Goal: Task Accomplishment & Management: Manage account settings

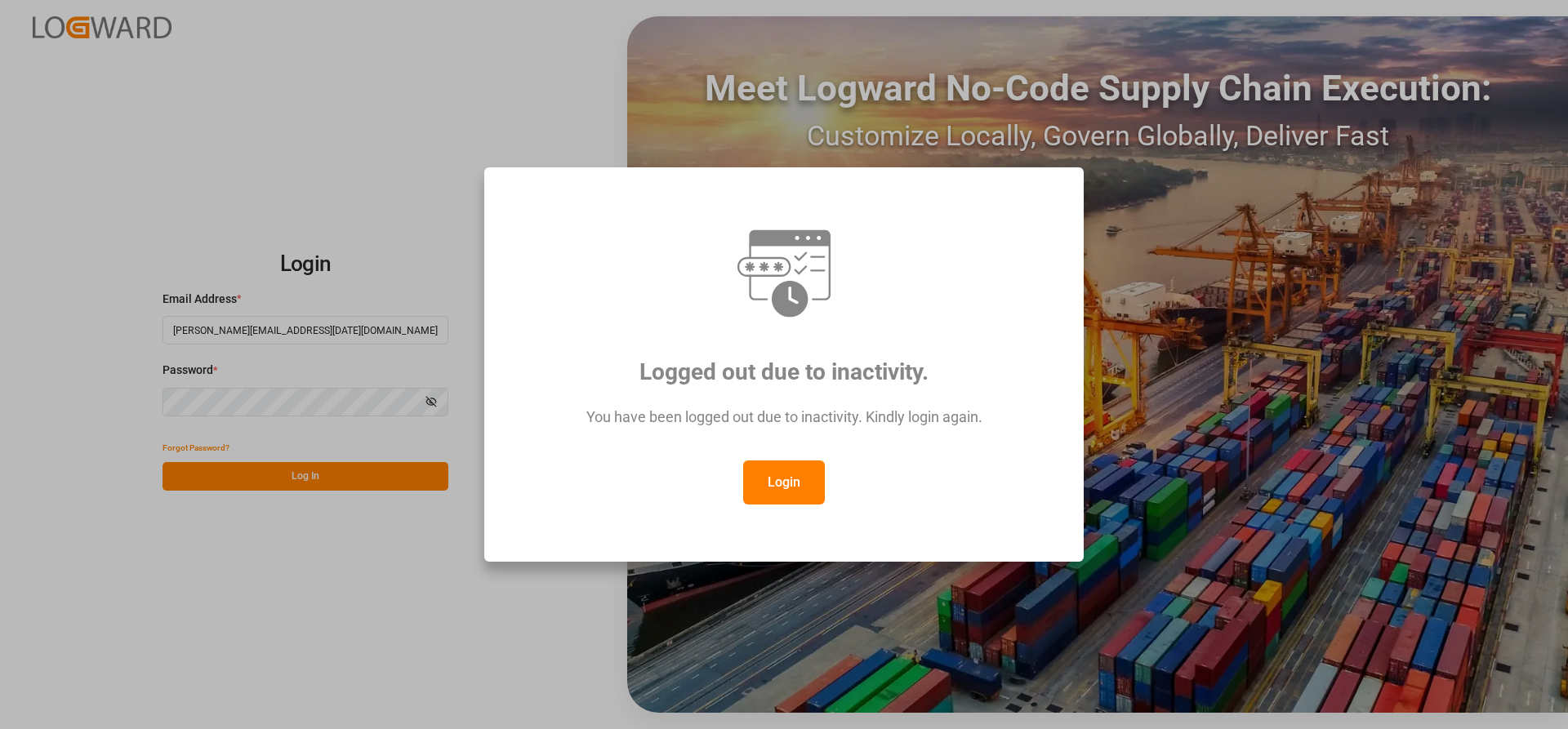
click at [788, 479] on button "Login" at bounding box center [784, 483] width 82 height 44
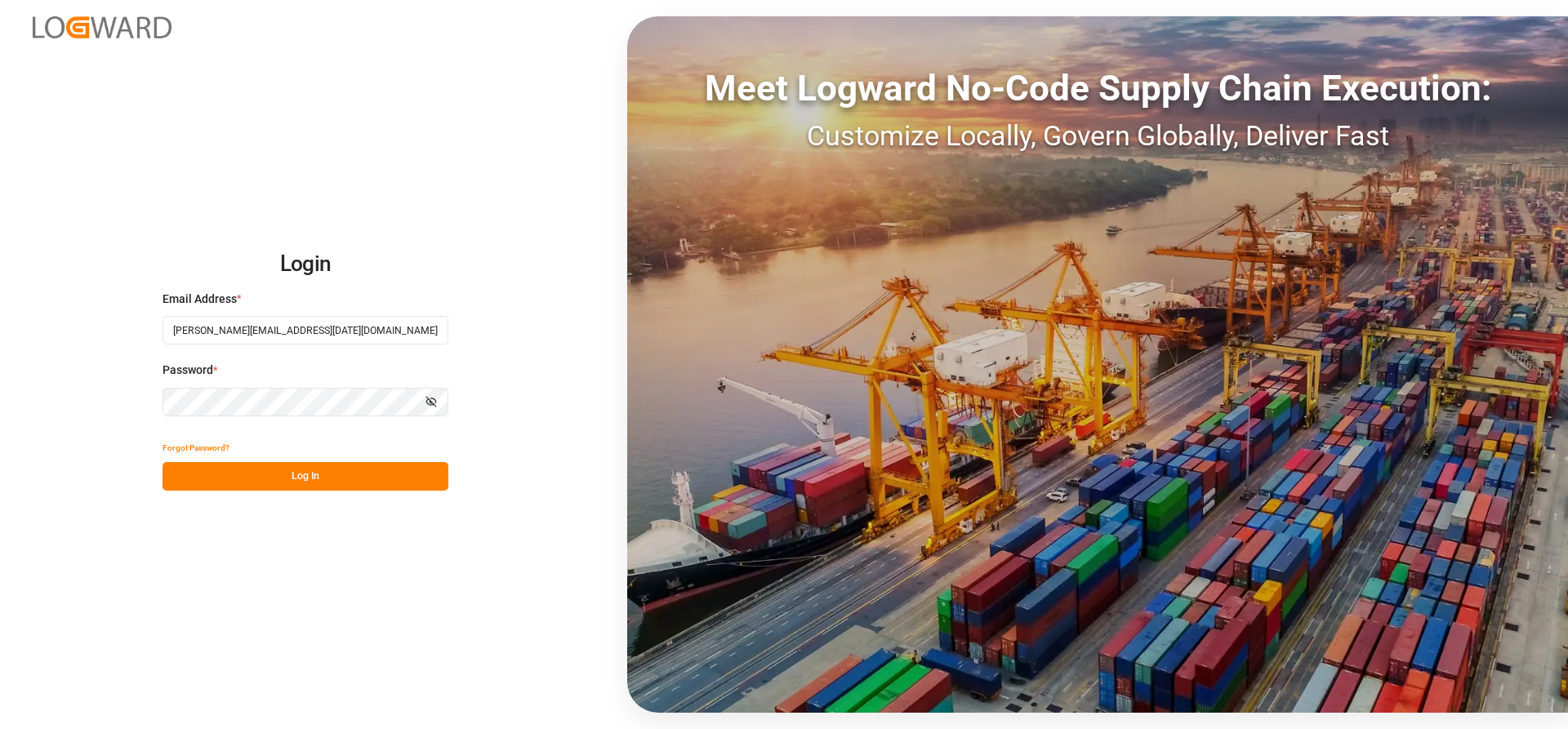
click at [205, 466] on button "Log In" at bounding box center [306, 476] width 286 height 29
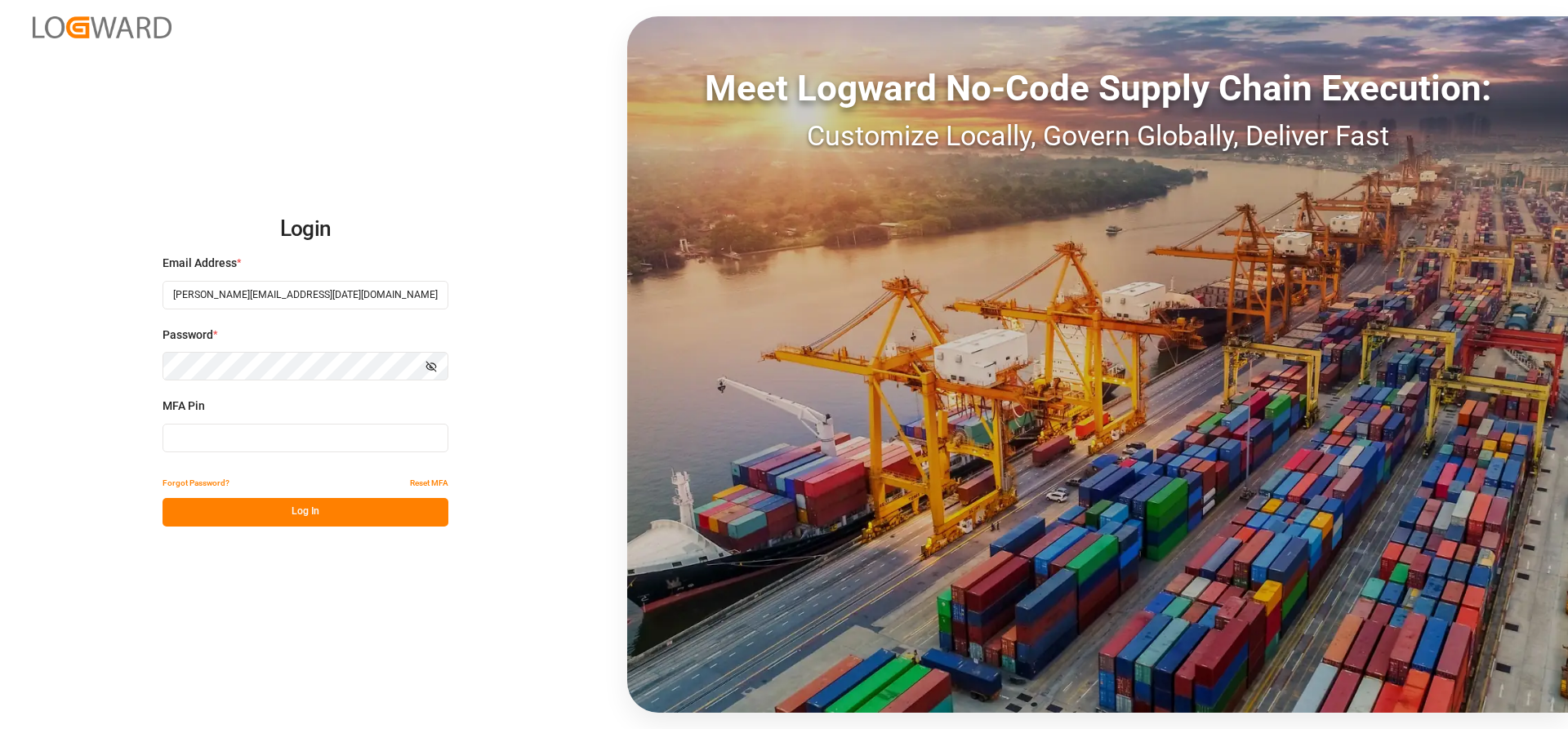
click at [246, 442] on input at bounding box center [306, 438] width 286 height 29
type input "285292"
click at [271, 510] on button "Log In" at bounding box center [306, 512] width 286 height 29
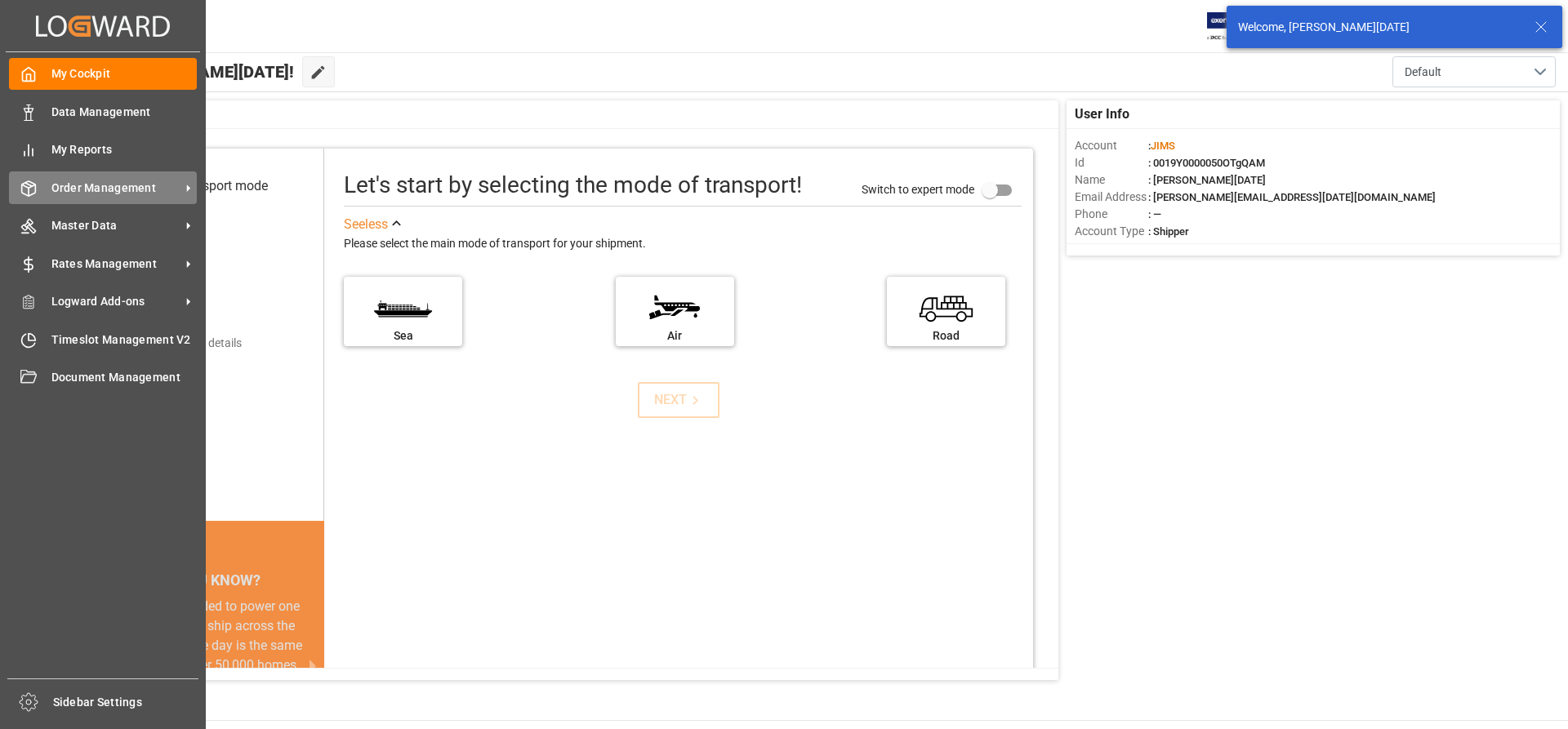
click at [103, 187] on span "Order Management" at bounding box center [115, 188] width 129 height 17
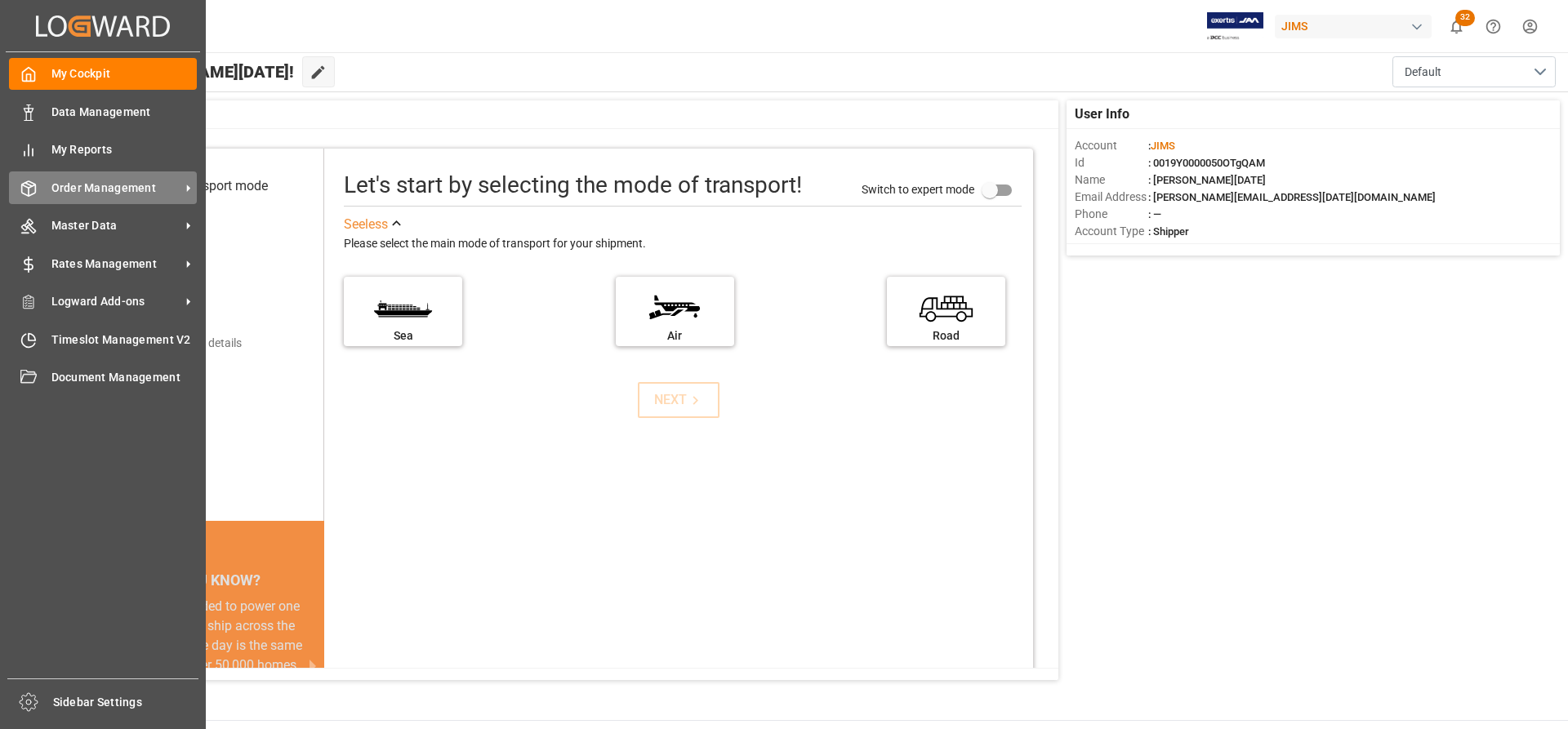
click at [112, 185] on span "Order Management" at bounding box center [115, 188] width 129 height 17
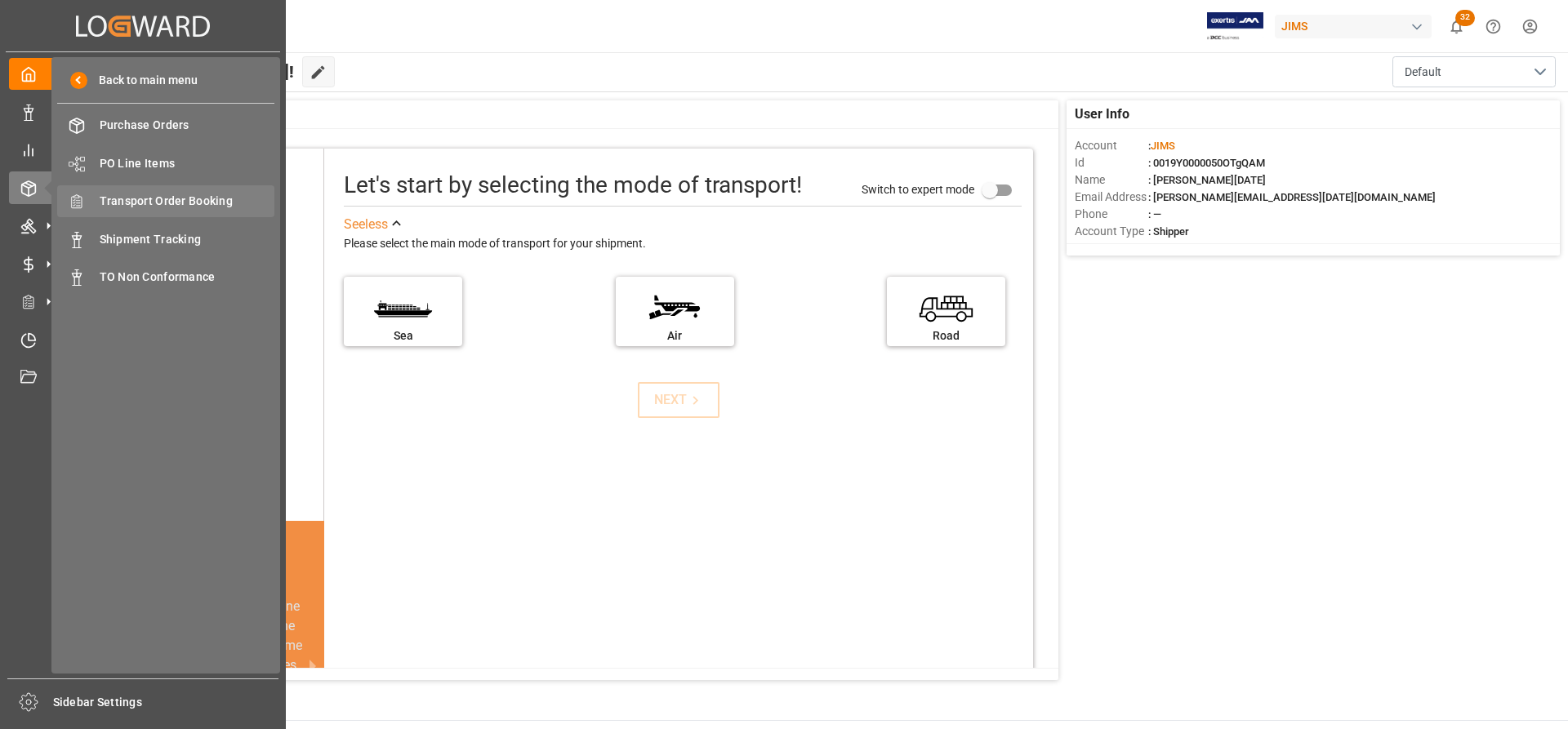
click at [175, 203] on span "Transport Order Booking" at bounding box center [188, 201] width 176 height 17
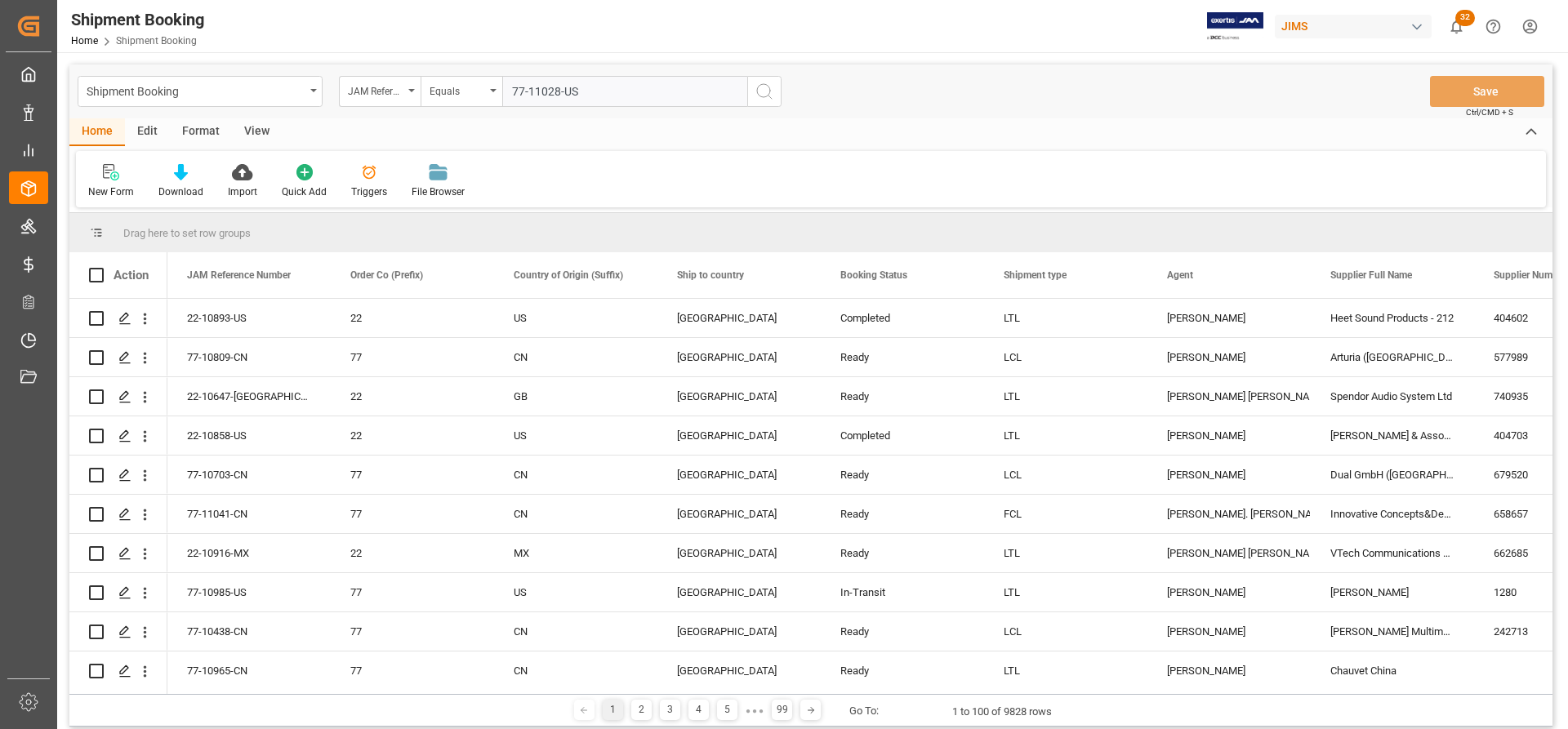
type input "77-11028-US"
click at [767, 83] on icon "search button" at bounding box center [765, 92] width 20 height 20
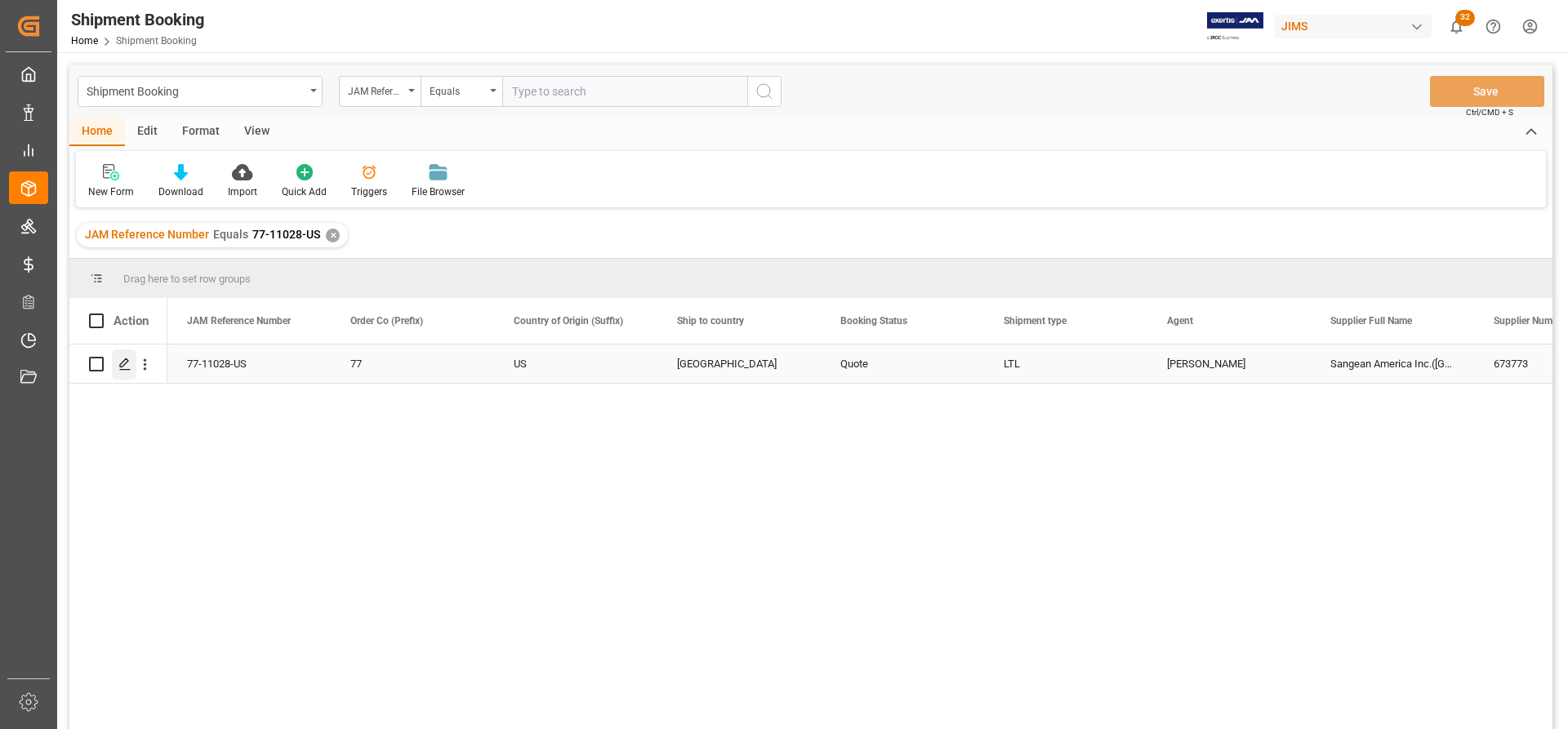
click at [119, 359] on icon "Press SPACE to select this row." at bounding box center [124, 364] width 13 height 13
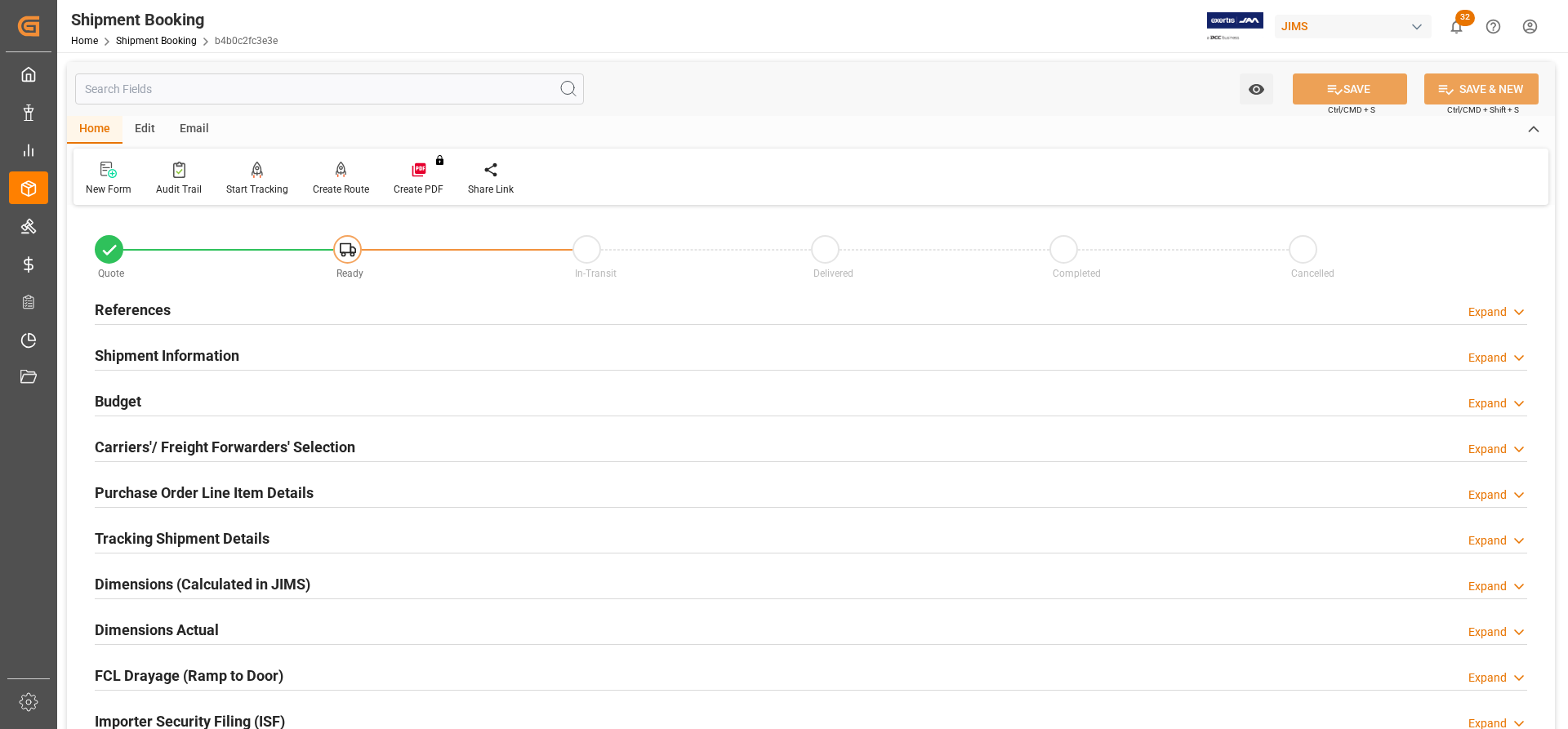
click at [125, 315] on h2 "References" at bounding box center [133, 310] width 76 height 22
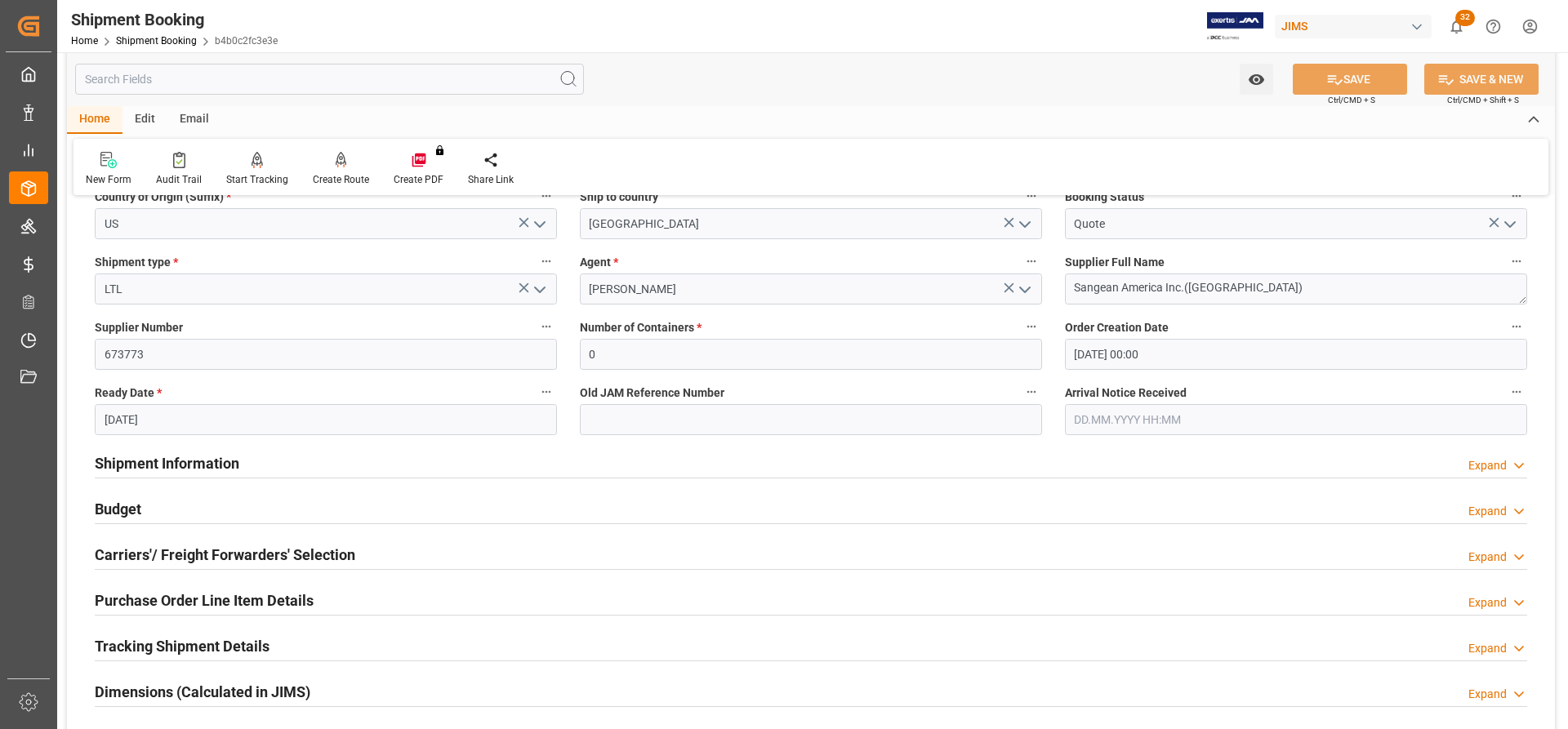
scroll to position [245, 0]
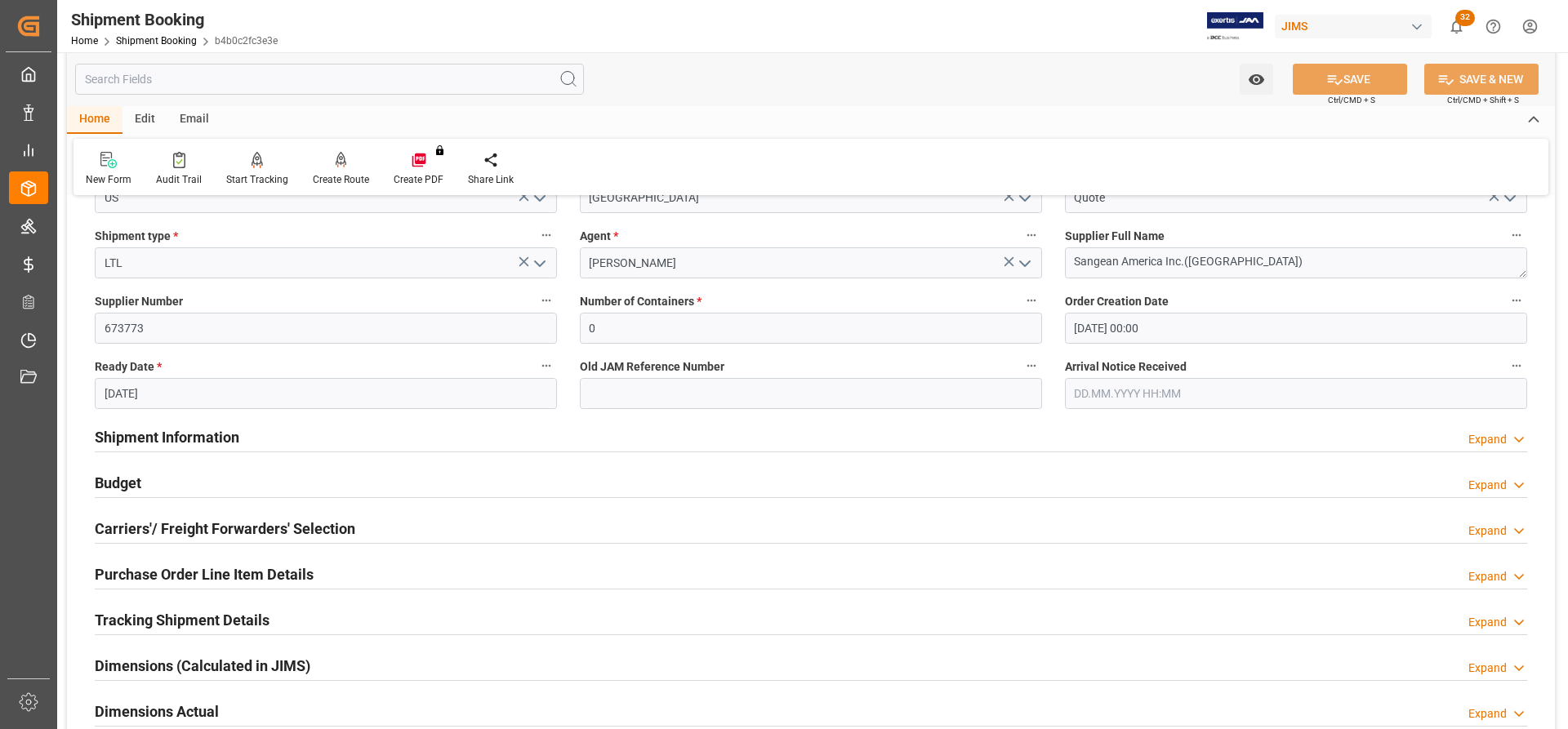
click at [146, 439] on h2 "Shipment Information" at bounding box center [167, 437] width 145 height 22
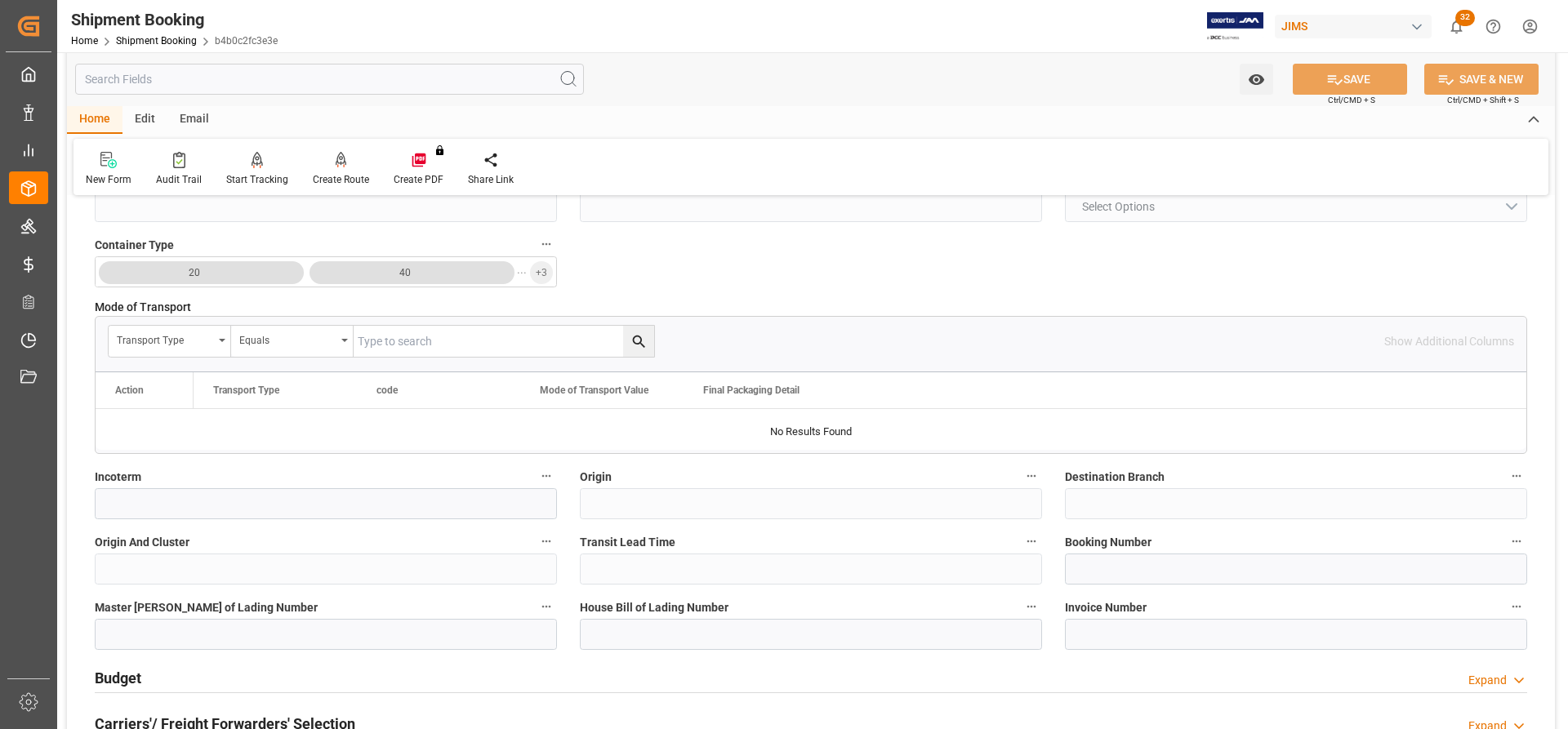
scroll to position [735, 0]
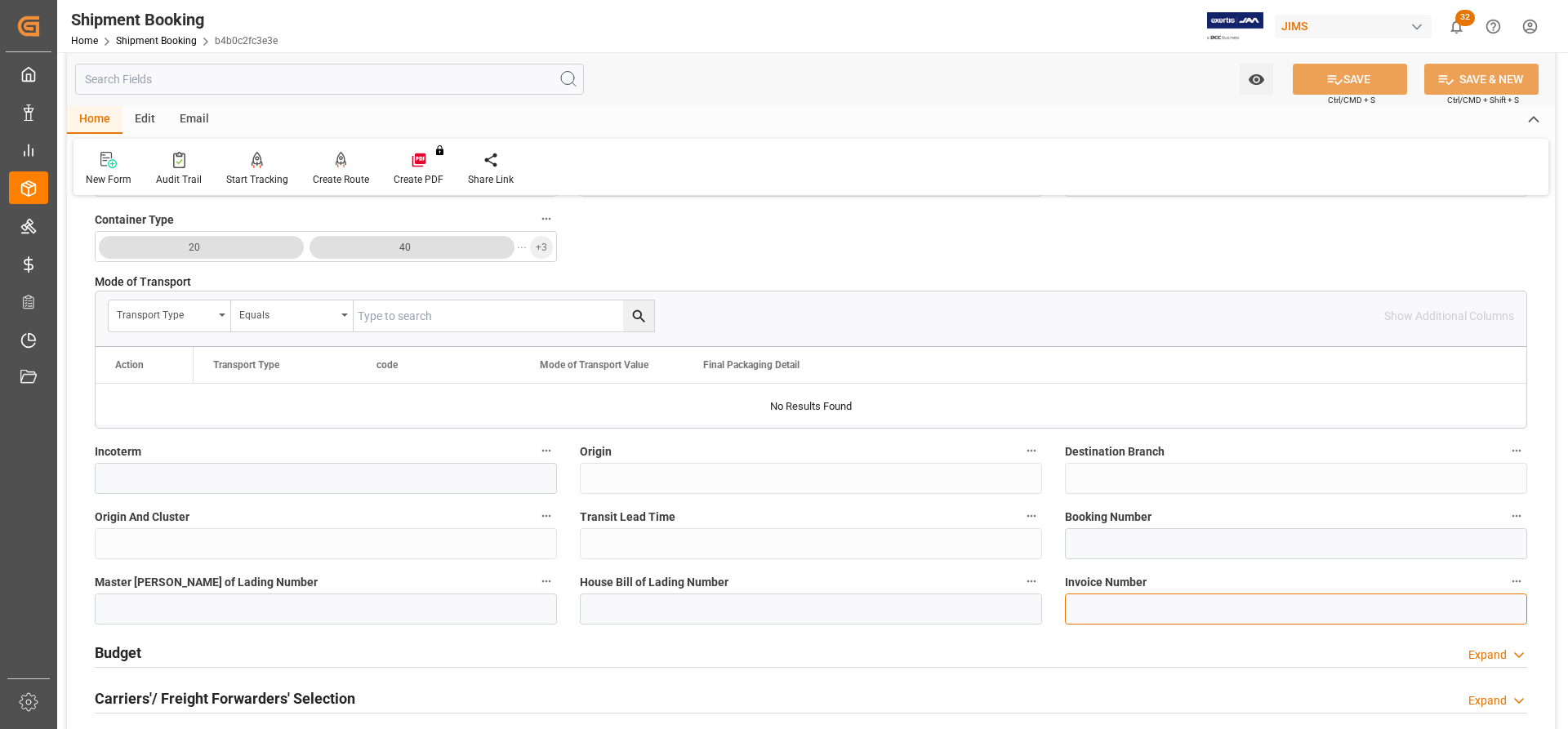
click at [1080, 607] on input at bounding box center [1296, 609] width 462 height 31
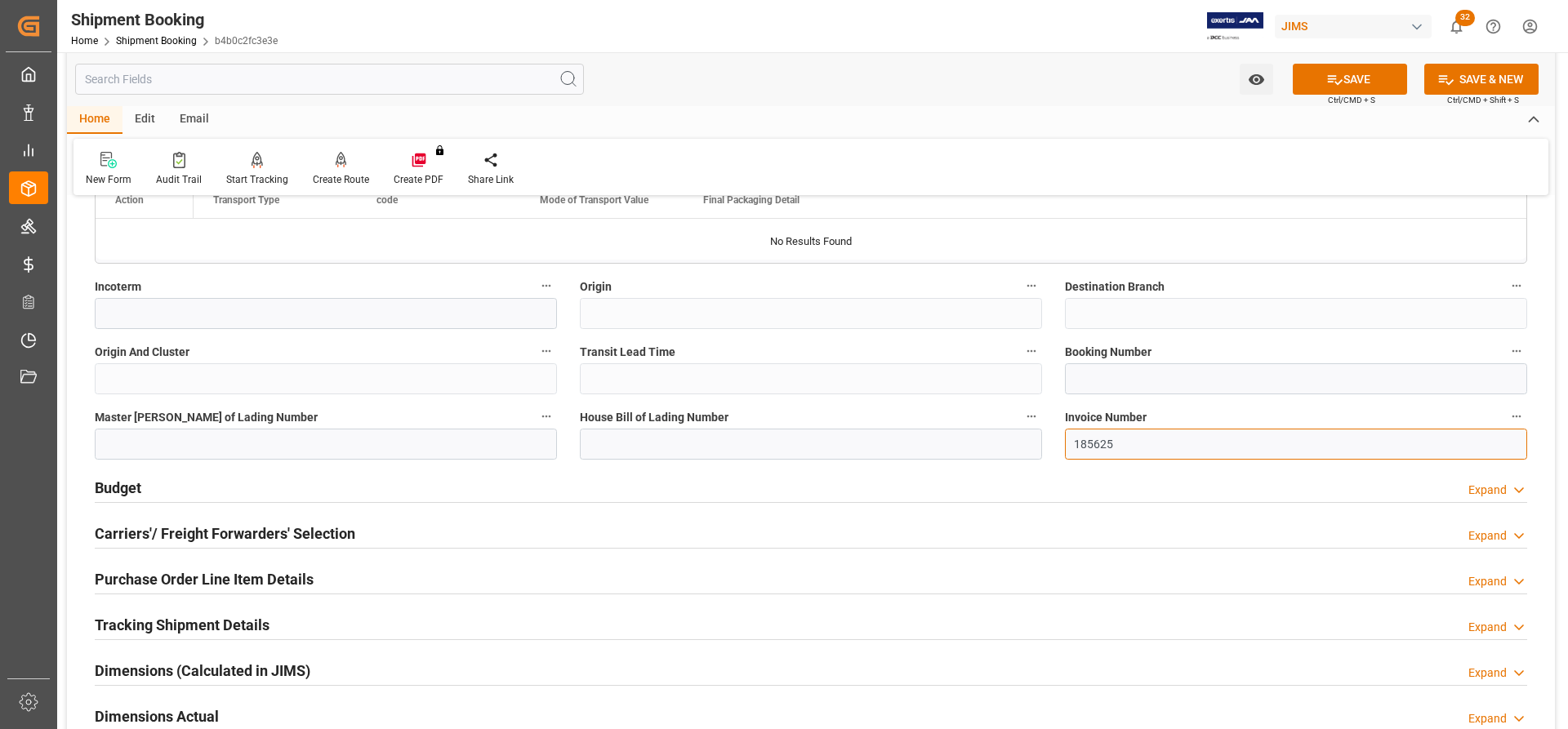
scroll to position [980, 0]
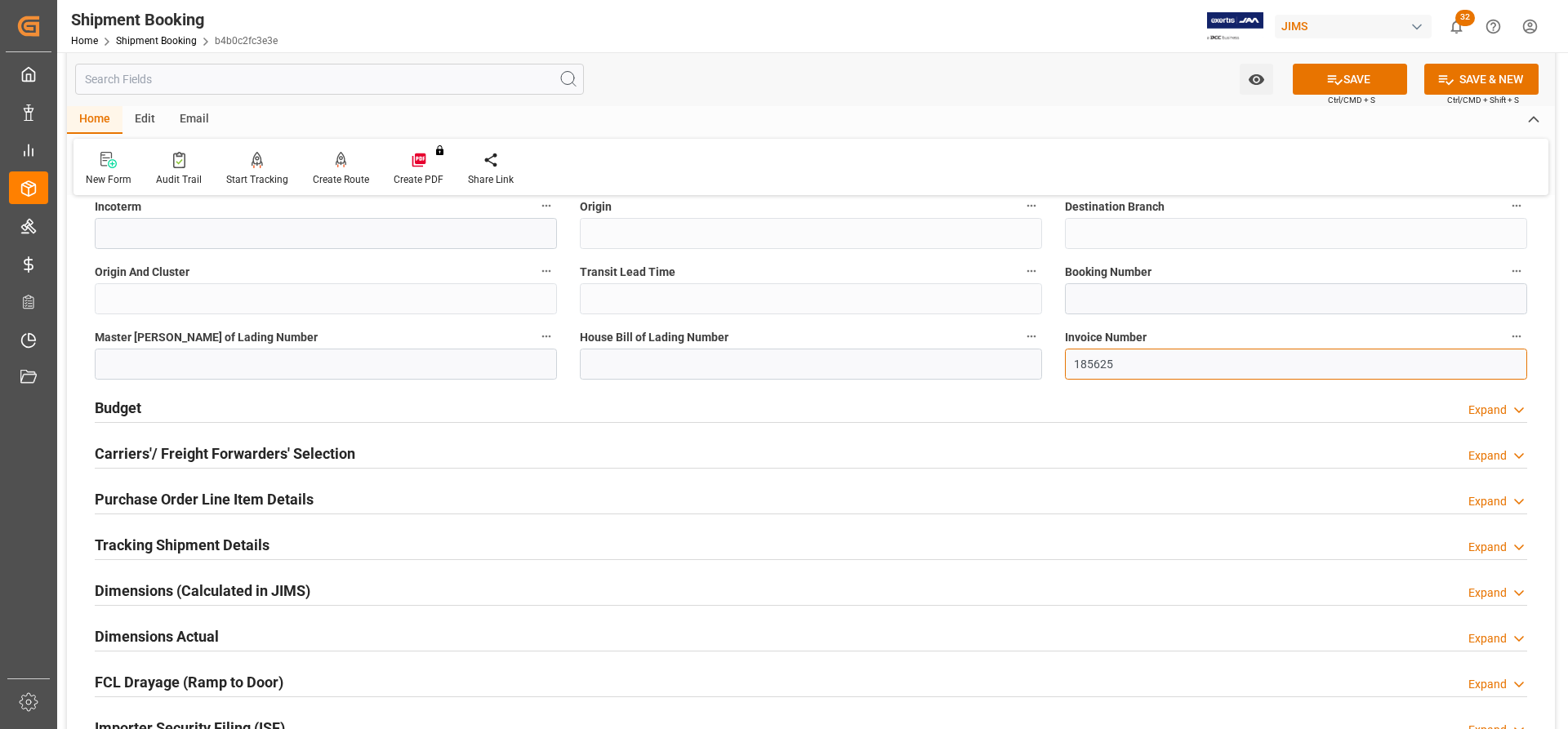
type input "185625"
click at [114, 449] on h2 "Carriers'/ Freight Forwarders' Selection" at bounding box center [225, 454] width 261 height 22
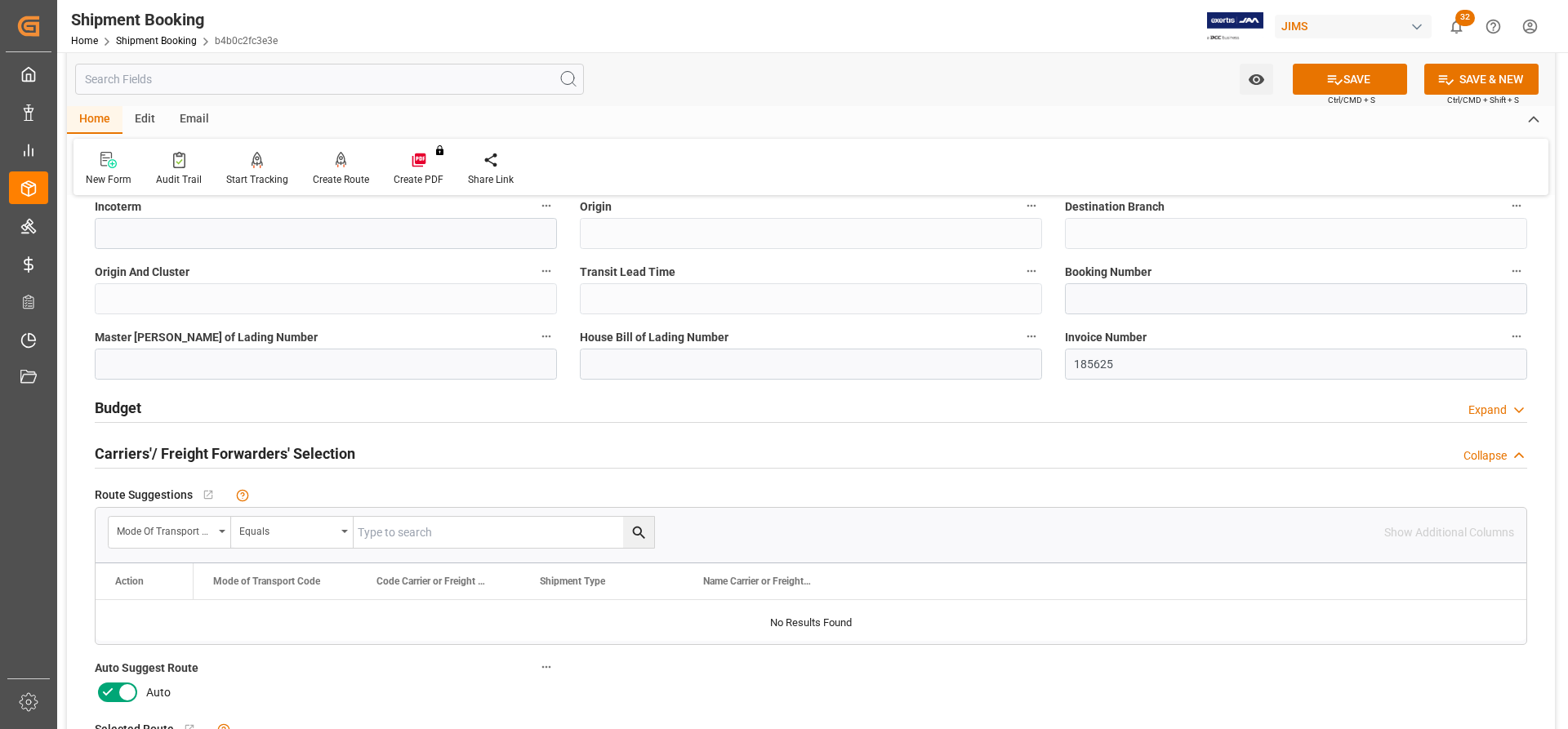
click at [124, 698] on icon at bounding box center [128, 693] width 20 height 20
click at [0, 0] on input "checkbox" at bounding box center [0, 0] width 0 height 0
click at [1365, 89] on button "SAVE" at bounding box center [1350, 79] width 114 height 31
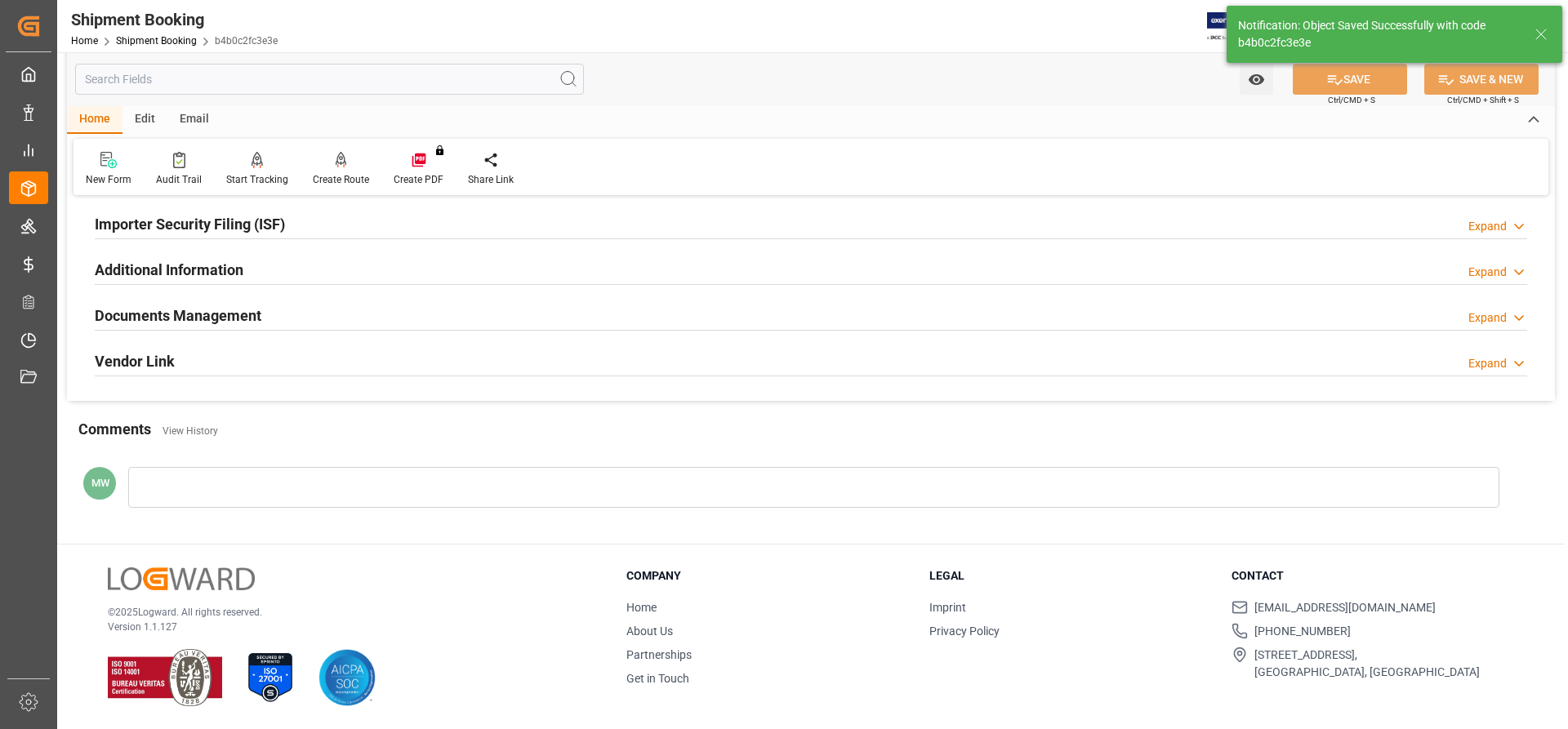
scroll to position [0, 0]
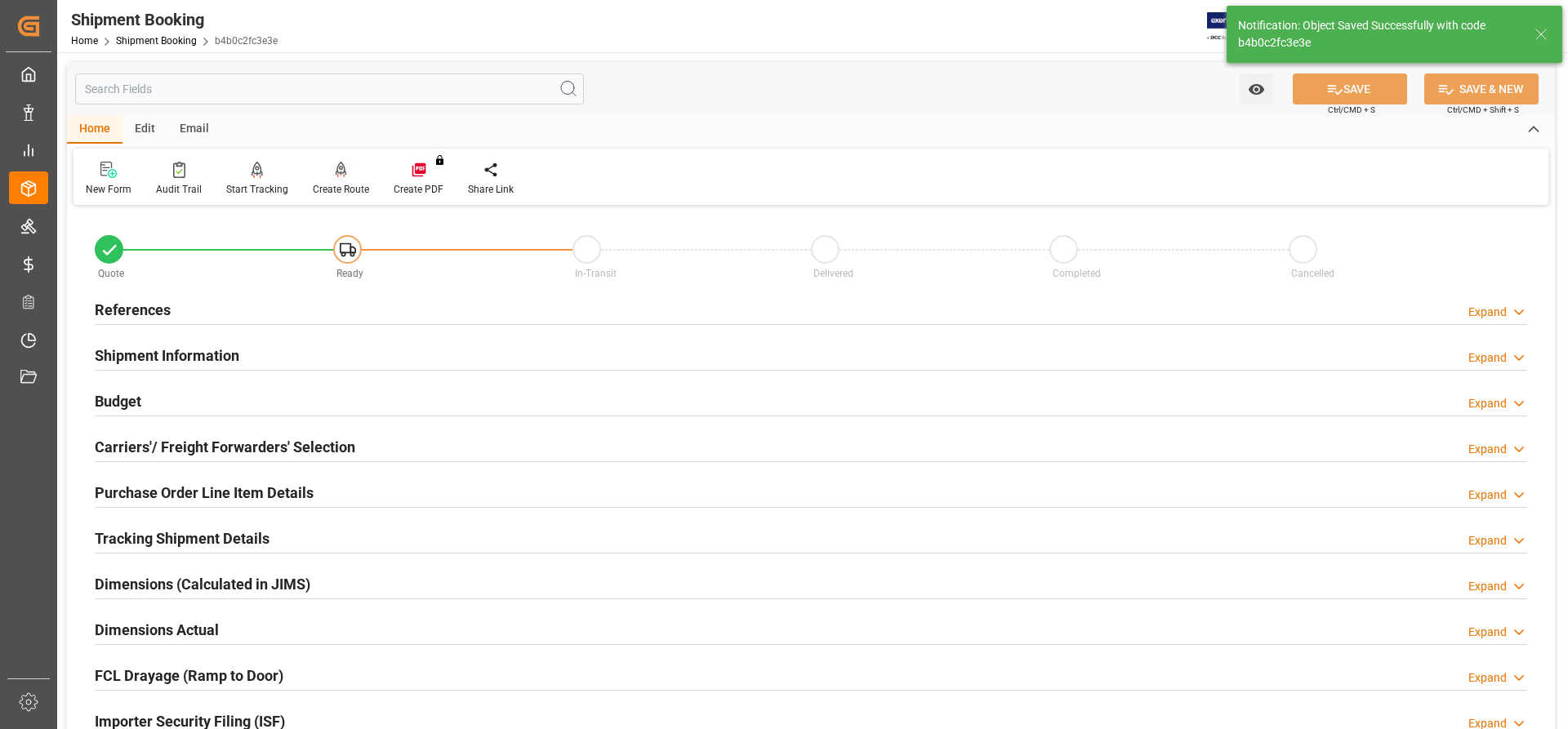
click at [336, 173] on icon at bounding box center [341, 169] width 11 height 14
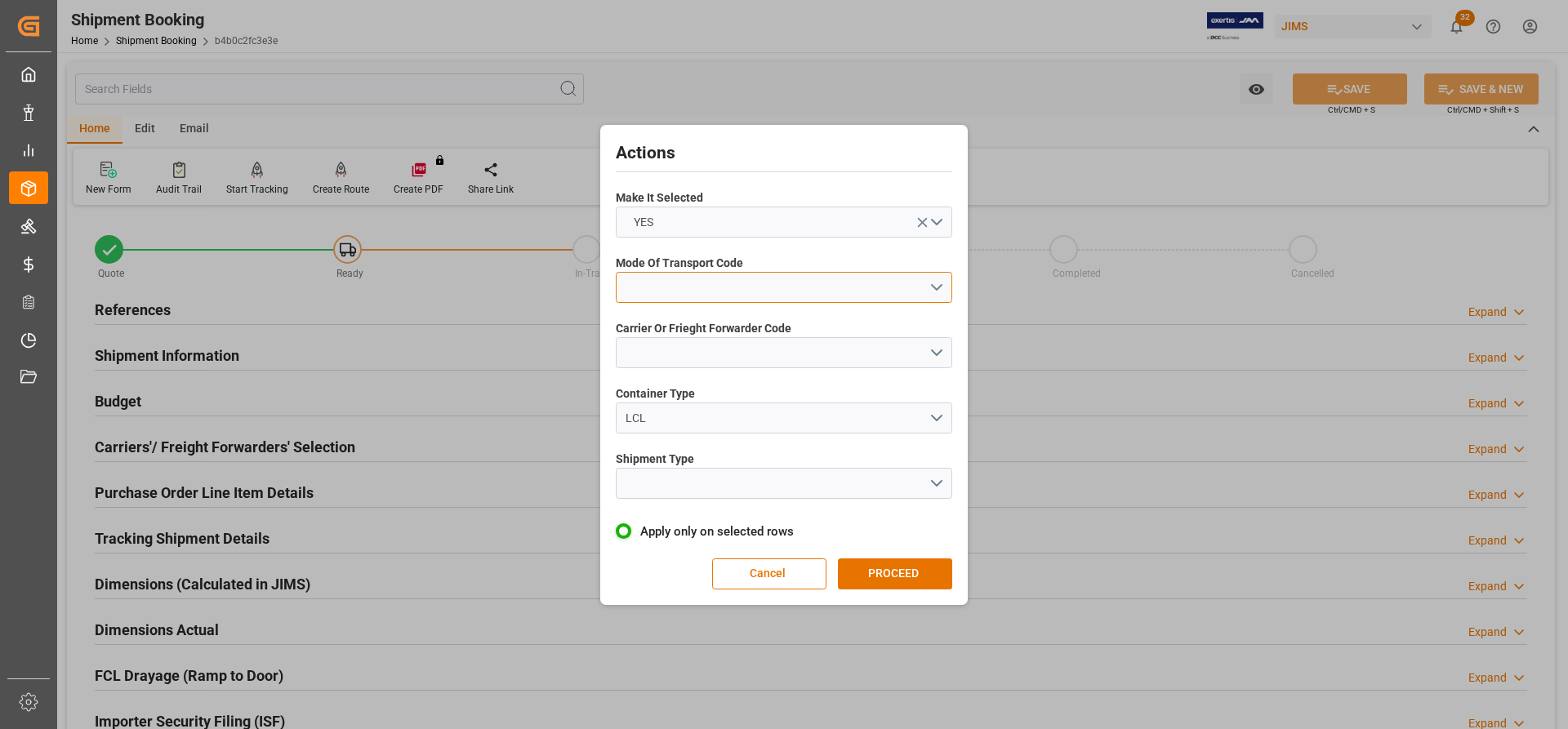
click at [934, 288] on button "open menu" at bounding box center [784, 287] width 337 height 31
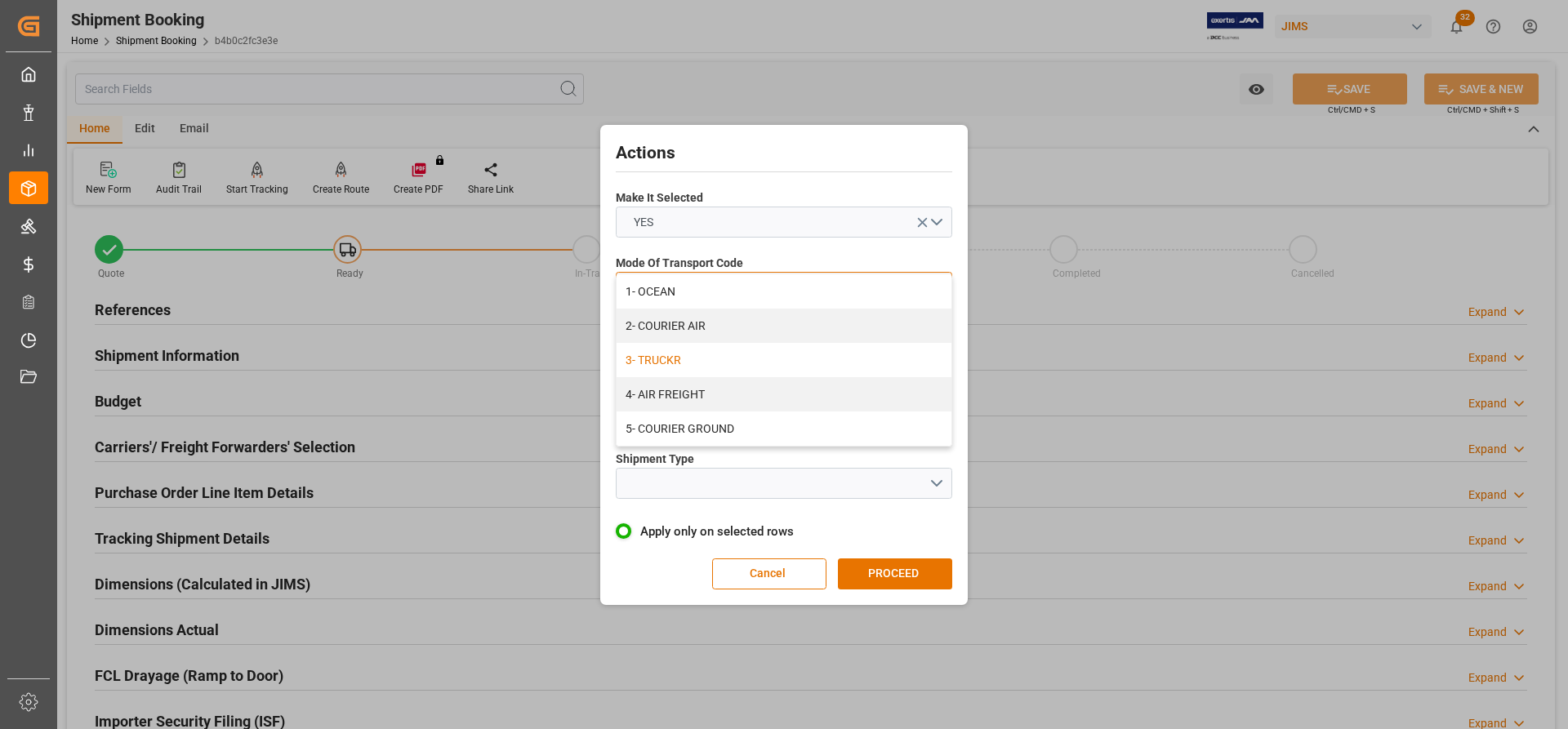
click at [675, 367] on div "3- TRUCKR" at bounding box center [784, 360] width 335 height 34
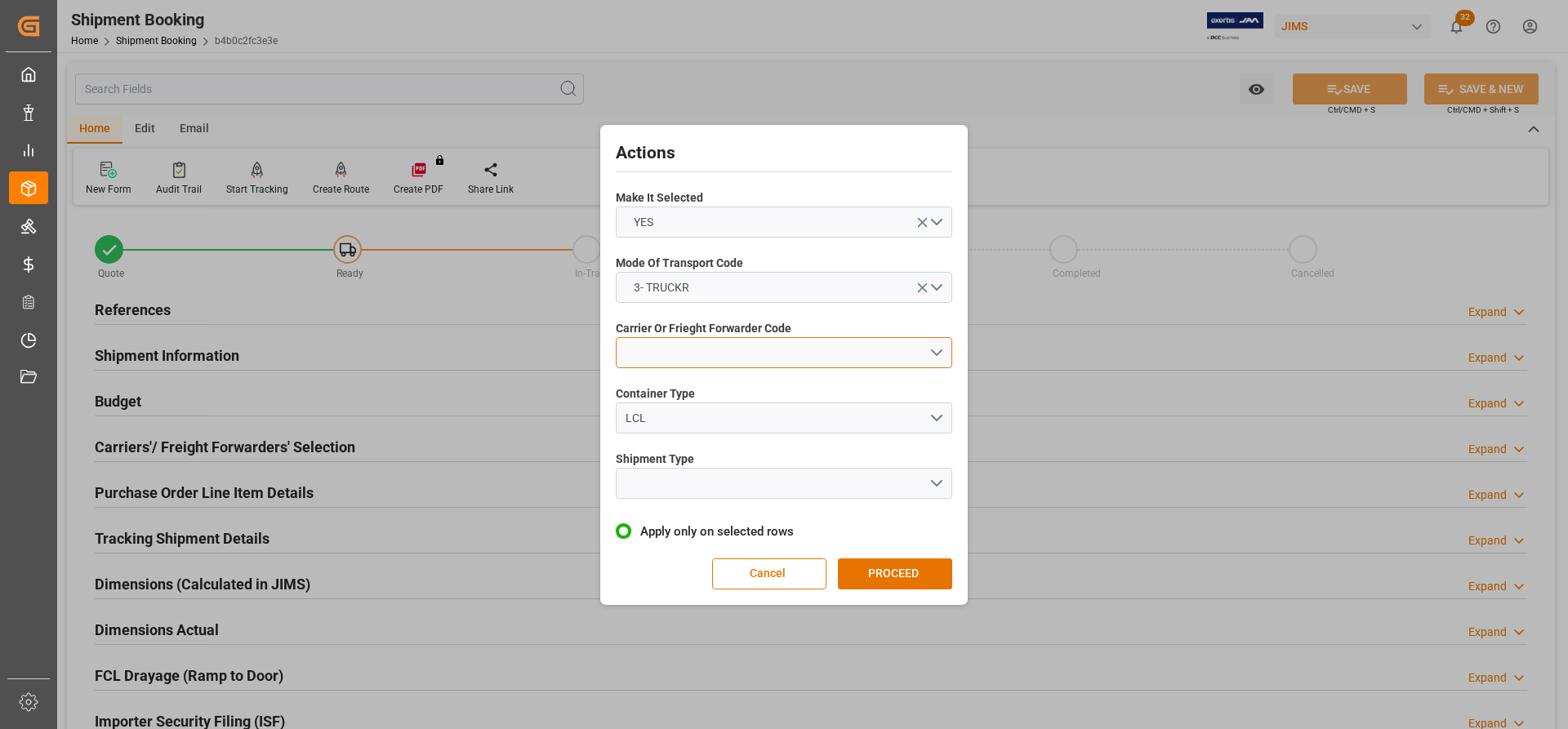
click at [689, 366] on button "open menu" at bounding box center [784, 352] width 337 height 31
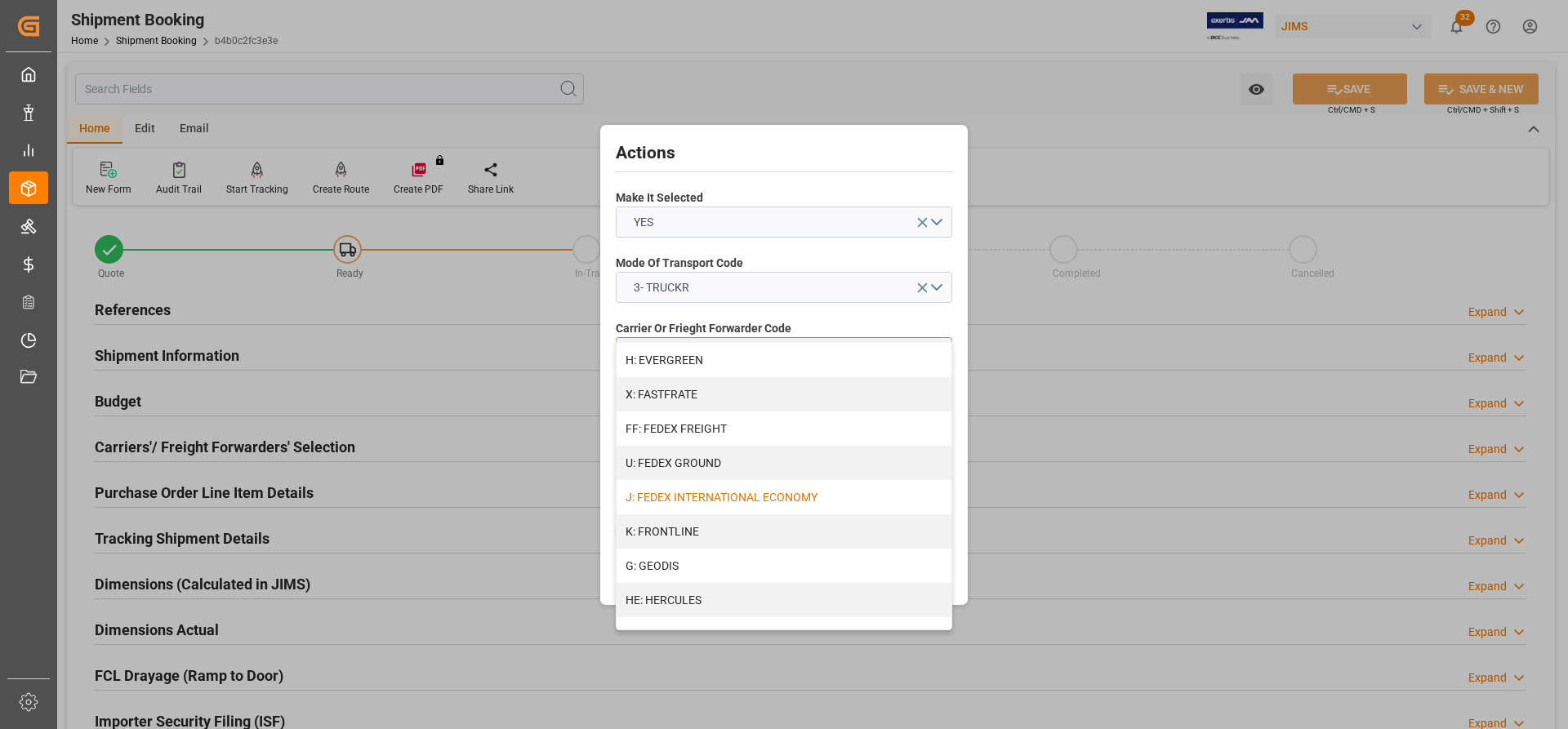
scroll to position [490, 0]
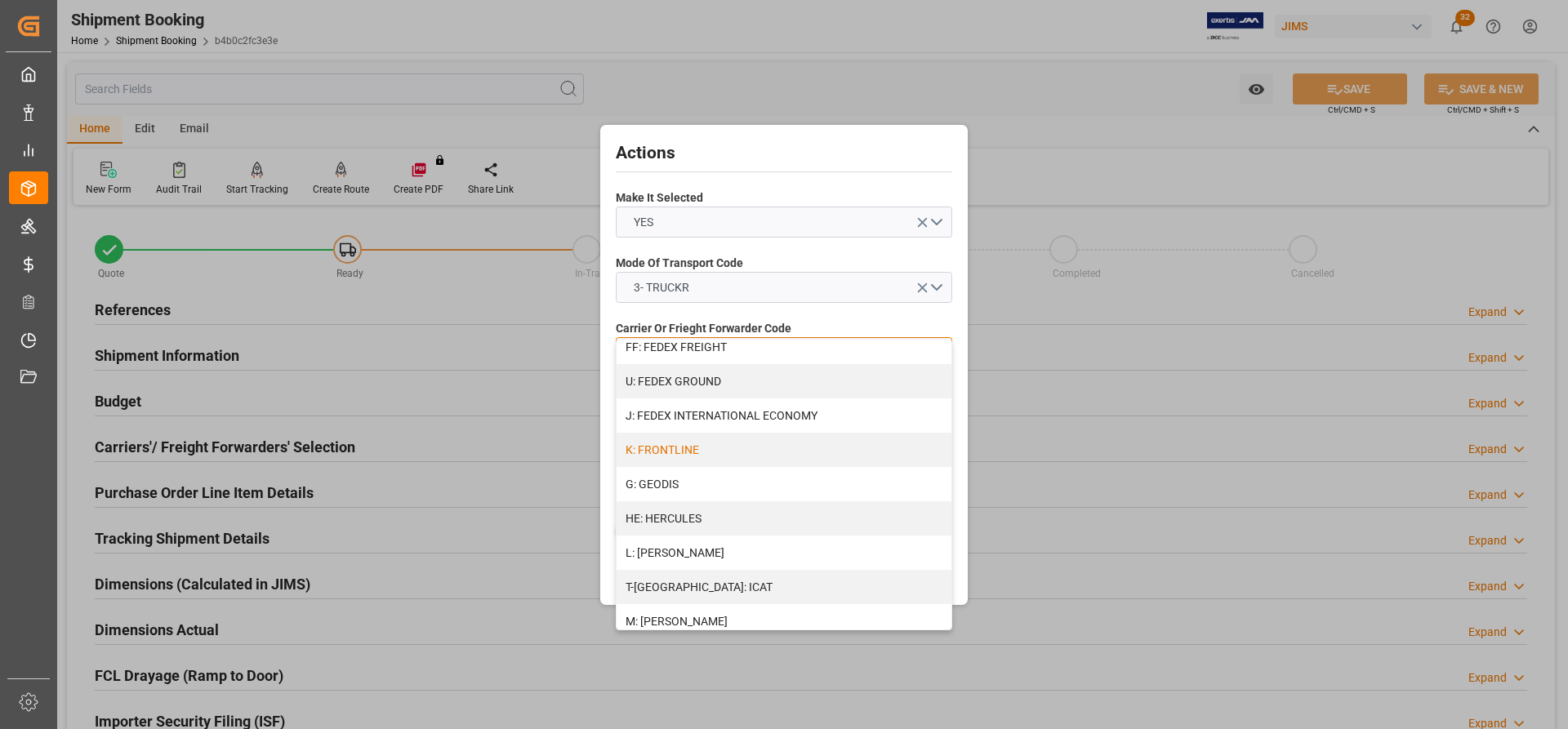
click at [676, 454] on div "K: FRONTLINE" at bounding box center [784, 450] width 335 height 34
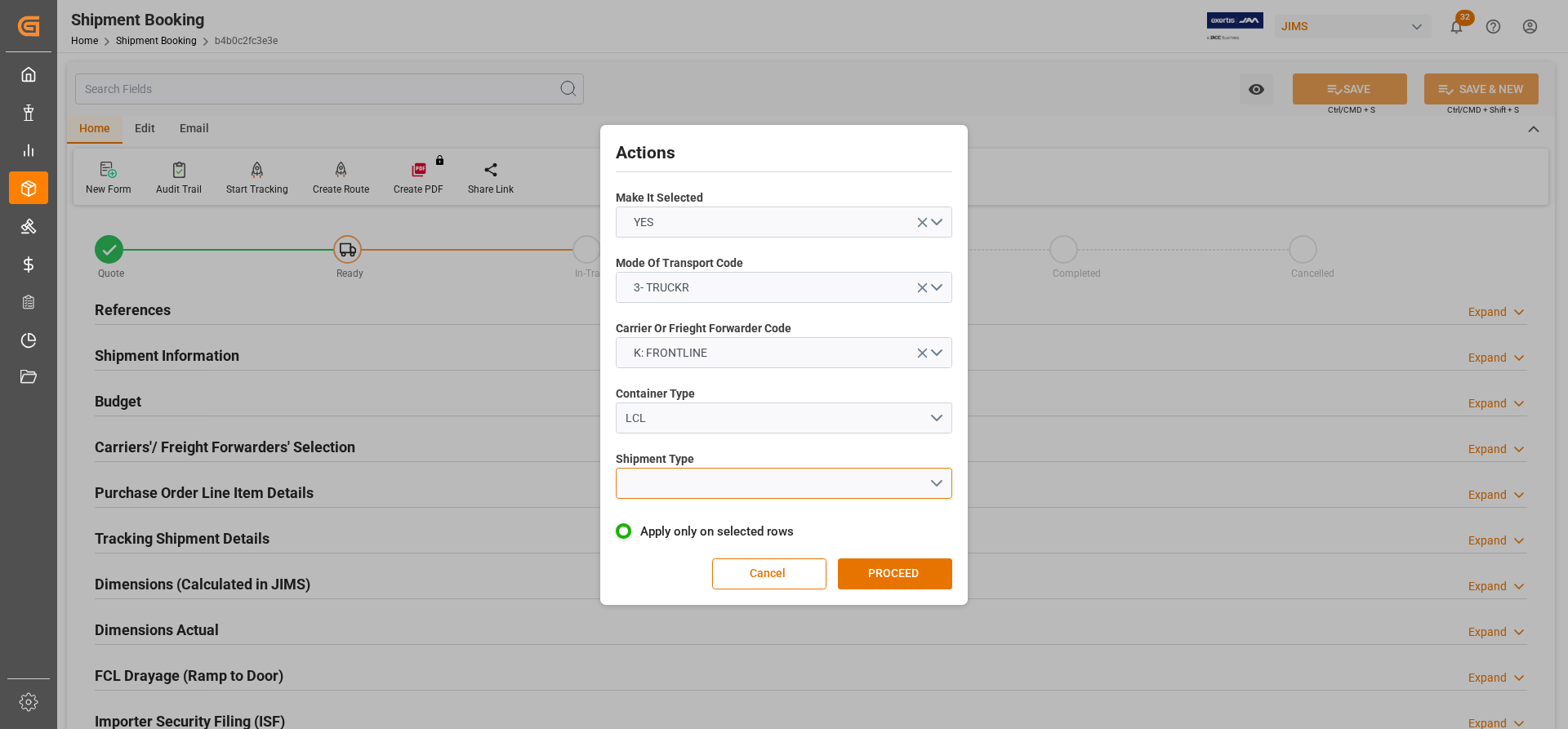
click at [667, 486] on button "open menu" at bounding box center [784, 483] width 337 height 31
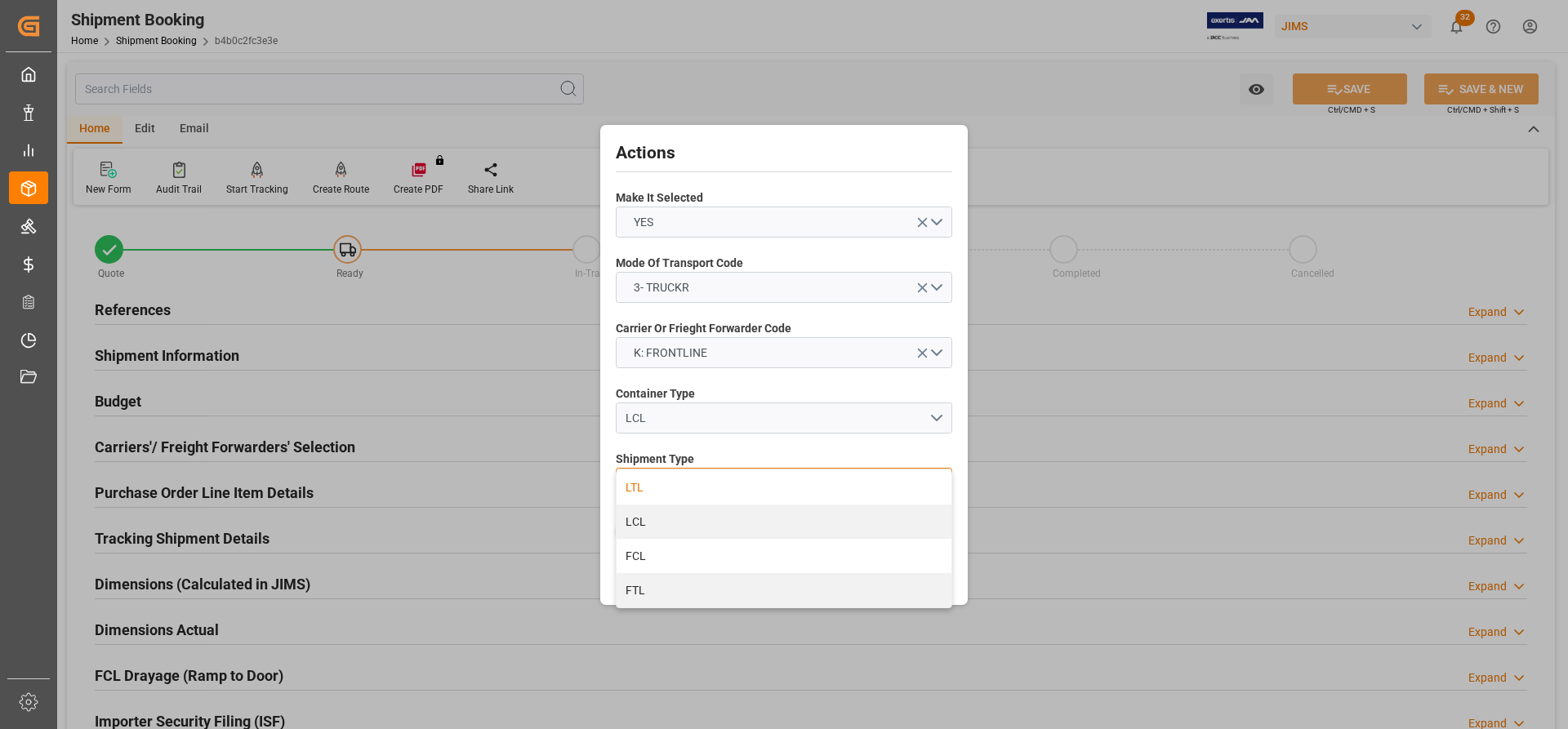
click at [648, 491] on div "LTL" at bounding box center [784, 488] width 335 height 34
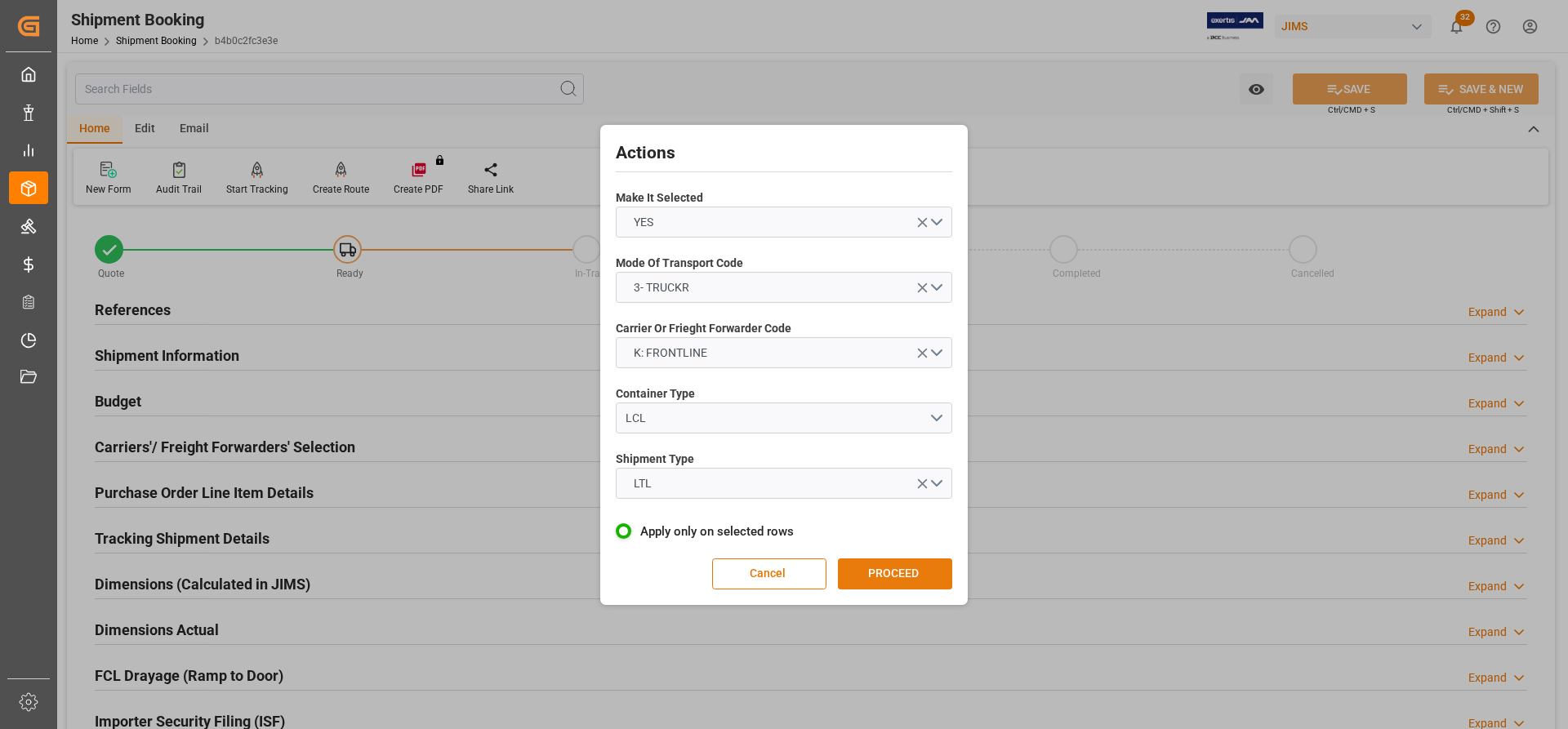
click at [887, 576] on button "PROCEED" at bounding box center [895, 574] width 114 height 31
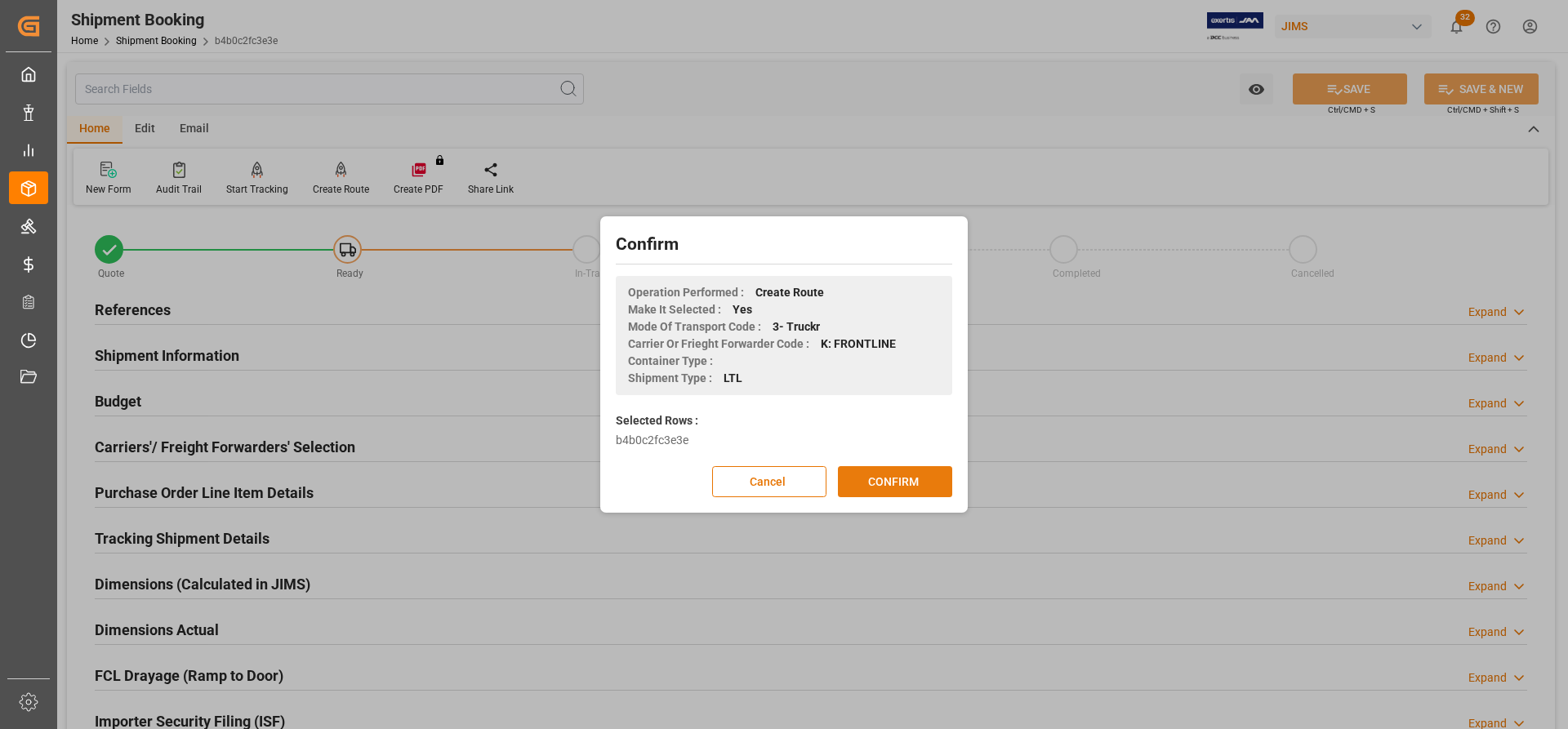
click at [874, 484] on button "CONFIRM" at bounding box center [895, 481] width 114 height 31
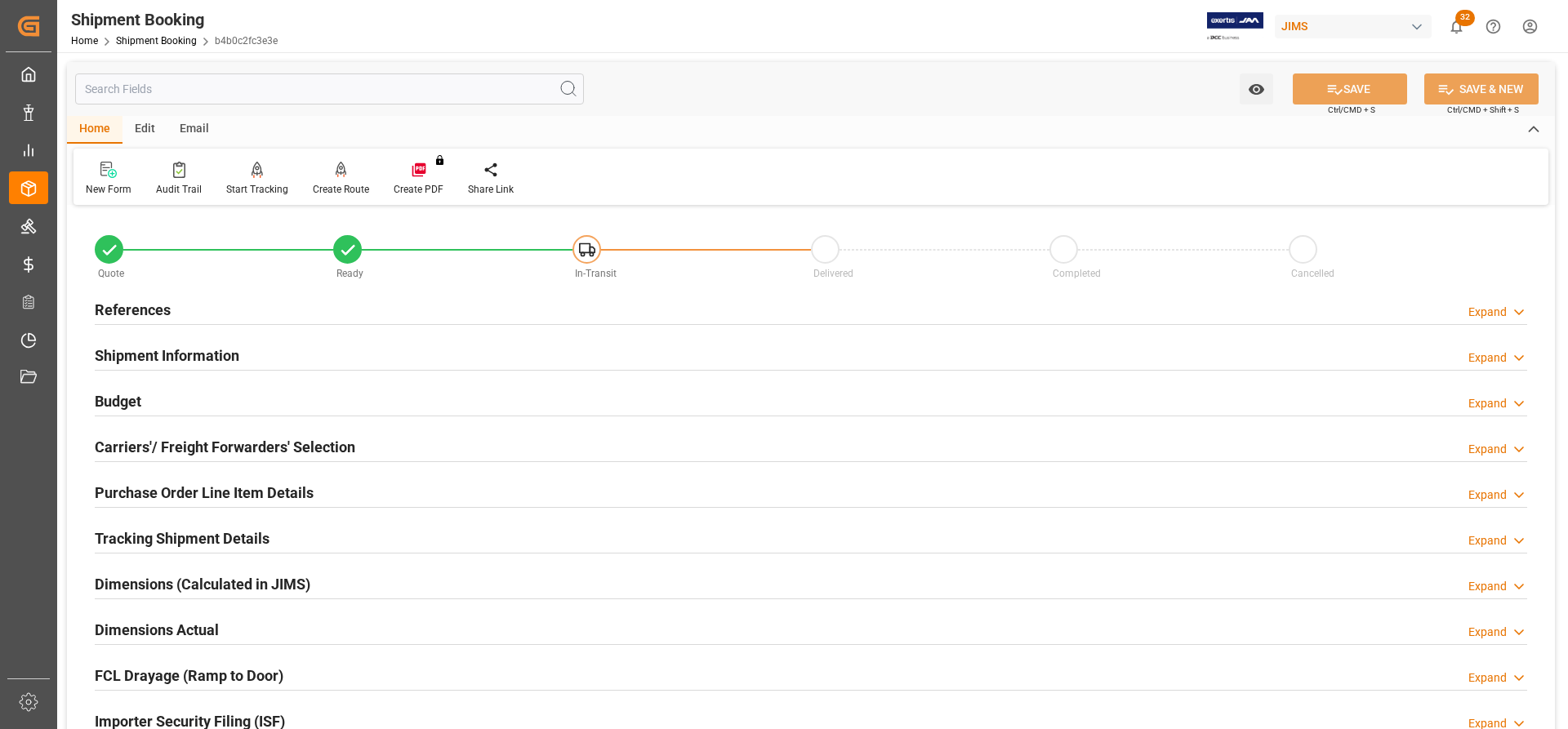
click at [158, 453] on h2 "Carriers'/ Freight Forwarders' Selection" at bounding box center [225, 447] width 261 height 22
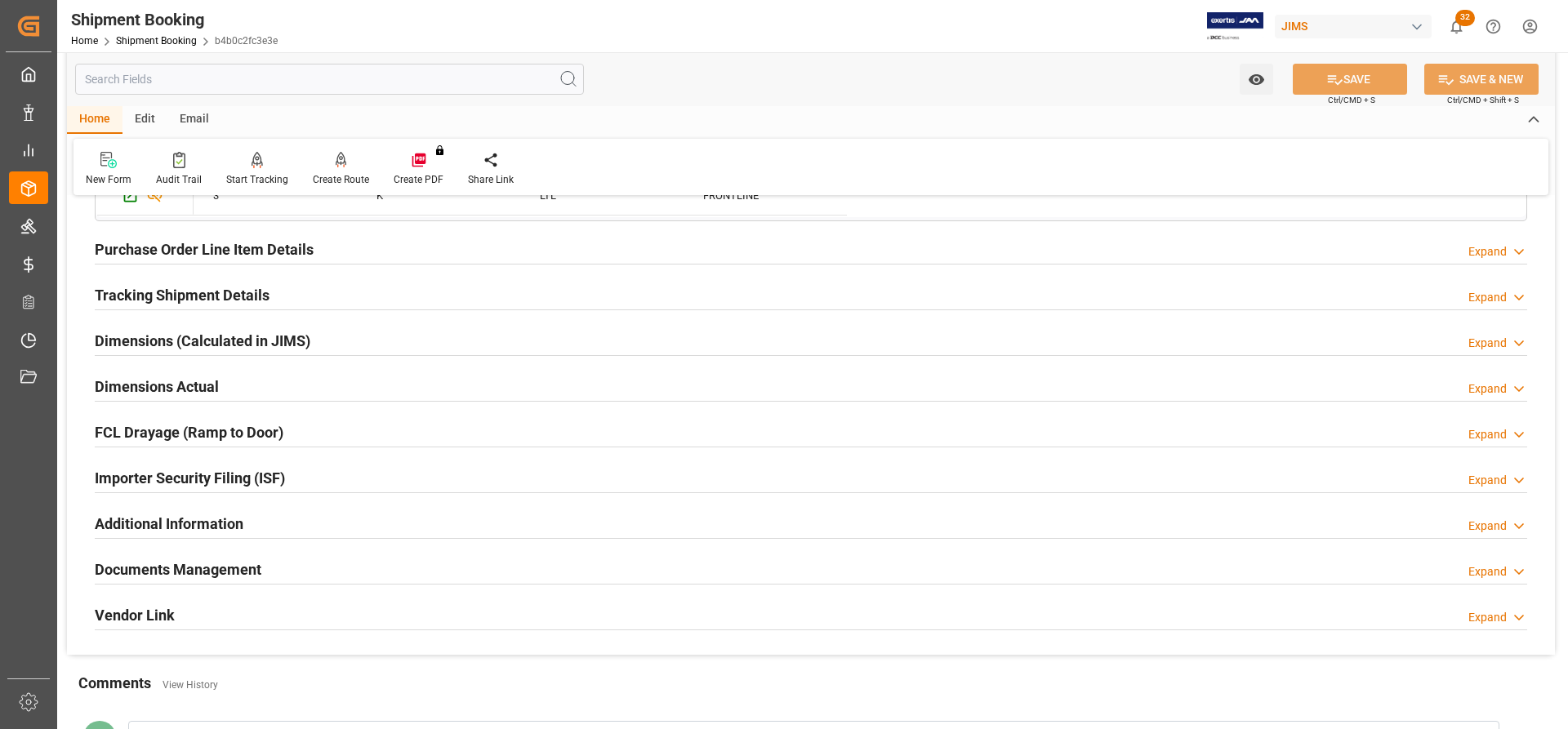
scroll to position [654, 0]
click at [169, 280] on div "Tracking Shipment Details" at bounding box center [182, 292] width 175 height 31
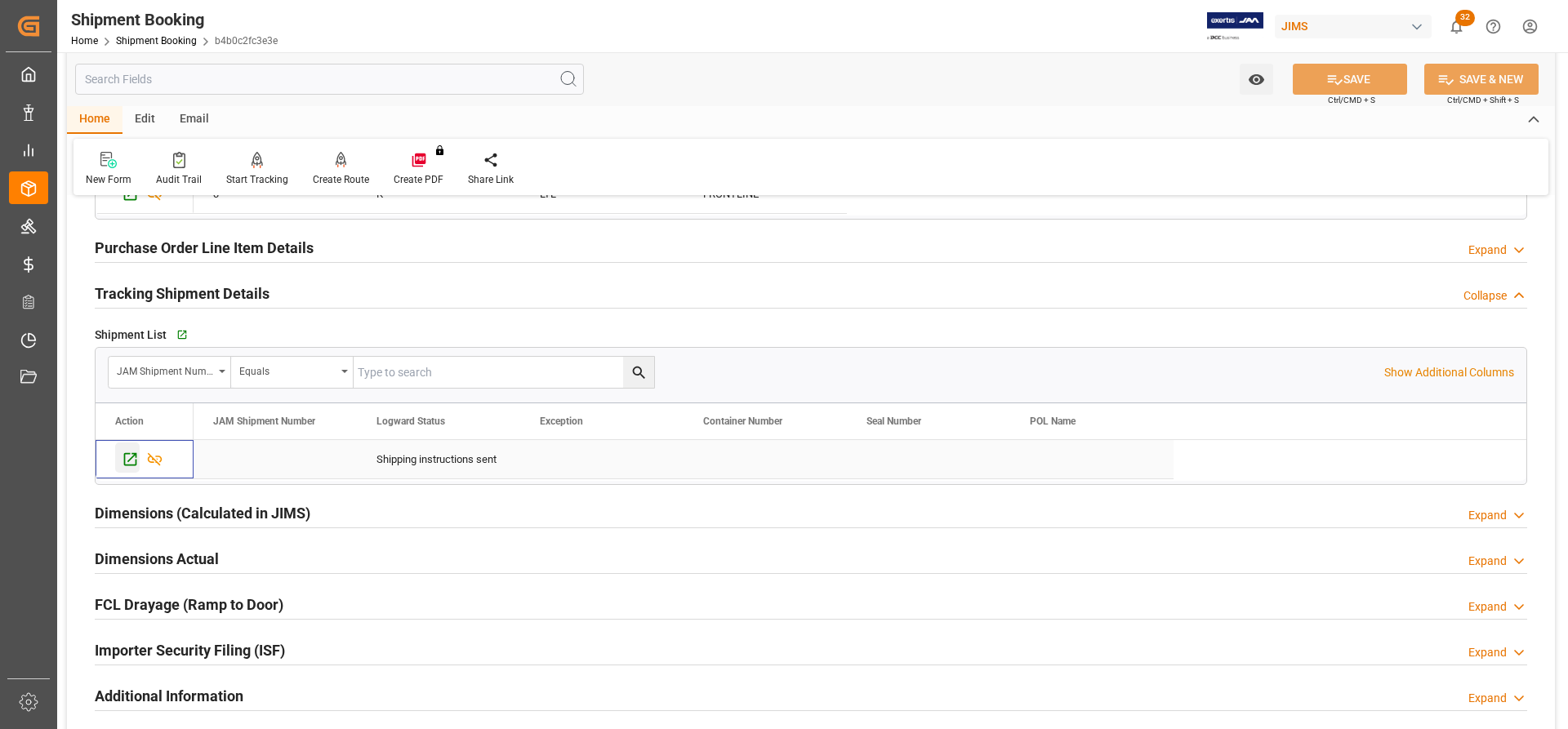
click at [129, 459] on icon "Press SPACE to select this row." at bounding box center [130, 459] width 17 height 17
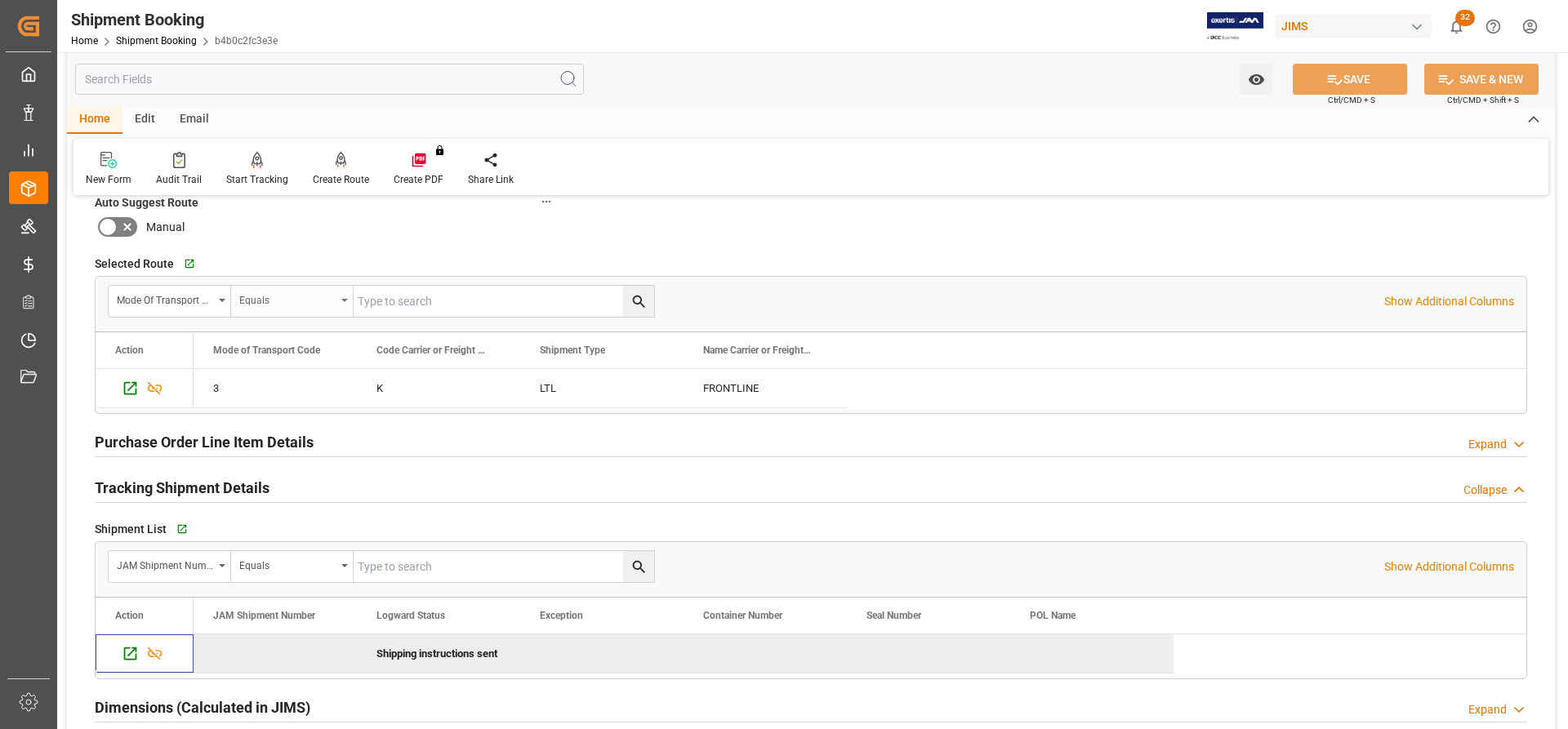
scroll to position [408, 0]
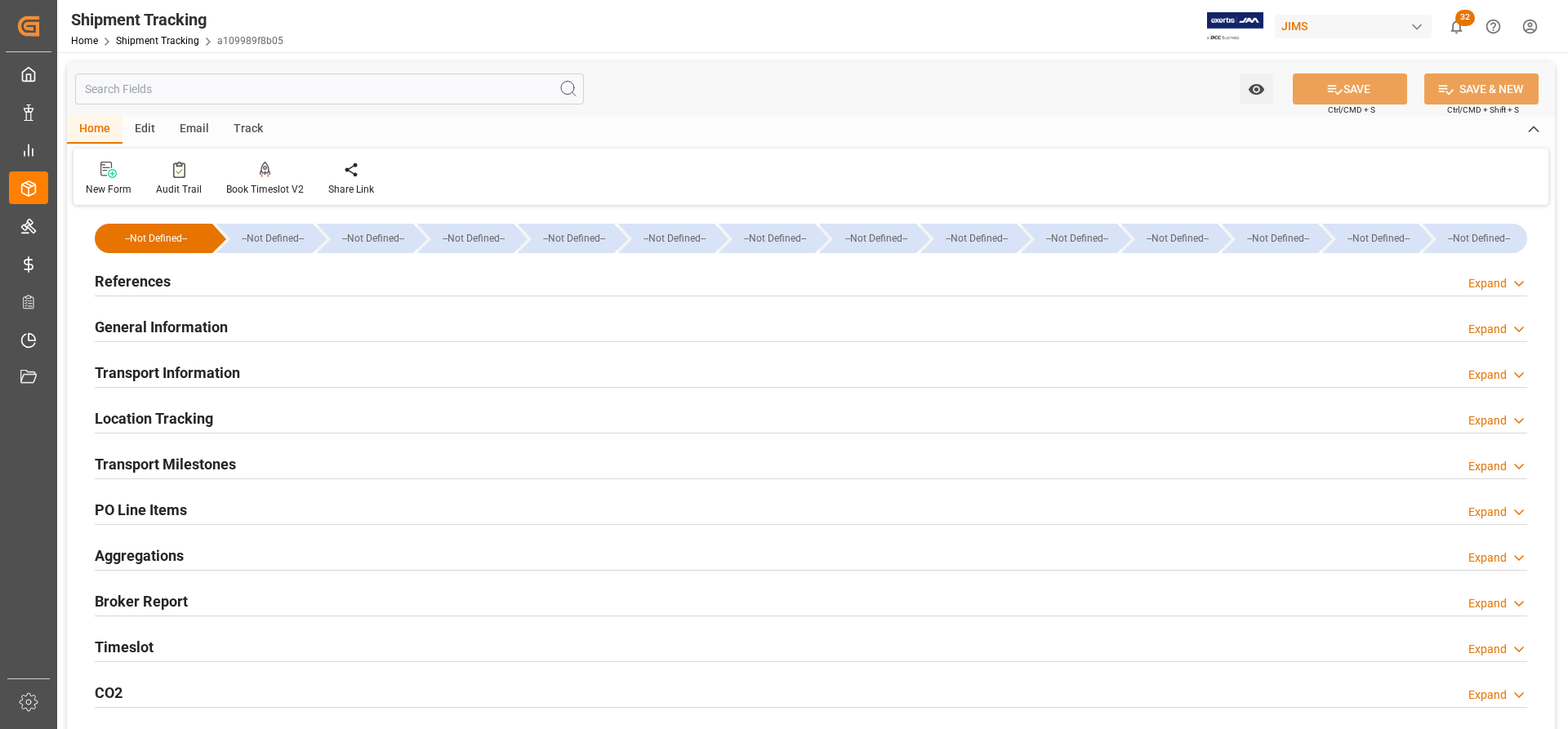
type input "[DATE]"
click at [128, 277] on h2 "References" at bounding box center [133, 281] width 76 height 22
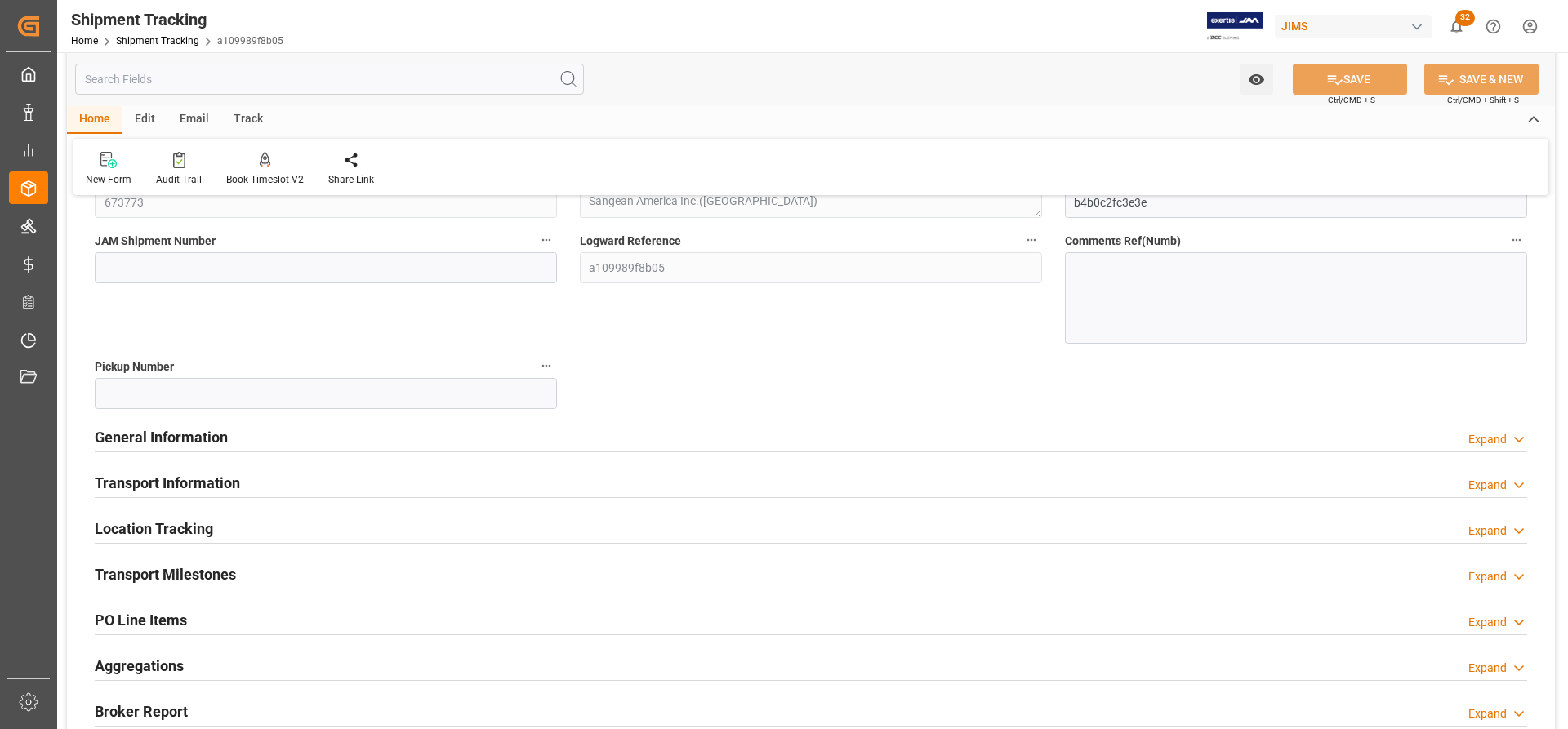
scroll to position [245, 0]
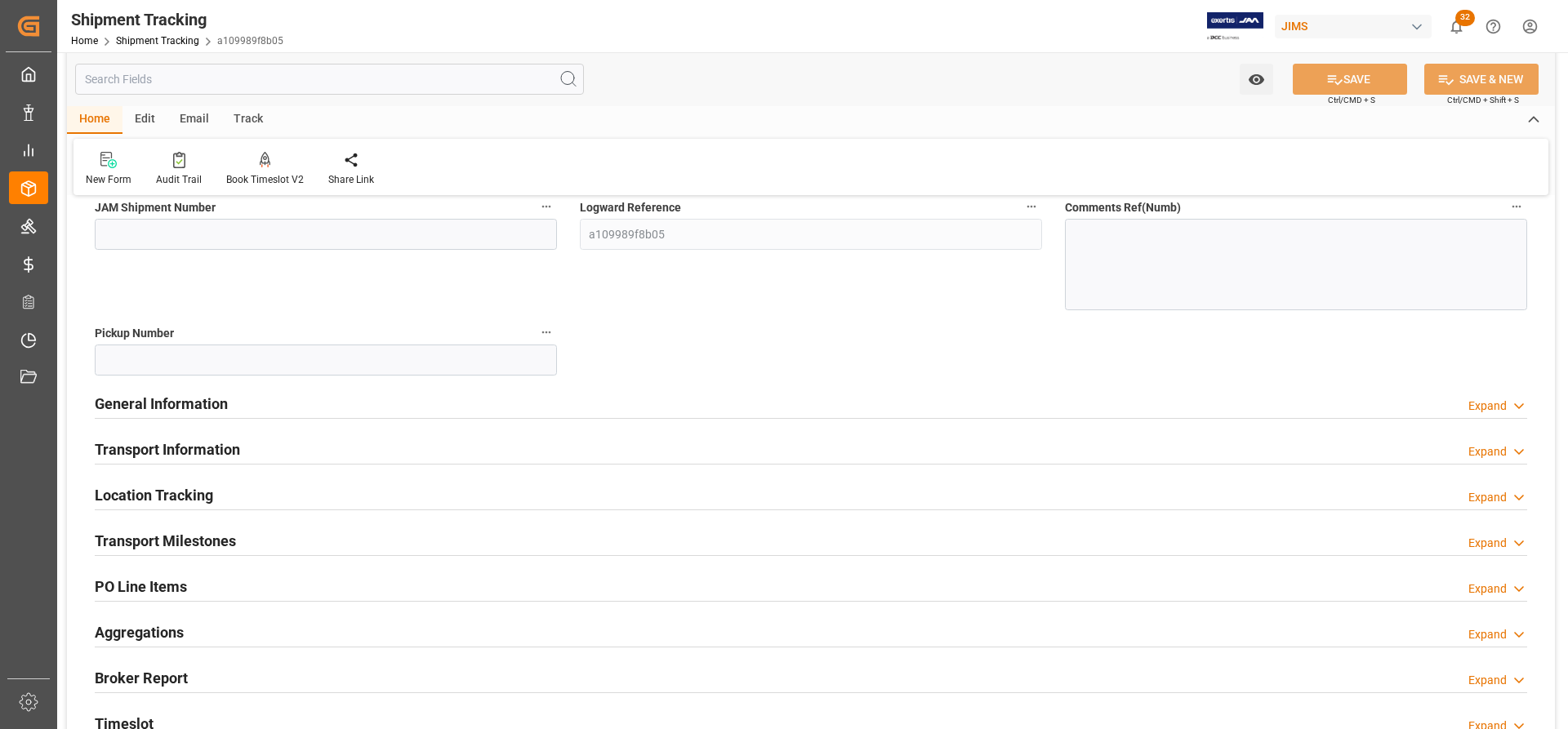
click at [149, 408] on h2 "General Information" at bounding box center [161, 404] width 133 height 22
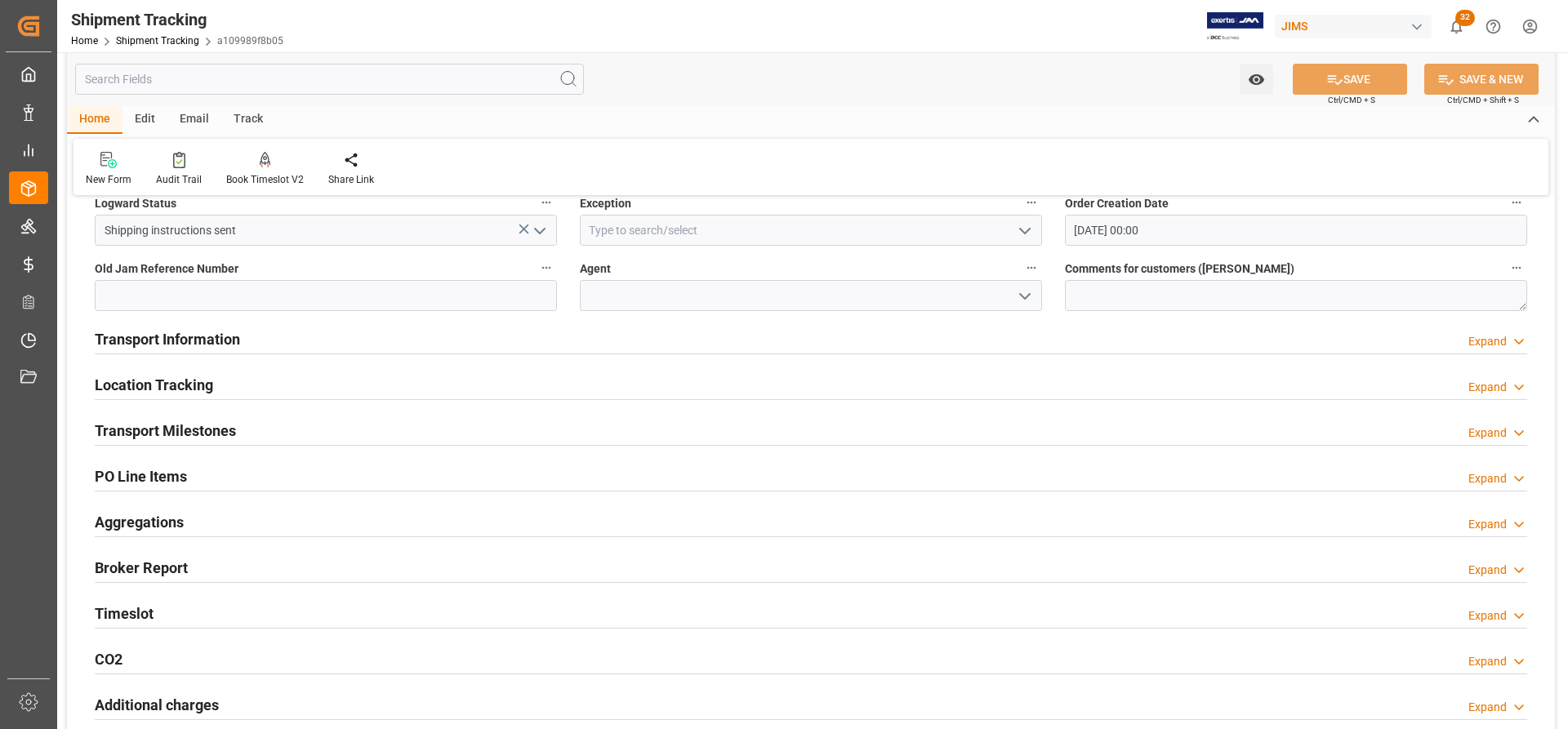
scroll to position [490, 0]
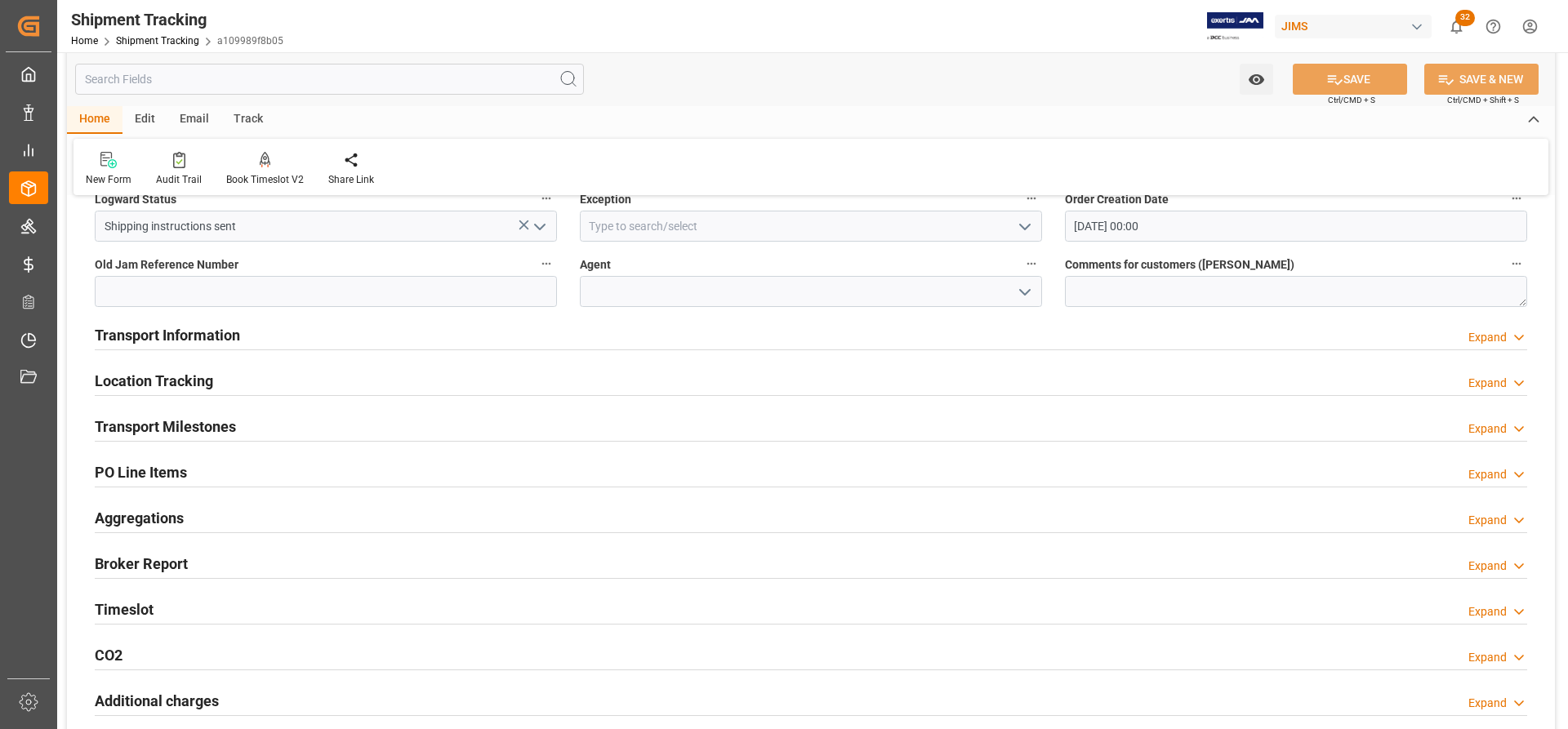
click at [139, 338] on h2 "Transport Information" at bounding box center [167, 335] width 145 height 22
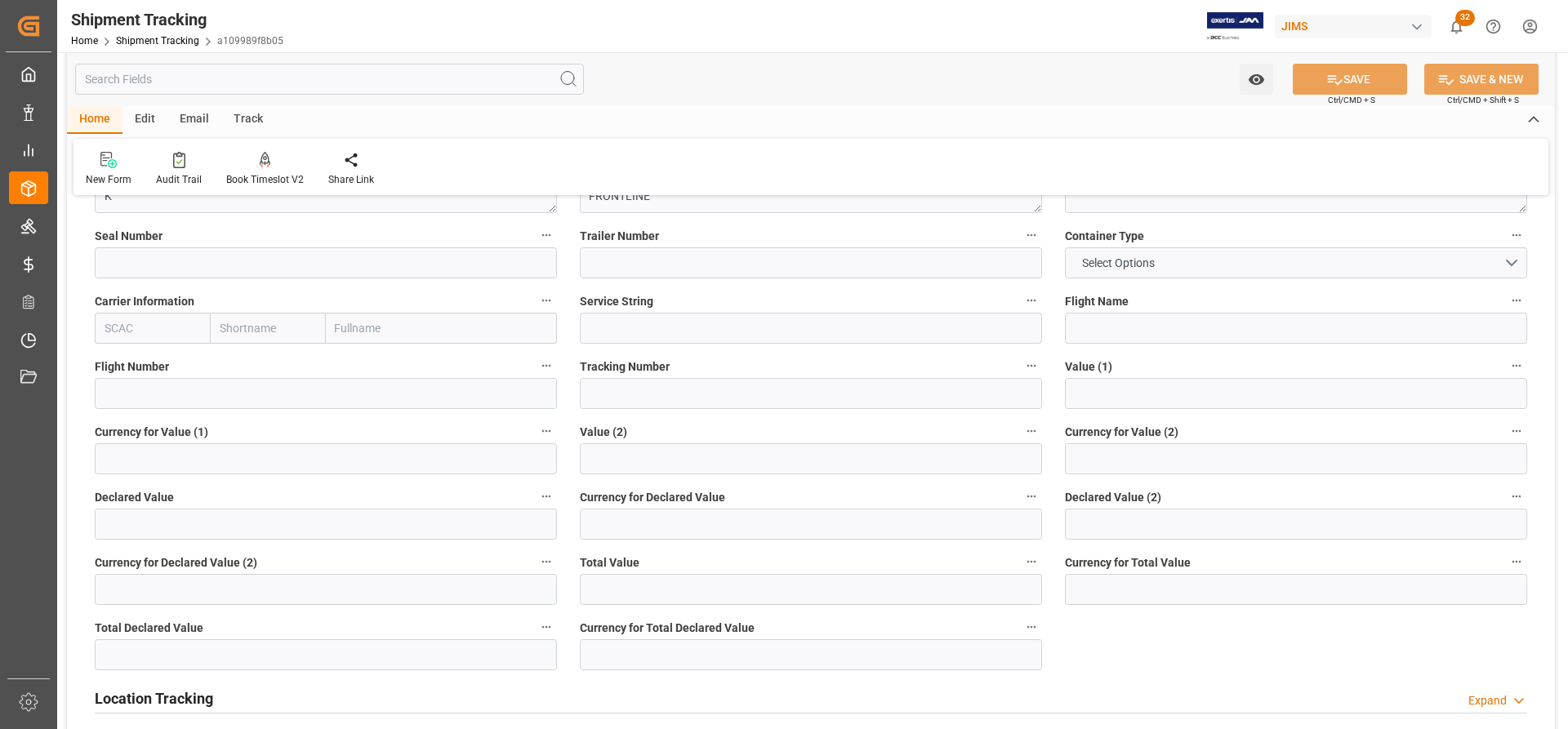
scroll to position [735, 0]
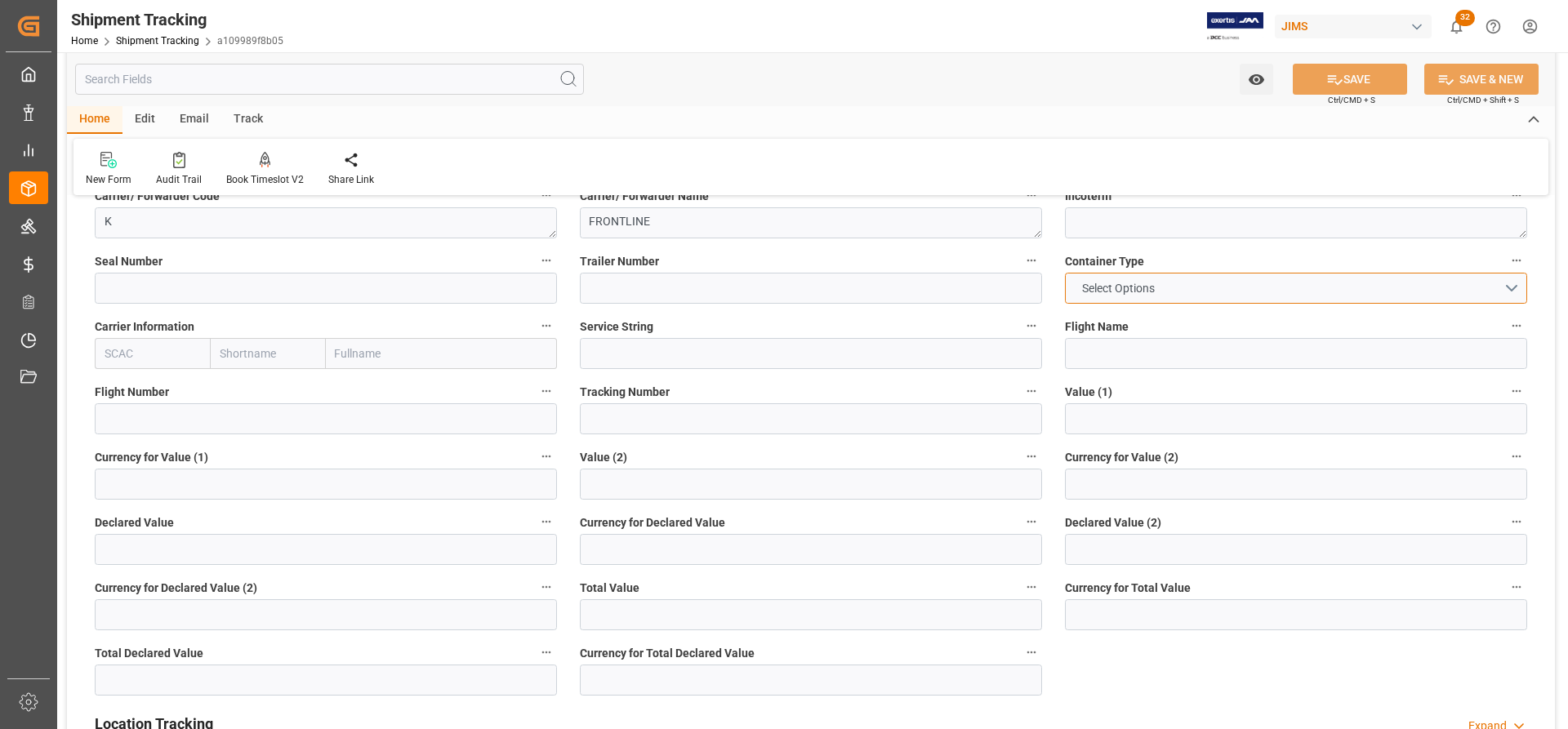
click at [1138, 286] on span "Select Options" at bounding box center [1118, 288] width 89 height 17
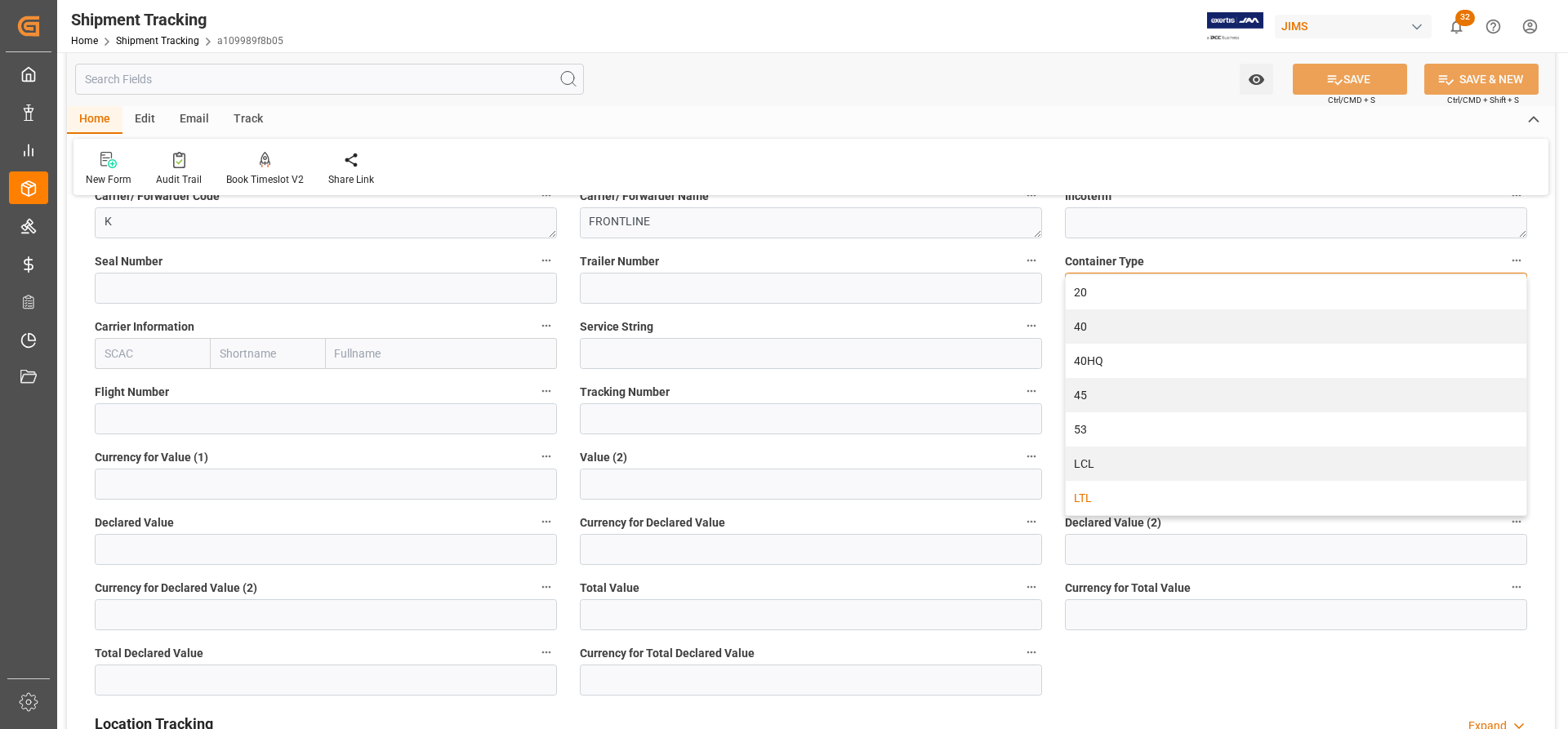
click at [1120, 491] on div "LTL" at bounding box center [1296, 498] width 461 height 34
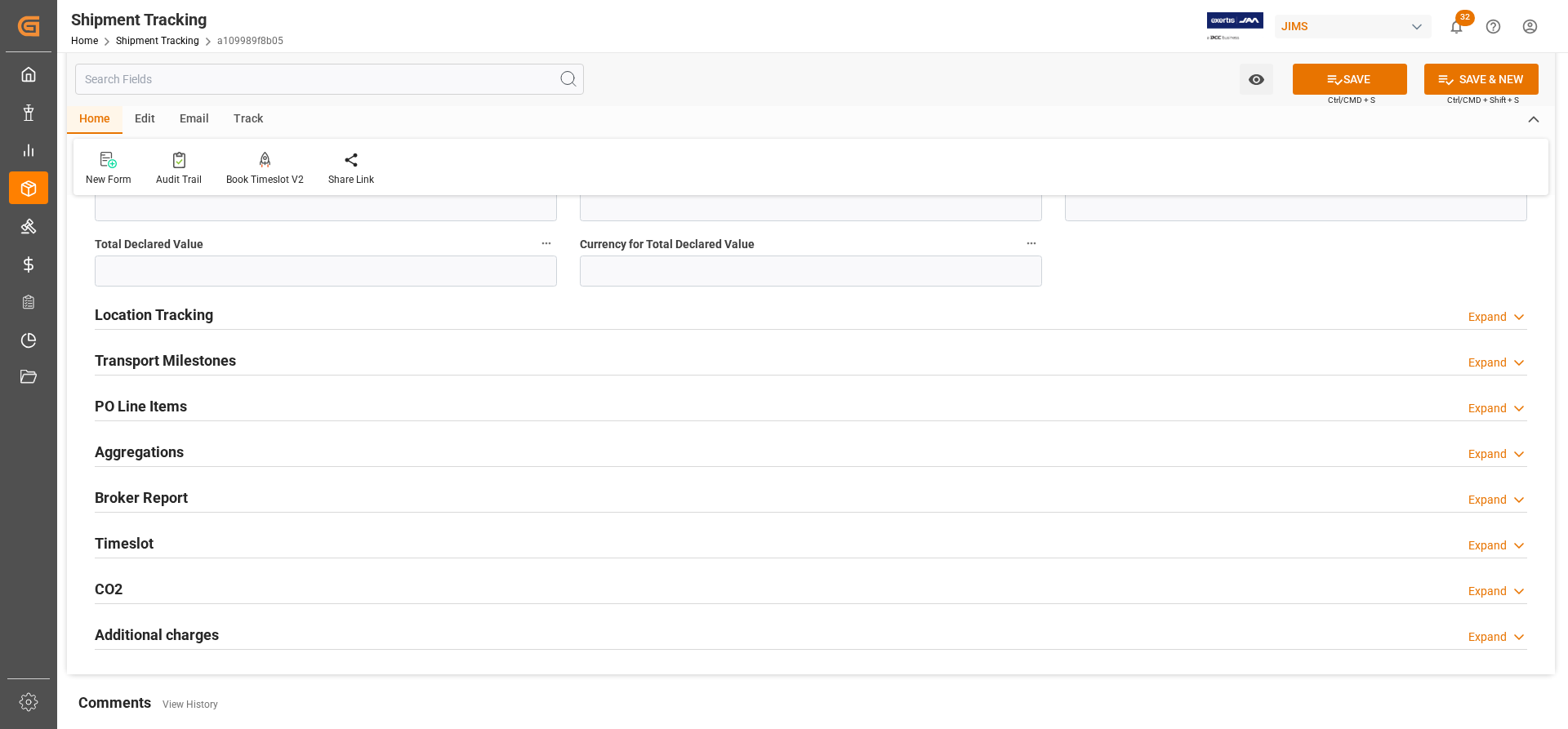
scroll to position [1225, 0]
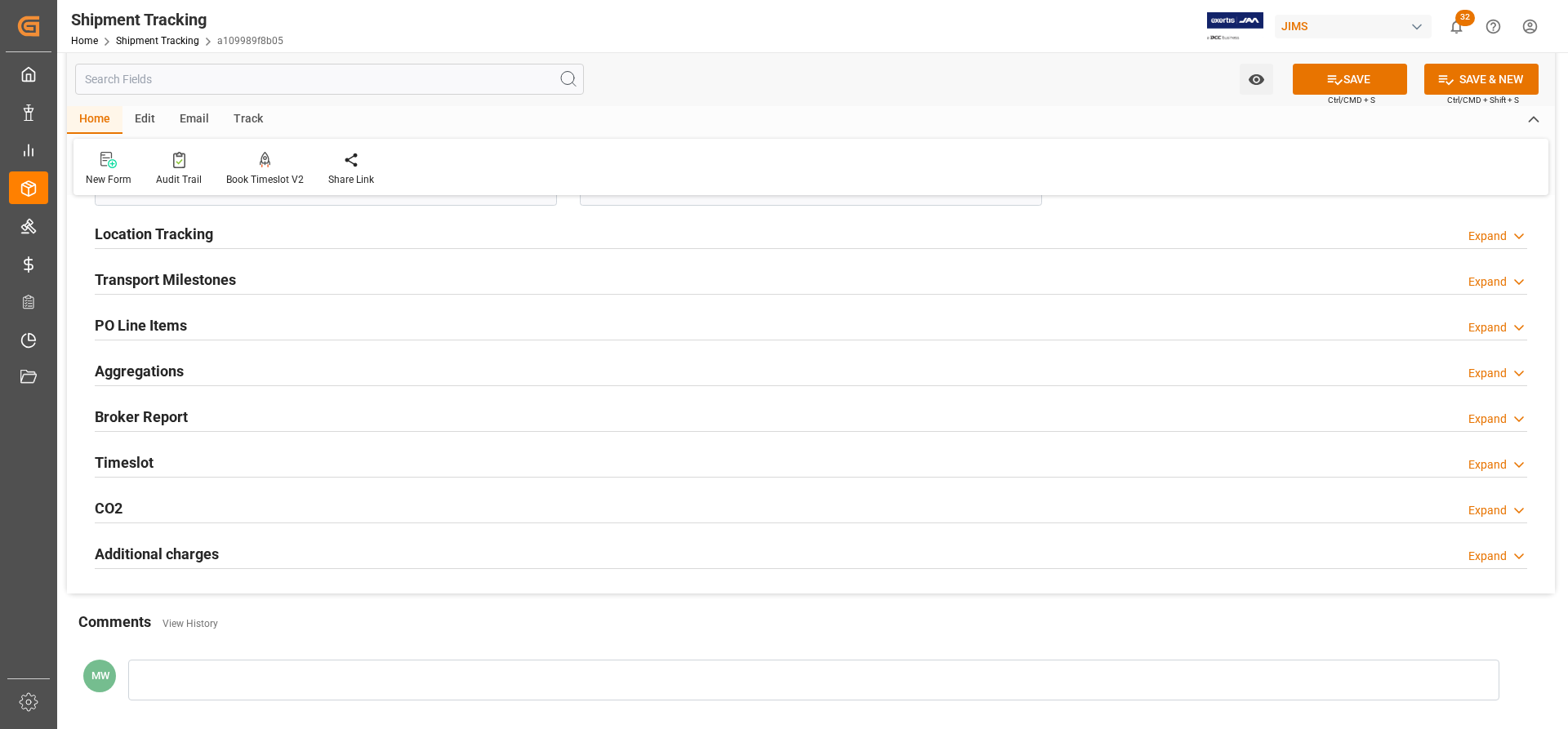
click at [158, 275] on h2 "Transport Milestones" at bounding box center [165, 280] width 141 height 22
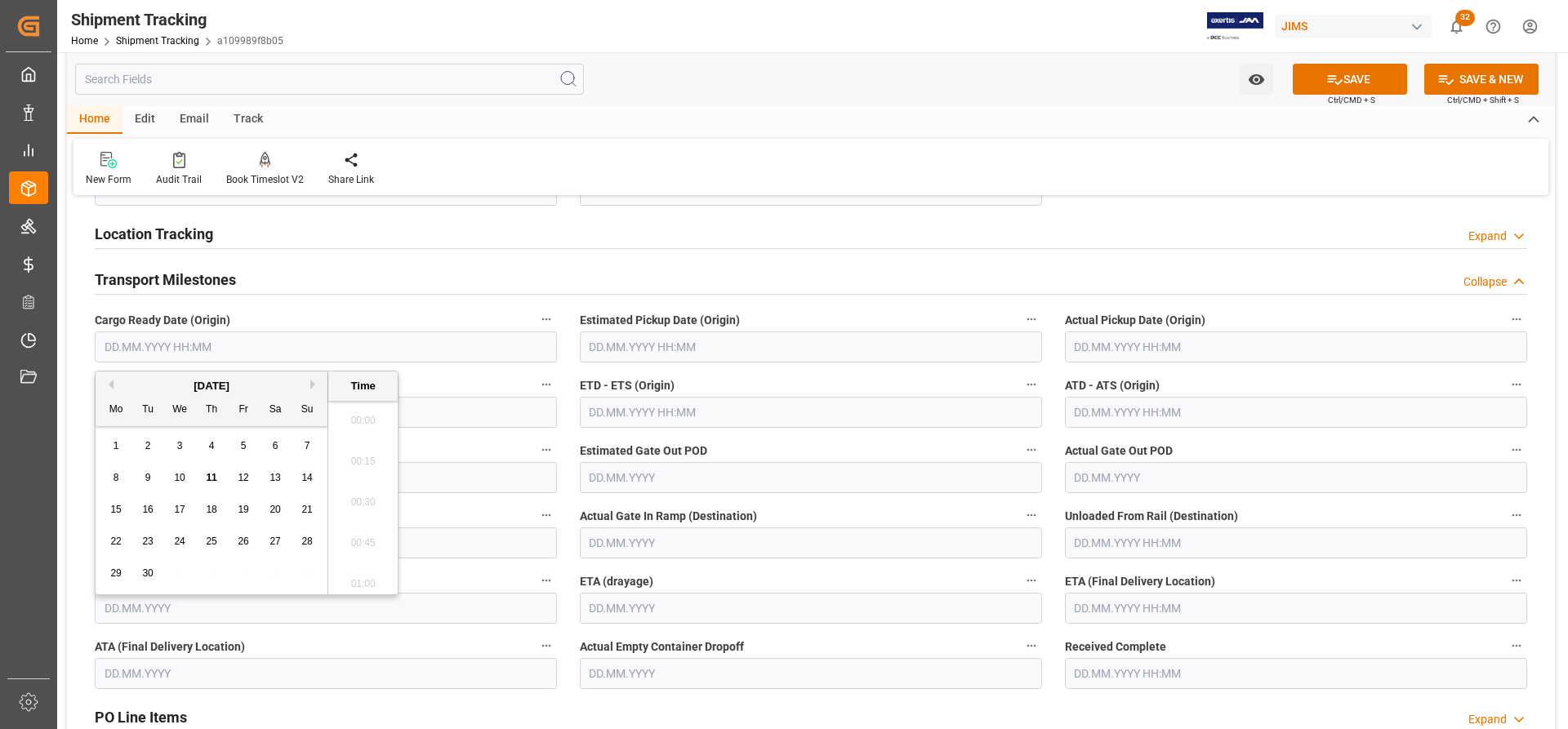
click at [148, 337] on input "text" at bounding box center [326, 347] width 462 height 31
click at [216, 473] on span "11" at bounding box center [211, 477] width 11 height 11
type input "[DATE] 00:00"
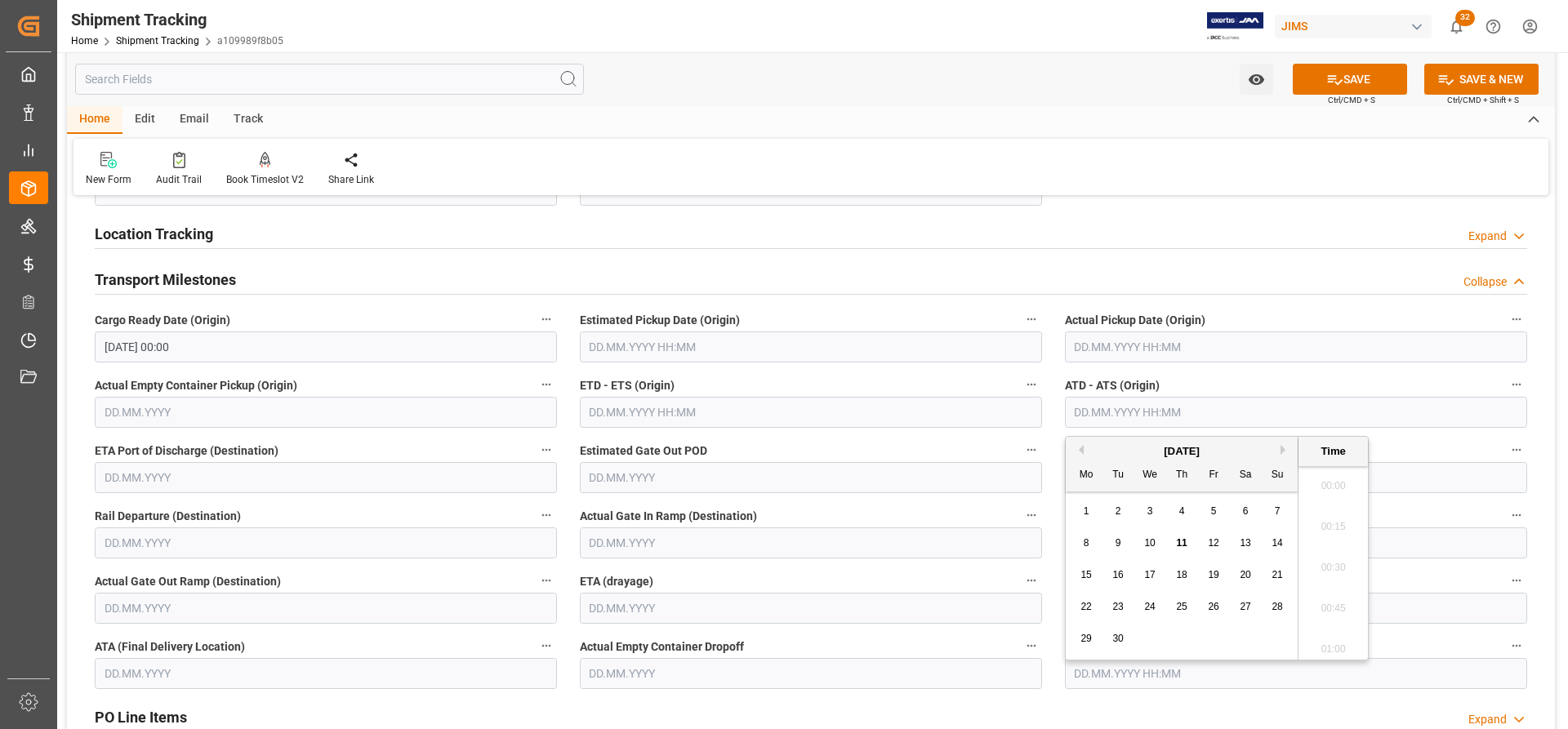
click at [1110, 414] on input "text" at bounding box center [1296, 412] width 462 height 31
click at [1182, 546] on span "11" at bounding box center [1181, 543] width 11 height 11
type input "[DATE] 00:00"
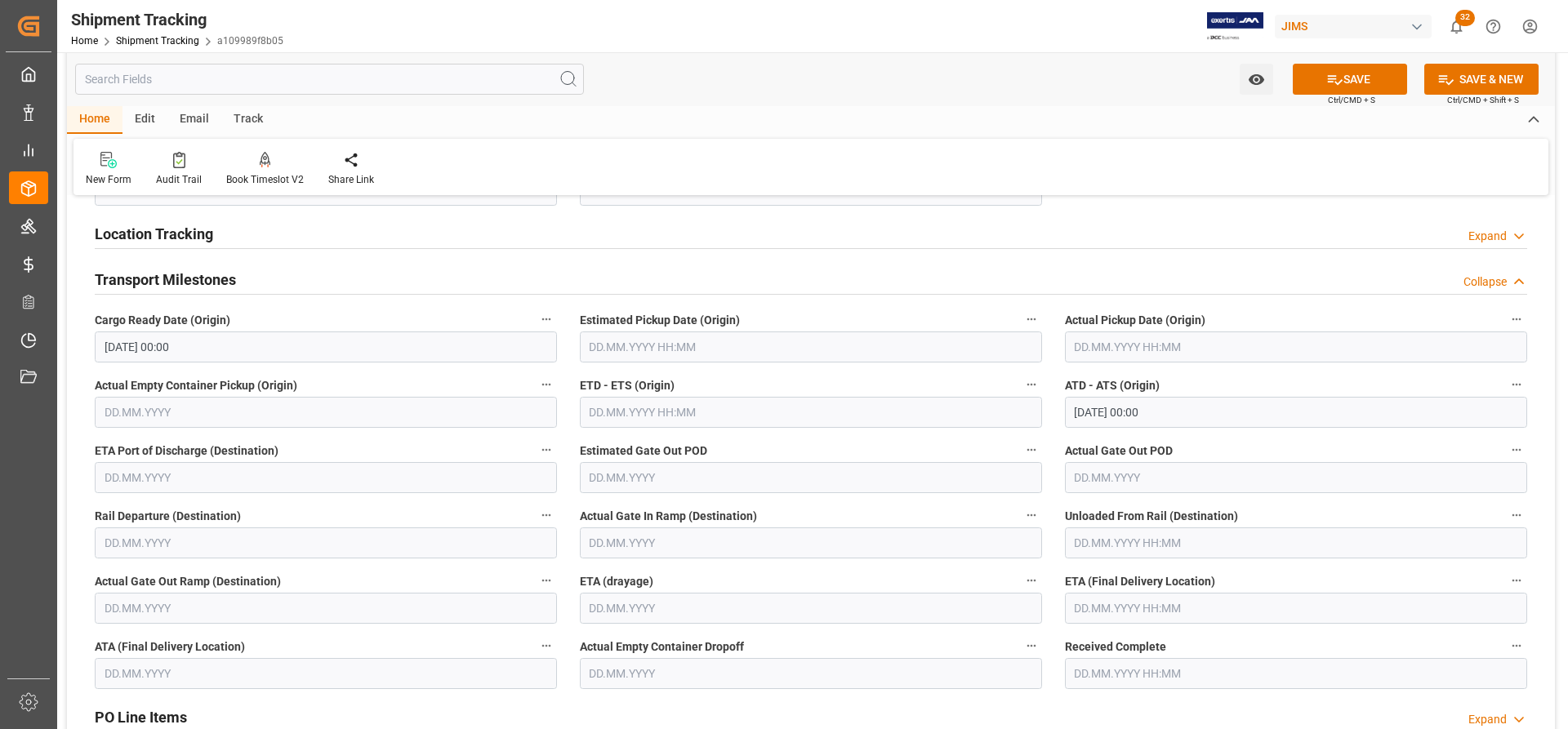
click at [1051, 623] on div "ETA (drayage)" at bounding box center [811, 596] width 485 height 65
click at [1093, 613] on input "text" at bounding box center [1296, 608] width 462 height 31
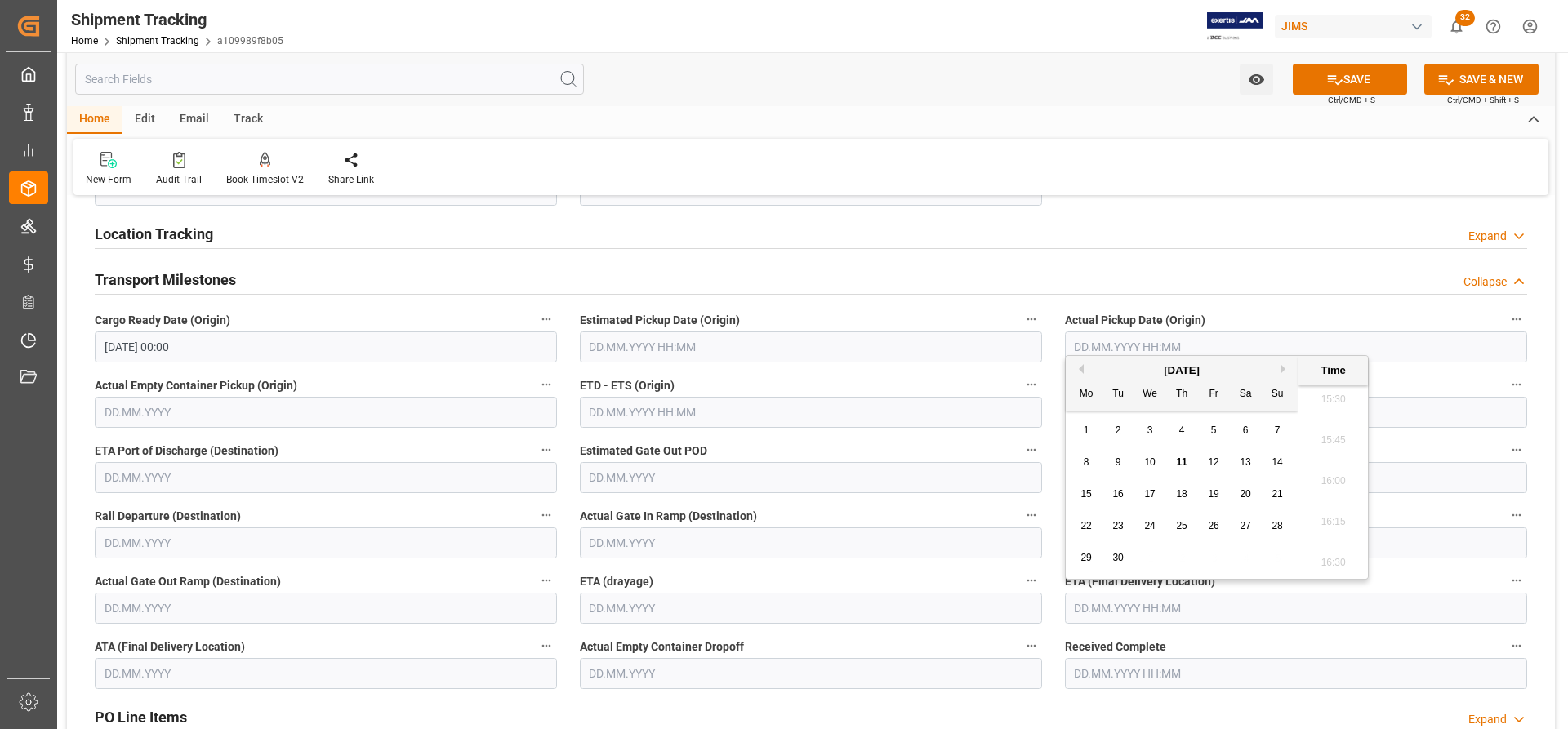
click at [1118, 497] on span "16" at bounding box center [1118, 494] width 11 height 11
type input "16.09.2025 00:00"
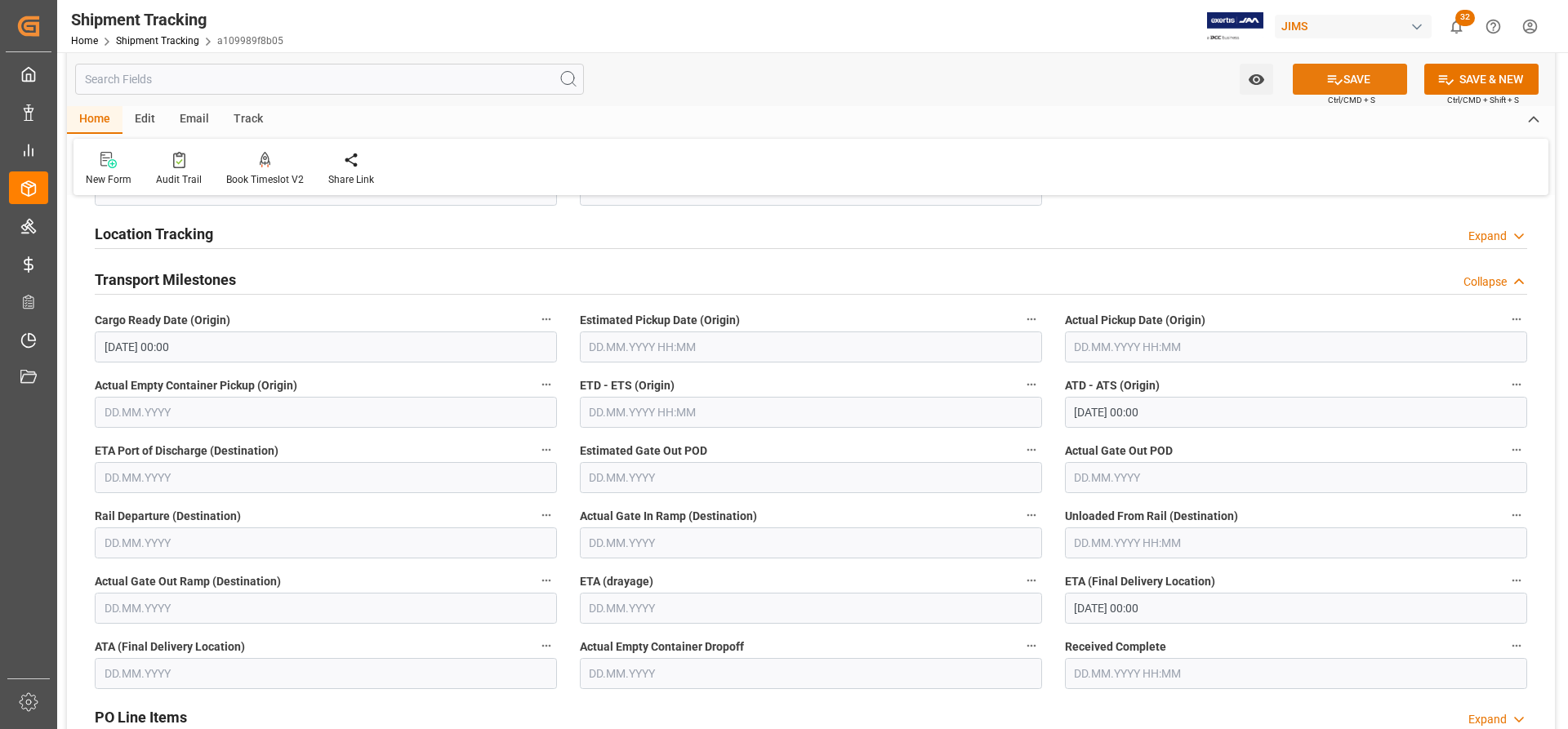
click at [1356, 78] on button "SAVE" at bounding box center [1350, 79] width 114 height 31
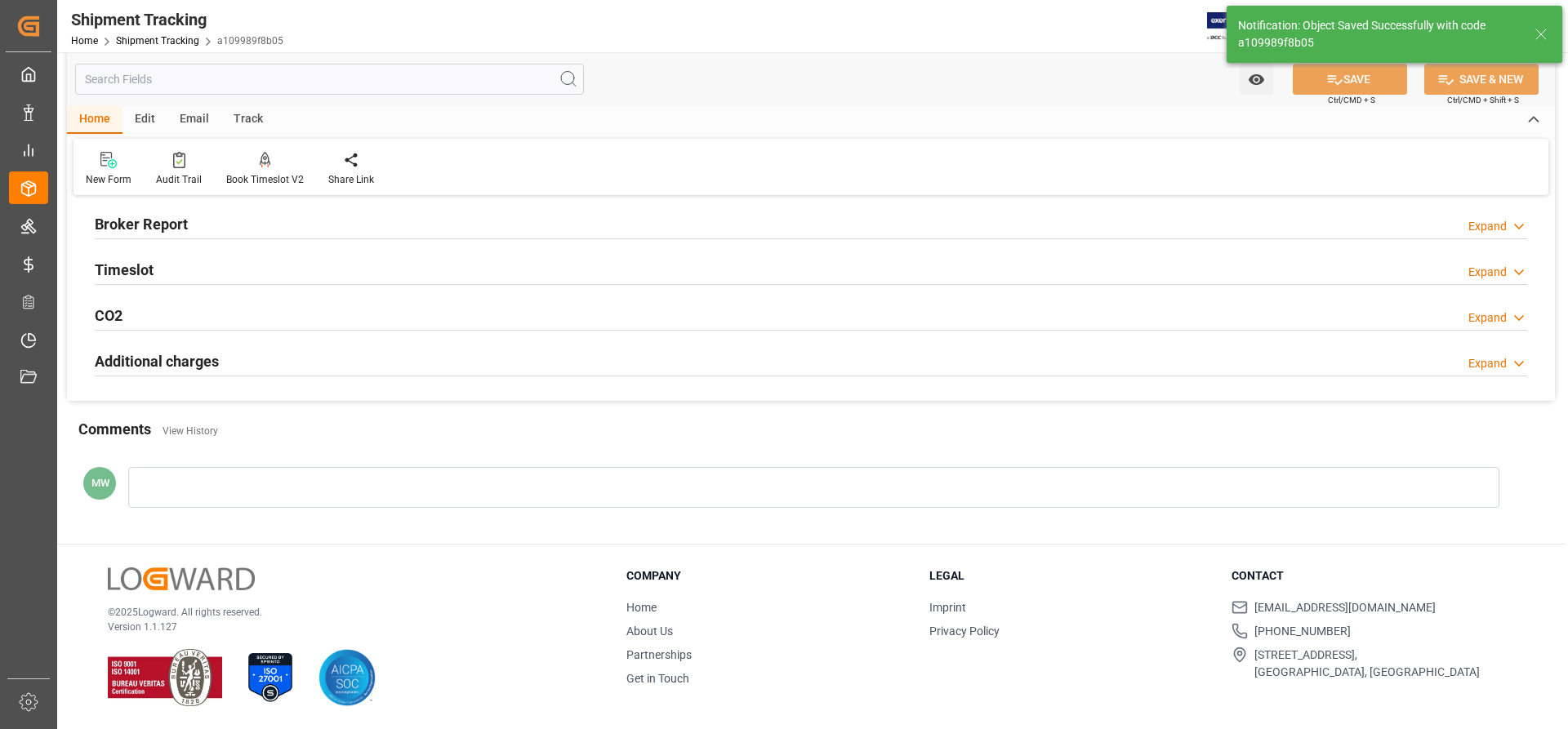
scroll to position [185, 0]
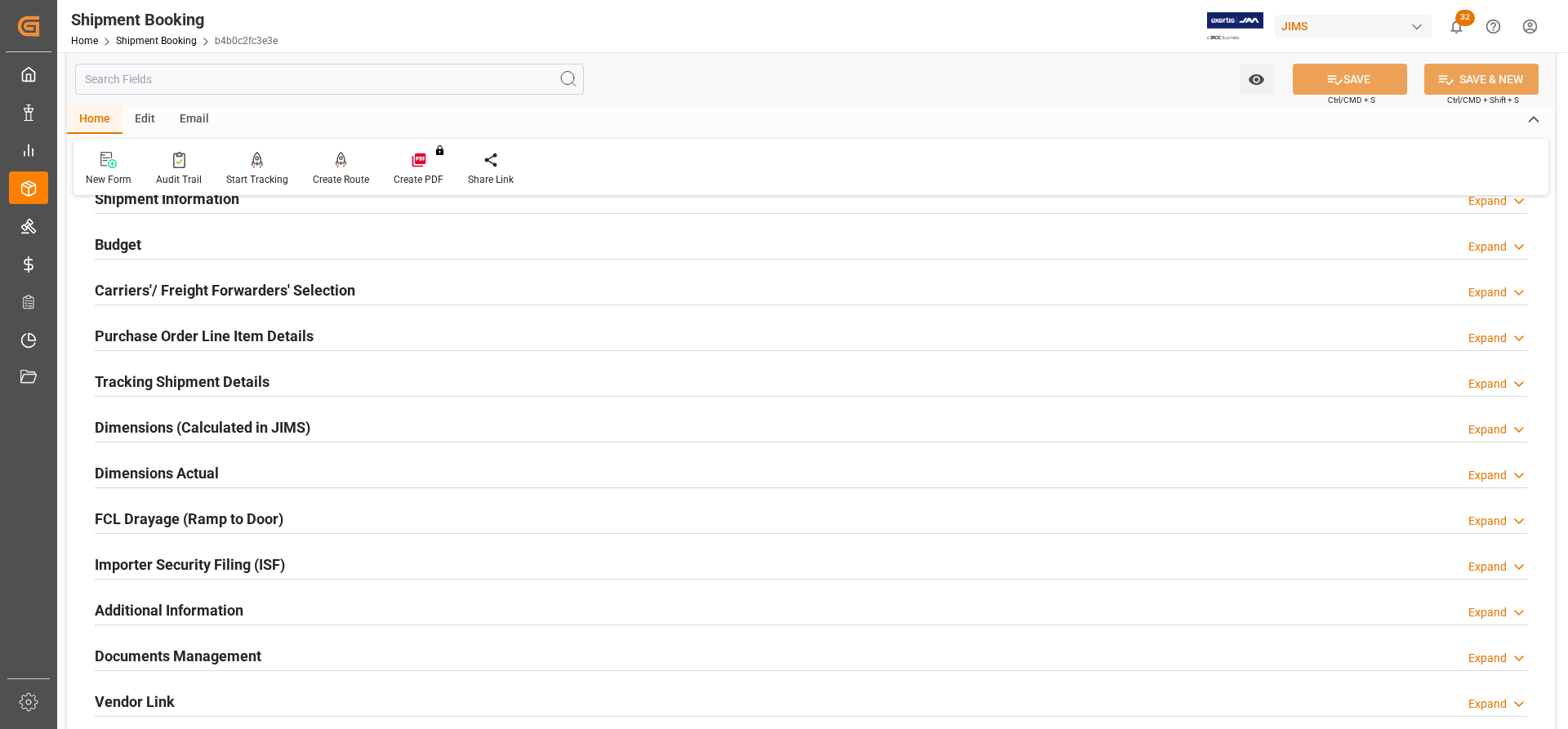
scroll to position [163, 0]
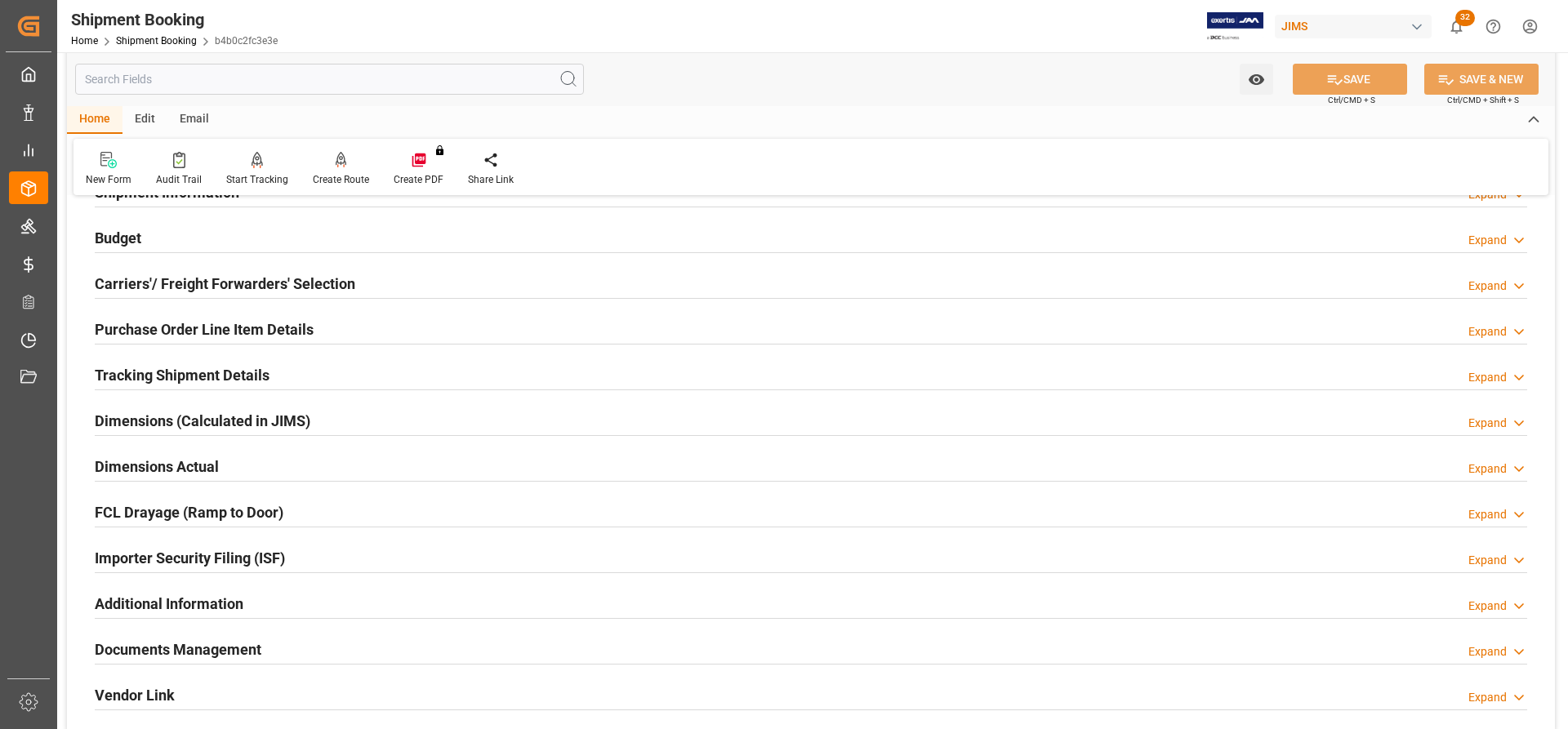
click at [148, 459] on h2 "Dimensions Actual" at bounding box center [157, 467] width 124 height 22
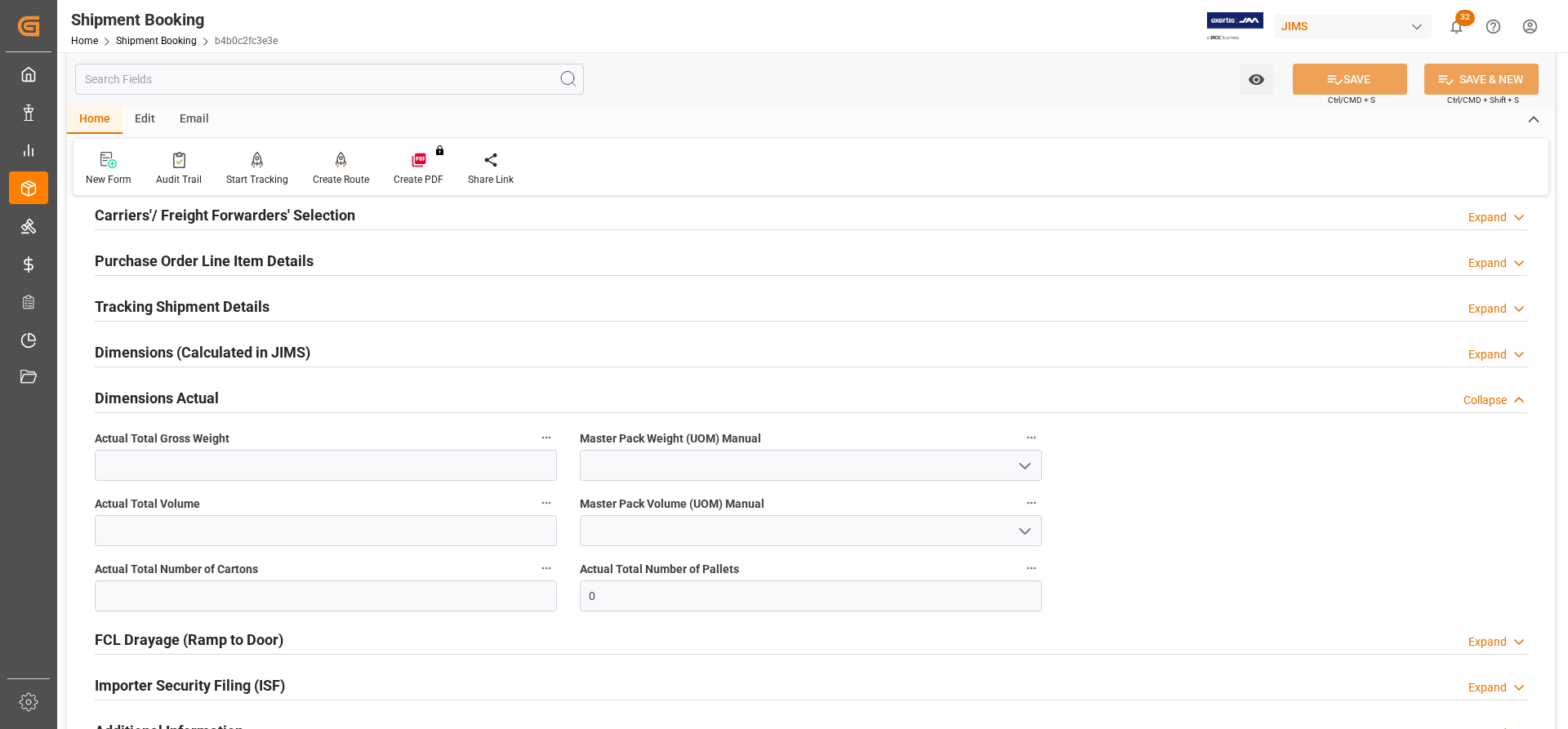
scroll to position [327, 0]
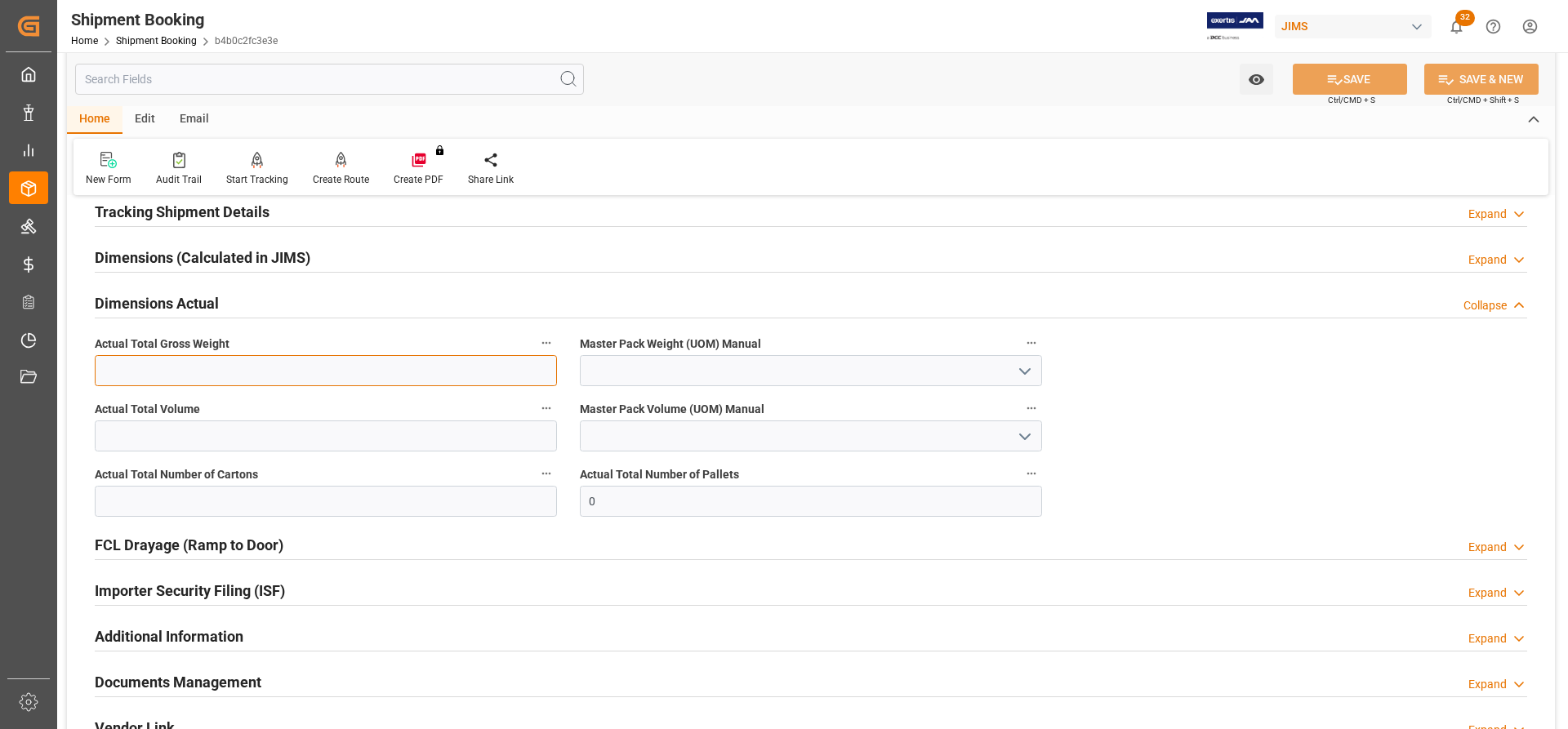
click at [181, 373] on input "text" at bounding box center [326, 370] width 462 height 31
type input "8338.23"
click at [1020, 364] on icon "open menu" at bounding box center [1025, 372] width 20 height 20
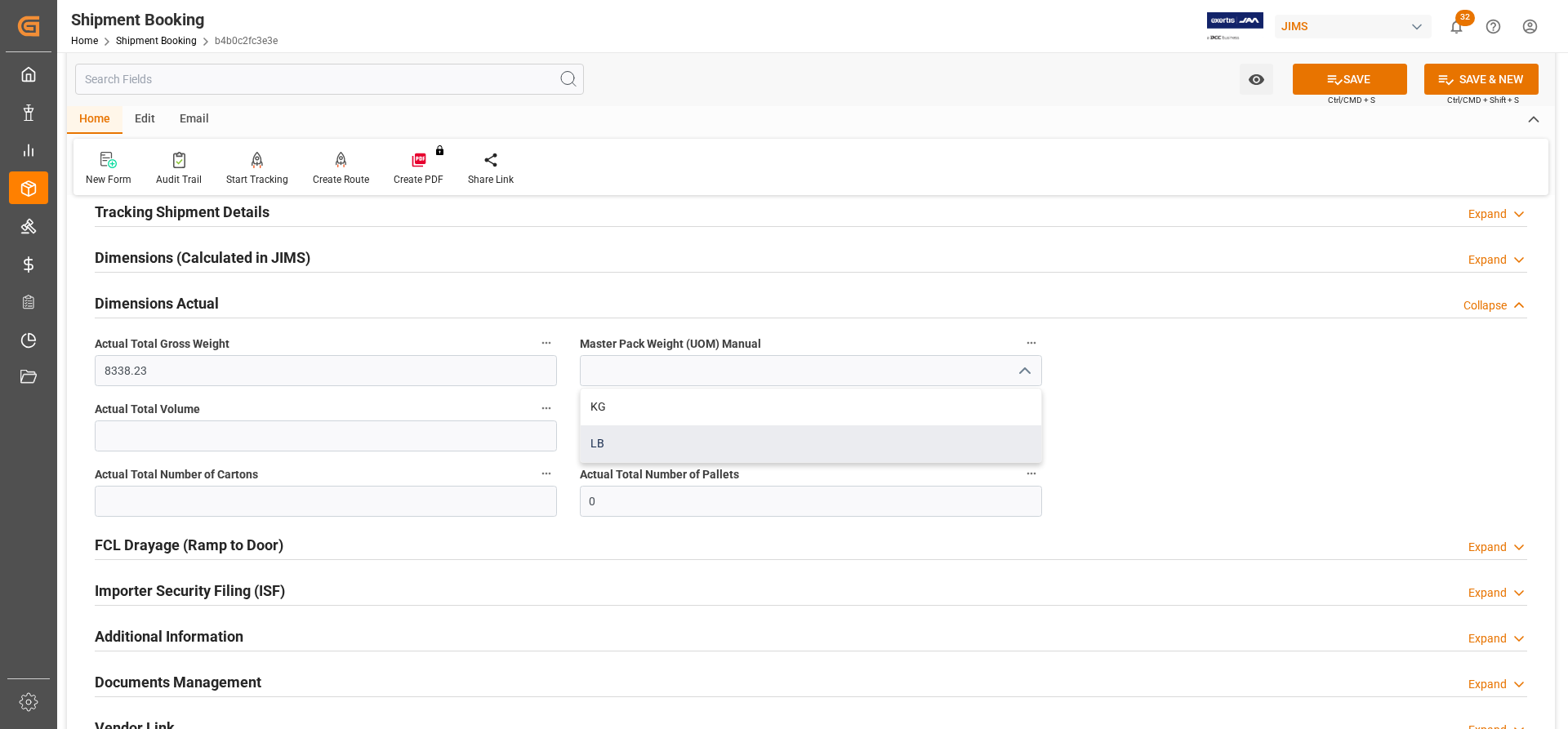
click at [618, 448] on div "LB" at bounding box center [811, 444] width 461 height 37
type input "LB"
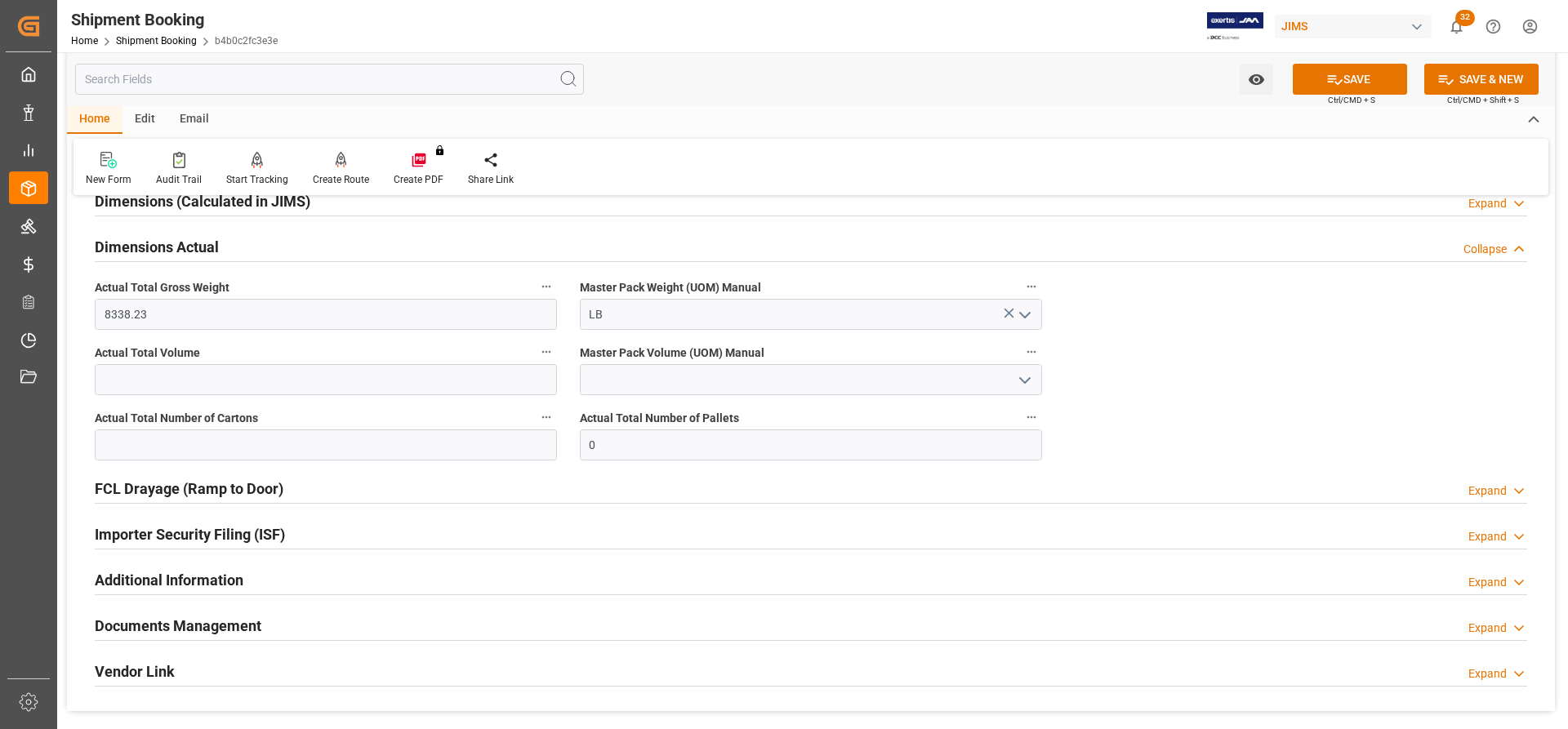
scroll to position [490, 0]
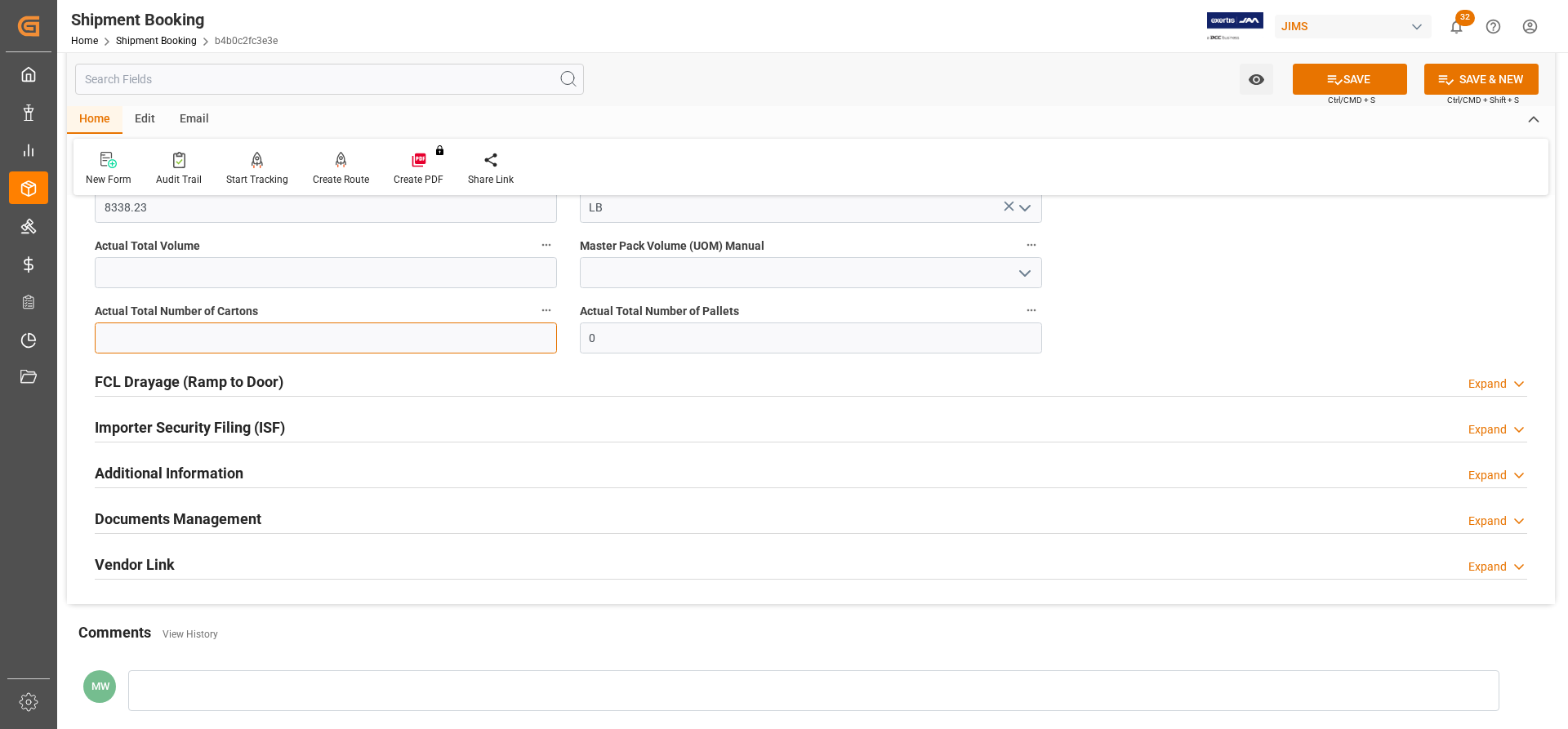
click at [173, 336] on input "text" at bounding box center [326, 338] width 462 height 31
type input "25"
drag, startPoint x: 600, startPoint y: 338, endPoint x: 573, endPoint y: 337, distance: 27.8
click at [573, 337] on div "Actual Total Number of Pallets 0" at bounding box center [811, 326] width 485 height 65
type input "1"
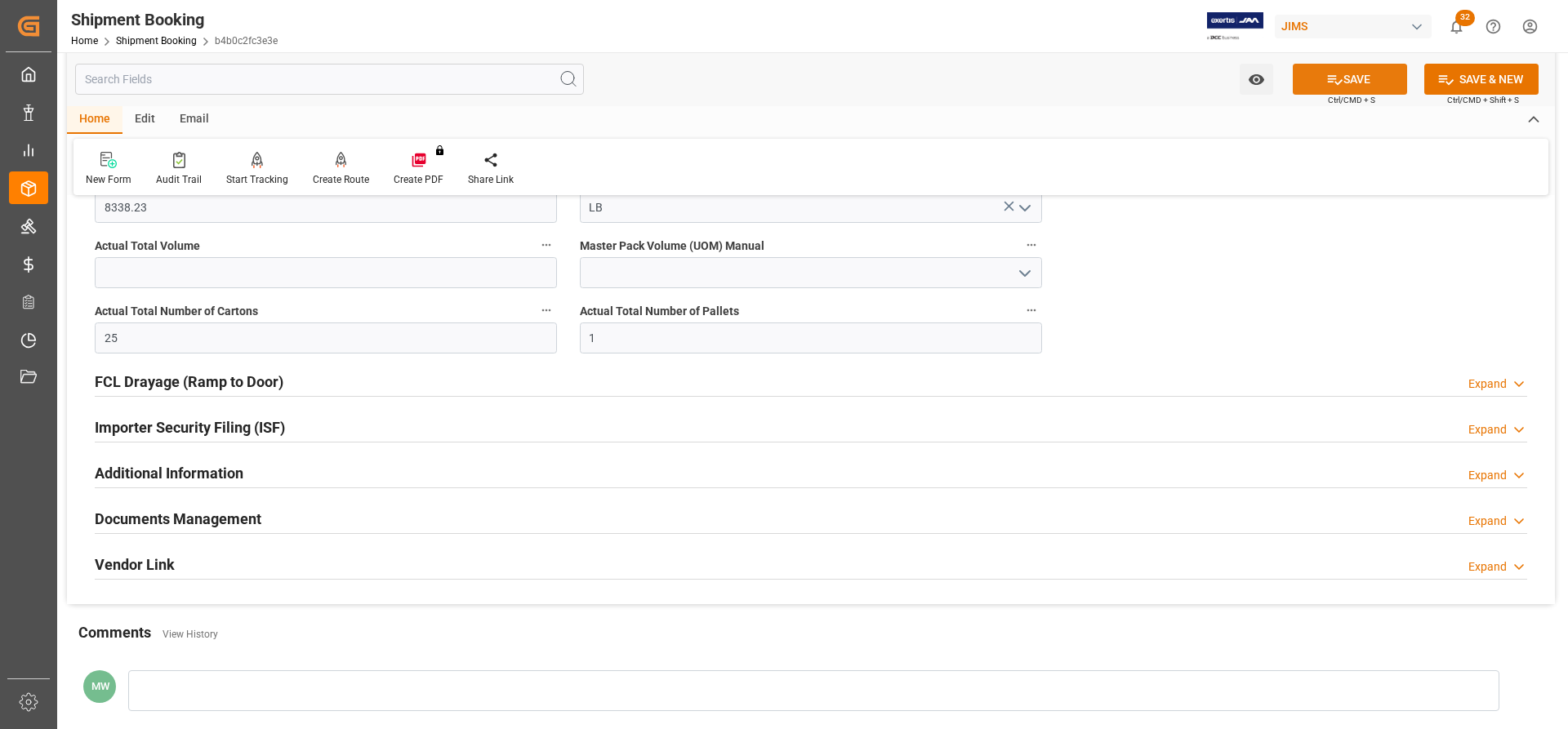
click at [1360, 70] on button "SAVE" at bounding box center [1350, 79] width 114 height 31
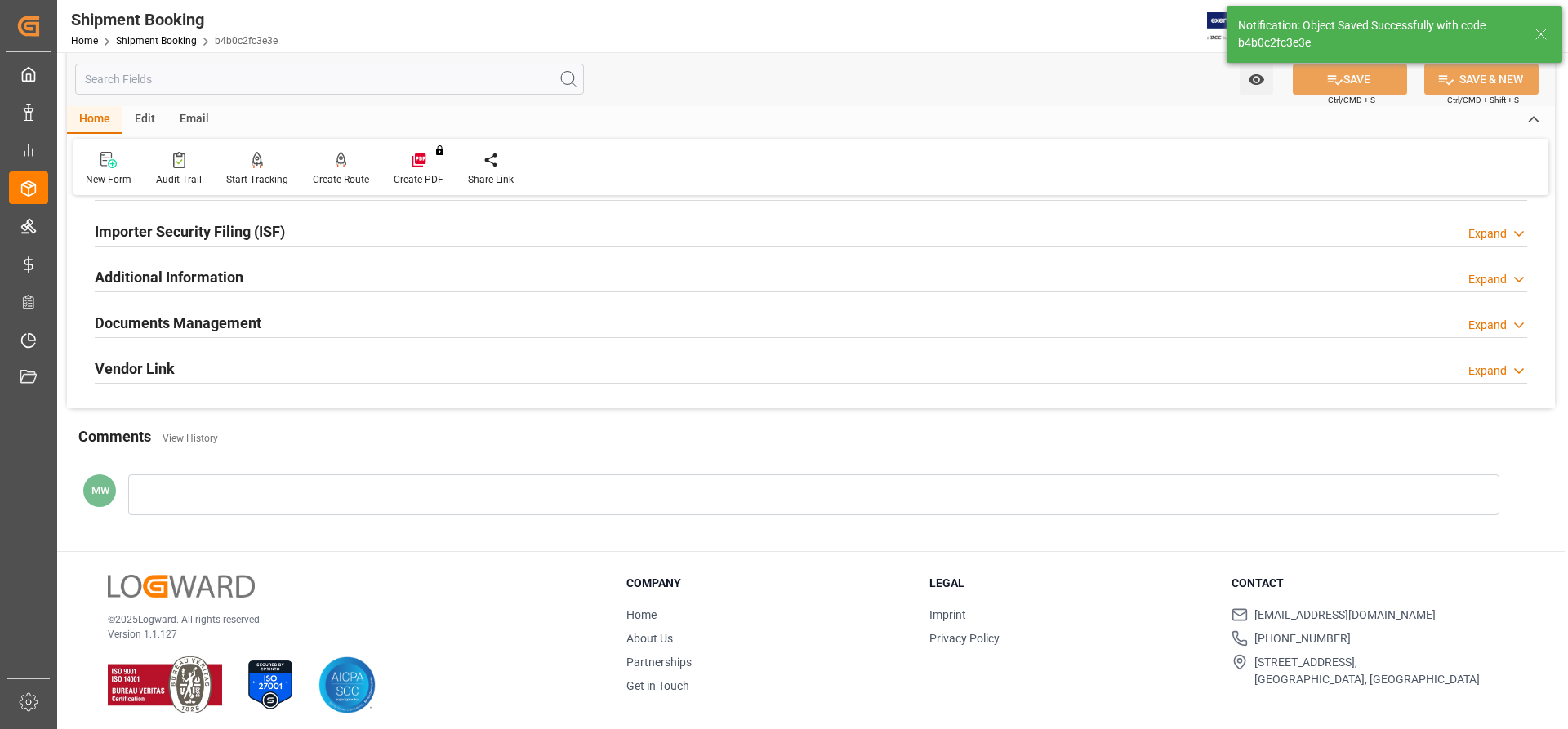
click at [194, 327] on h2 "Documents Management" at bounding box center [178, 323] width 167 height 22
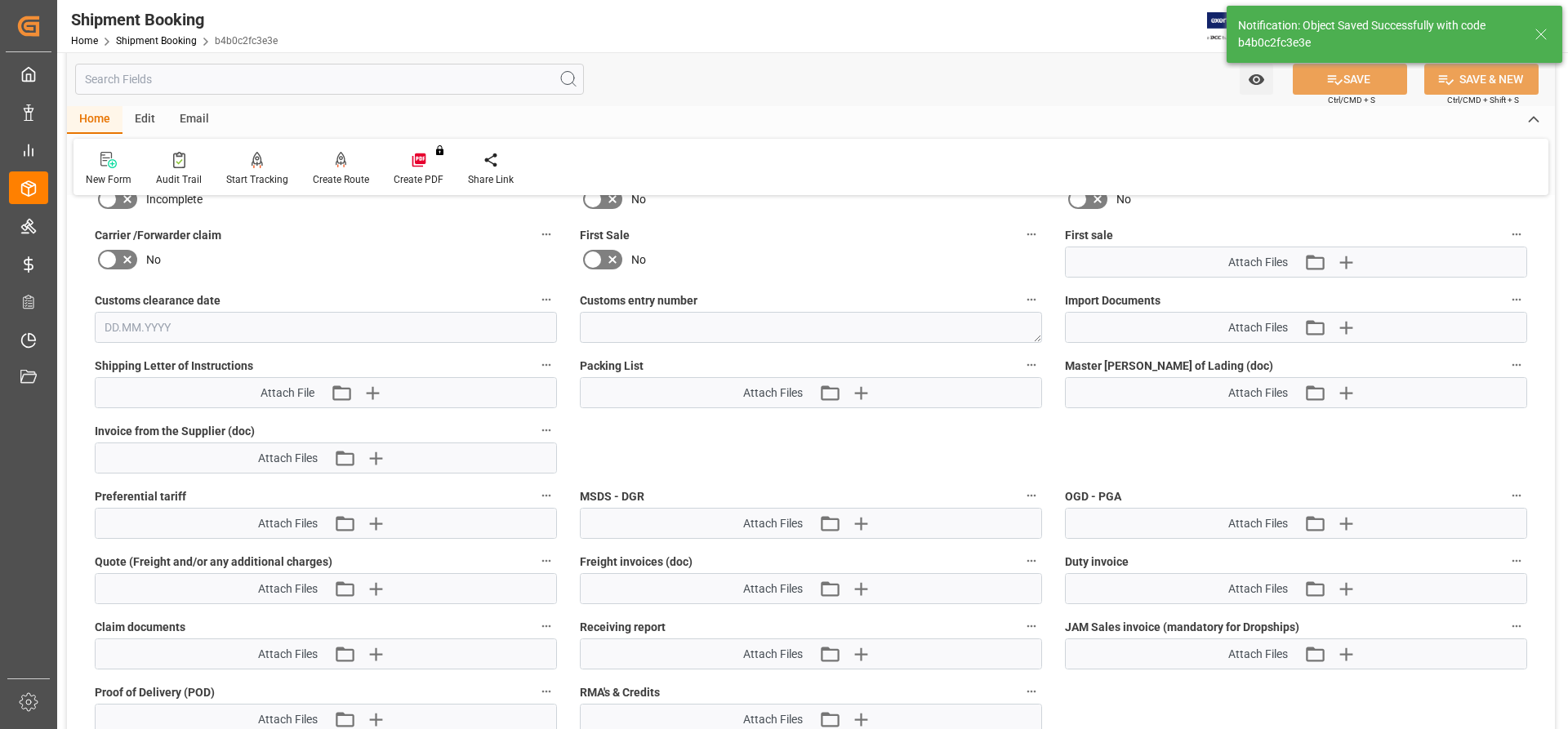
scroll to position [817, 0]
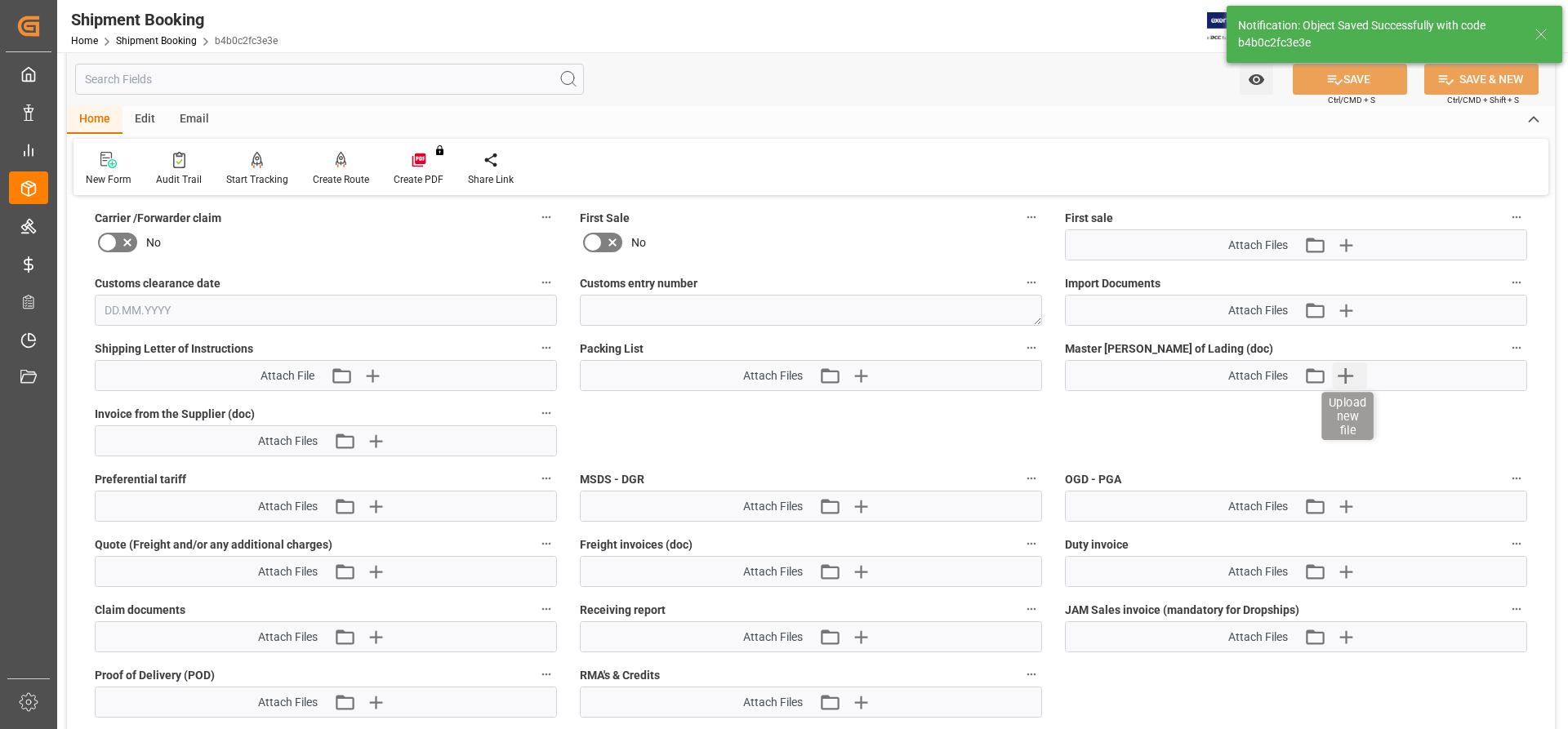
click at [1349, 376] on icon "button" at bounding box center [1346, 376] width 16 height 16
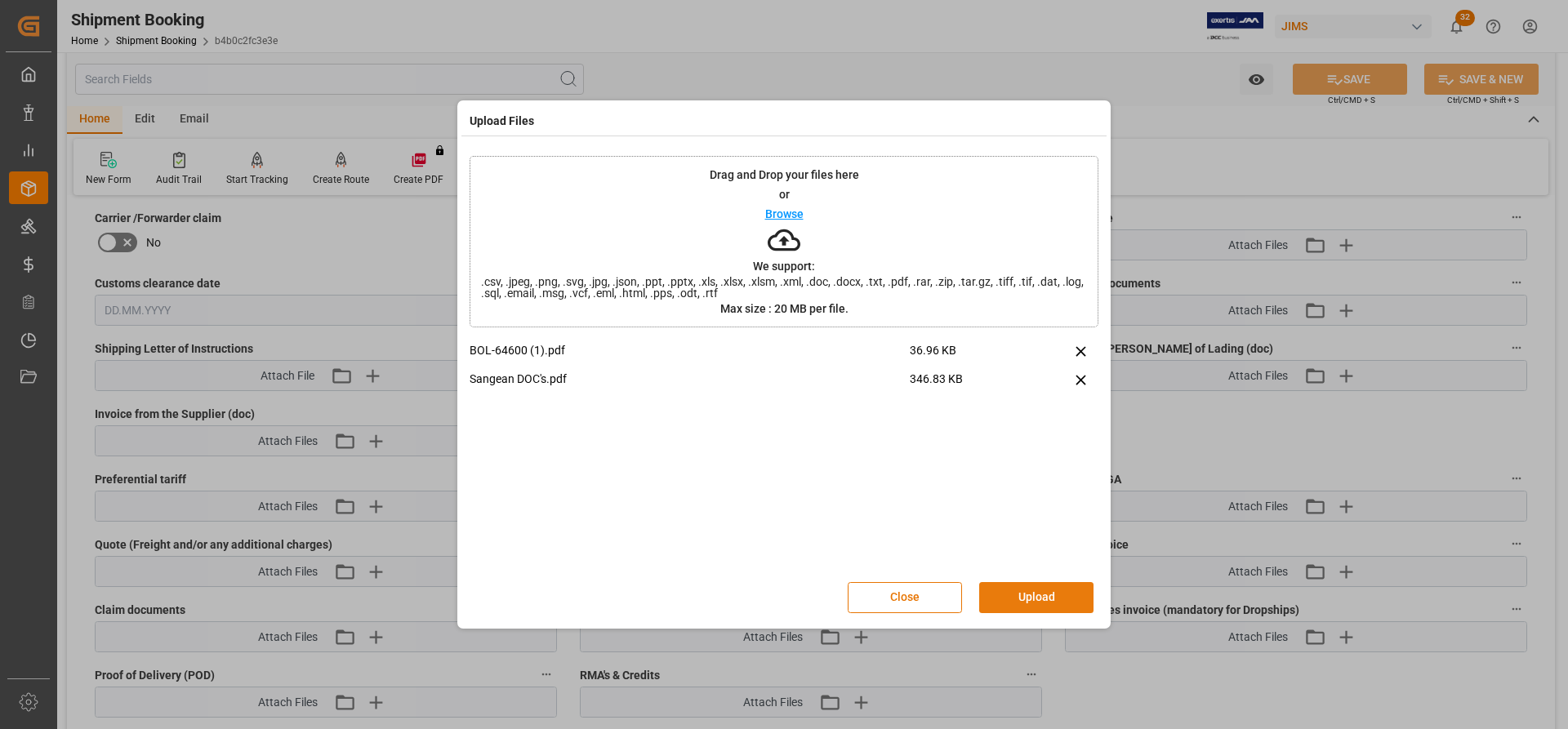
click at [1016, 601] on button "Upload" at bounding box center [1036, 597] width 114 height 31
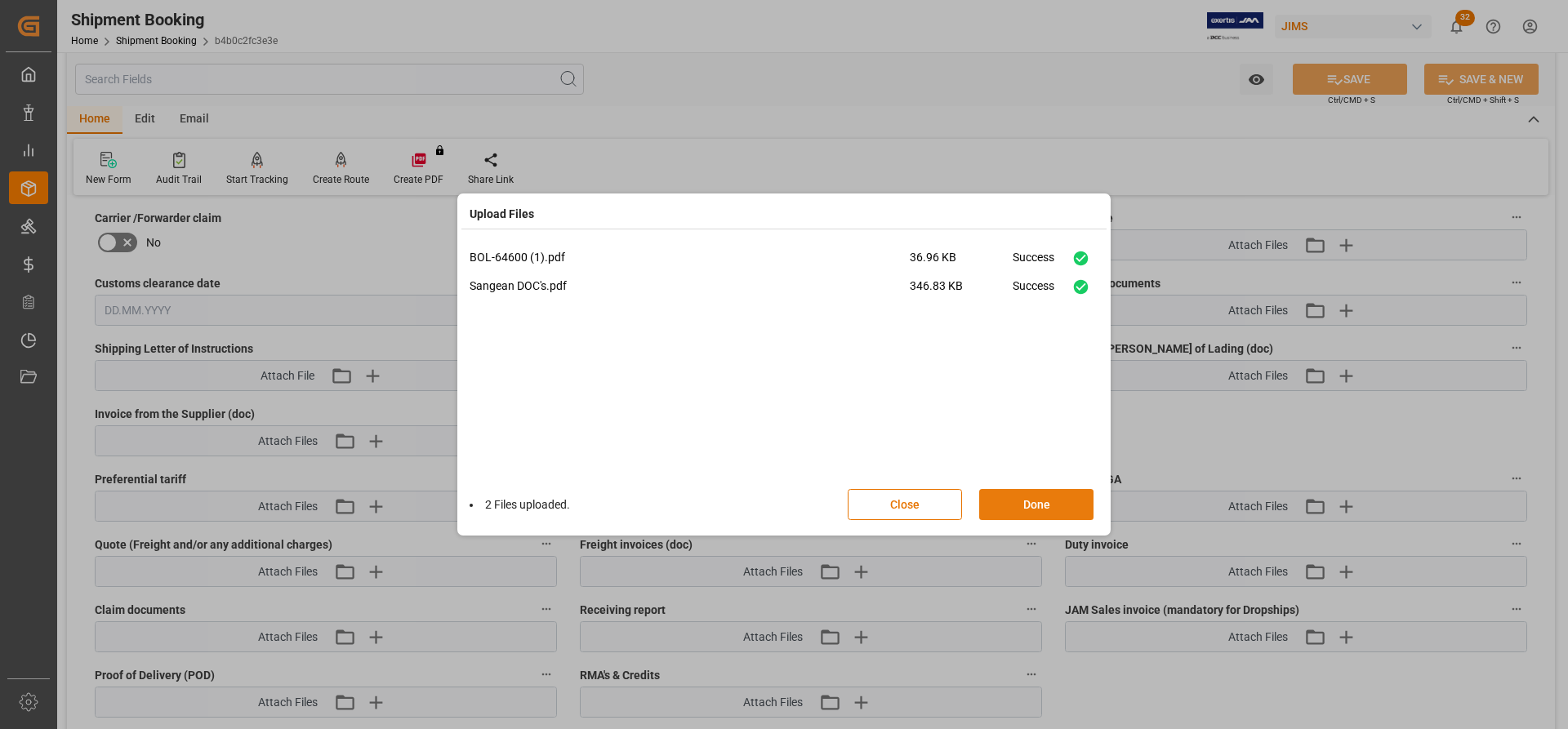
click at [1019, 506] on button "Done" at bounding box center [1036, 504] width 114 height 31
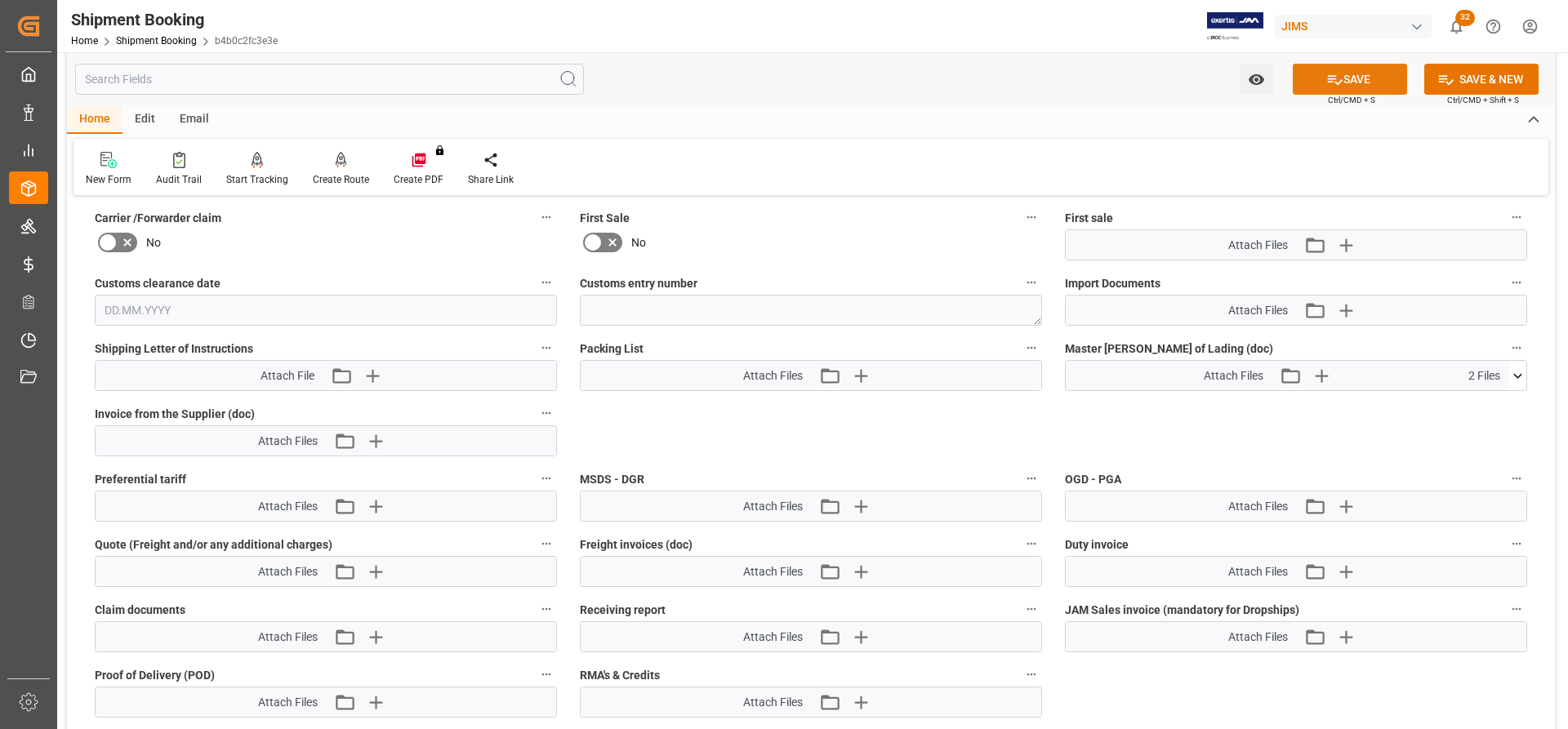
click at [1372, 78] on button "SAVE" at bounding box center [1350, 79] width 114 height 31
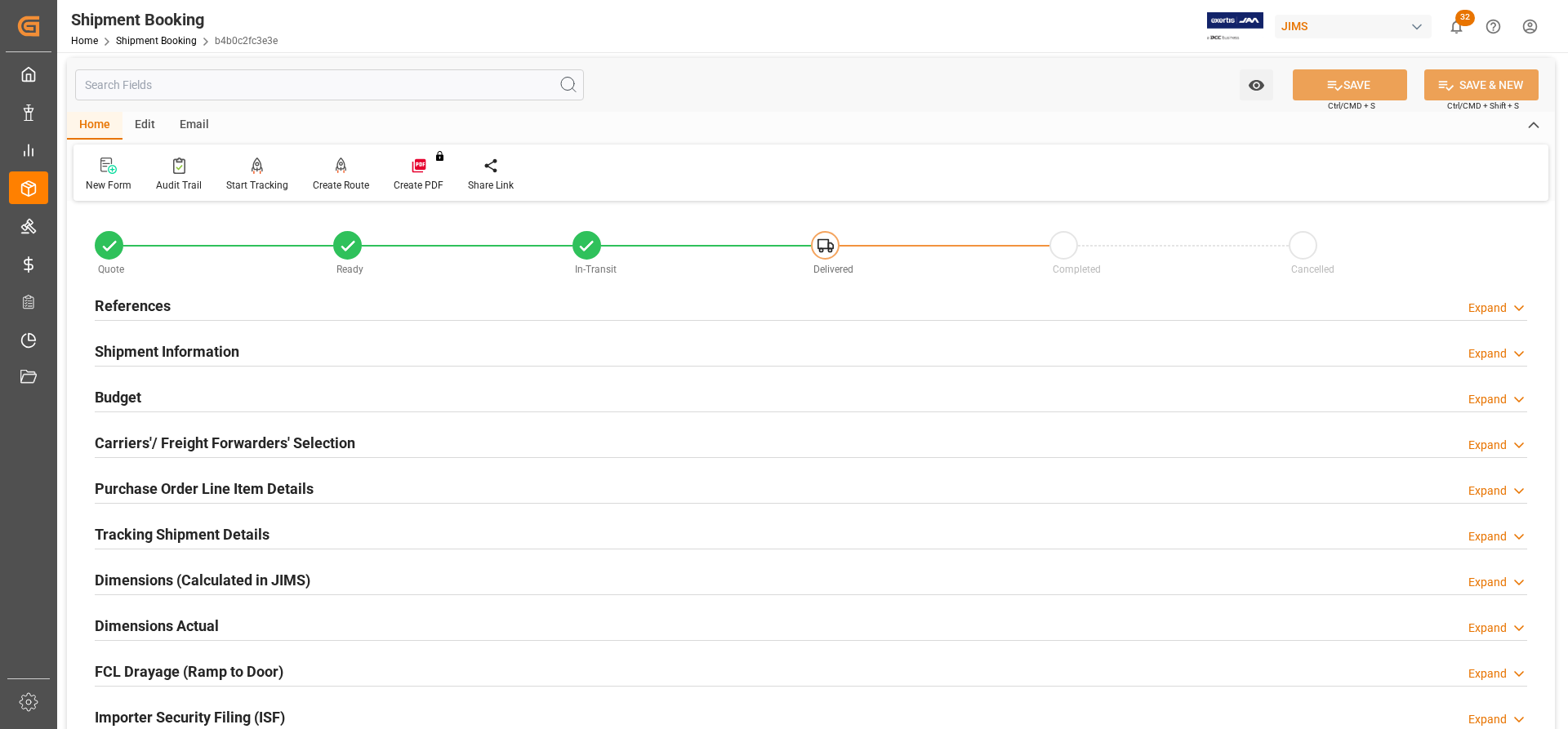
scroll to position [0, 0]
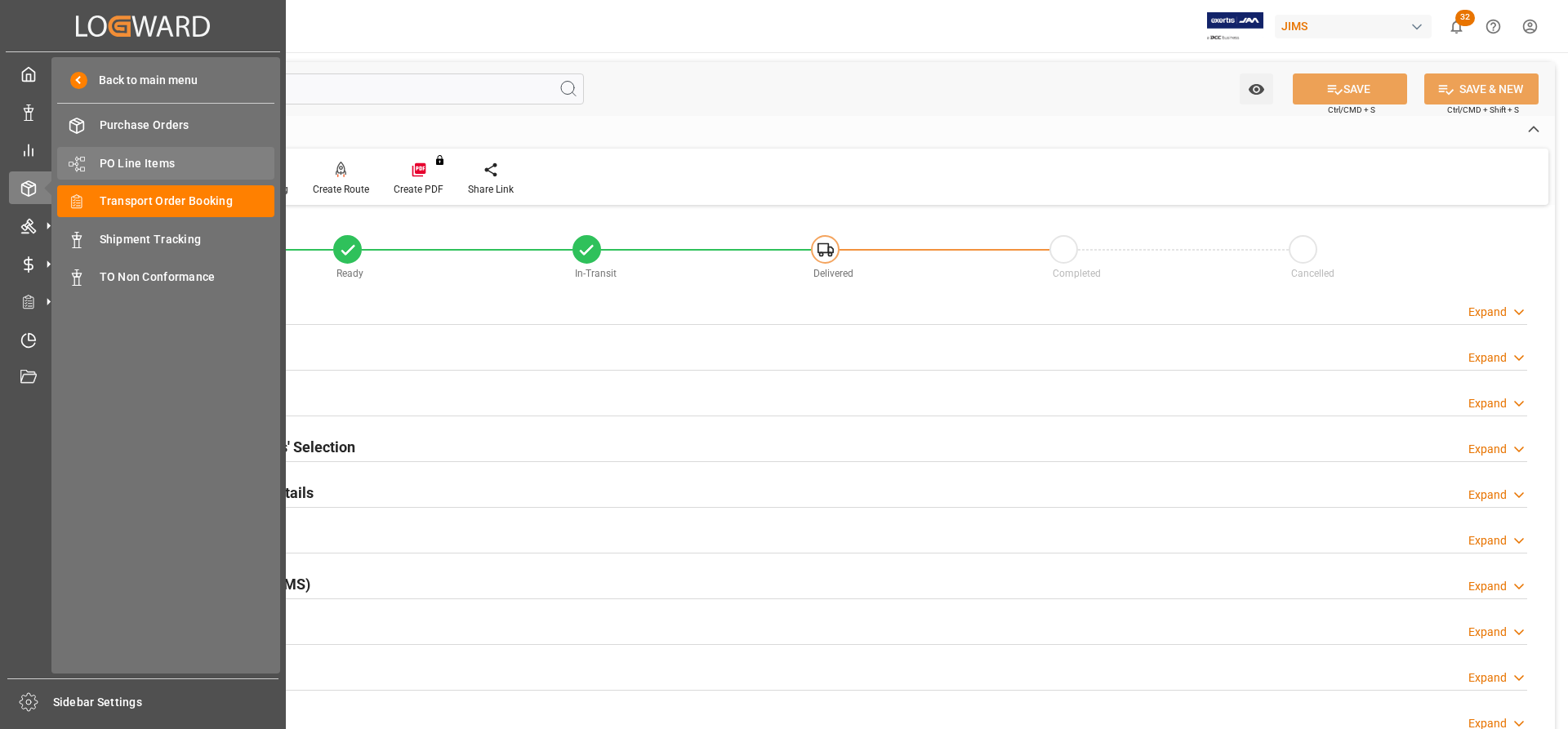
click at [137, 157] on span "PO Line Items" at bounding box center [188, 163] width 176 height 17
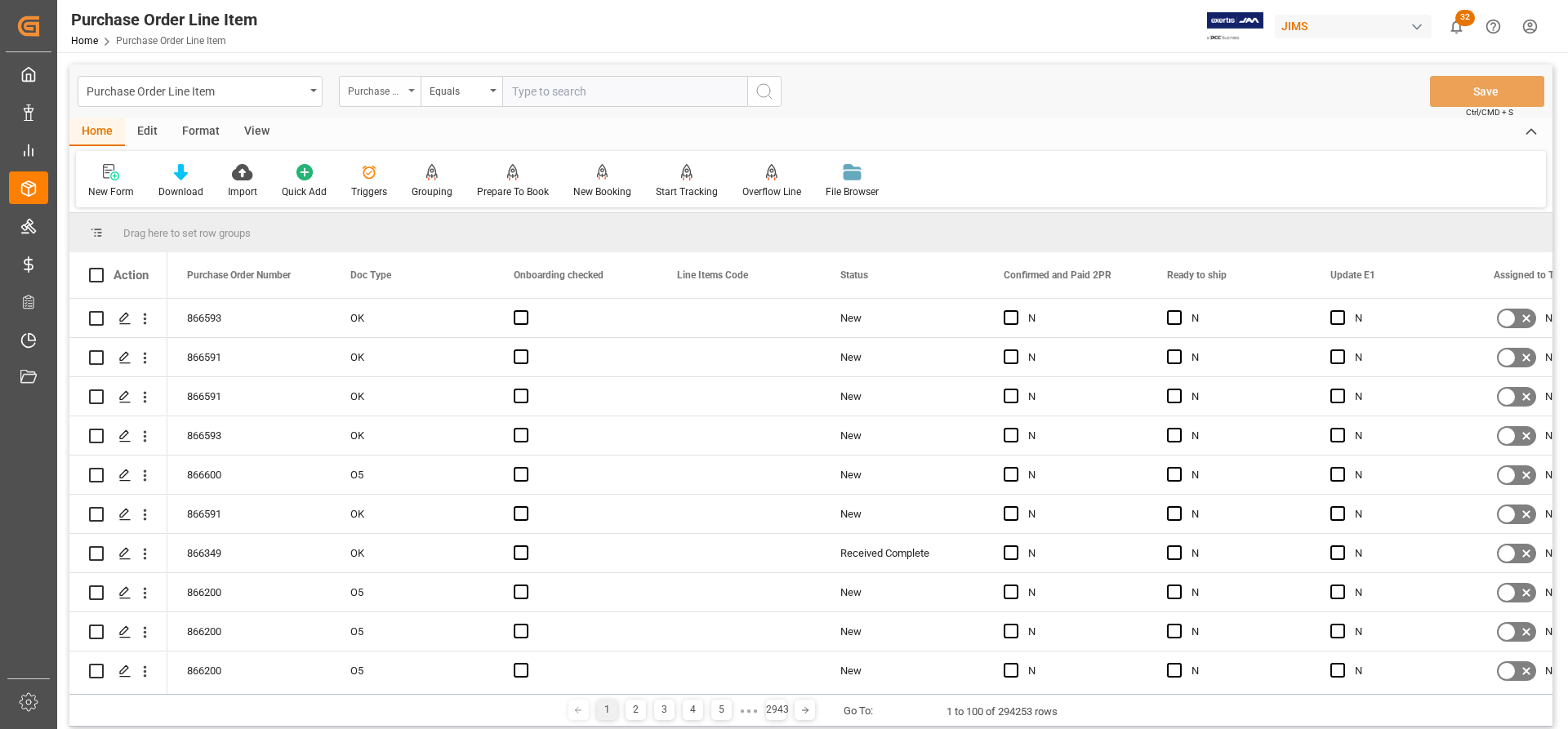
click at [412, 92] on div "Purchase Order Number" at bounding box center [380, 91] width 82 height 31
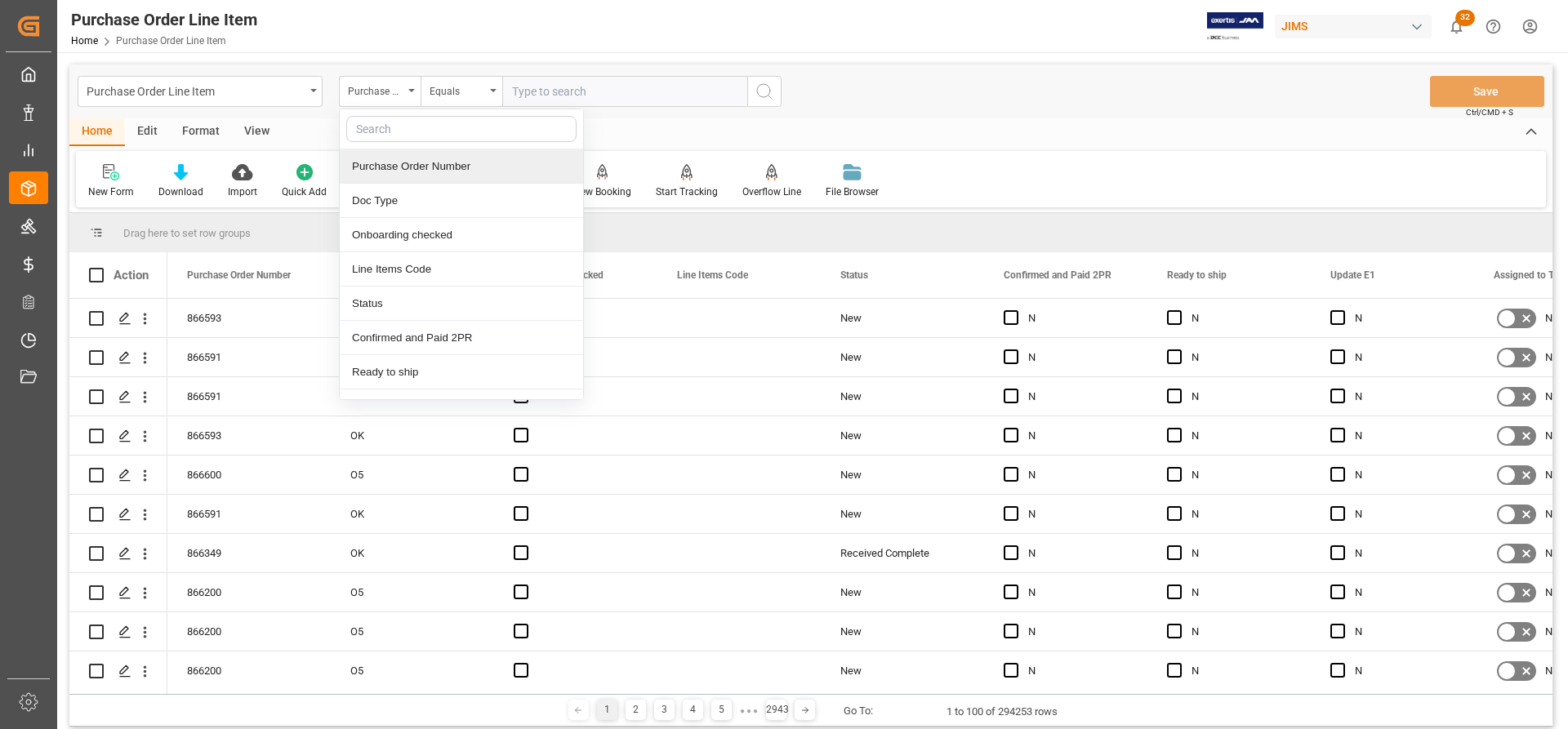
click at [384, 167] on div "Purchase Order Number" at bounding box center [461, 166] width 243 height 34
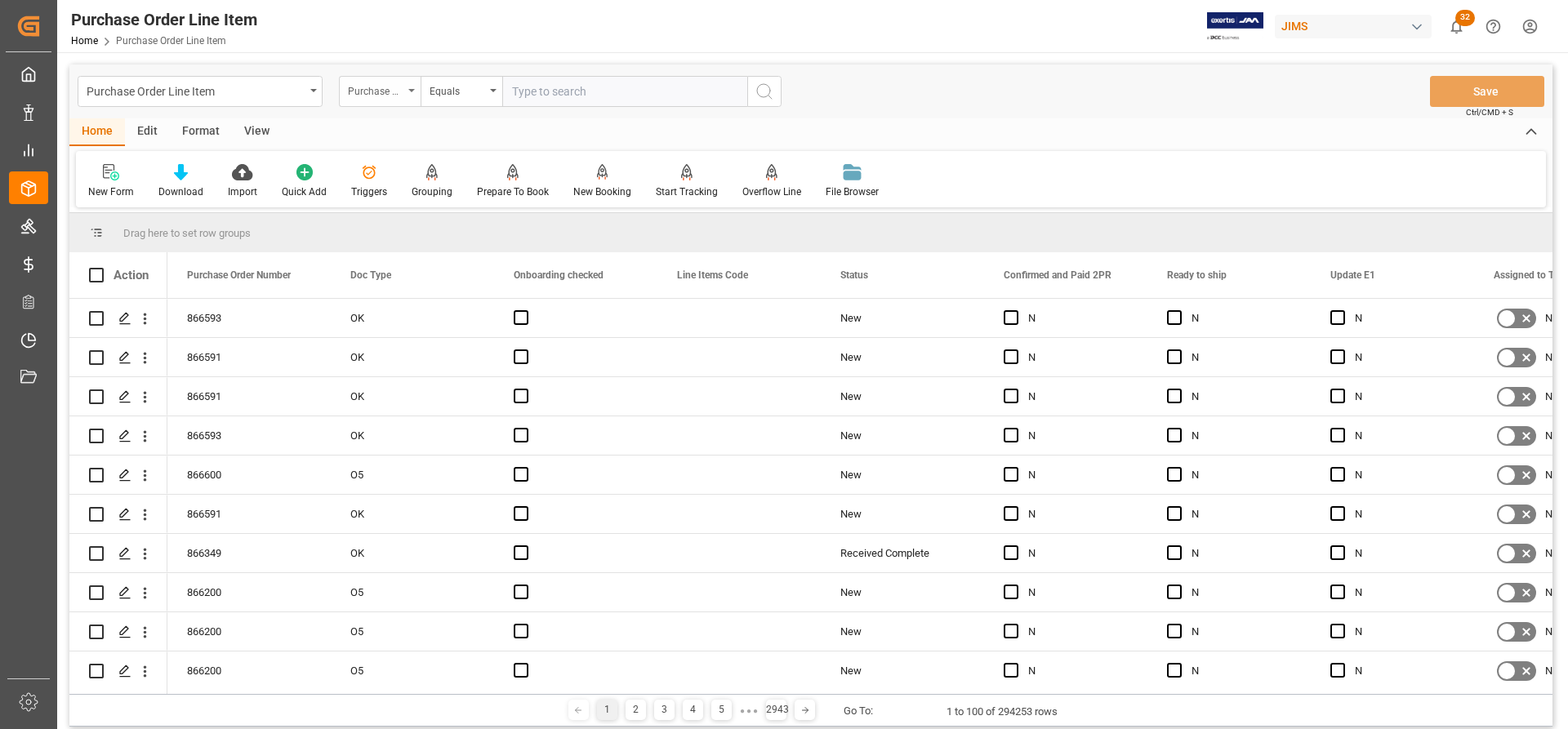
click at [407, 87] on div "Purchase Order Number" at bounding box center [380, 91] width 82 height 31
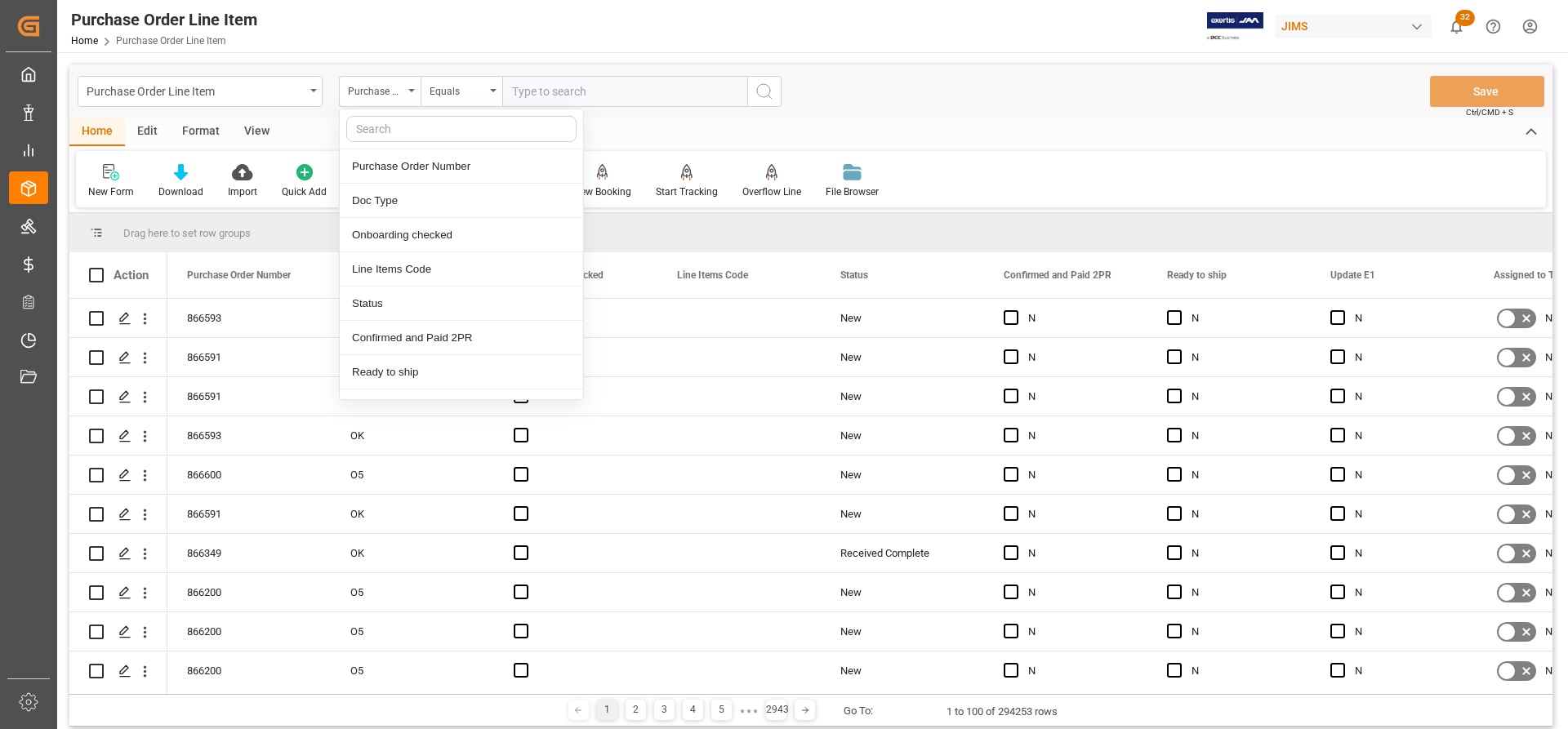
click at [368, 131] on input "text" at bounding box center [461, 129] width 230 height 26
type input "ref"
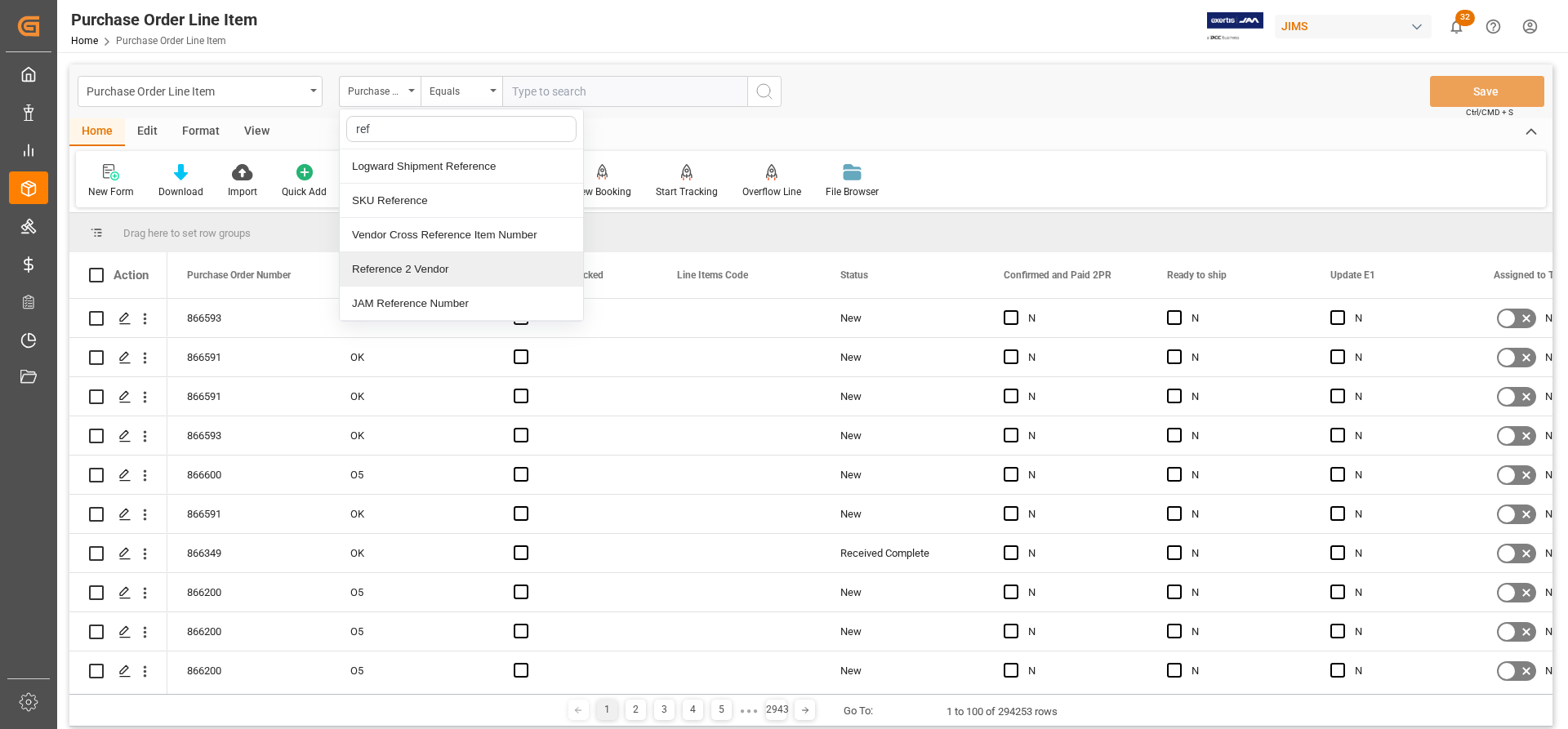
click at [408, 261] on div "Reference 2 Vendor" at bounding box center [461, 269] width 243 height 34
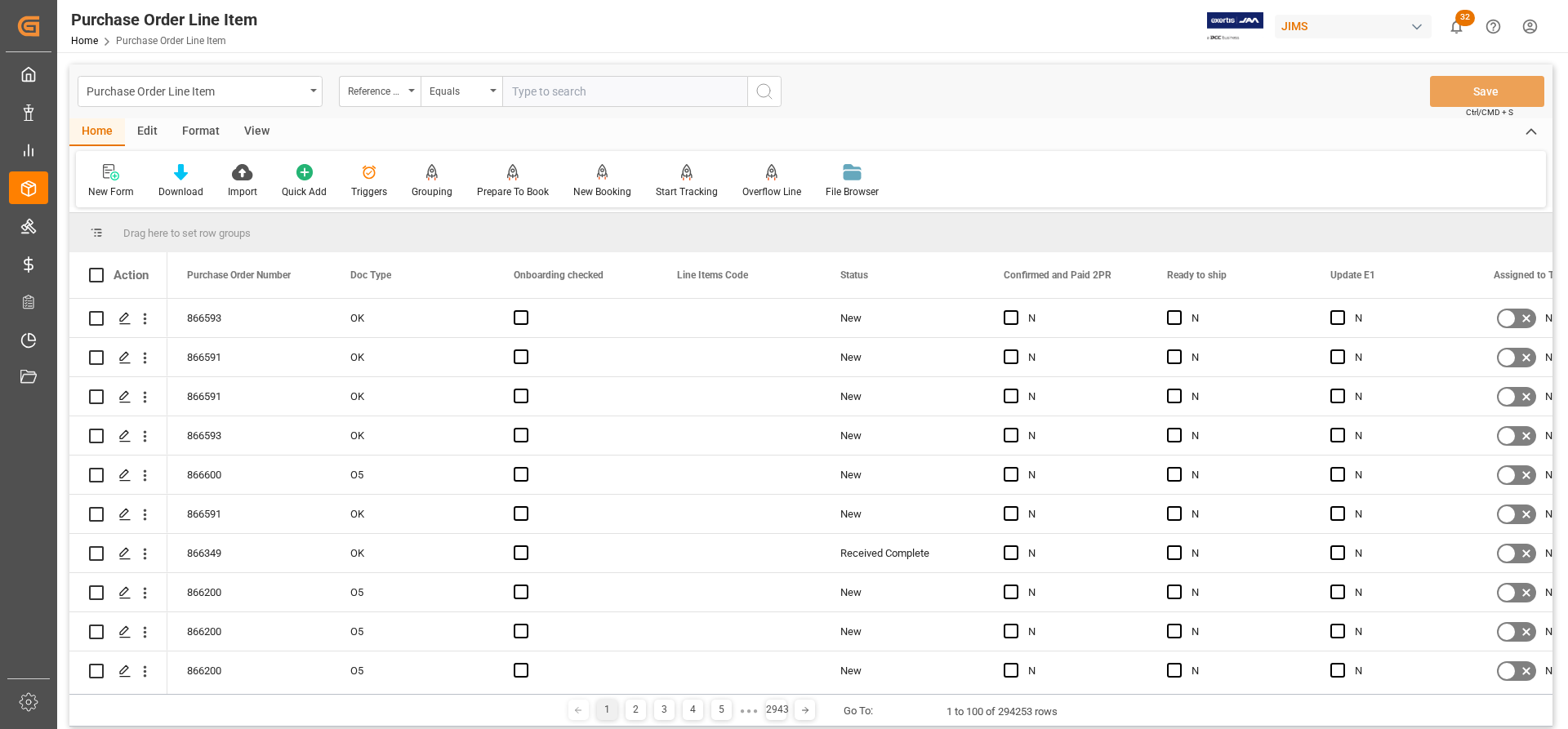
click at [528, 85] on input "text" at bounding box center [624, 91] width 245 height 31
paste input "77-11028-US"
type input "77-11028-US"
click at [770, 91] on icon "search button" at bounding box center [765, 92] width 20 height 20
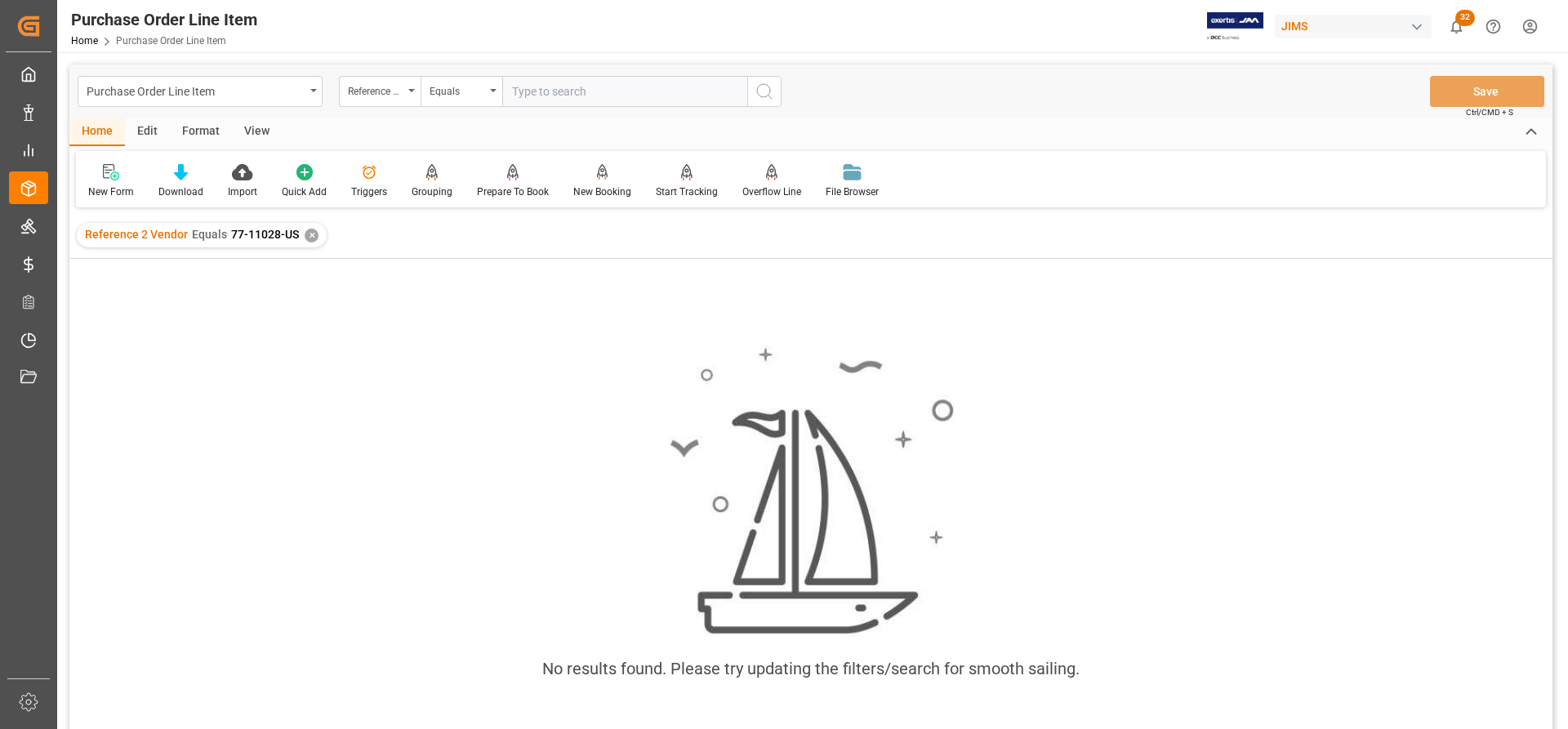
click at [309, 236] on div "✕" at bounding box center [312, 236] width 14 height 14
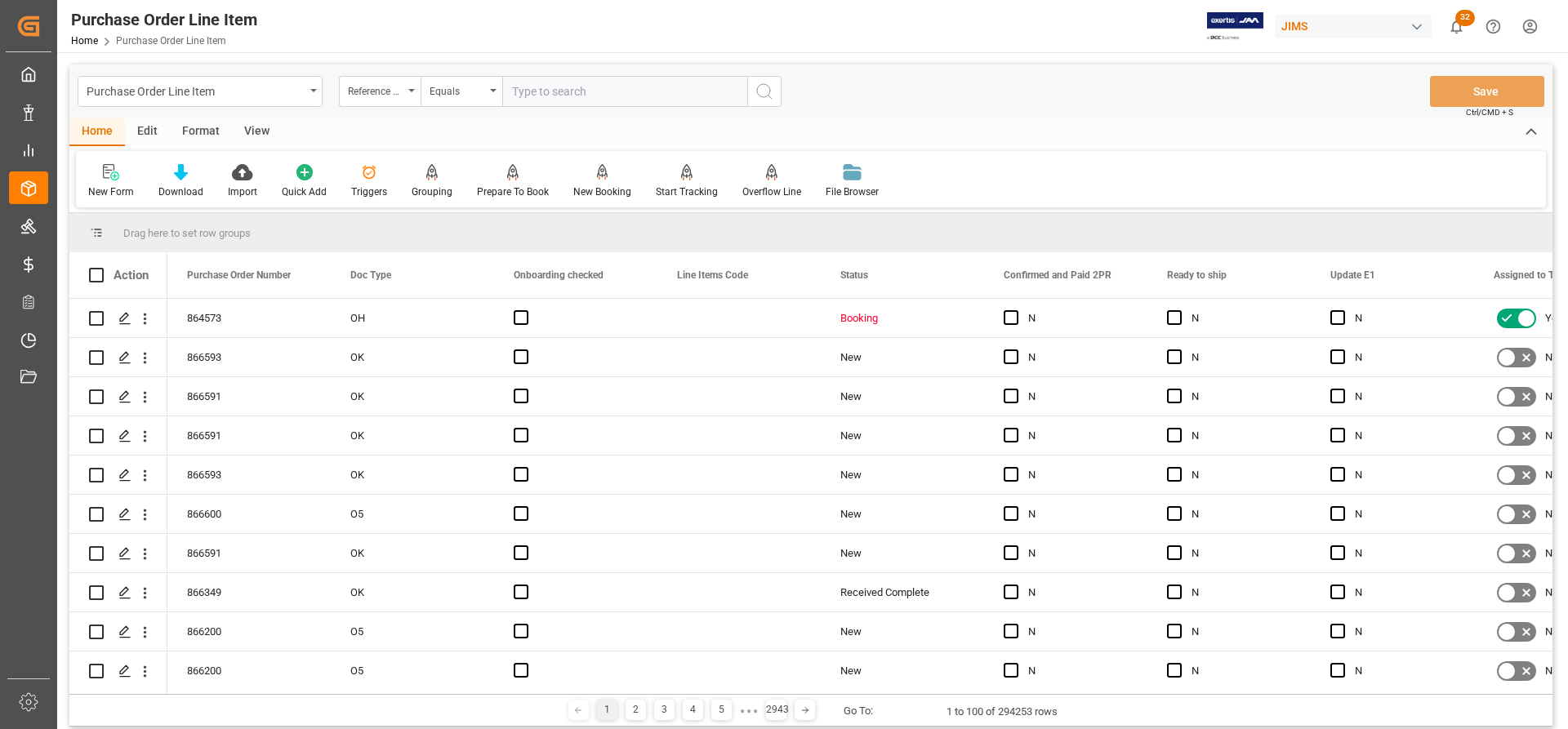
paste input "77-11028-US"
type input "77-11028-US"
click at [762, 89] on icon "search button" at bounding box center [765, 92] width 20 height 20
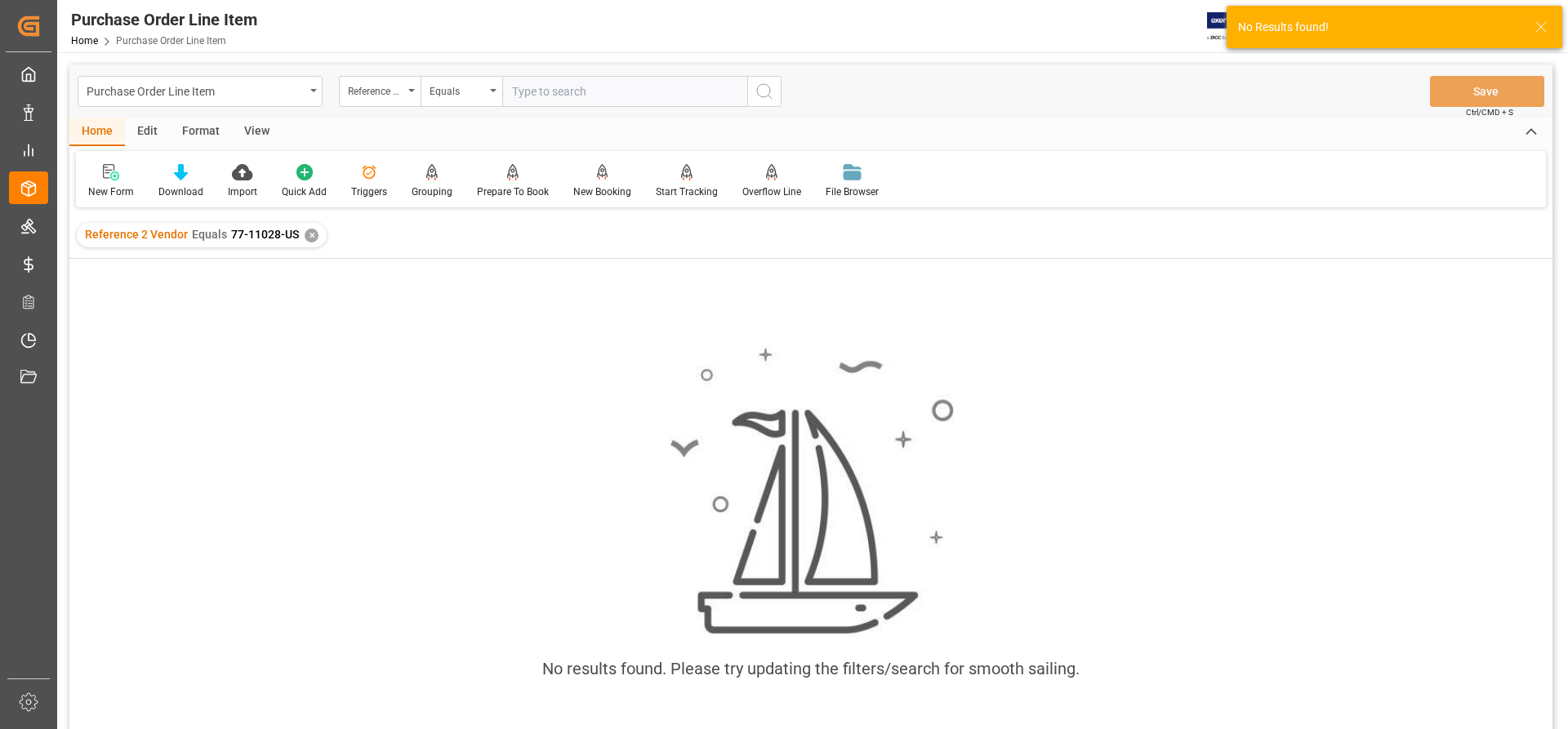
click at [306, 232] on div "✕" at bounding box center [312, 236] width 14 height 14
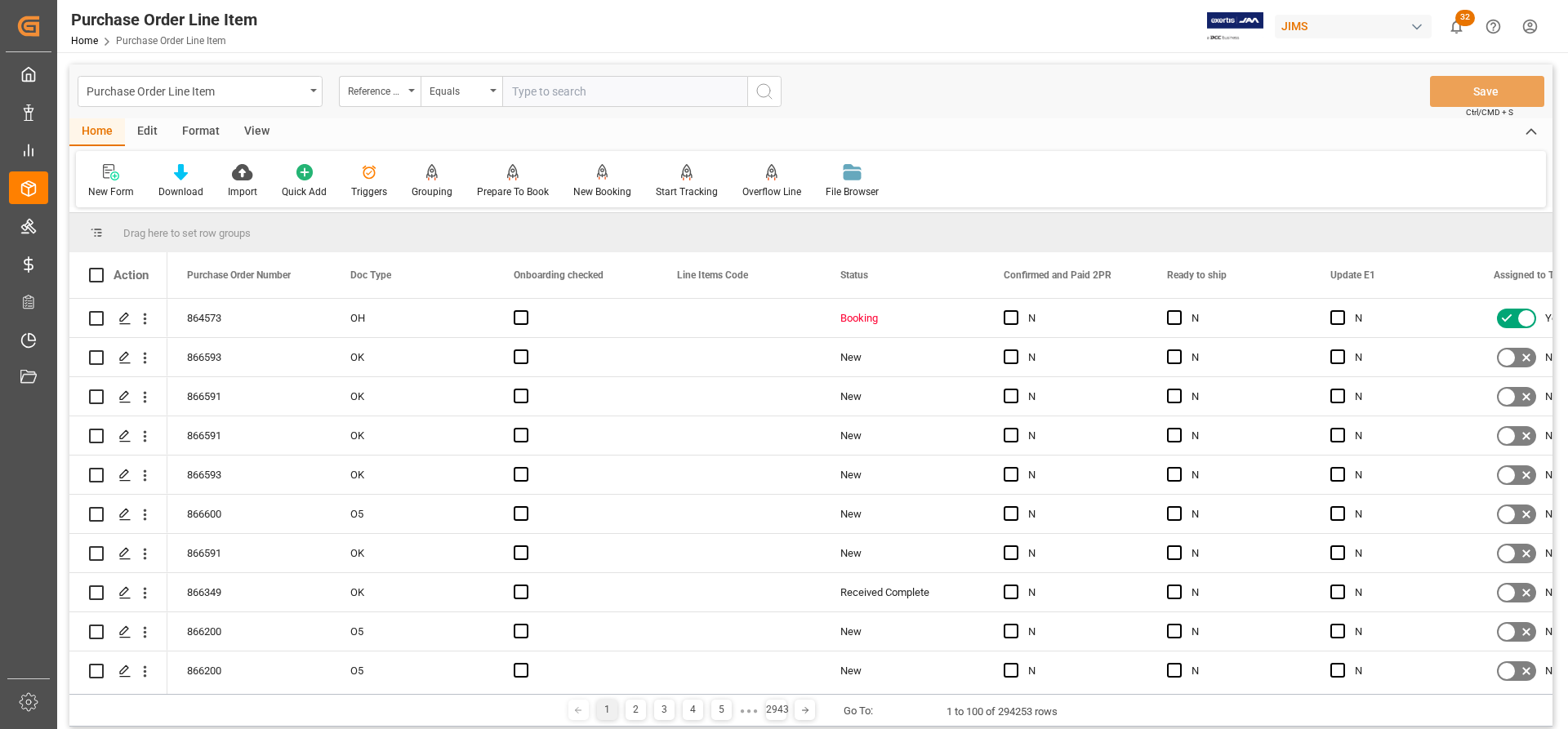
click at [408, 94] on div "Reference 2 Vendor" at bounding box center [380, 91] width 82 height 31
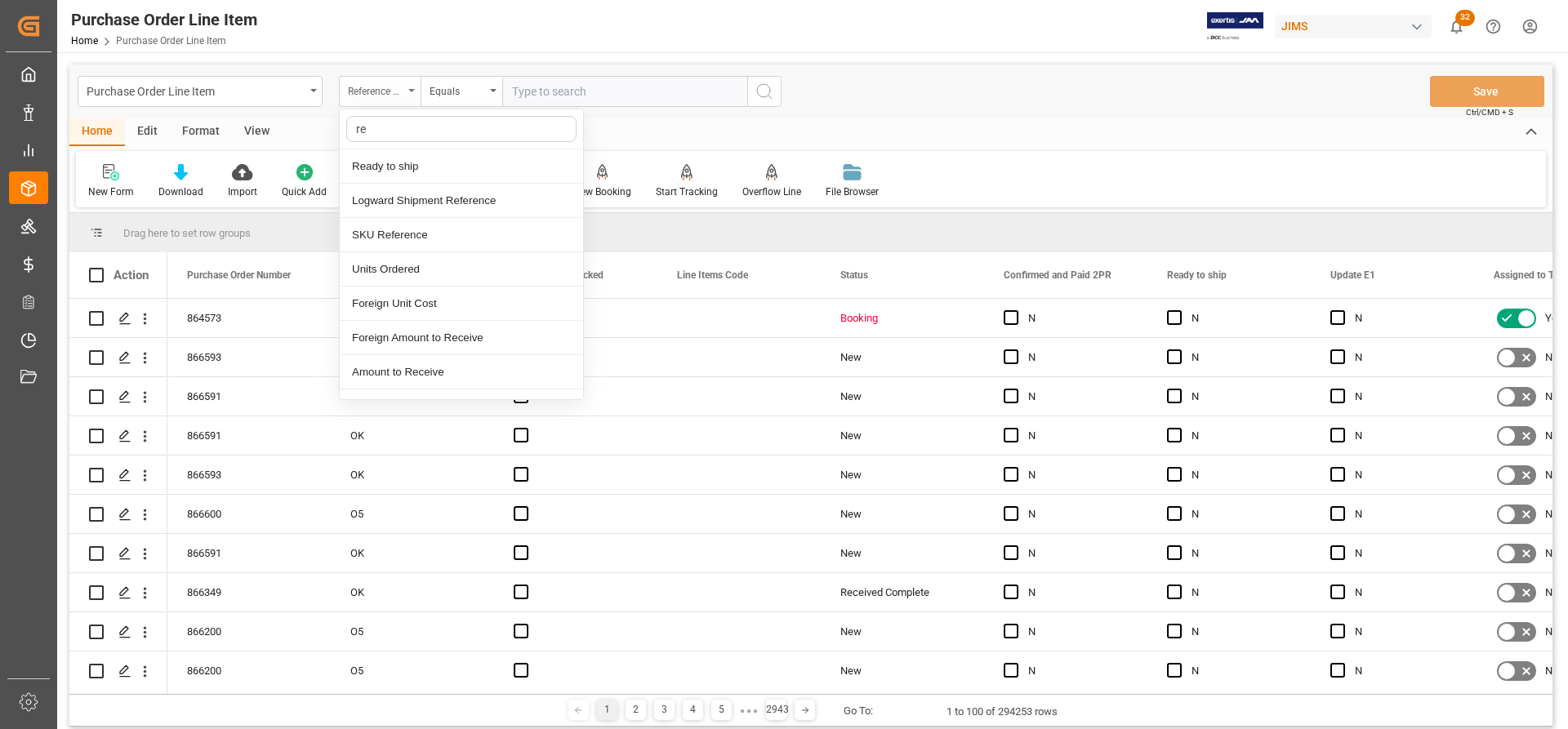
type input "ref"
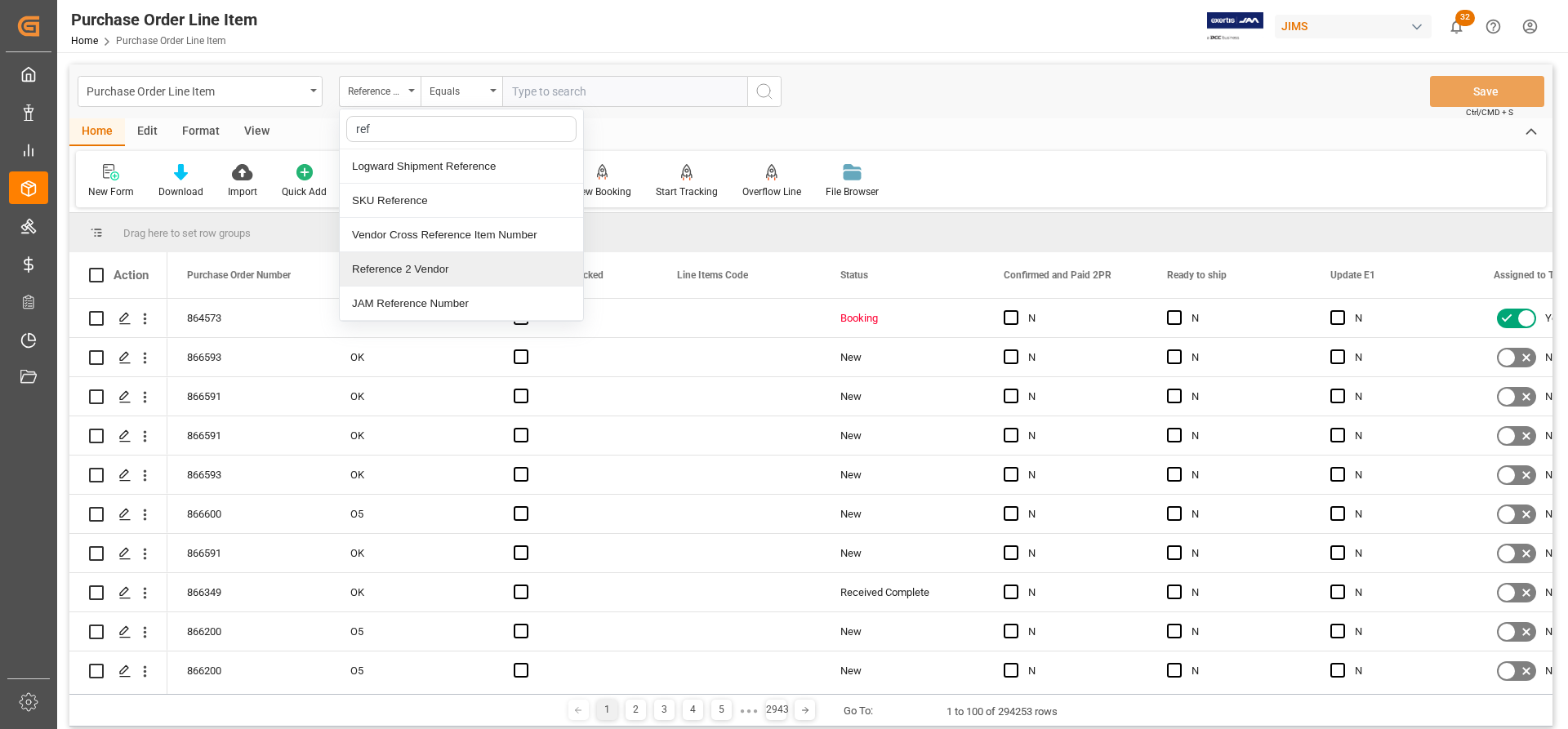
click at [380, 274] on div "Reference 2 Vendor" at bounding box center [461, 269] width 243 height 34
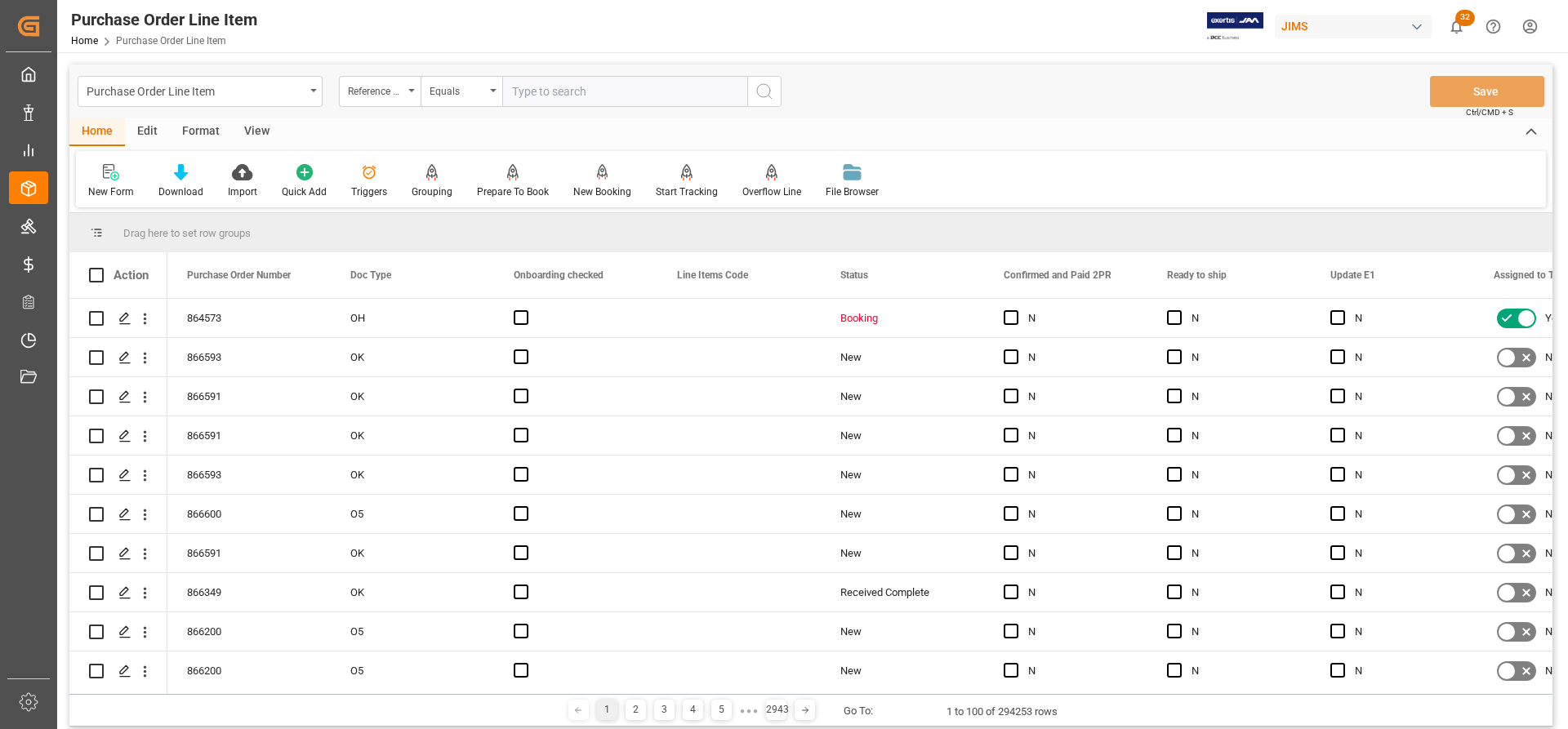
click at [556, 94] on input "text" at bounding box center [624, 91] width 245 height 31
paste input "77-11028-US"
type input "77-11028-US"
click at [774, 93] on button "search button" at bounding box center [764, 91] width 34 height 31
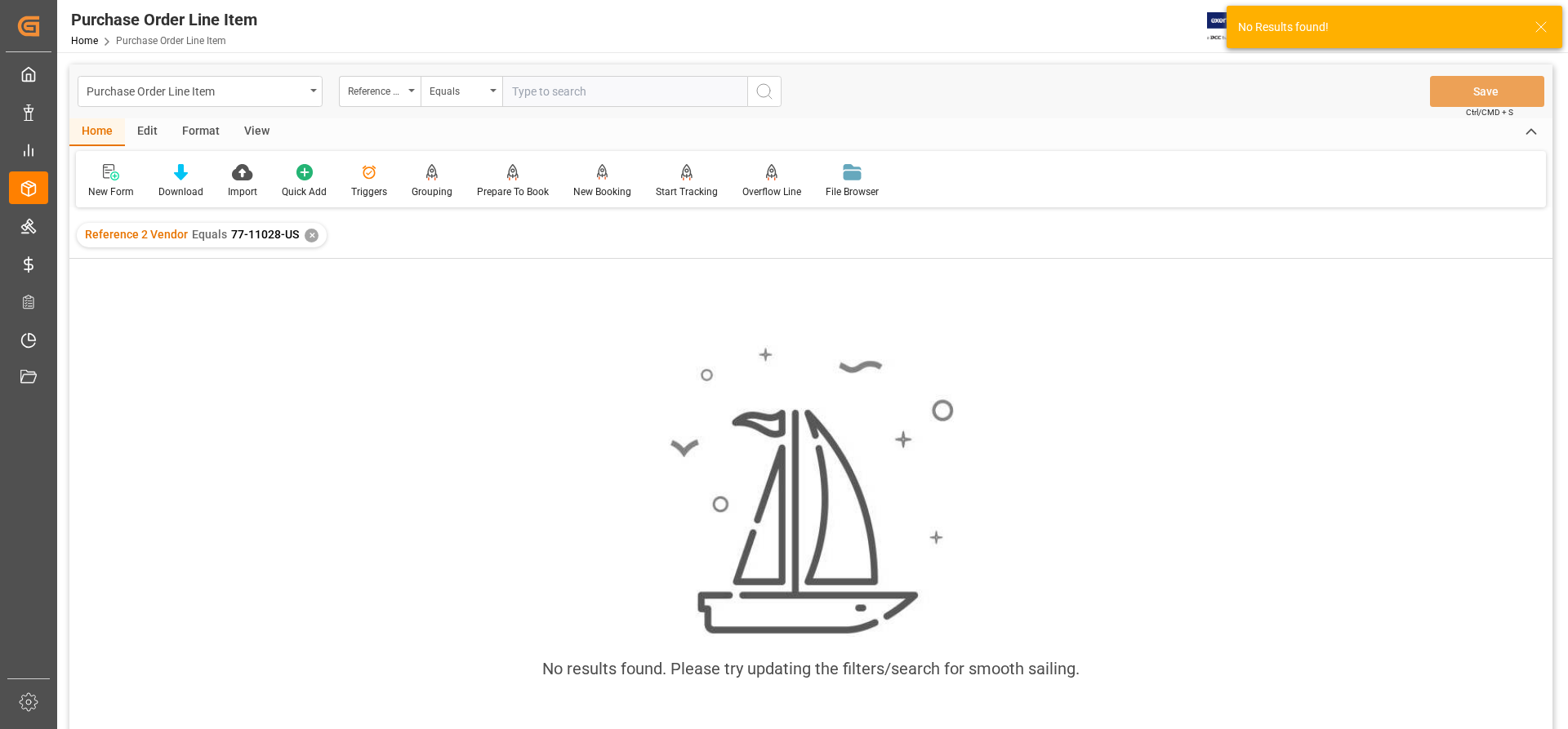
click at [311, 234] on div "✕" at bounding box center [312, 236] width 14 height 14
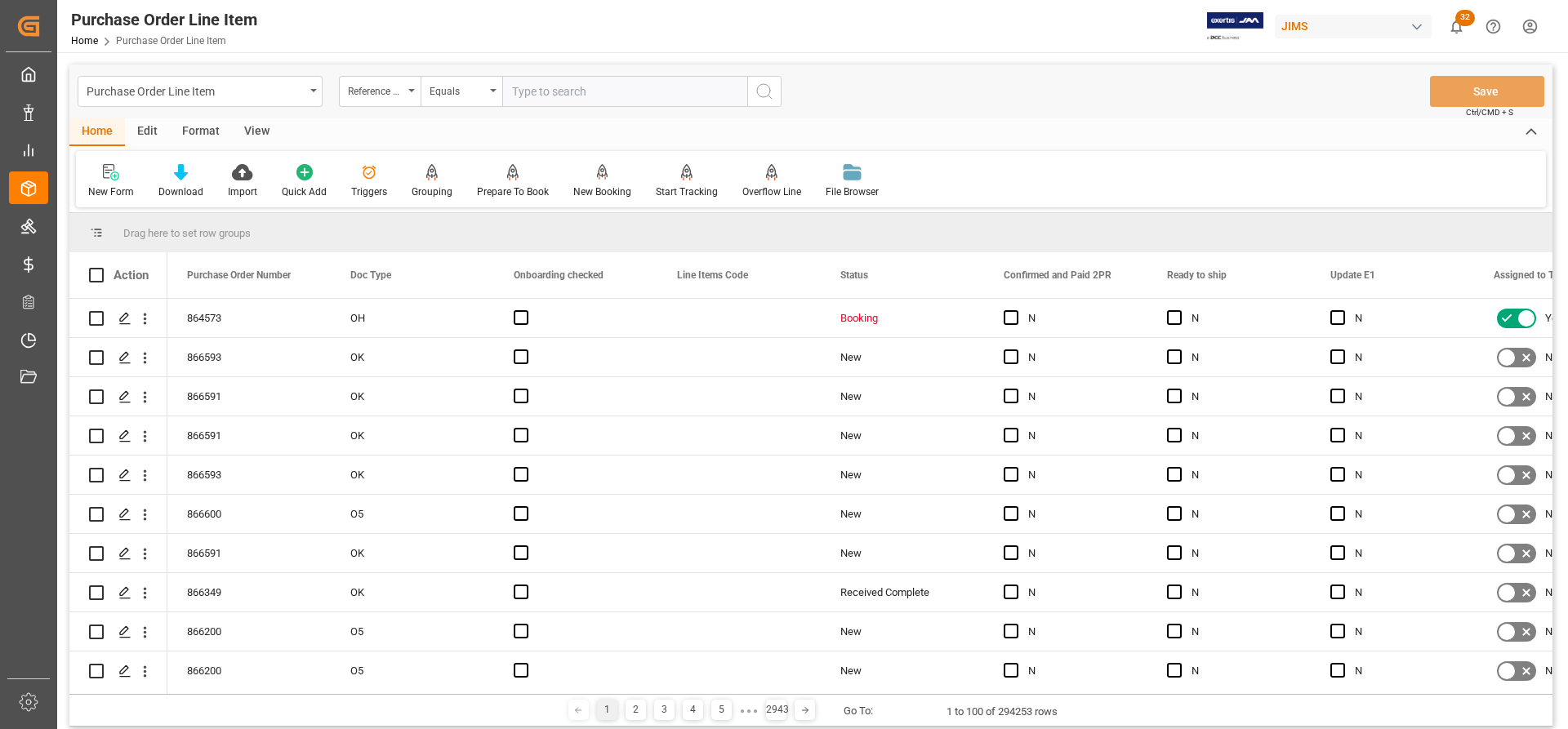
paste input "please help to confirm if we should match our price to that of the supplier. Su…"
type input "please help to confirm if we should match our price to that of the supplier. Su…"
drag, startPoint x: 741, startPoint y: 90, endPoint x: 283, endPoint y: 91, distance: 457.5
click at [283, 91] on div "Purchase Order Line Item Reference 2 Vendor Equals please help to confirm if we…" at bounding box center [430, 91] width 704 height 31
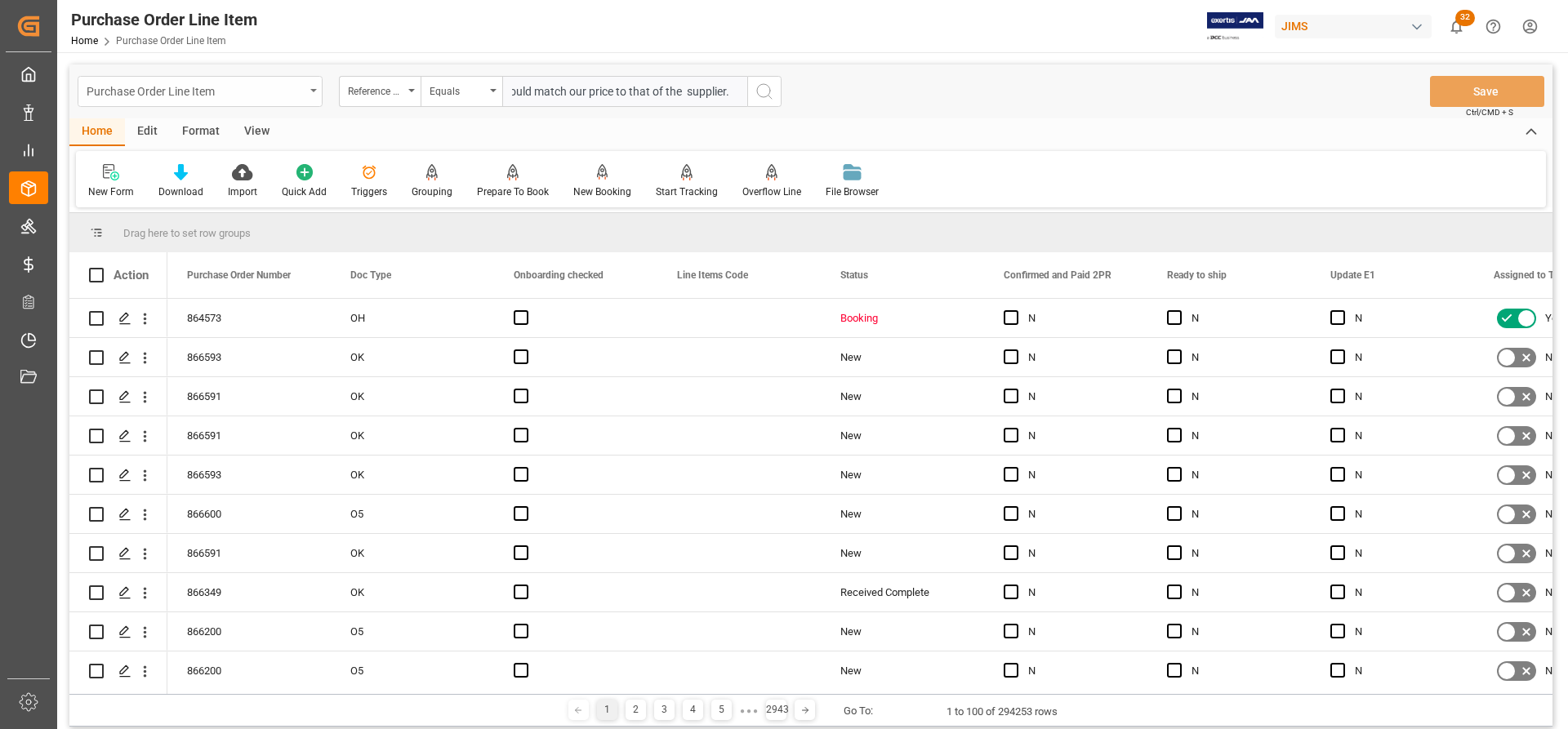
scroll to position [0, 0]
click at [516, 89] on input "text" at bounding box center [624, 91] width 245 height 31
paste input "77-11028-US"
type input "77-11028-US"
click at [760, 92] on icon "search button" at bounding box center [765, 92] width 20 height 20
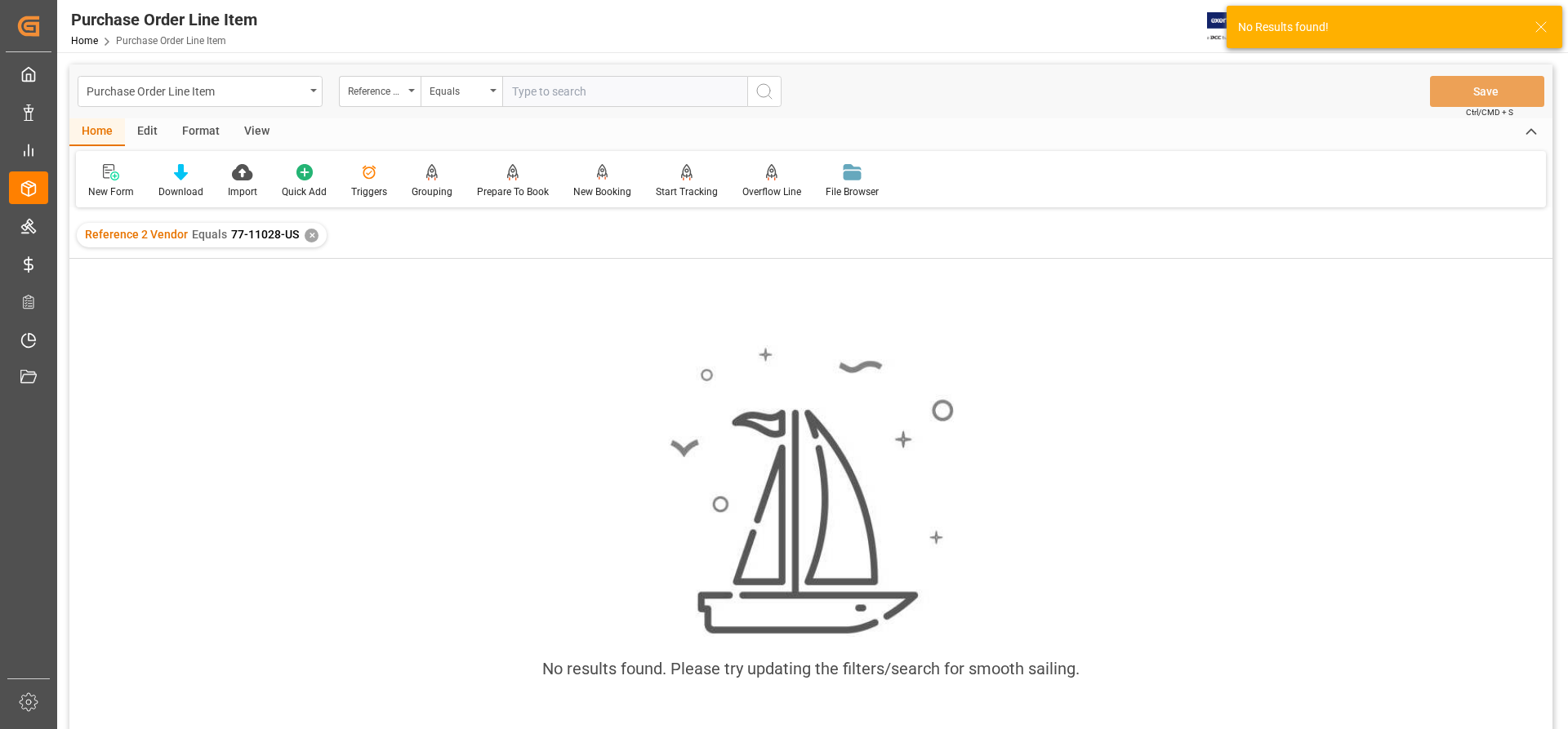
click at [308, 239] on div "✕" at bounding box center [312, 236] width 14 height 14
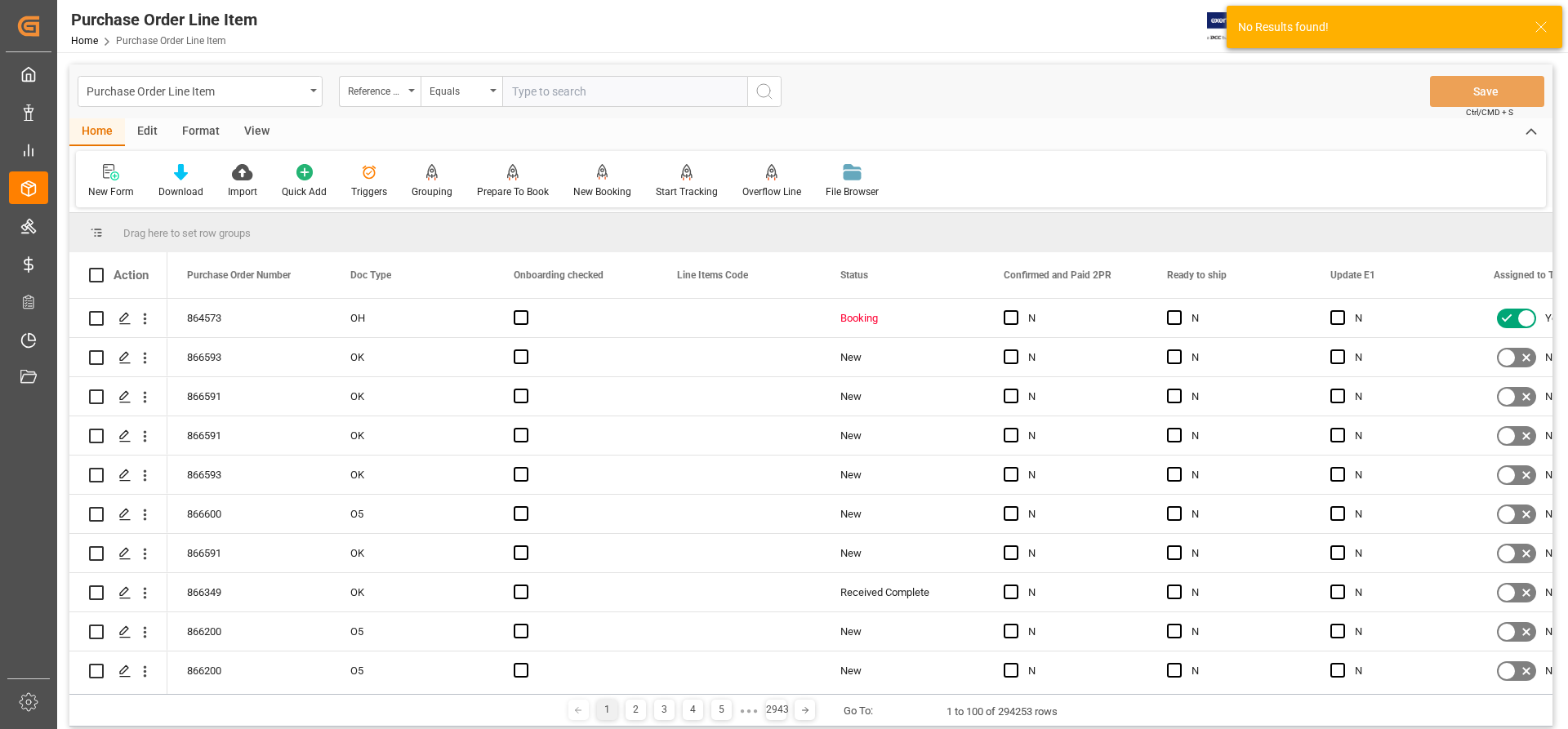
paste input "77-11028-US"
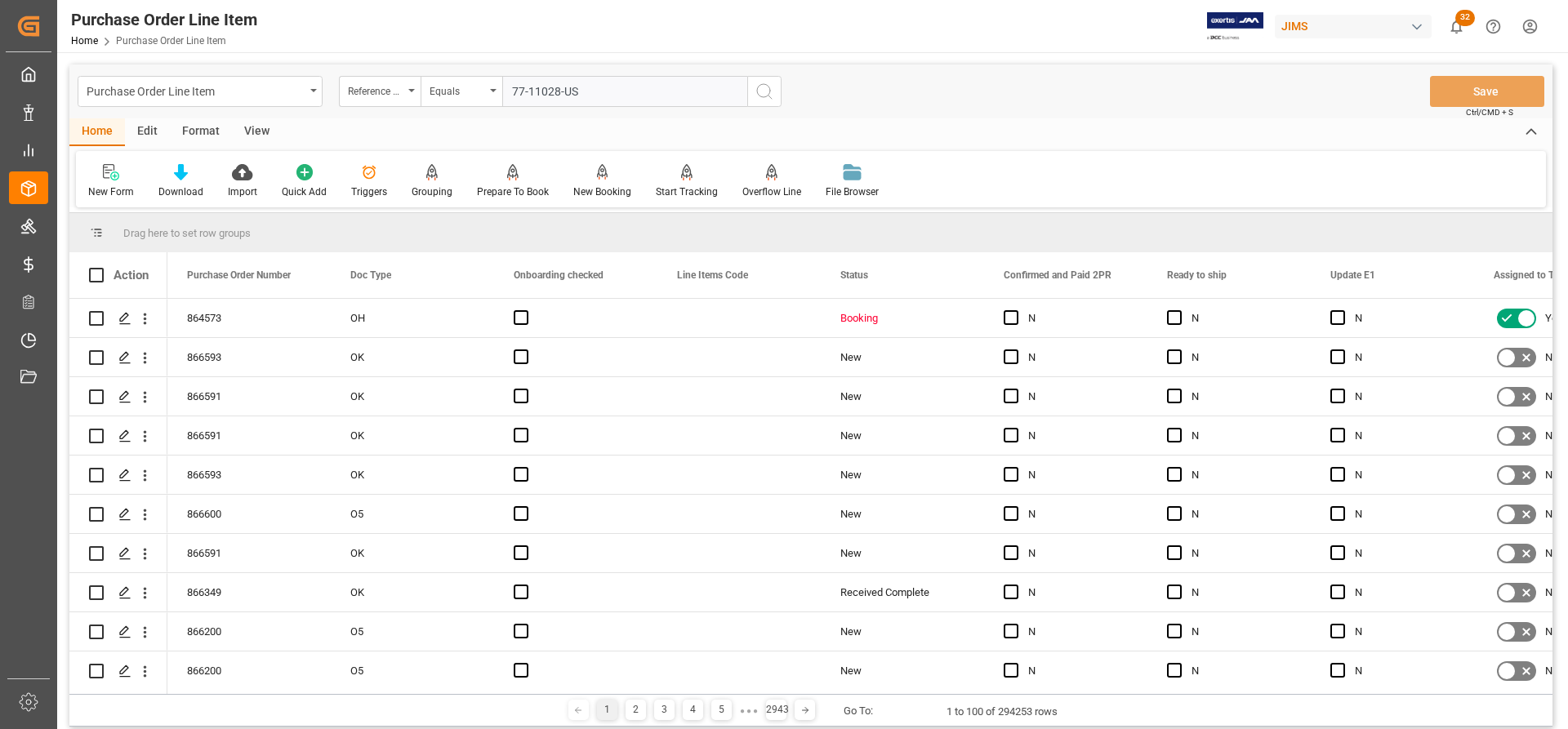
click at [511, 91] on input "77-11028-US" at bounding box center [624, 91] width 245 height 31
click at [597, 87] on input "77-11028-US" at bounding box center [624, 91] width 245 height 31
type input "77-11028-US"
click at [770, 89] on circle "search button" at bounding box center [763, 90] width 13 height 13
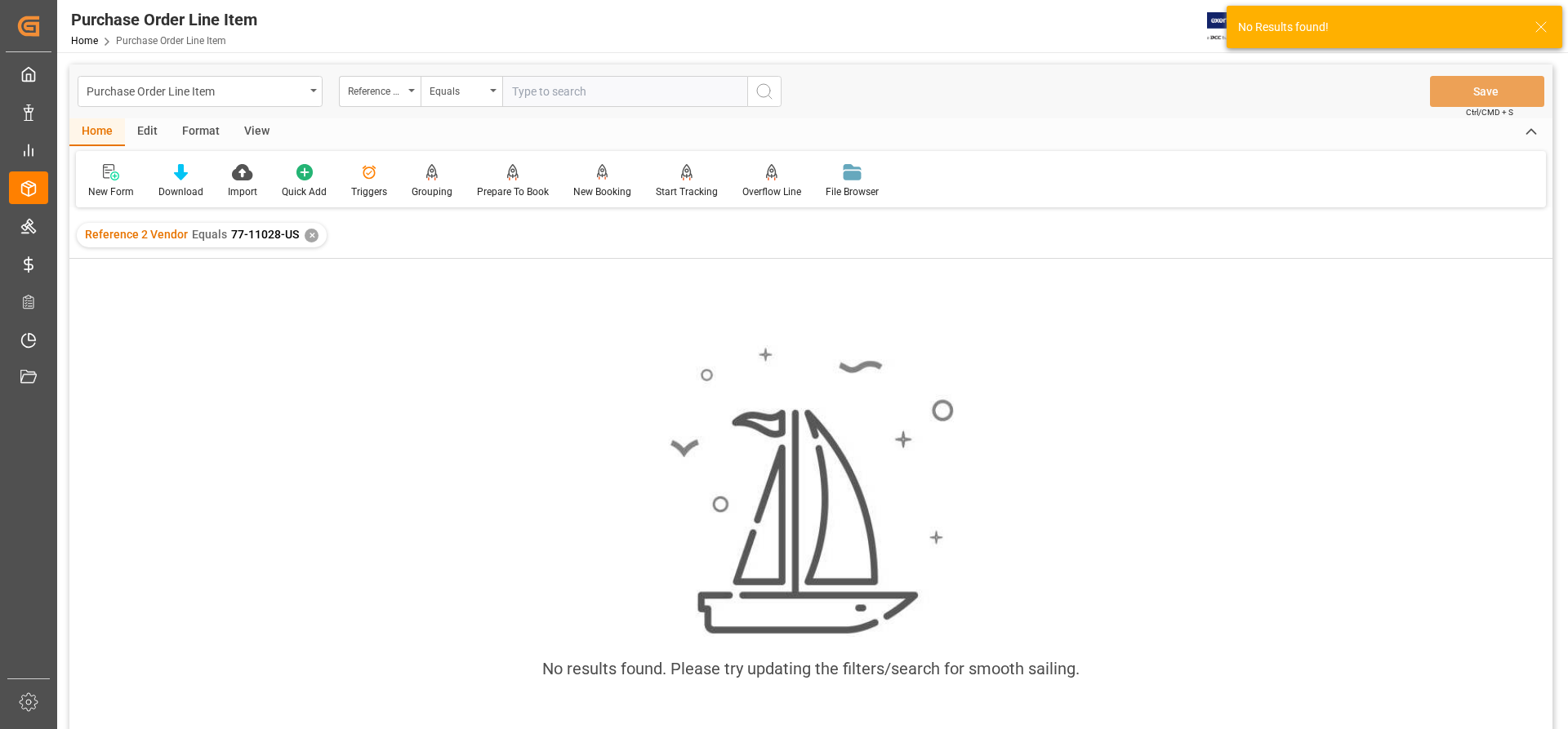
click at [310, 239] on div "✕" at bounding box center [312, 236] width 14 height 14
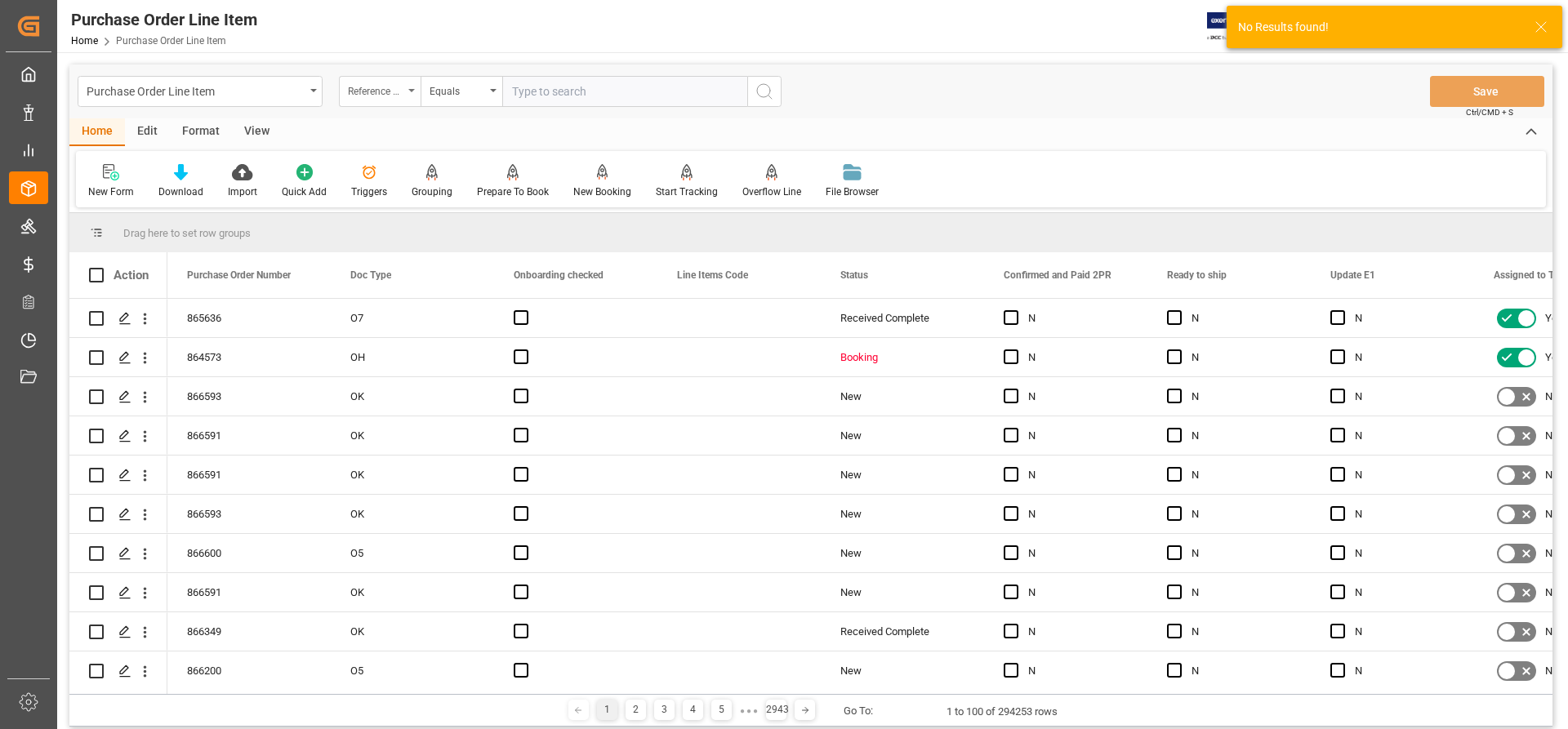
click at [414, 88] on div "Reference 2 Vendor" at bounding box center [380, 91] width 82 height 31
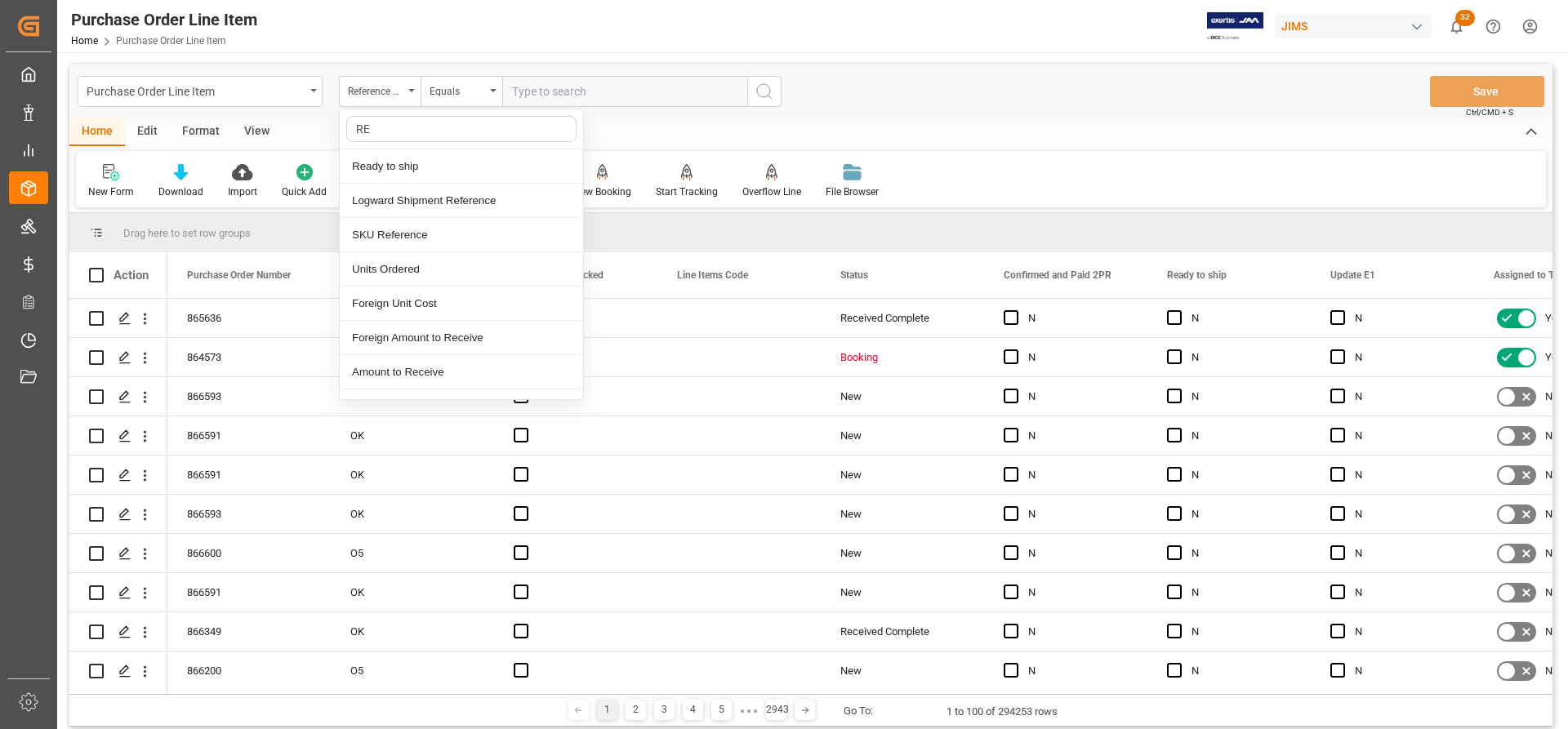
type input "REF"
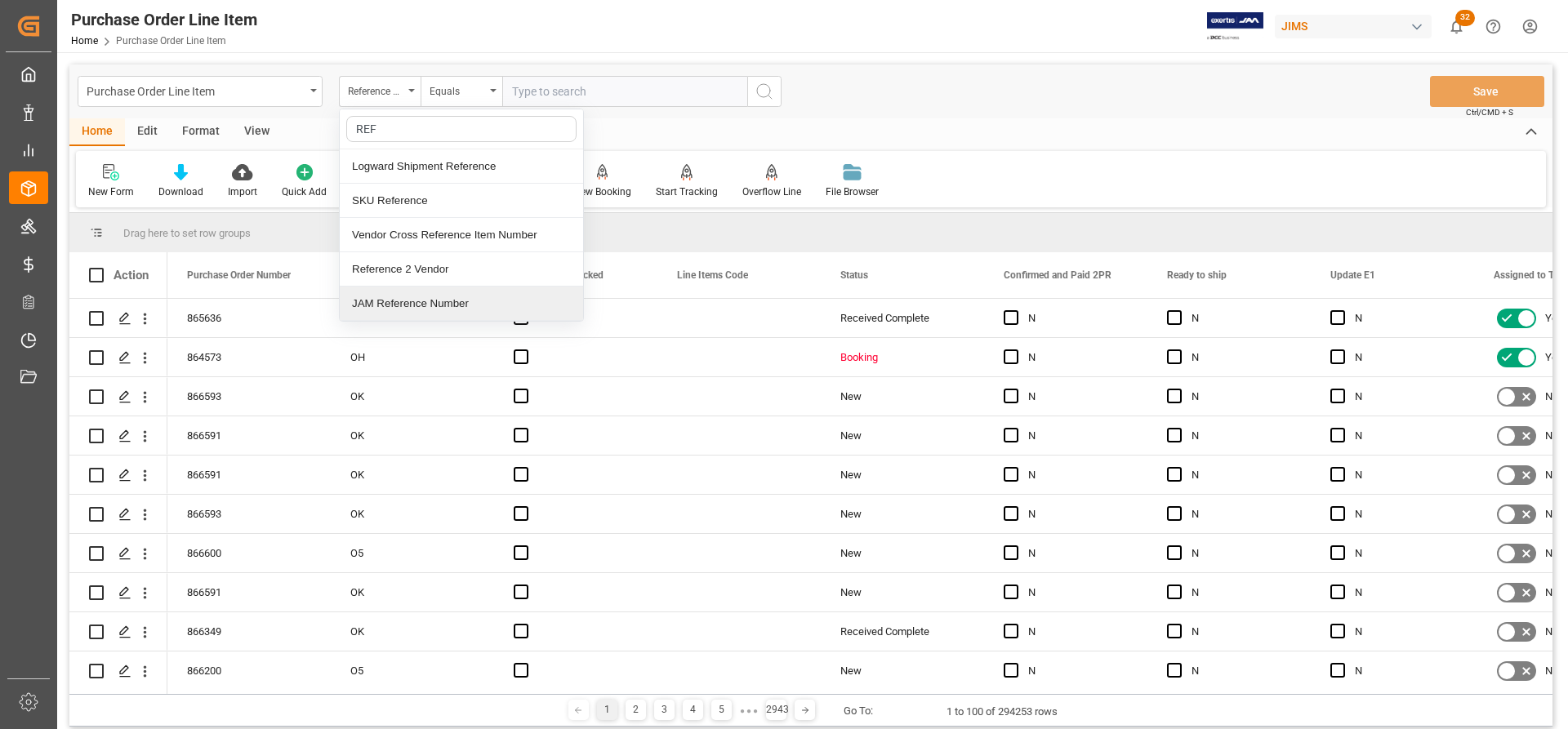
click at [386, 308] on div "JAM Reference Number" at bounding box center [461, 304] width 243 height 34
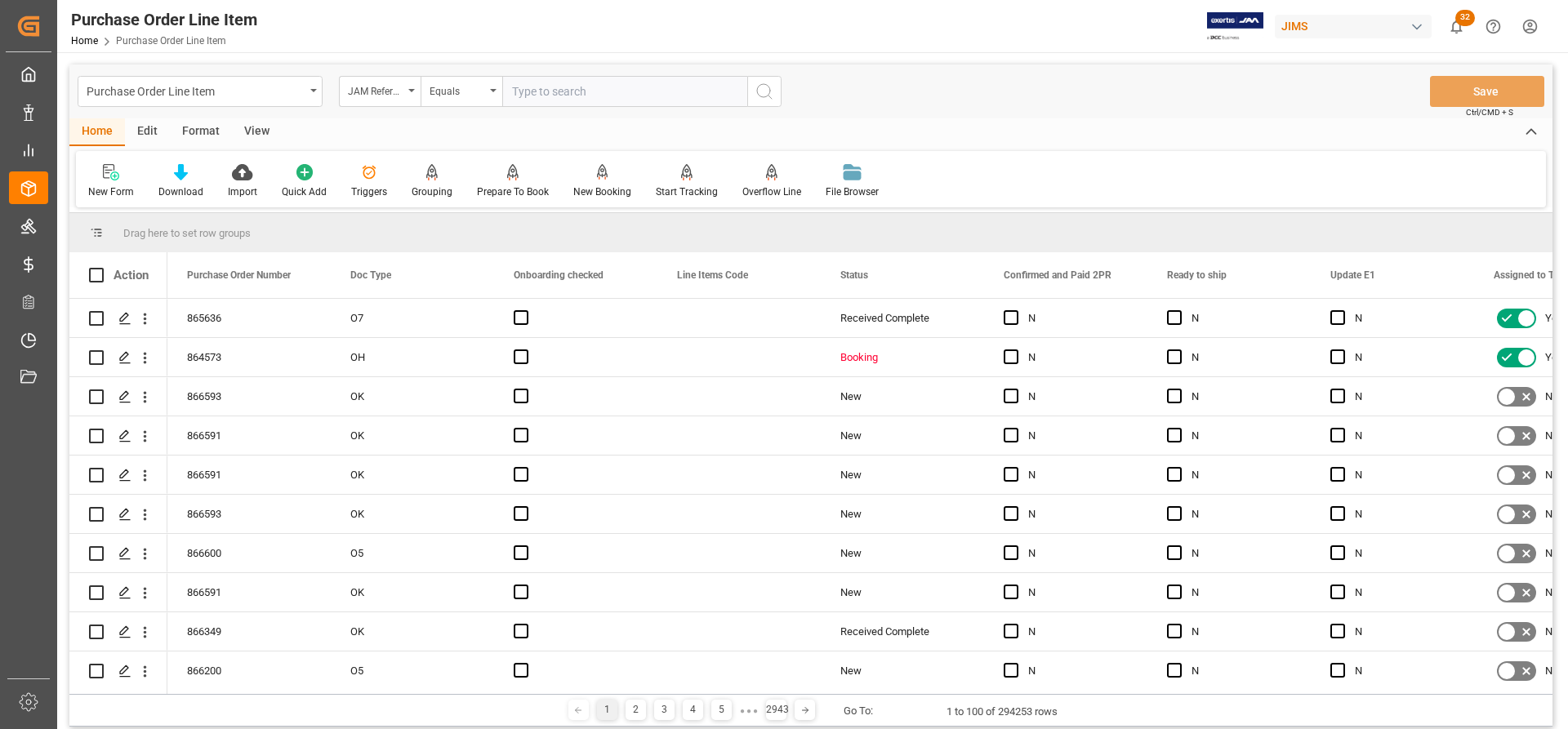
click at [513, 92] on input "text" at bounding box center [624, 91] width 245 height 31
paste input "77-11028-US"
type input "77-11028-US"
click at [761, 87] on icon "search button" at bounding box center [765, 92] width 20 height 20
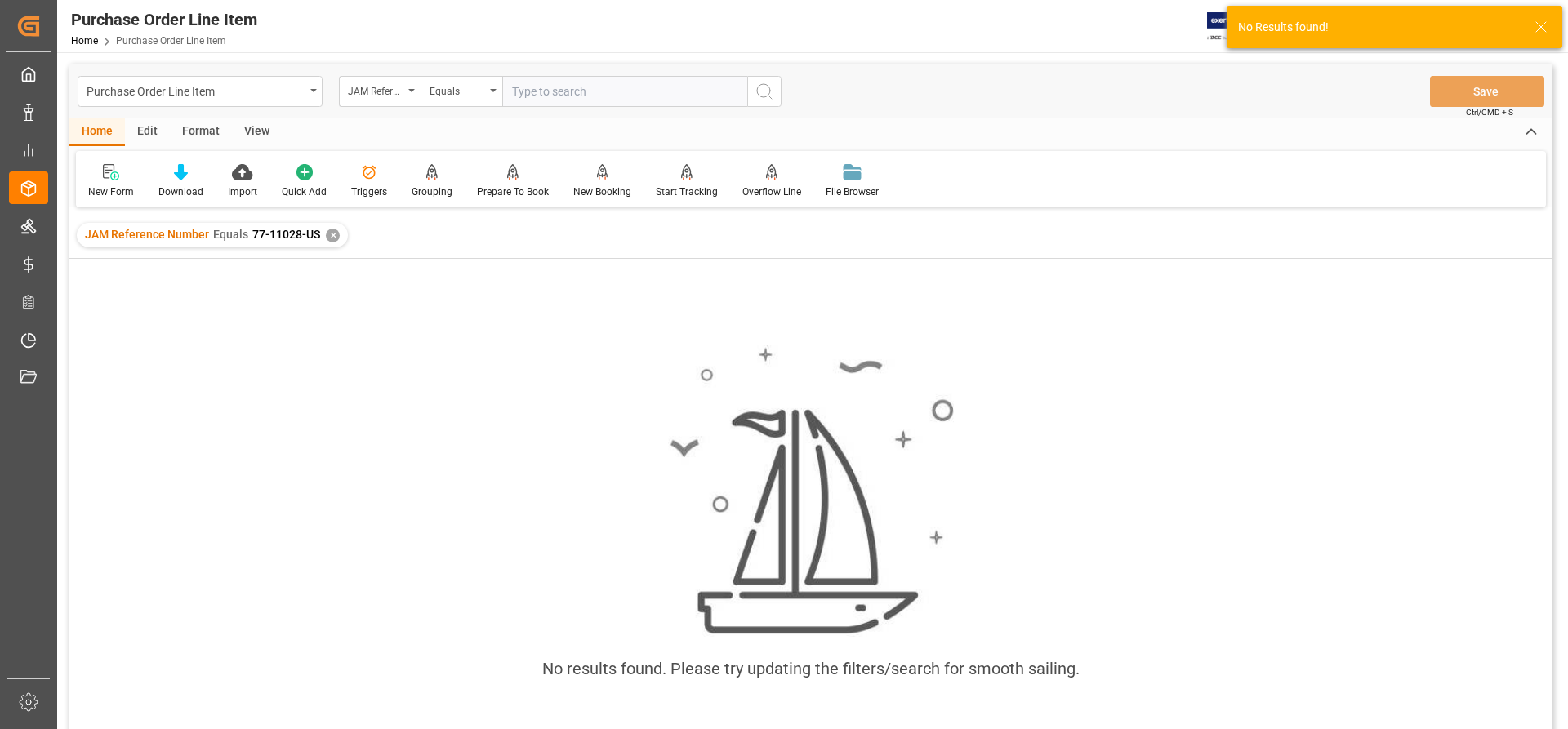
click at [331, 240] on div "✕" at bounding box center [333, 236] width 14 height 14
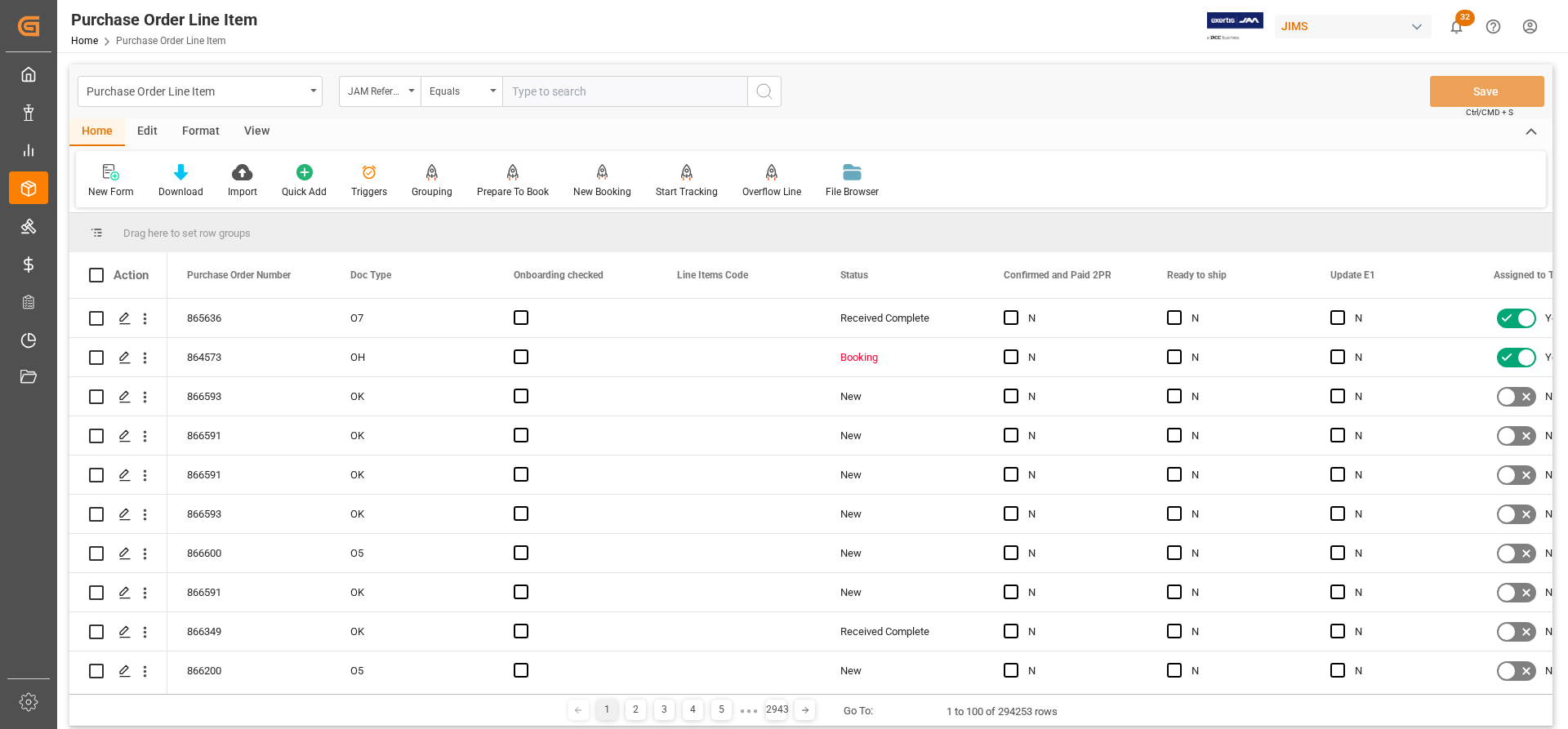
paste input "77-11028-US"
click at [516, 91] on input "77-11028-US" at bounding box center [624, 91] width 245 height 31
click at [512, 92] on input "77-11028-US" at bounding box center [624, 91] width 245 height 31
click at [591, 96] on input "77-11028-US" at bounding box center [624, 91] width 245 height 31
type input "77-11028-US"
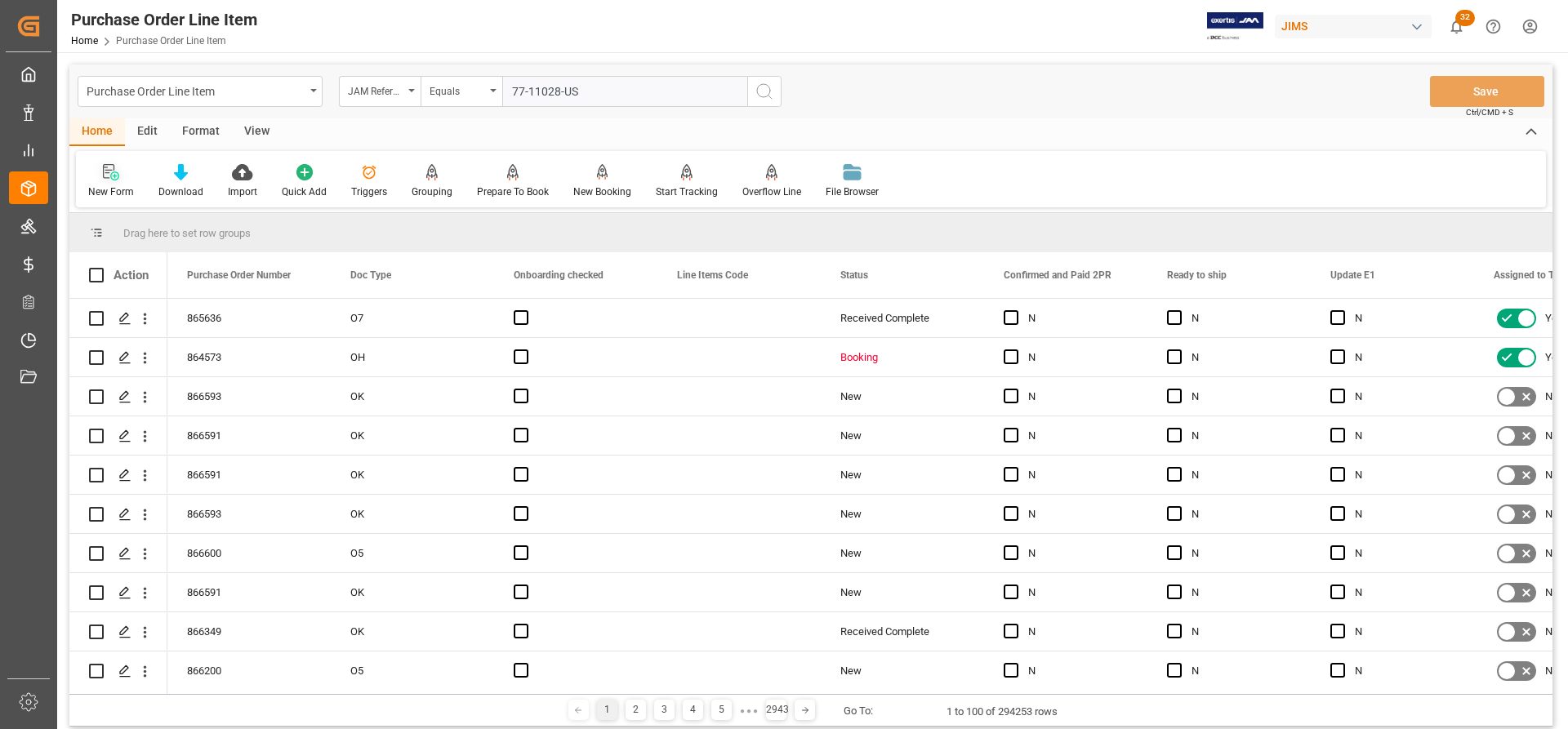
click at [99, 184] on div "New Form" at bounding box center [111, 181] width 70 height 36
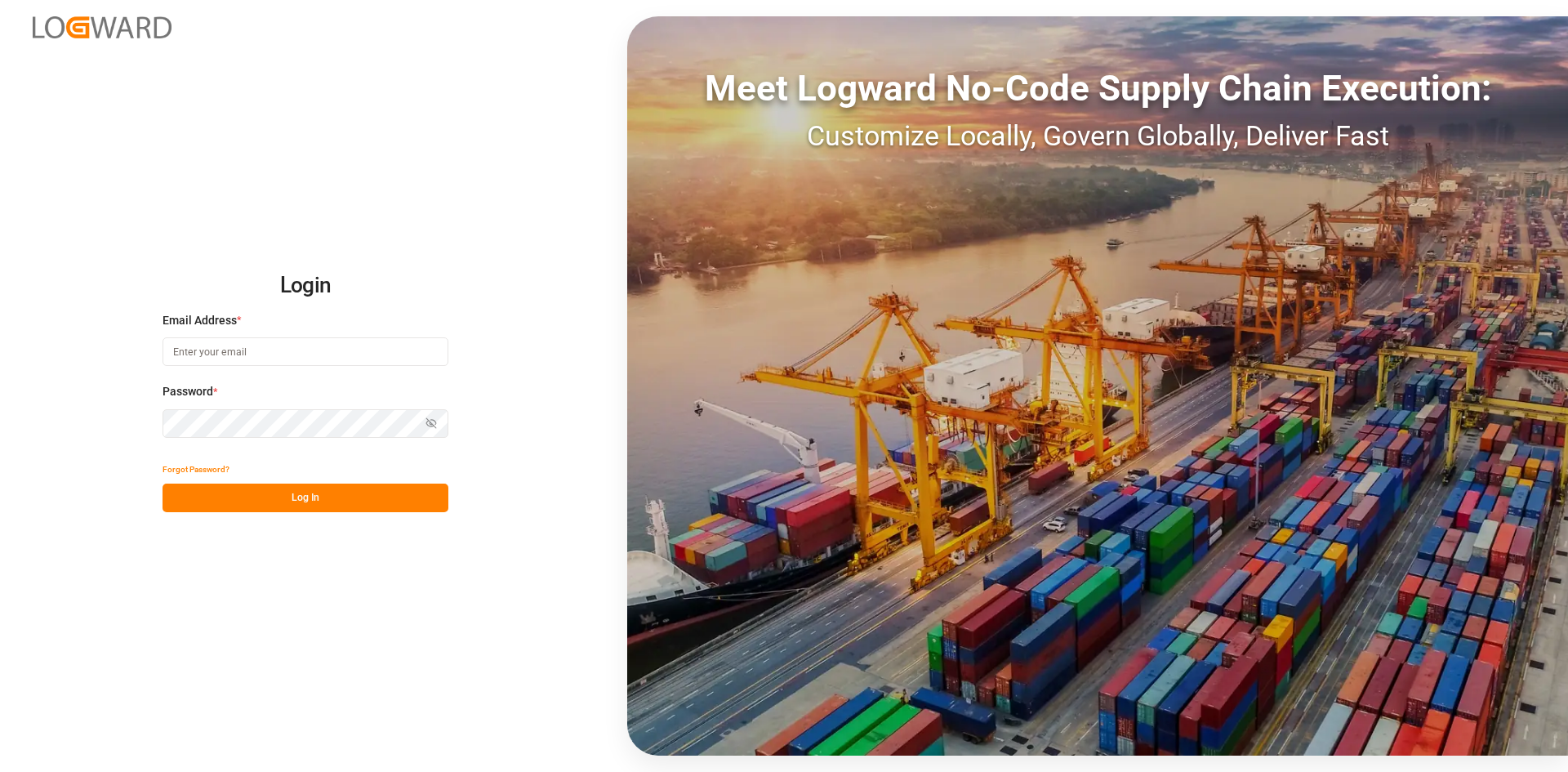
type input "[PERSON_NAME][EMAIL_ADDRESS][DATE][DOMAIN_NAME]"
click at [264, 489] on button "Log In" at bounding box center [306, 498] width 286 height 29
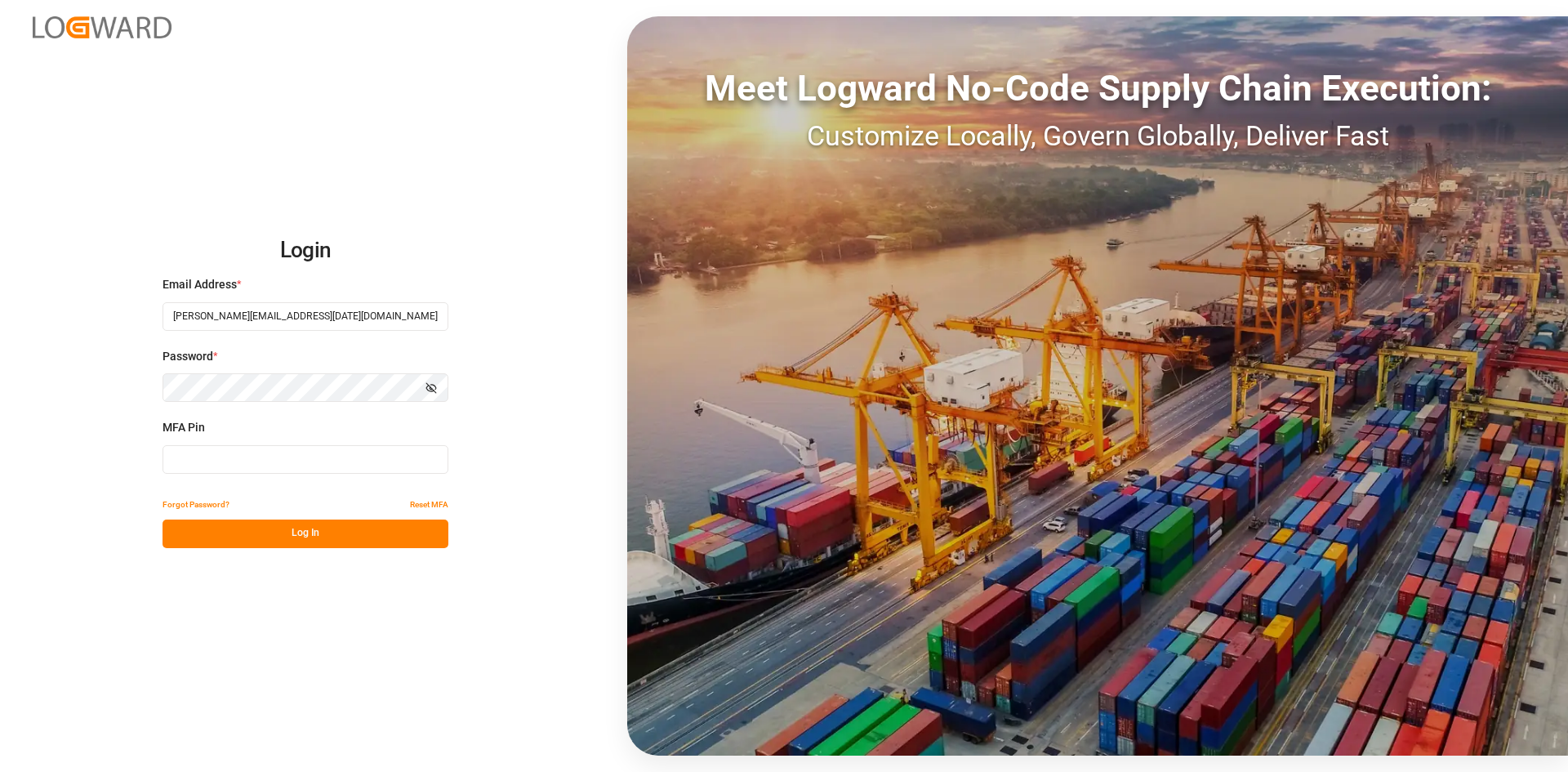
click at [217, 454] on input at bounding box center [306, 459] width 286 height 29
click at [260, 460] on input at bounding box center [306, 459] width 286 height 29
type input "111735"
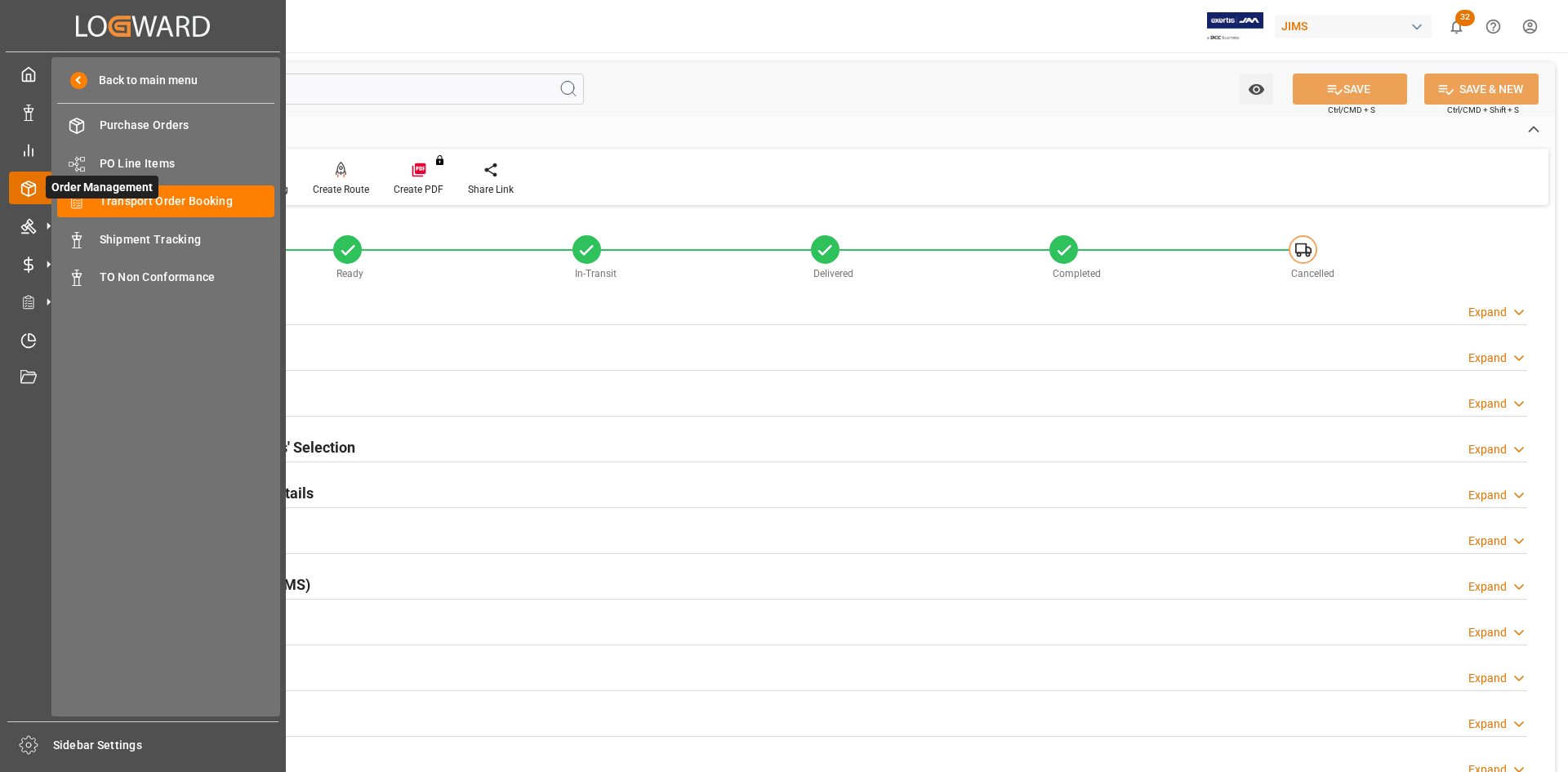
click at [141, 195] on span "Order Management" at bounding box center [102, 187] width 113 height 23
click at [175, 205] on span "Transport Order Booking" at bounding box center [188, 201] width 176 height 17
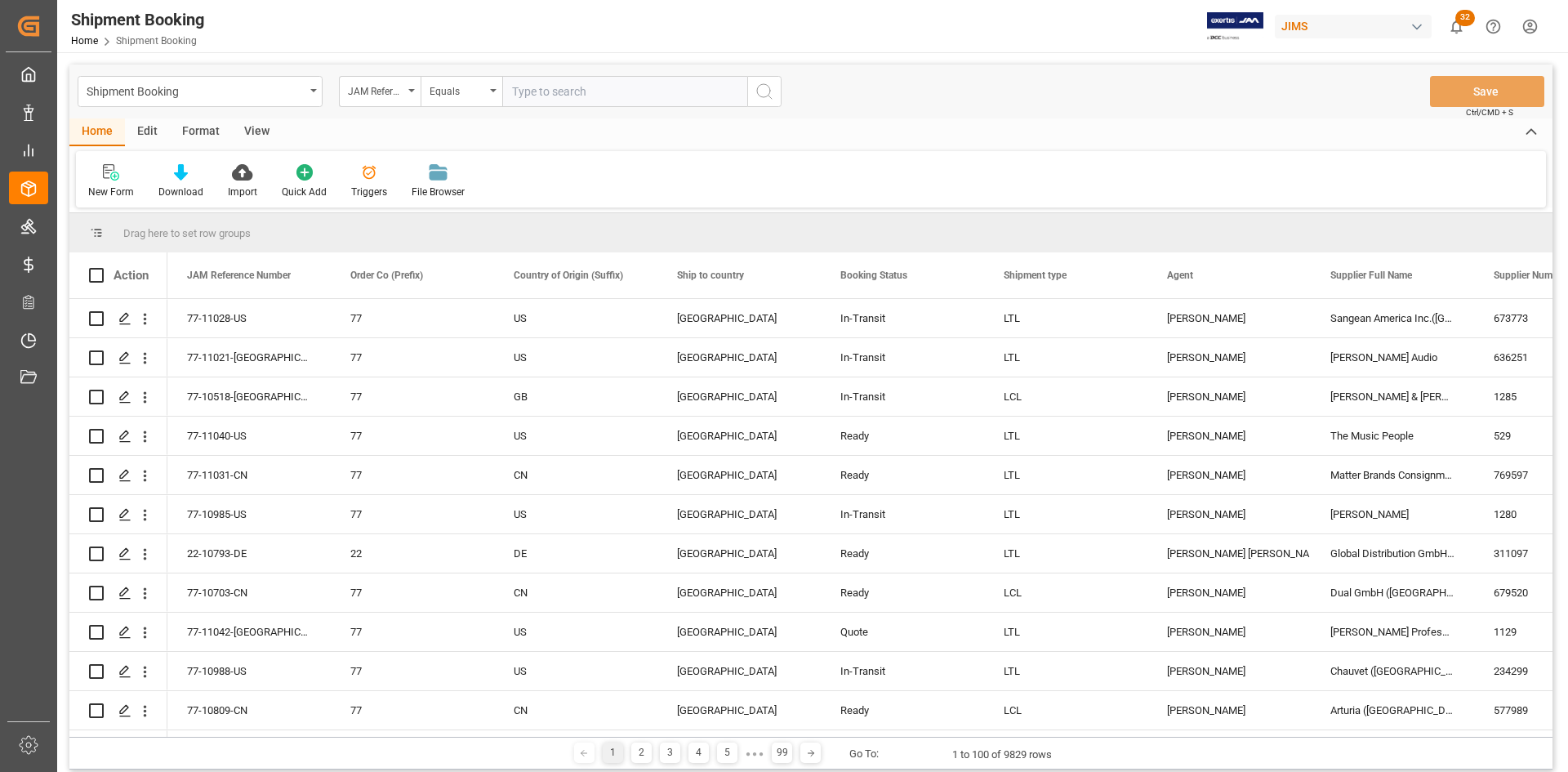
drag, startPoint x: 533, startPoint y: 101, endPoint x: 509, endPoint y: 95, distance: 24.6
click at [509, 95] on input "text" at bounding box center [624, 91] width 245 height 31
type input "77-10897-[GEOGRAPHIC_DATA]"
click at [770, 91] on icon "search button" at bounding box center [765, 92] width 20 height 20
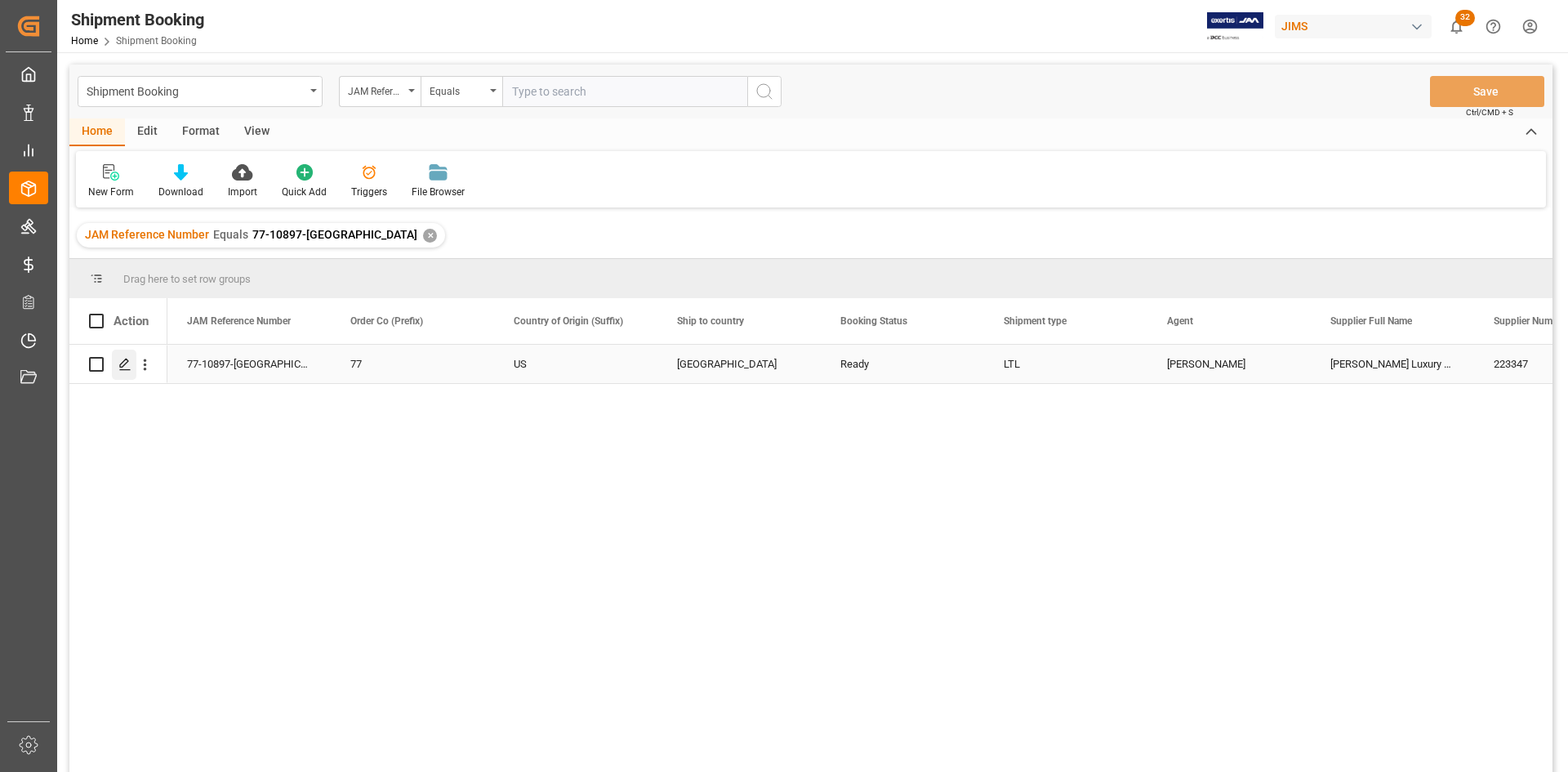
click at [125, 363] on icon "Press SPACE to select this row." at bounding box center [124, 364] width 13 height 13
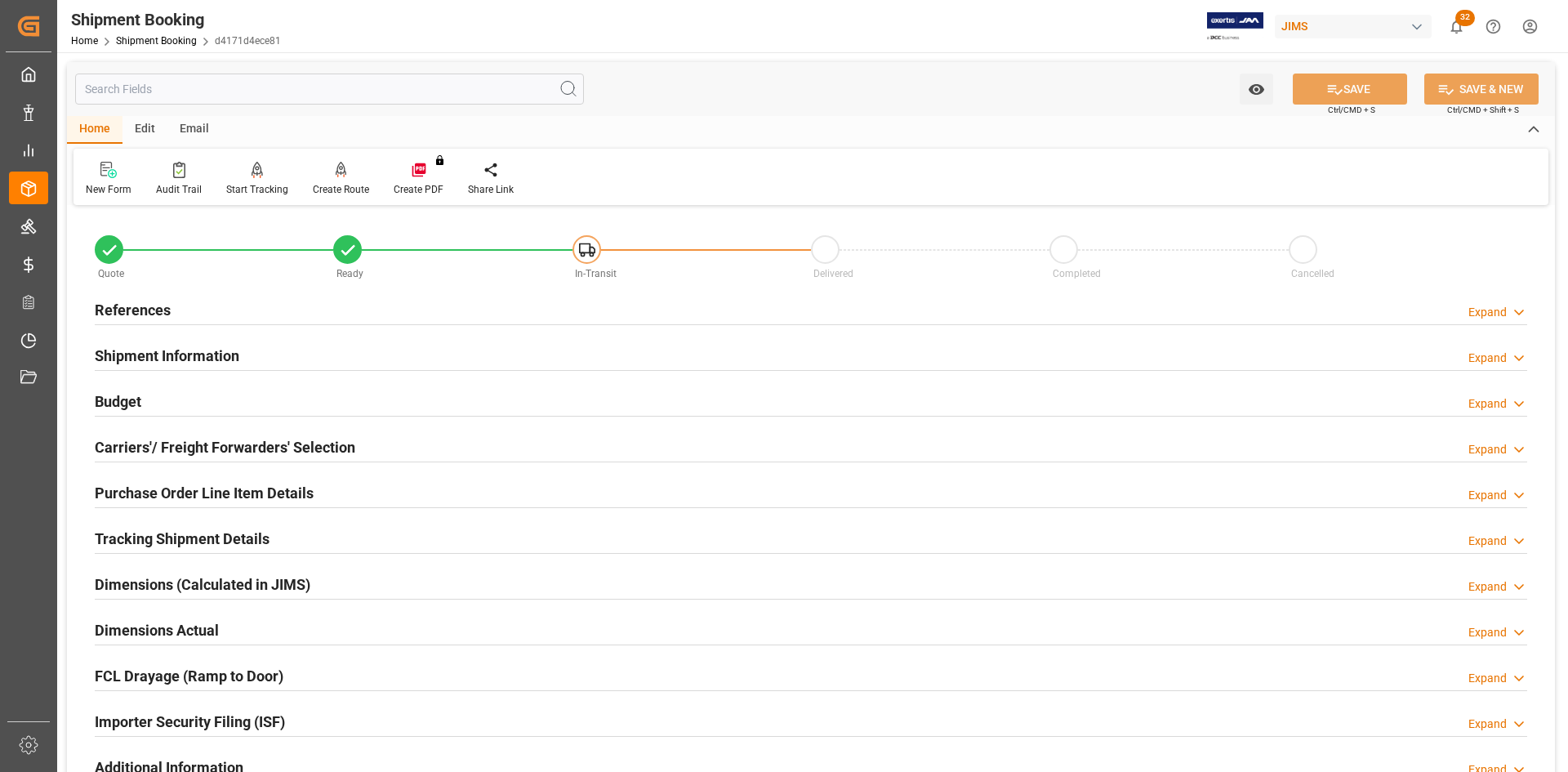
click at [123, 306] on h2 "References" at bounding box center [133, 310] width 76 height 22
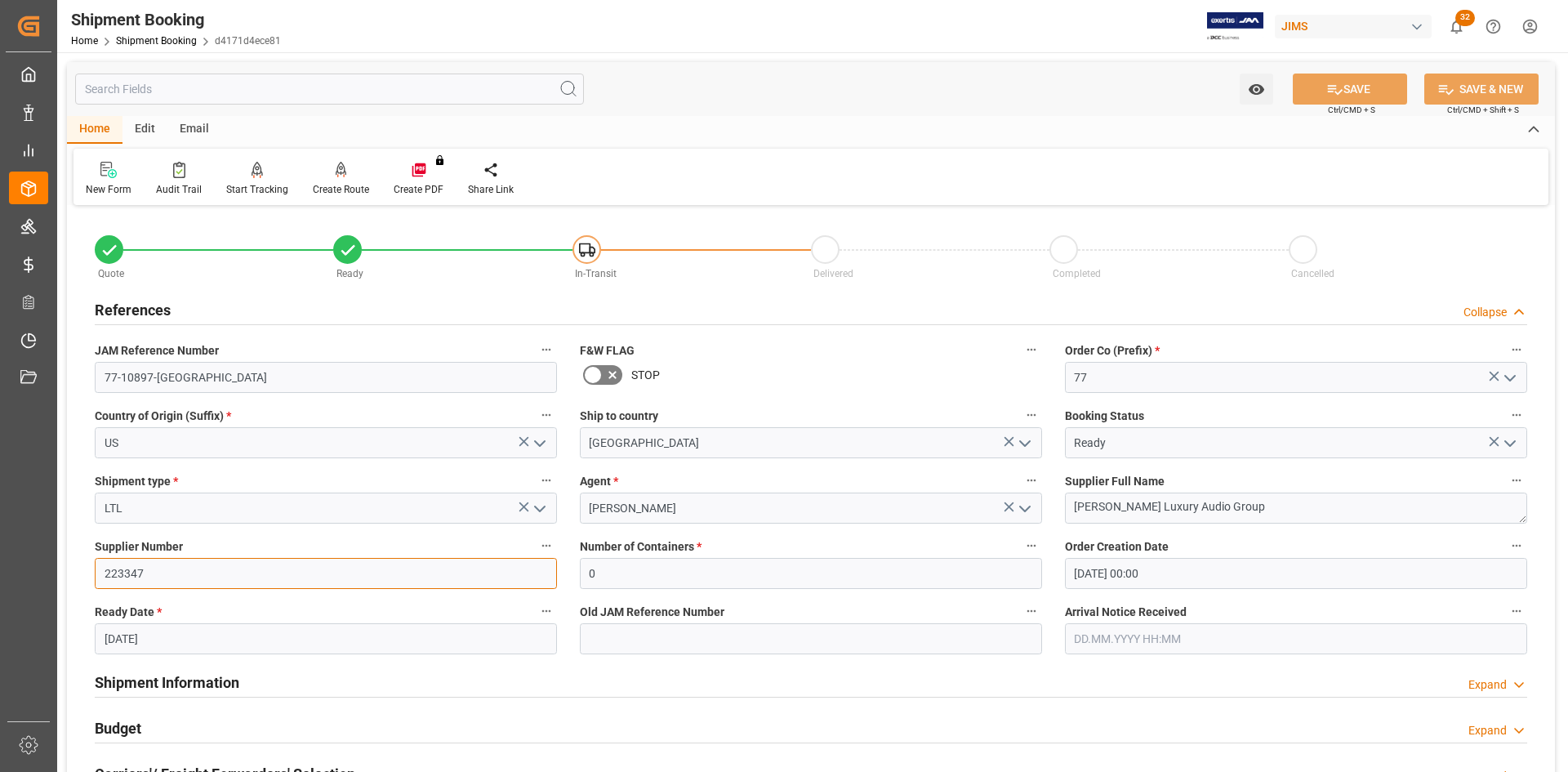
drag, startPoint x: 153, startPoint y: 577, endPoint x: 67, endPoint y: 572, distance: 85.9
click at [67, 572] on div "Quote Ready In-Transit Delivered Completed Cancelled References Collapse JAM Re…" at bounding box center [811, 717] width 1488 height 1015
paste input "168204"
type input "168204"
click at [1360, 87] on button "SAVE" at bounding box center [1350, 89] width 114 height 31
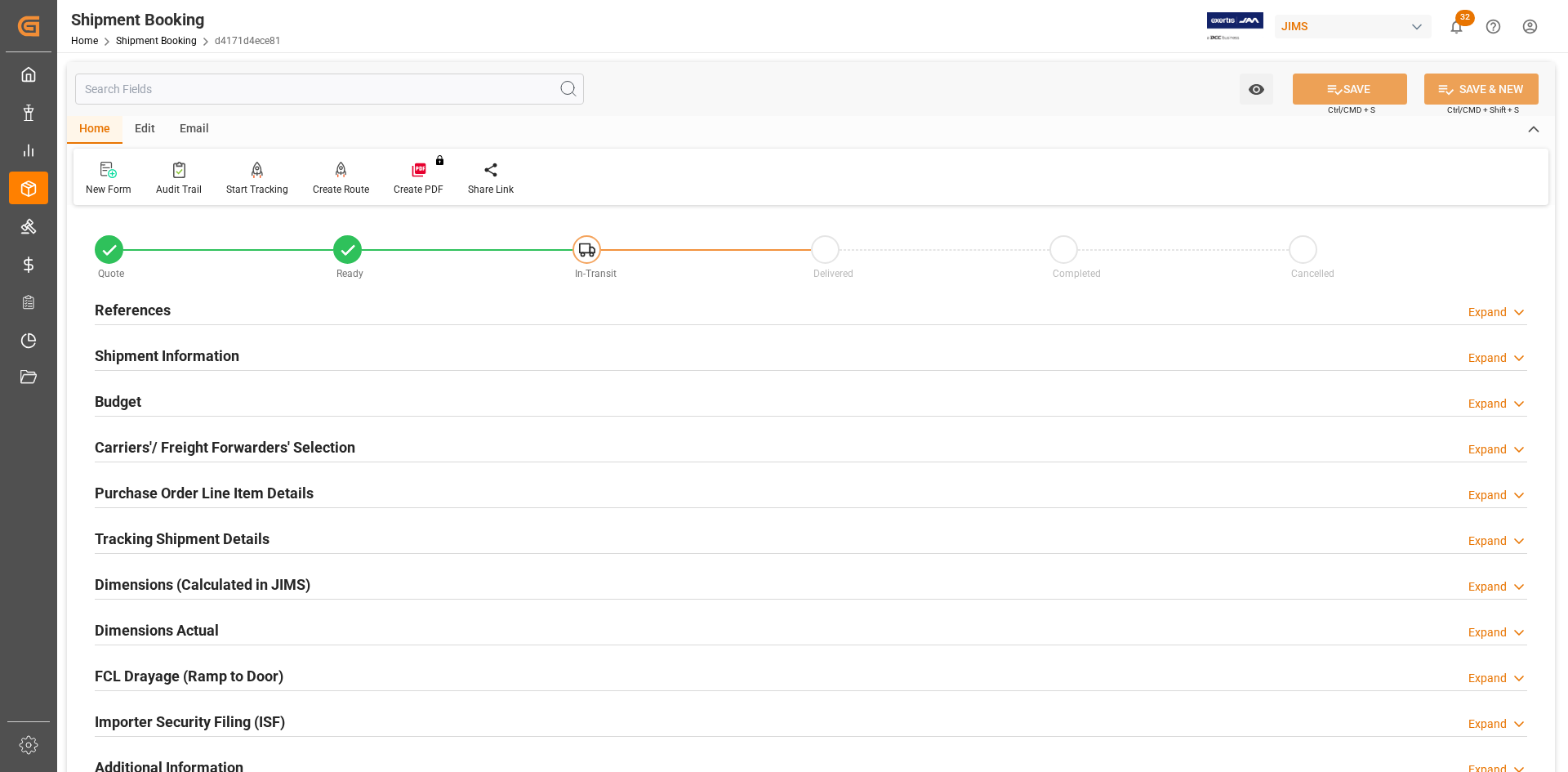
click at [139, 305] on h2 "References" at bounding box center [133, 310] width 76 height 22
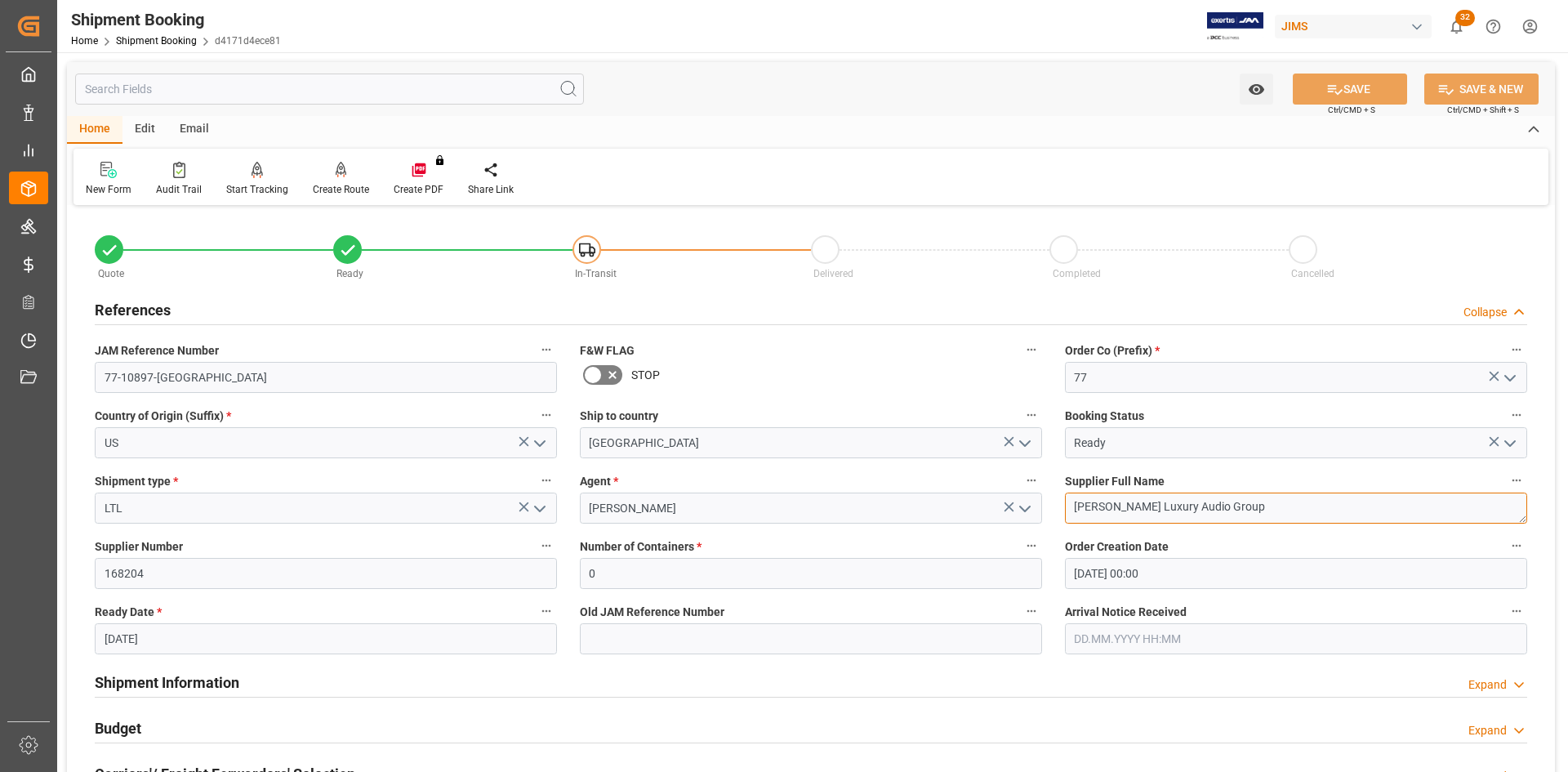
drag, startPoint x: 1055, startPoint y: 500, endPoint x: 1042, endPoint y: 500, distance: 13.9
click at [1042, 500] on div "Quote Ready In-Transit Delivered Completed Cancelled References Collapse JAM Re…" at bounding box center [811, 717] width 1488 height 1015
paste textarea "Multimedia"
type textarea "[PERSON_NAME] Multimedia"
click at [1356, 96] on button "SAVE" at bounding box center [1350, 89] width 114 height 31
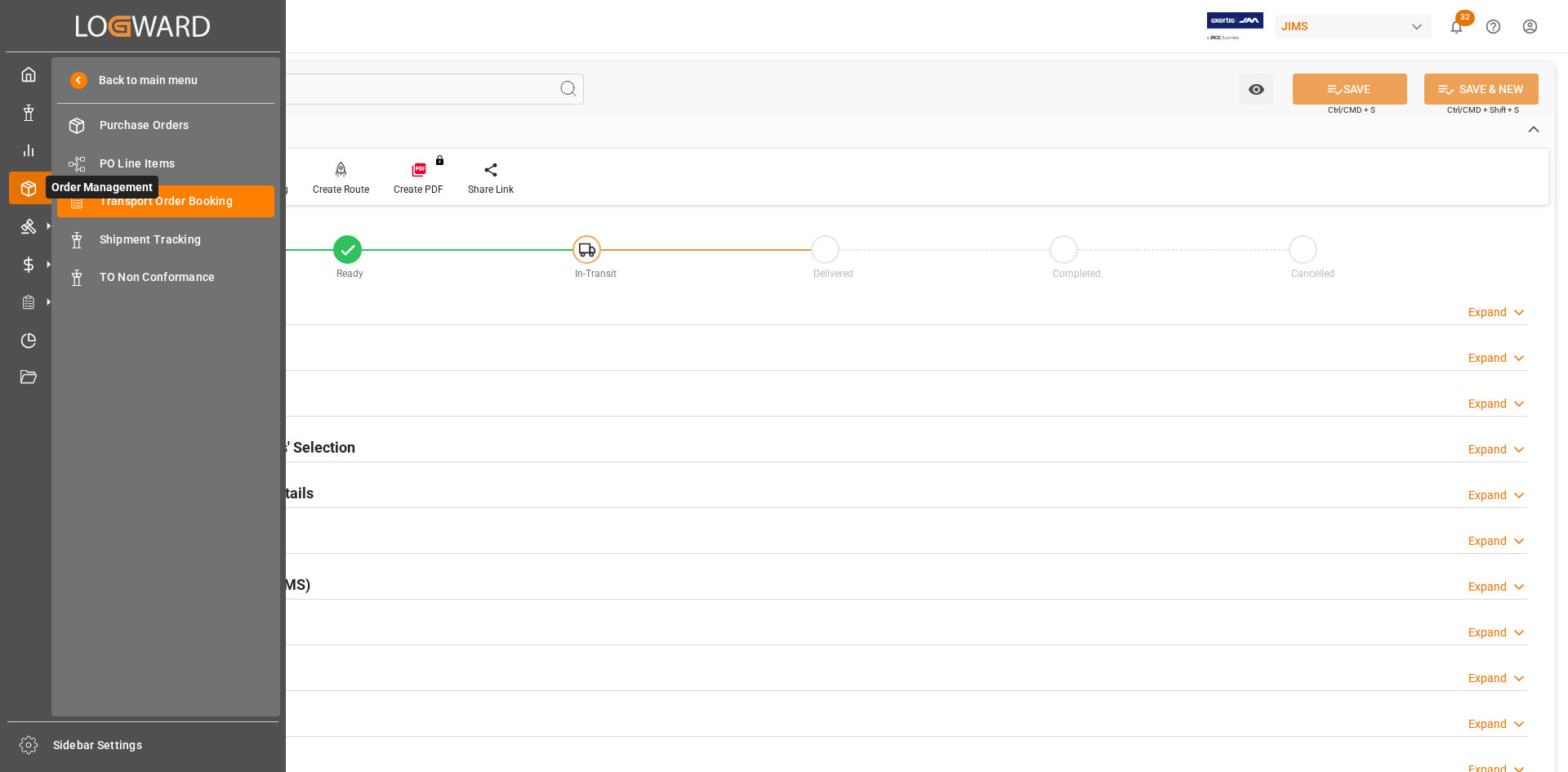
click at [25, 188] on icon at bounding box center [28, 189] width 16 height 16
click at [122, 158] on span "PO Line Items" at bounding box center [188, 163] width 176 height 17
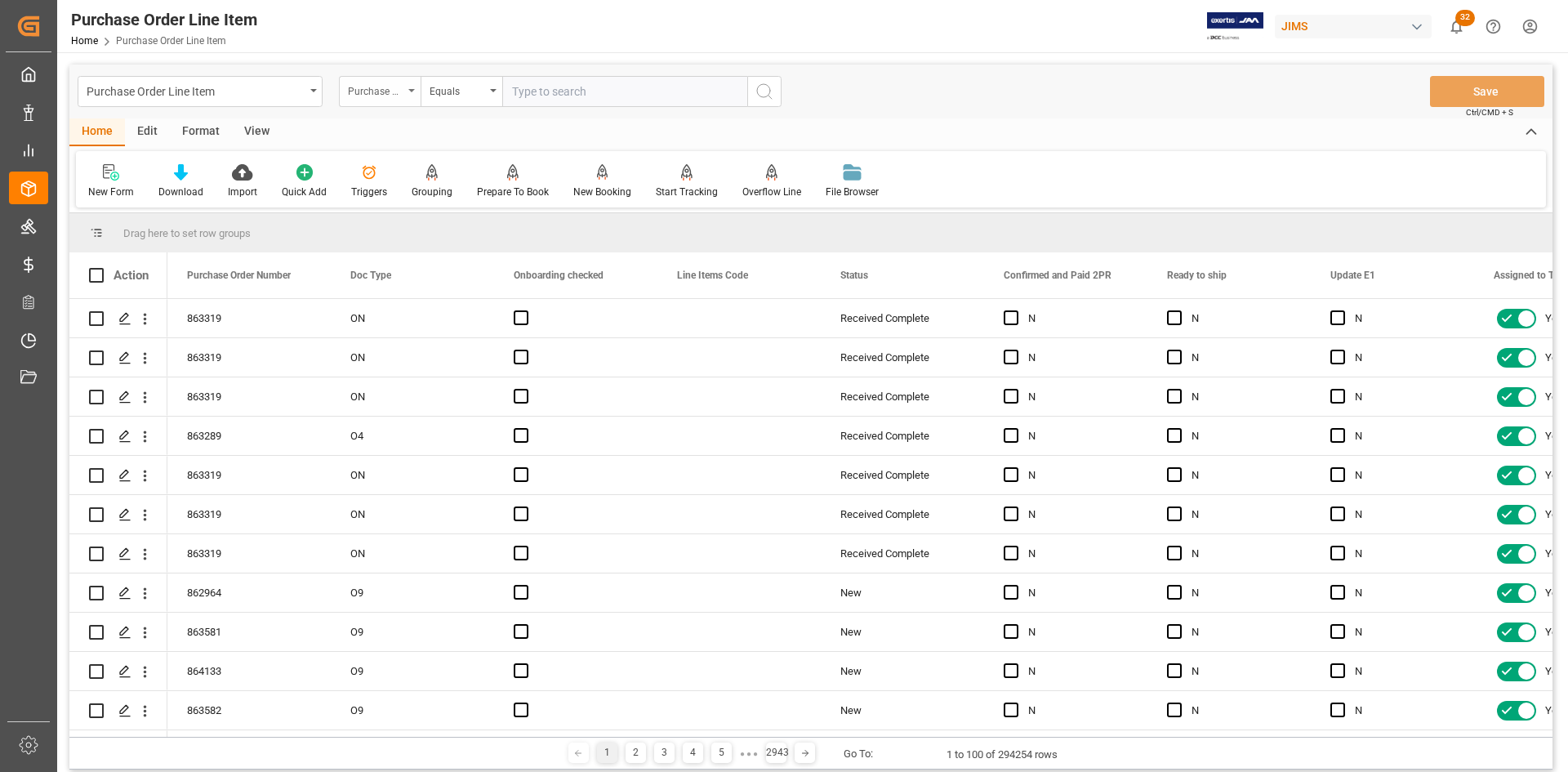
click at [410, 85] on div "Purchase Order Number" at bounding box center [380, 91] width 82 height 31
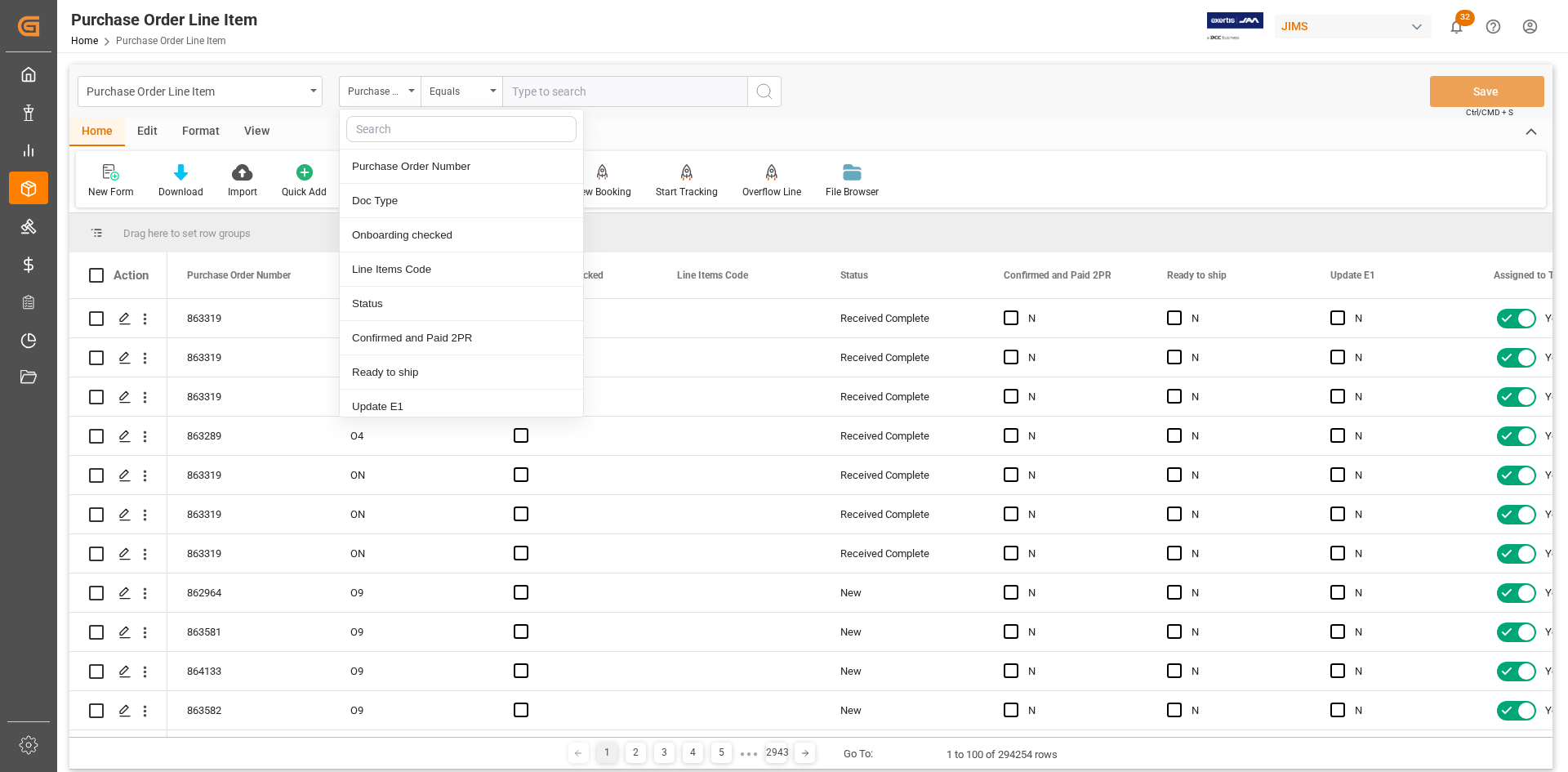
click at [375, 127] on input "text" at bounding box center [461, 129] width 230 height 26
type input "REF"
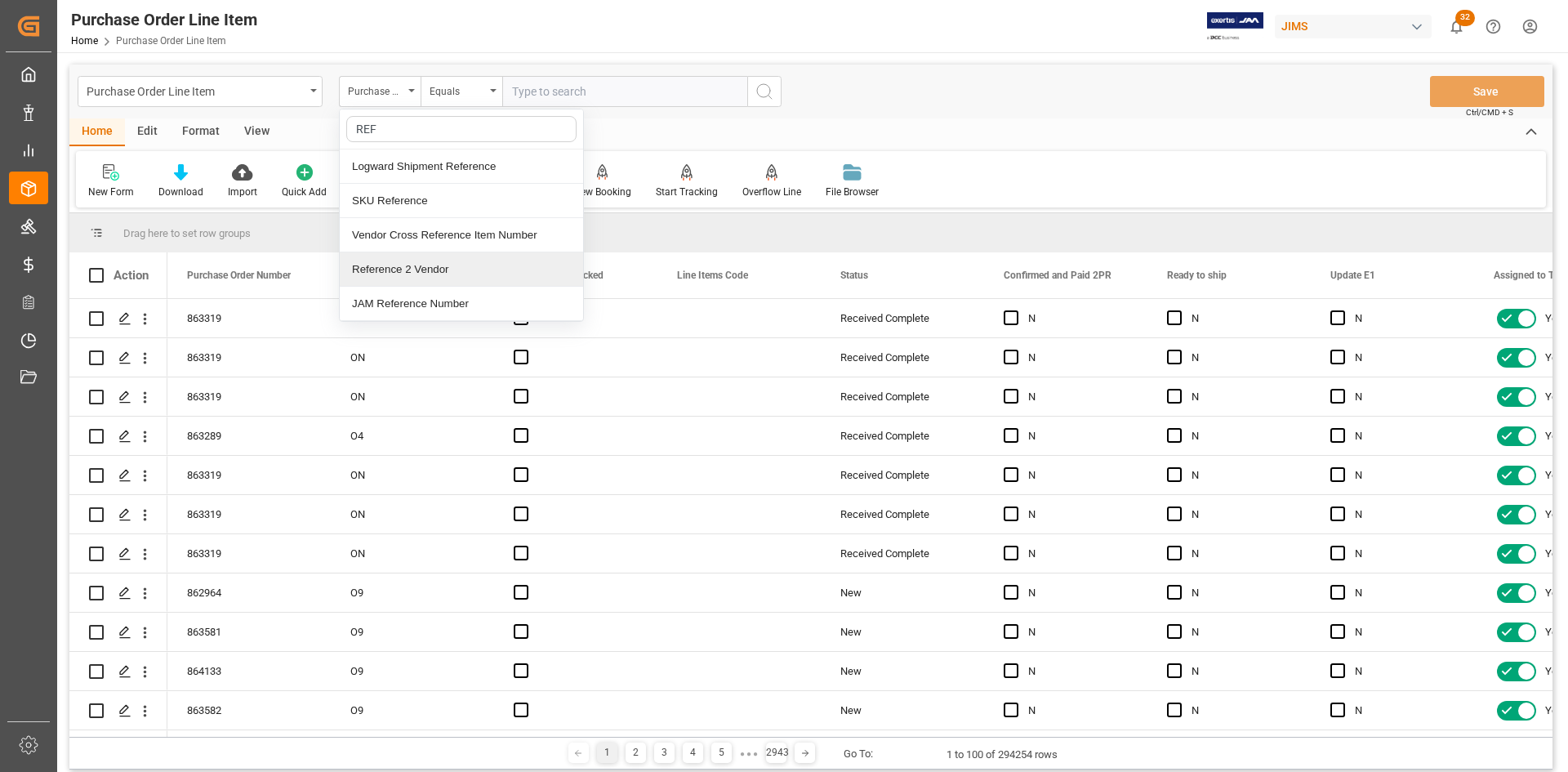
click at [387, 280] on div "Reference 2 Vendor" at bounding box center [461, 269] width 243 height 34
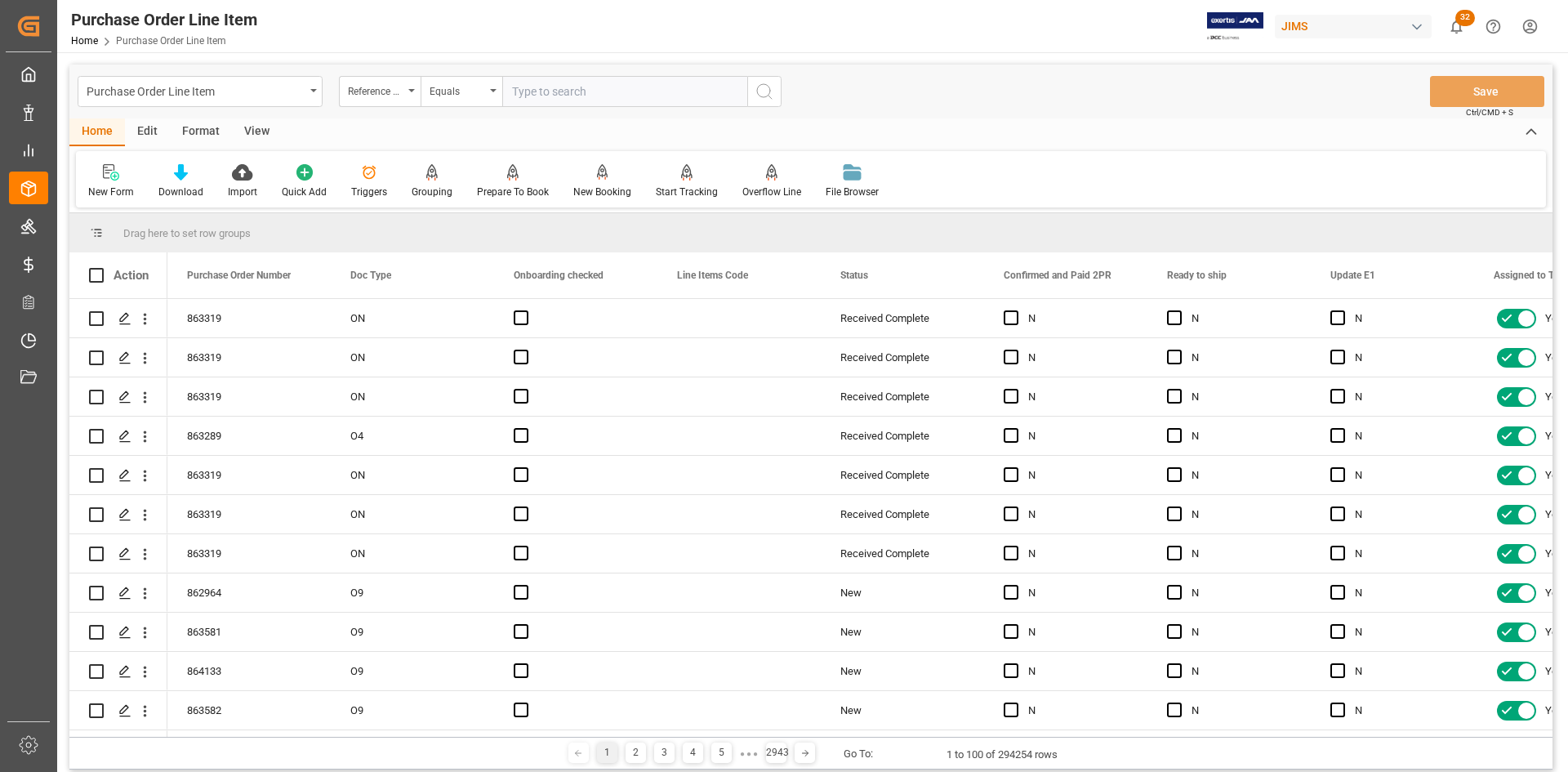
click at [514, 93] on input "text" at bounding box center [624, 91] width 245 height 31
paste input "77-11028-US"
type input "77-11028-US"
click at [776, 97] on button "search button" at bounding box center [764, 91] width 34 height 31
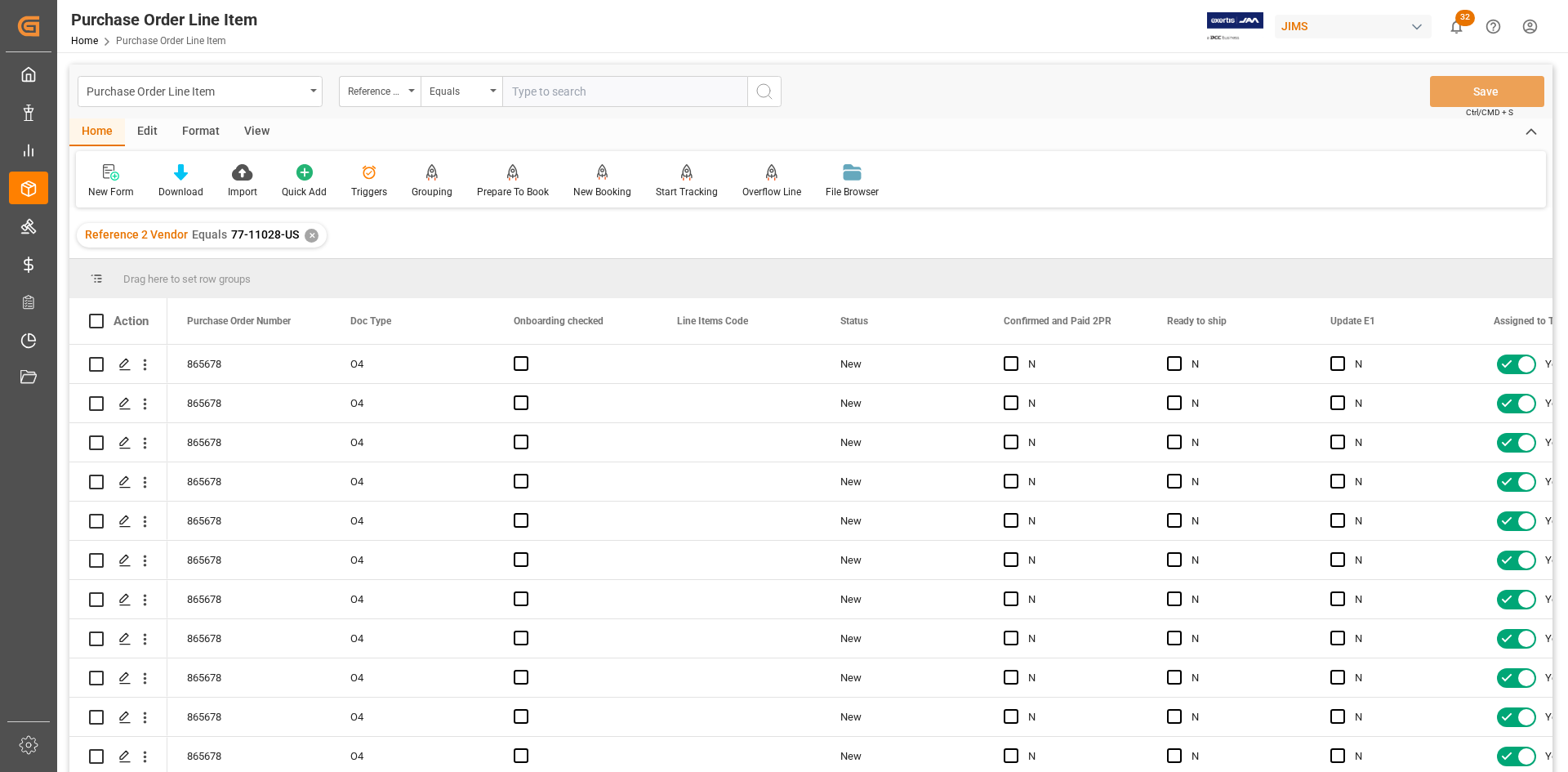
click at [253, 130] on div "View" at bounding box center [257, 132] width 50 height 28
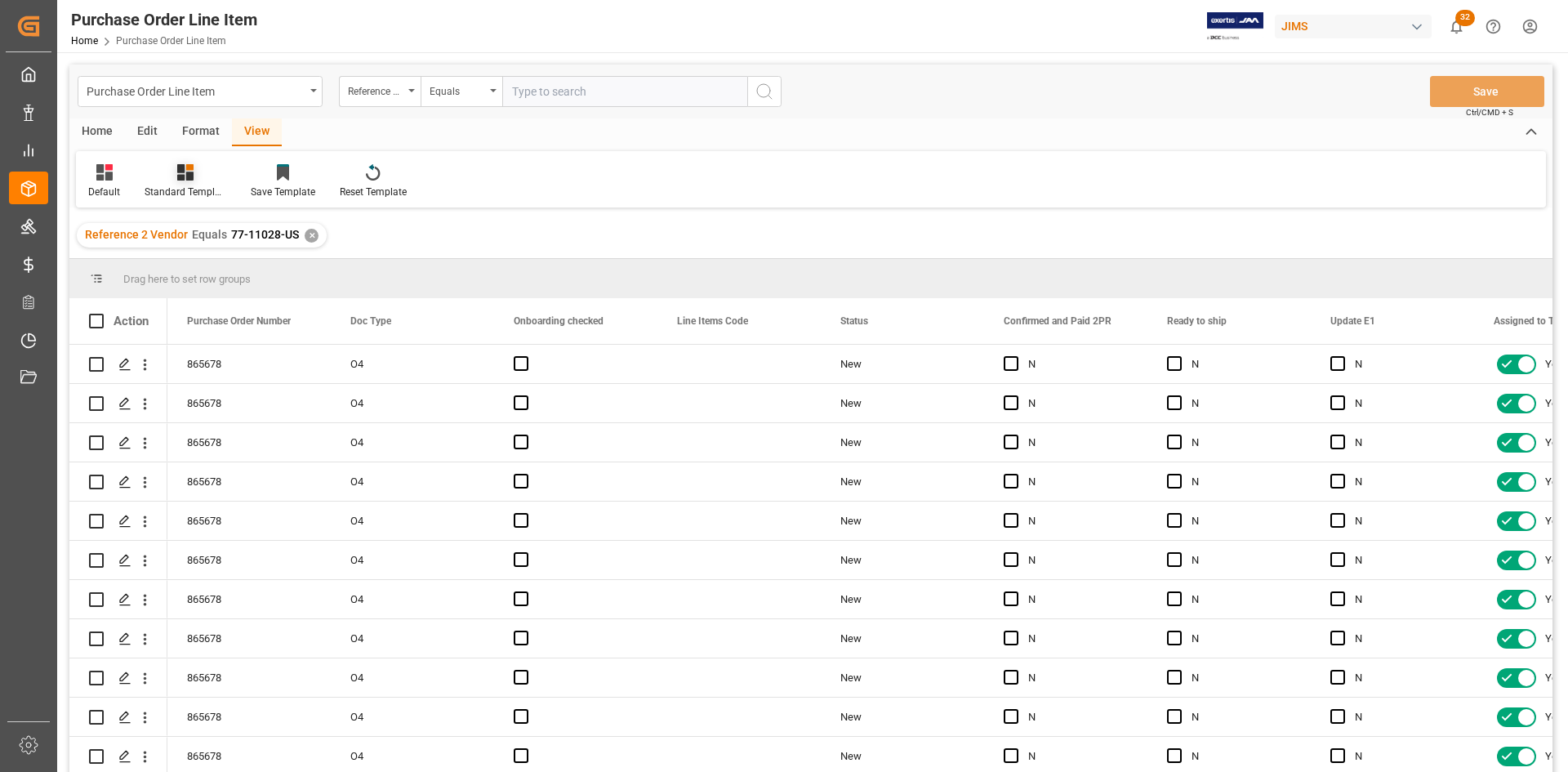
click at [180, 186] on div "Standard Templates" at bounding box center [186, 192] width 82 height 15
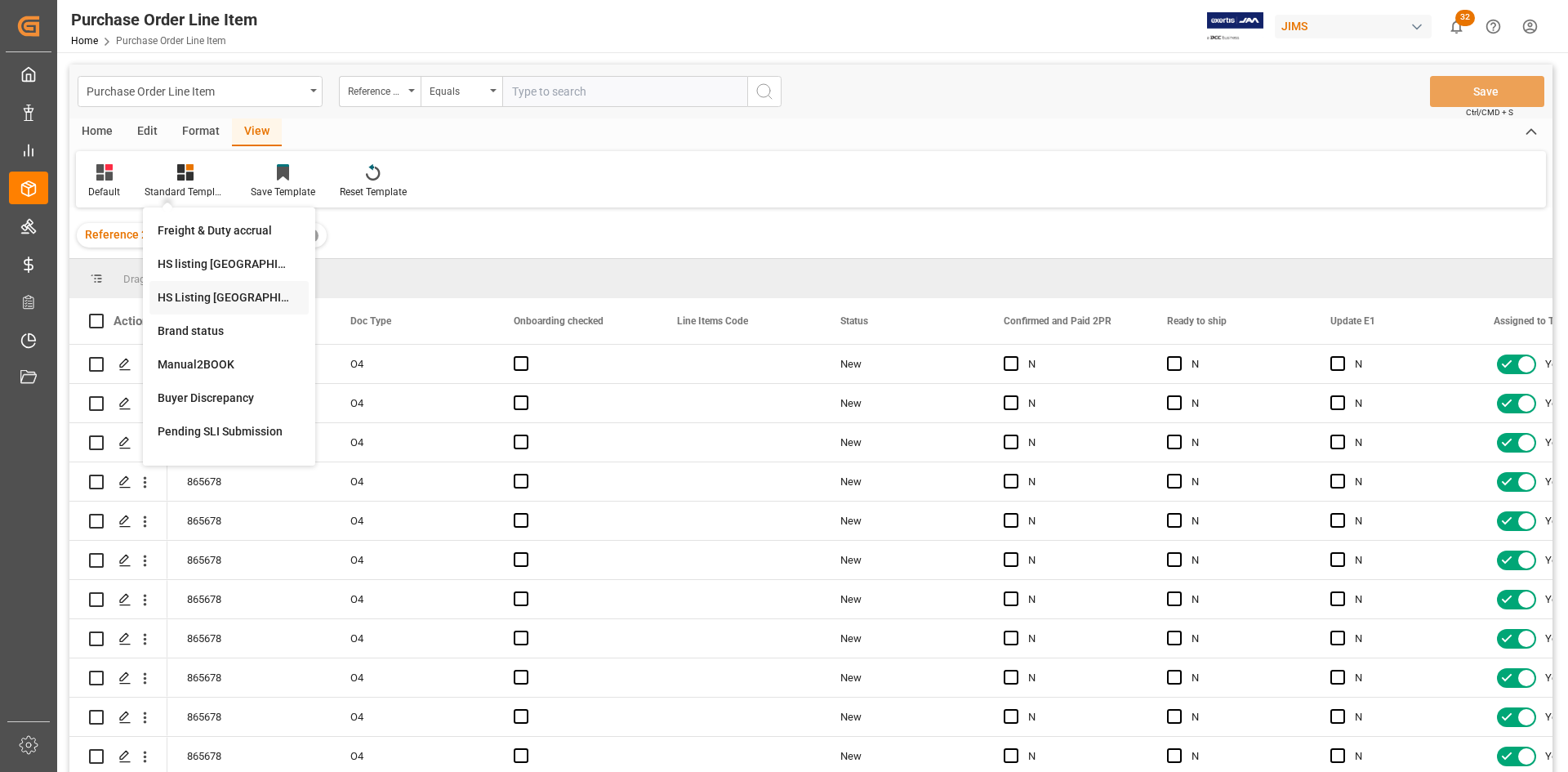
click at [193, 297] on div "HS Listing CANADA" at bounding box center [229, 297] width 143 height 17
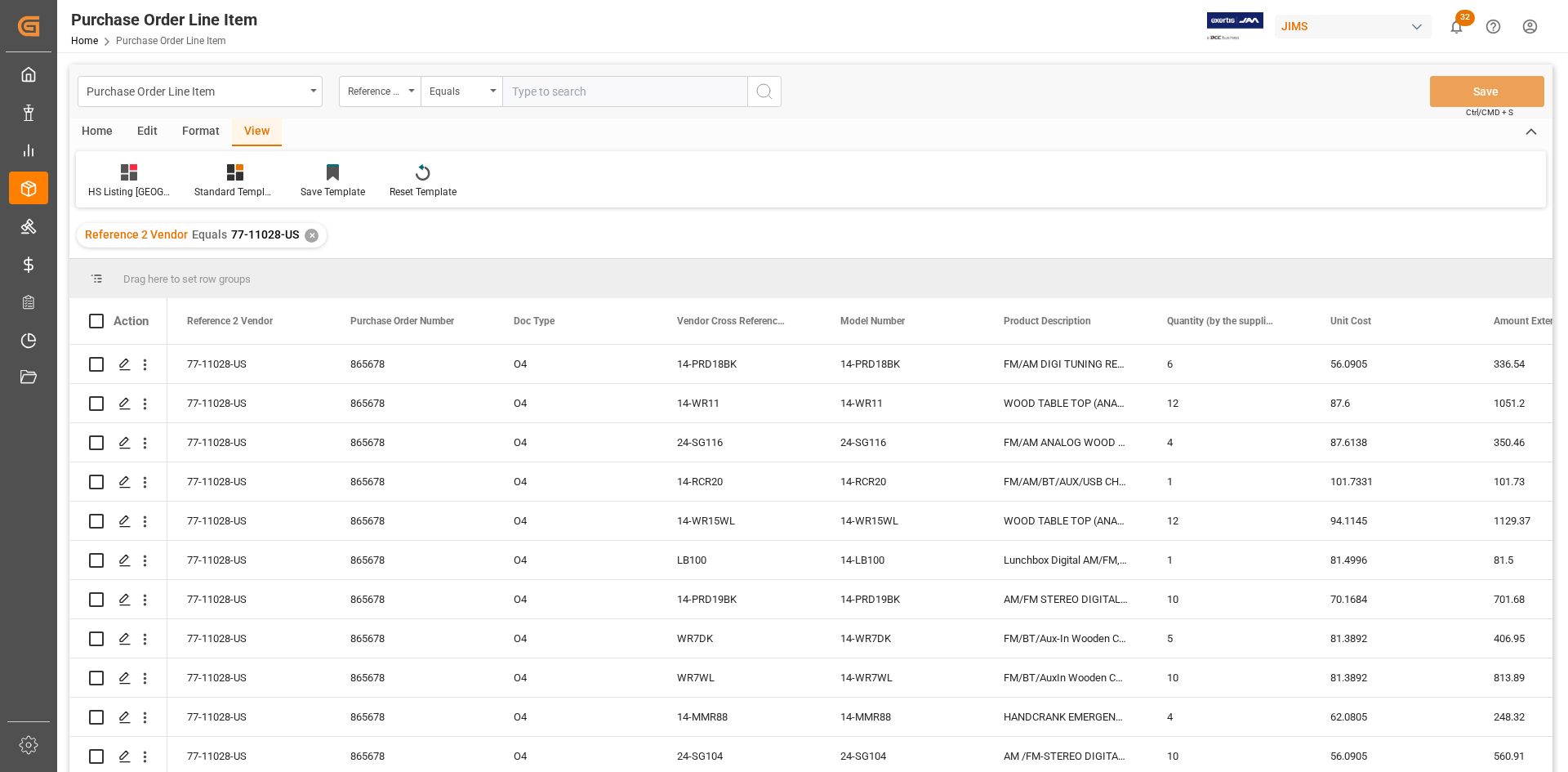
click at [111, 129] on div "Home" at bounding box center [97, 132] width 56 height 28
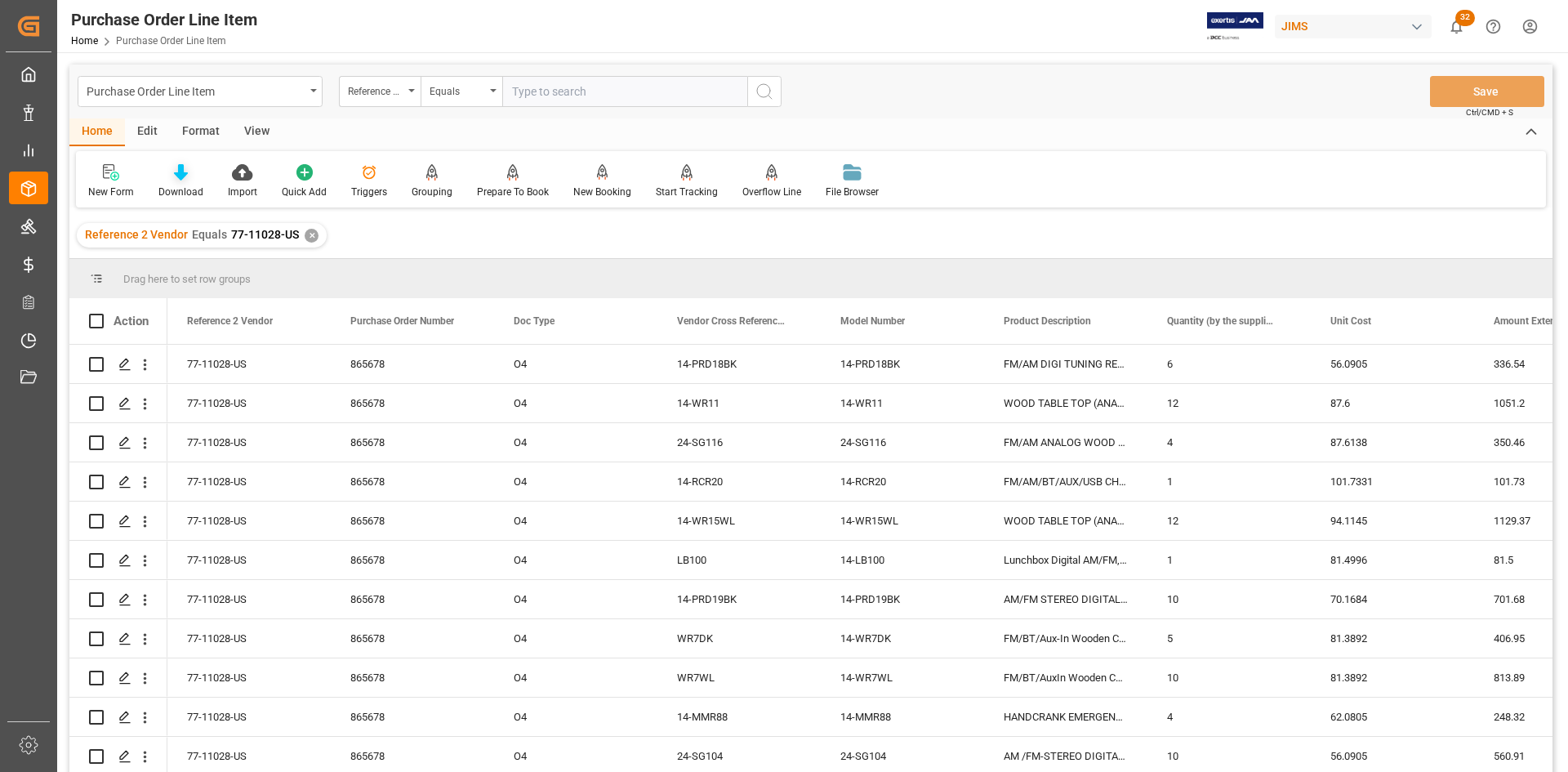
click at [181, 179] on icon at bounding box center [181, 172] width 14 height 16
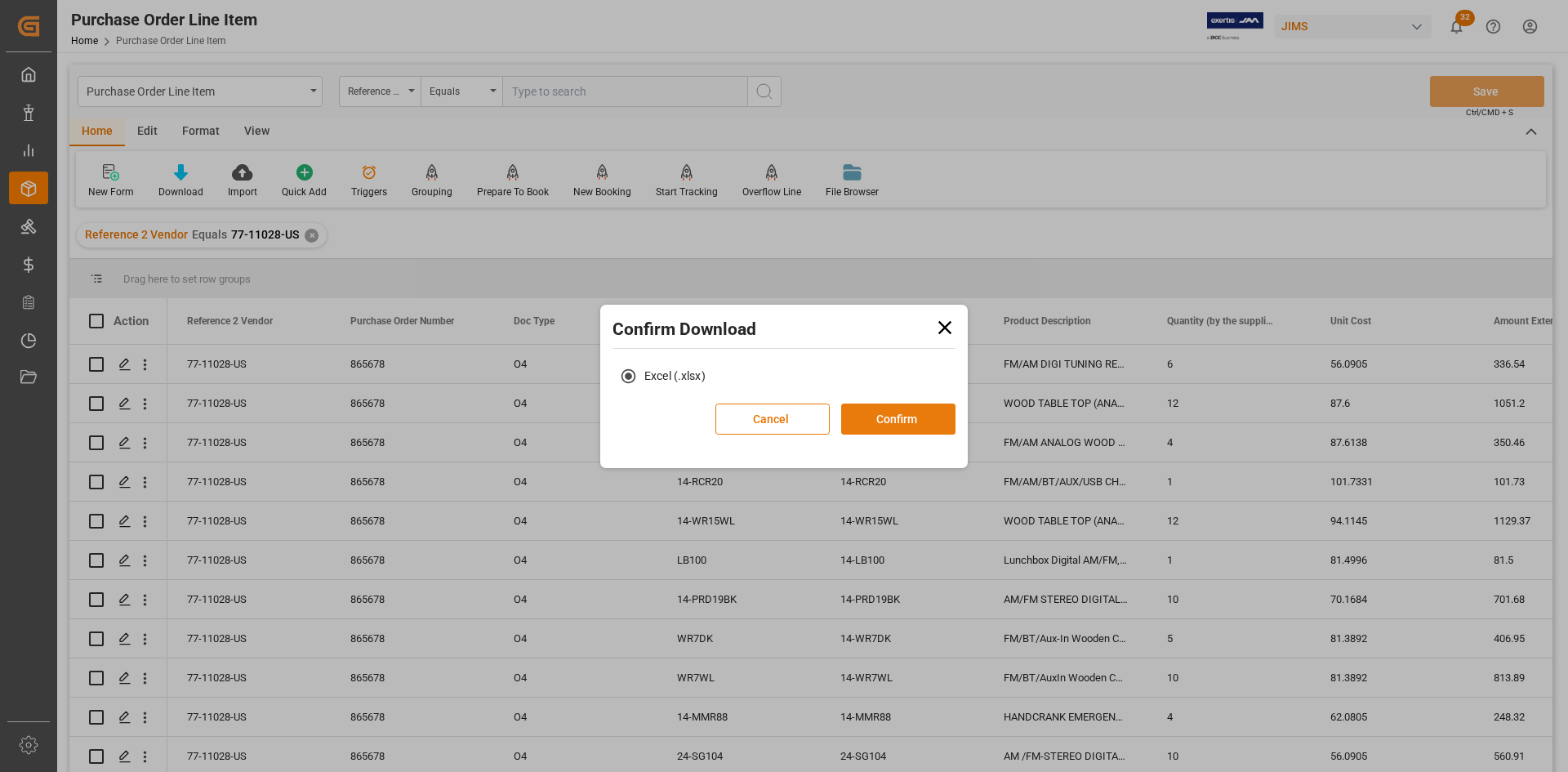
click at [900, 422] on button "Confirm" at bounding box center [898, 419] width 114 height 31
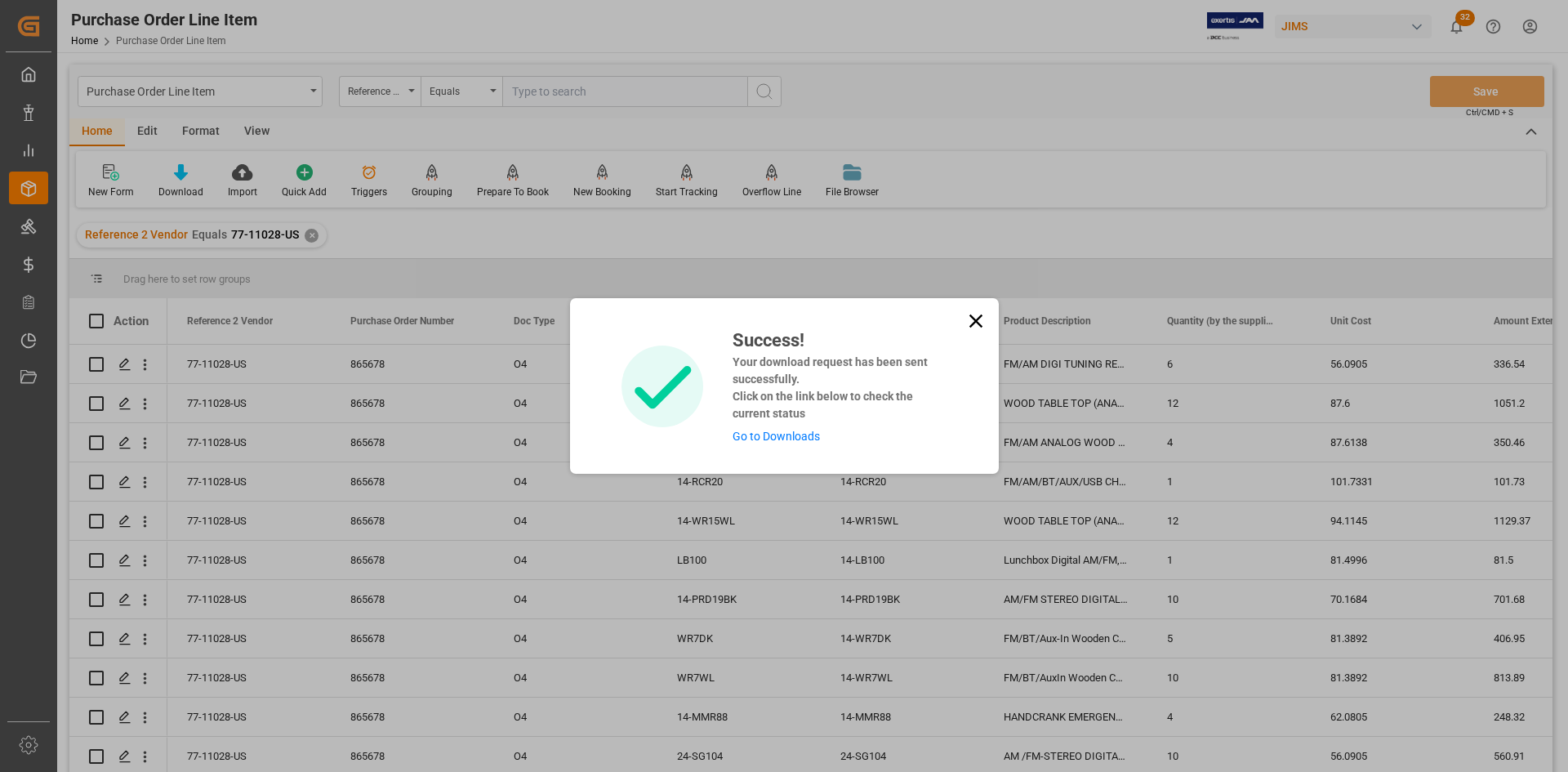
click at [805, 437] on link "Go to Downloads" at bounding box center [776, 436] width 87 height 13
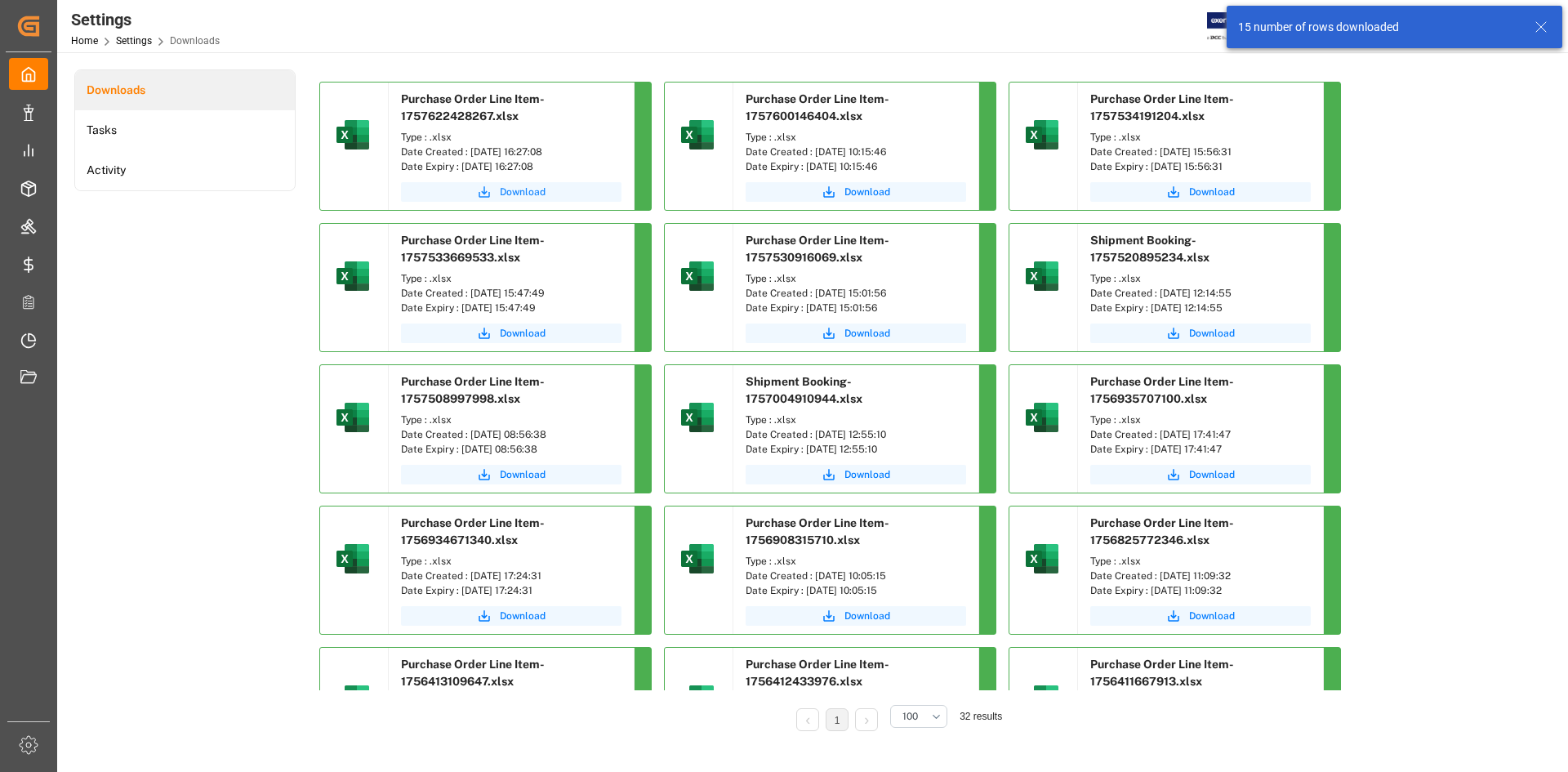
click at [533, 194] on span "Download" at bounding box center [523, 192] width 46 height 15
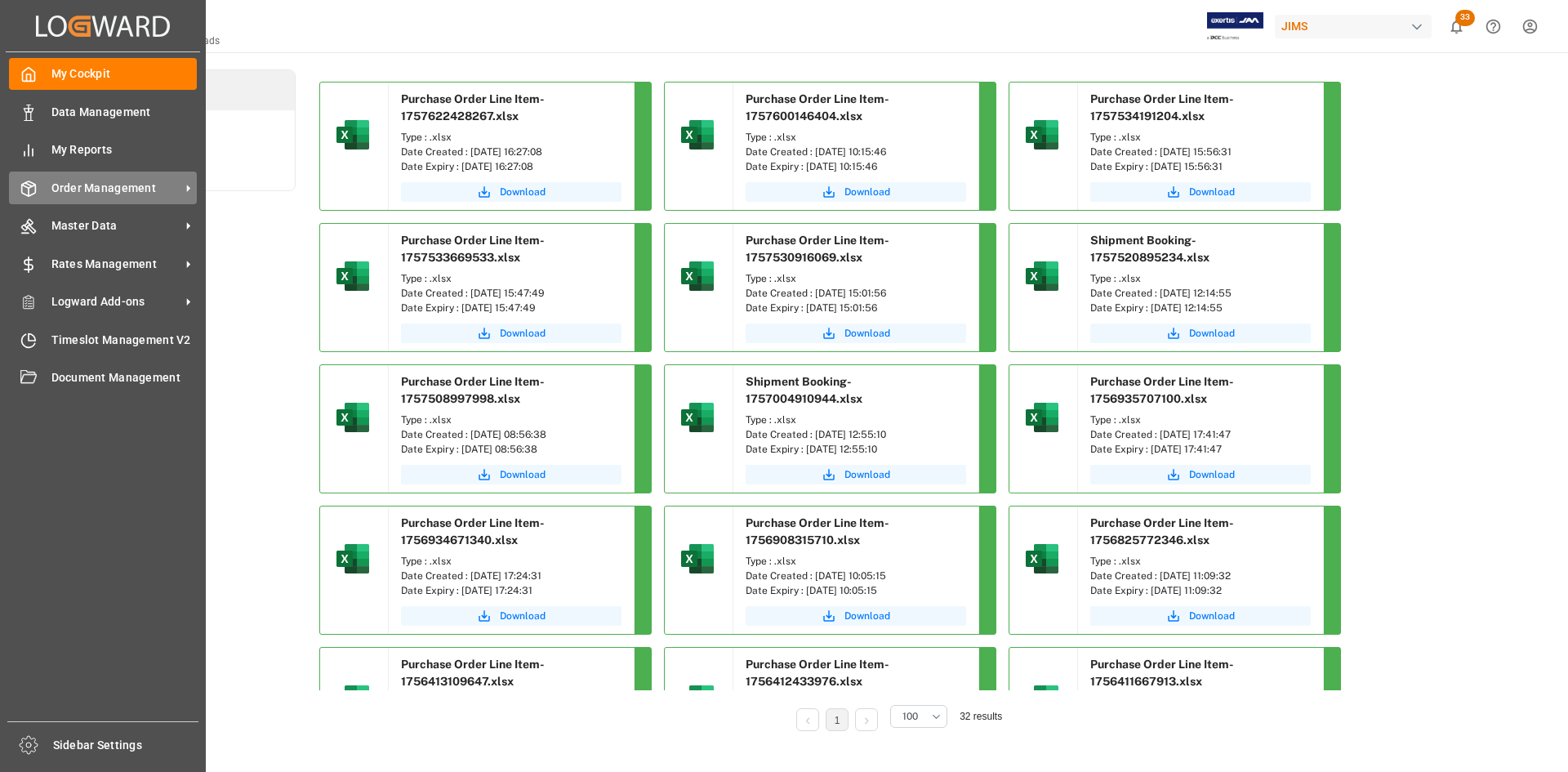
click at [96, 189] on span "Order Management" at bounding box center [115, 188] width 129 height 17
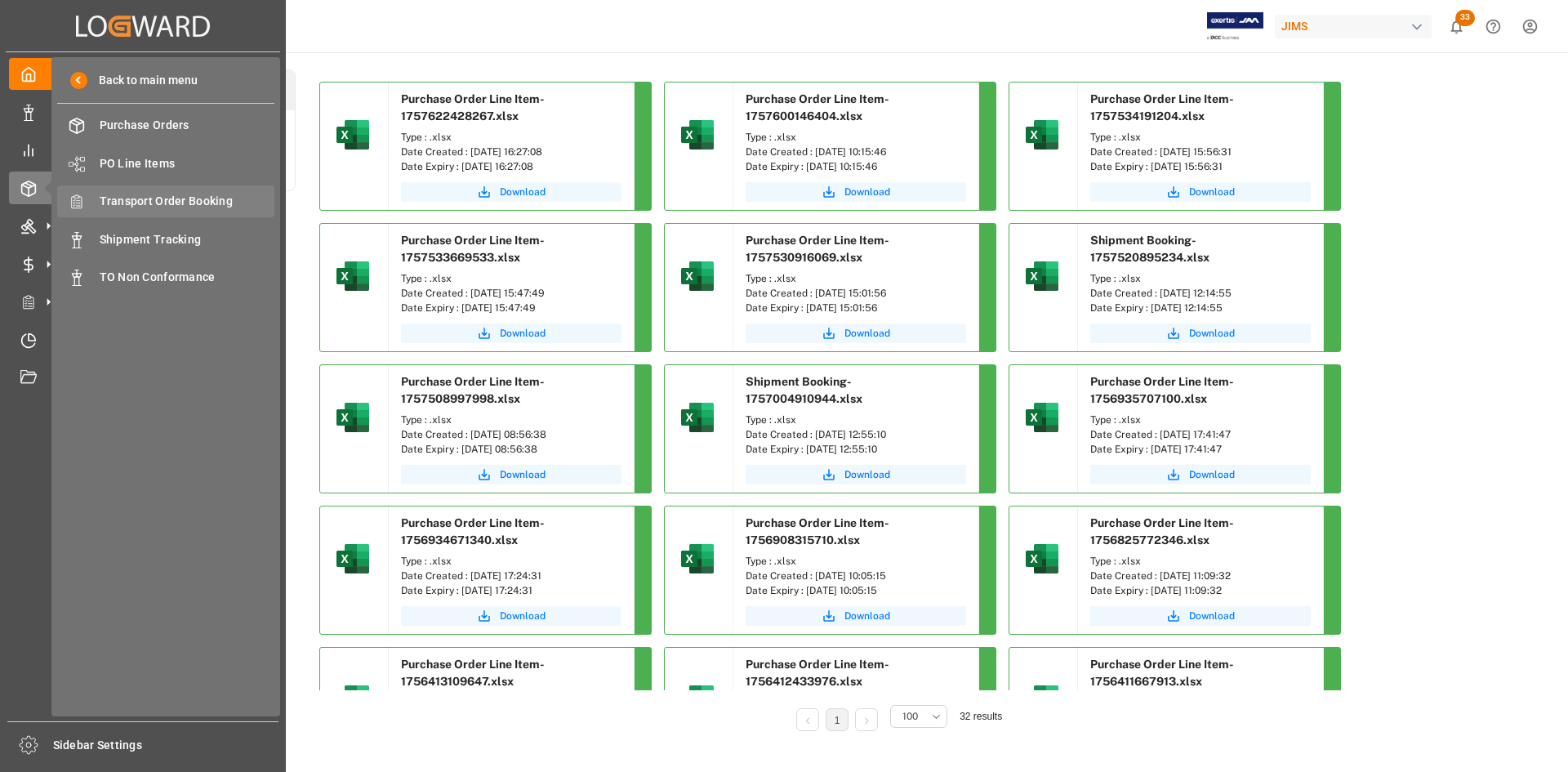
click at [146, 204] on span "Transport Order Booking" at bounding box center [188, 201] width 176 height 17
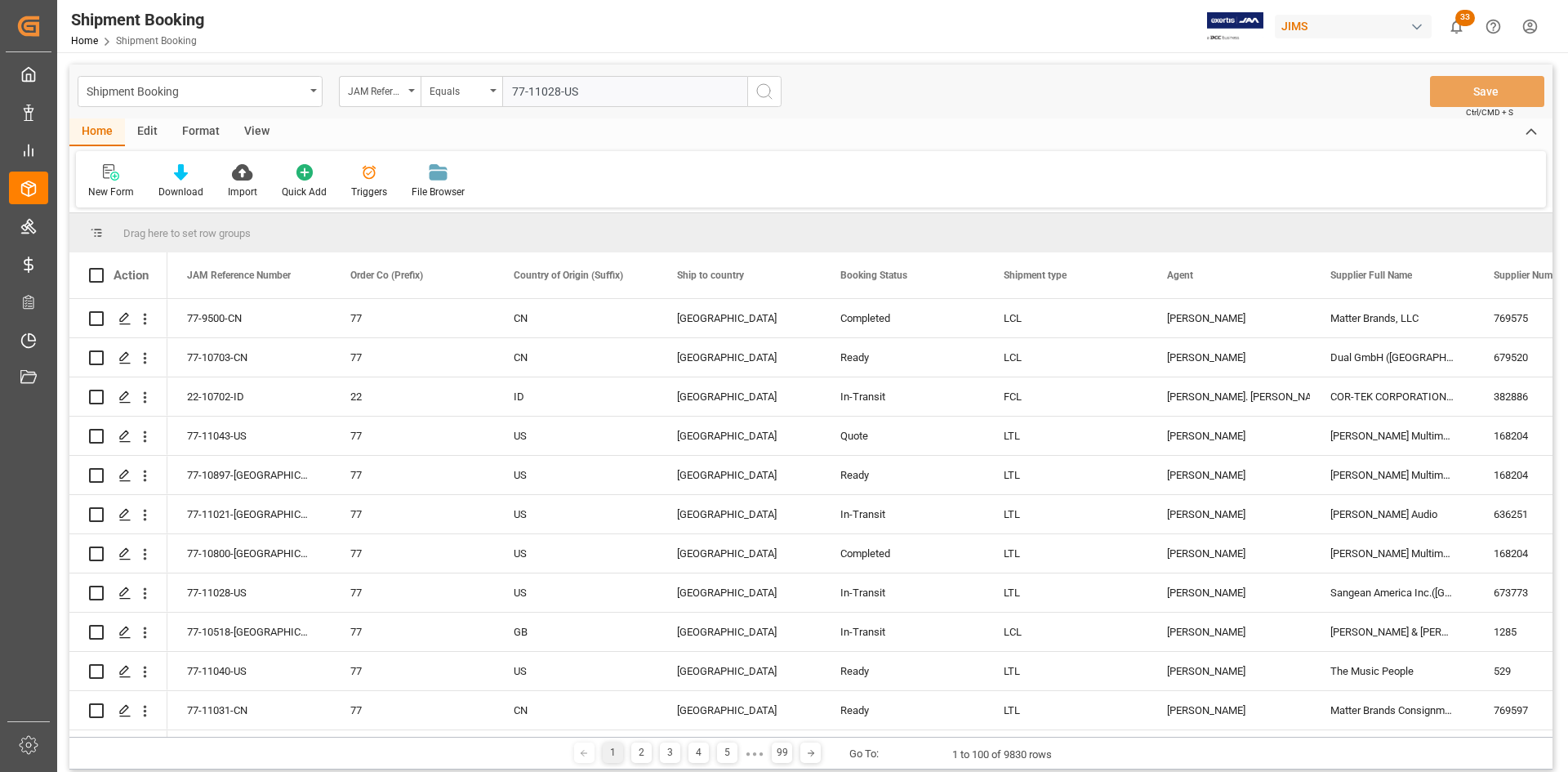
type input "77-11028-US"
click at [761, 93] on icon "search button" at bounding box center [765, 92] width 20 height 20
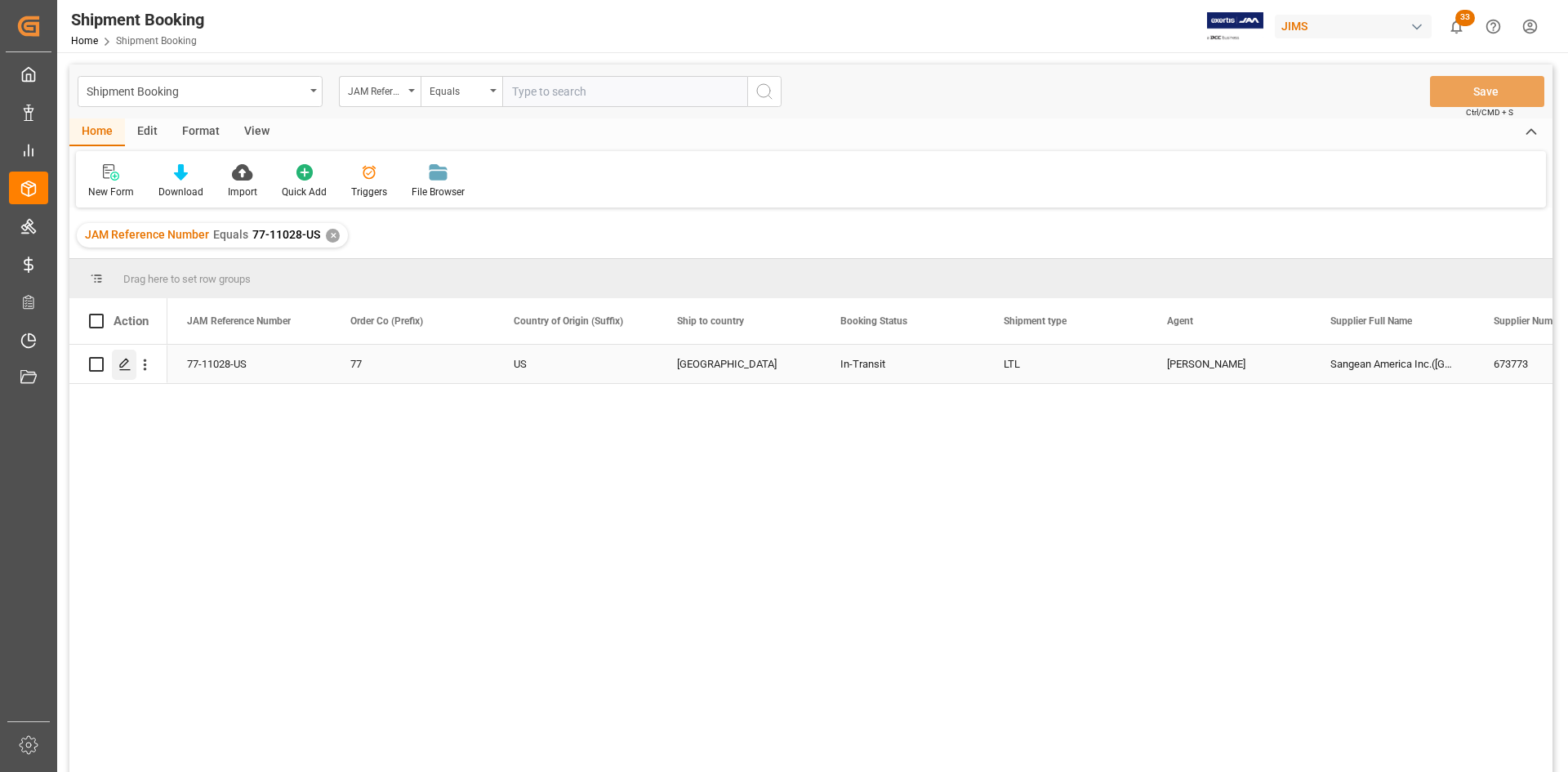
click at [121, 362] on icon "Press SPACE to select this row." at bounding box center [124, 364] width 13 height 13
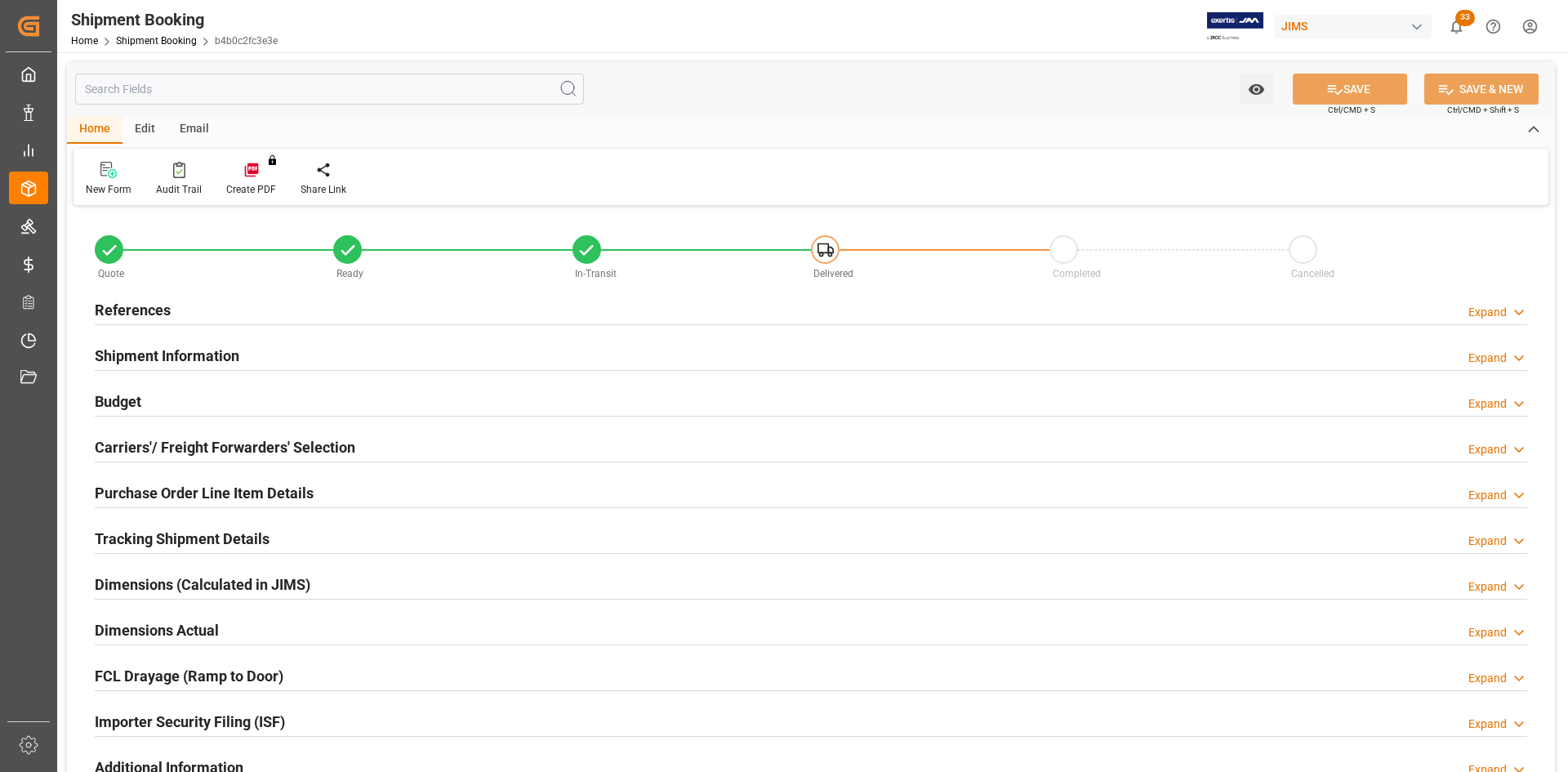
type input "0"
type input "[DATE] 00:00"
type input "11.09.2025"
click at [165, 310] on h2 "References" at bounding box center [133, 310] width 76 height 22
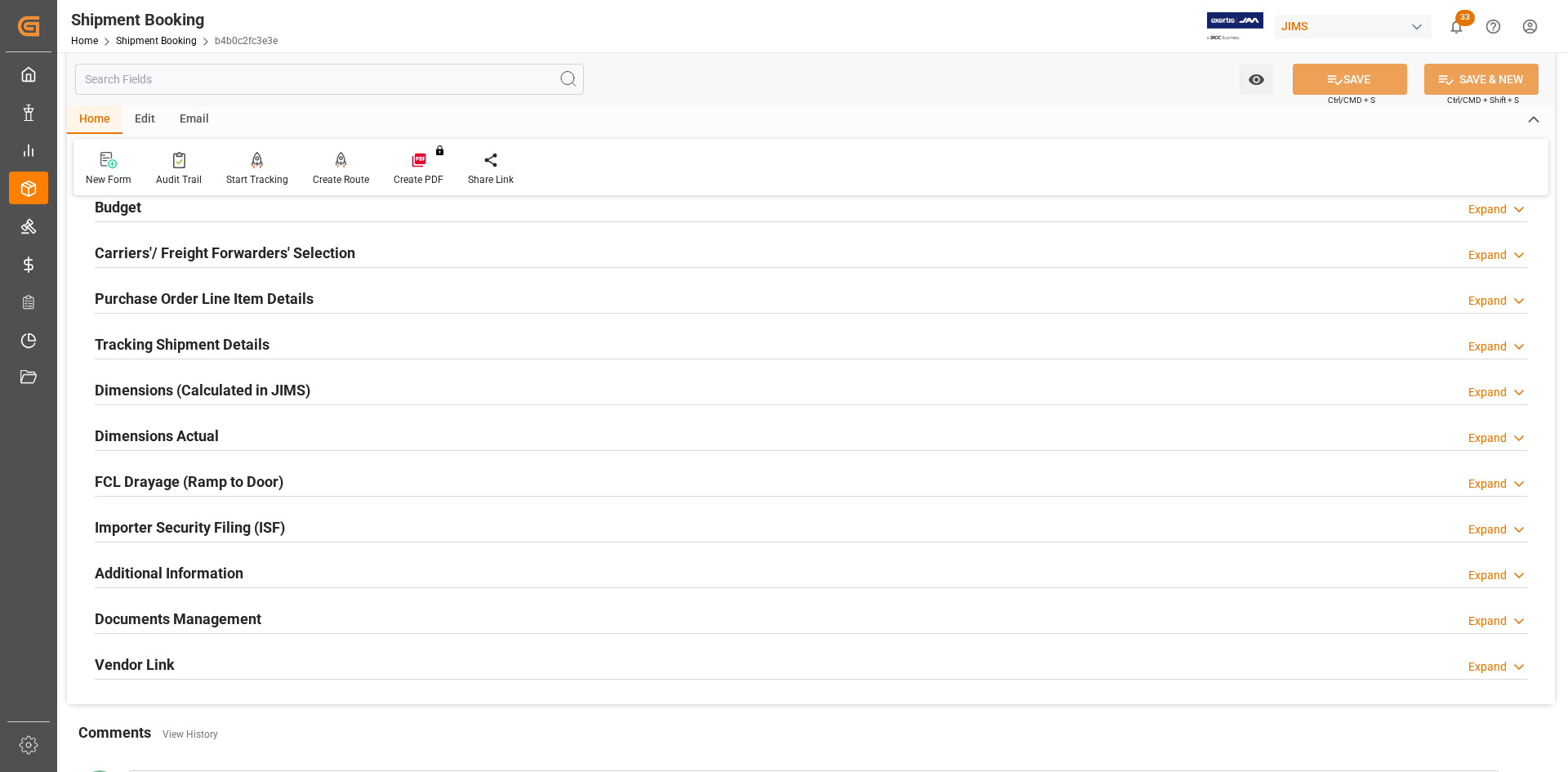
scroll to position [572, 0]
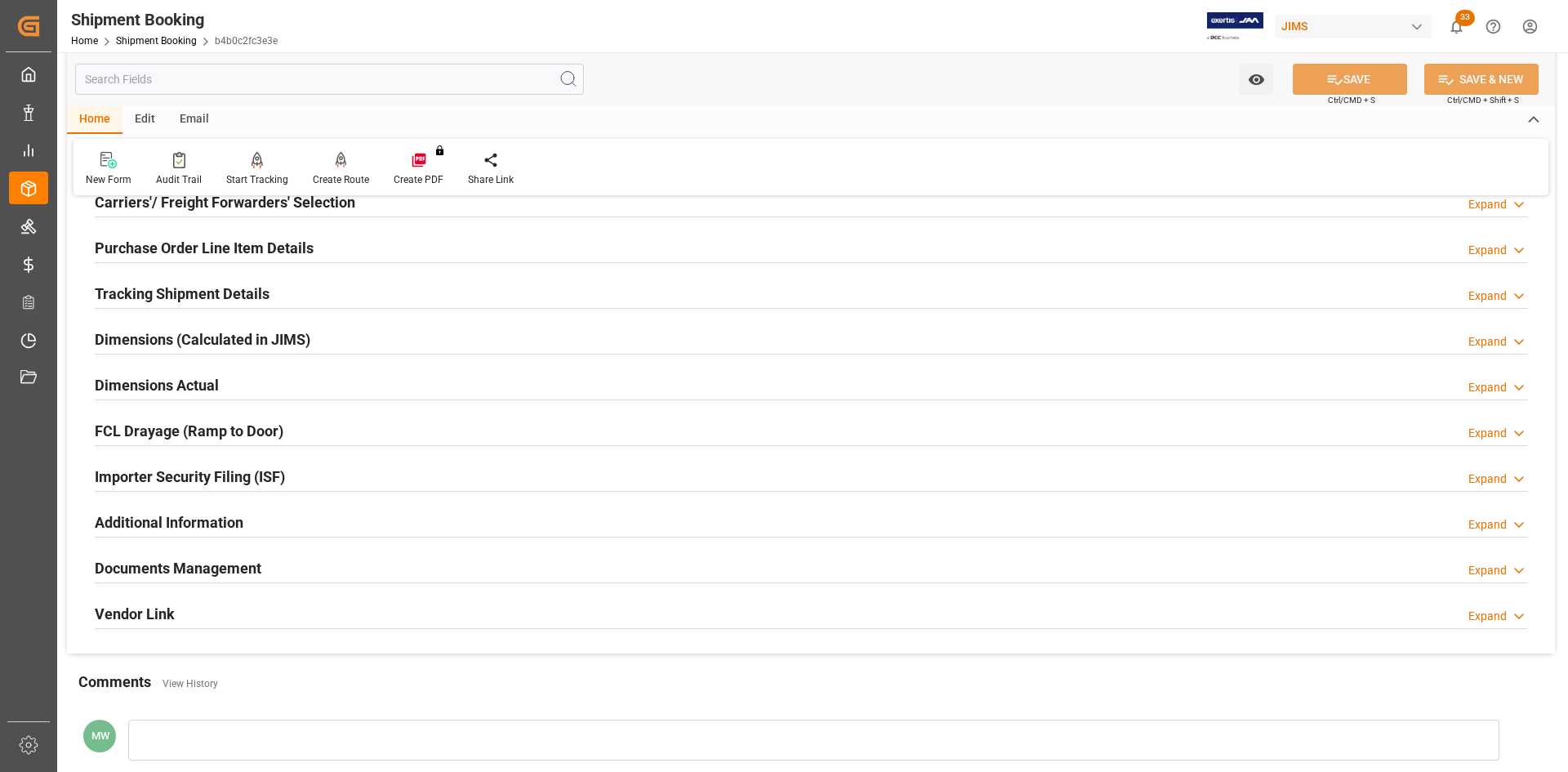
click at [174, 573] on h2 "Documents Management" at bounding box center [178, 568] width 167 height 22
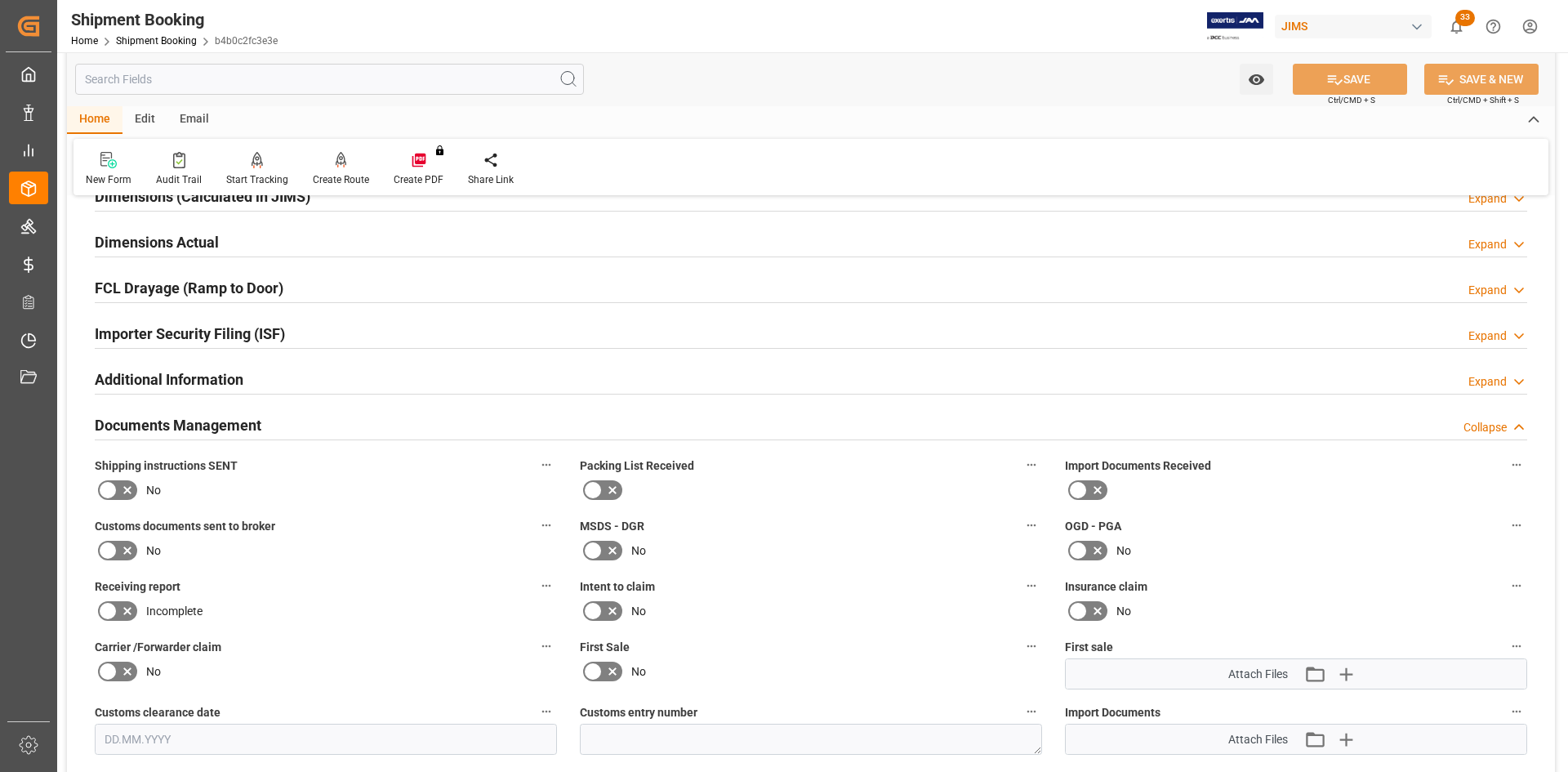
scroll to position [817, 0]
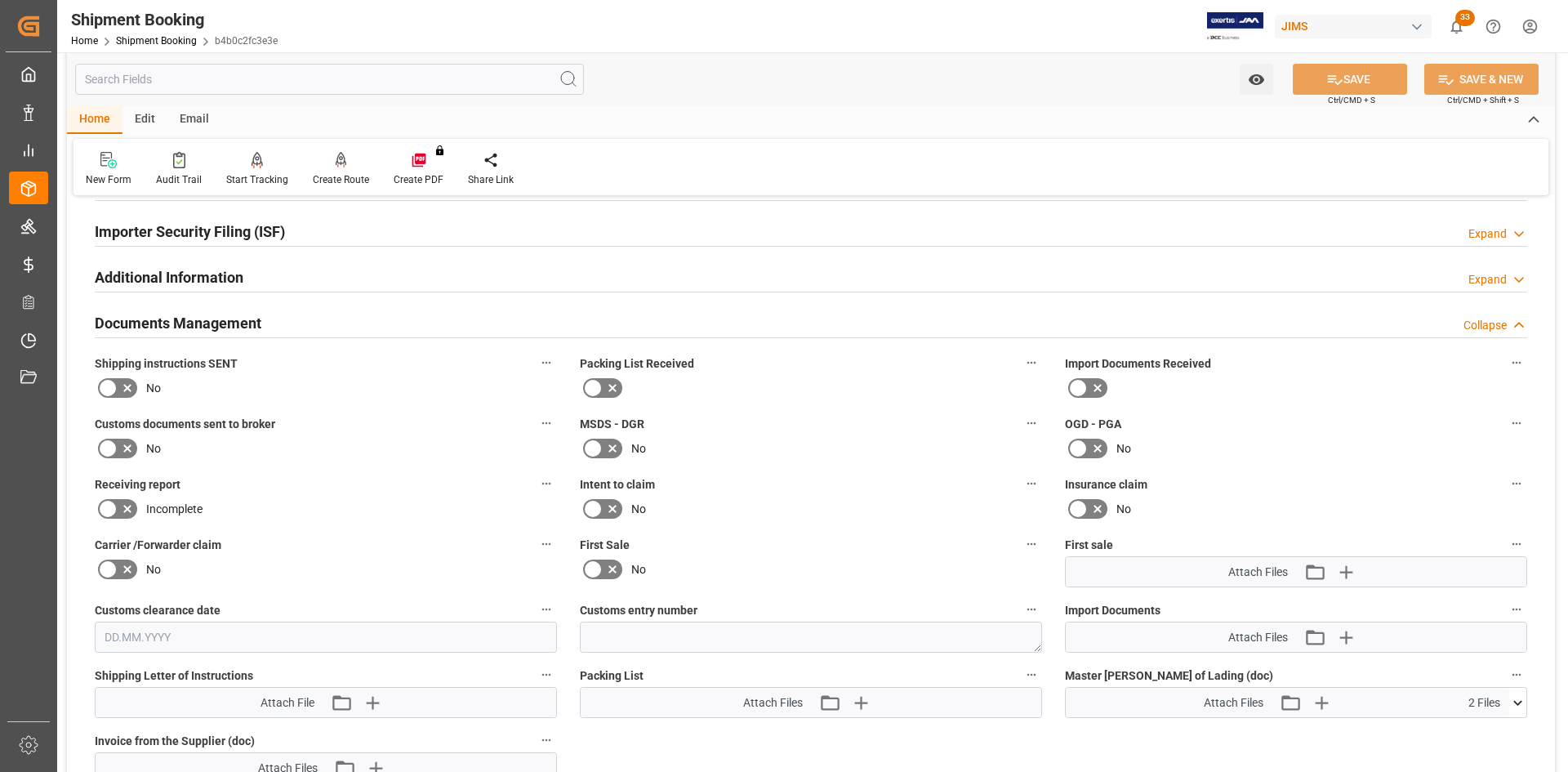
click at [115, 439] on icon at bounding box center [108, 449] width 20 height 20
click at [0, 0] on input "checkbox" at bounding box center [0, 0] width 0 height 0
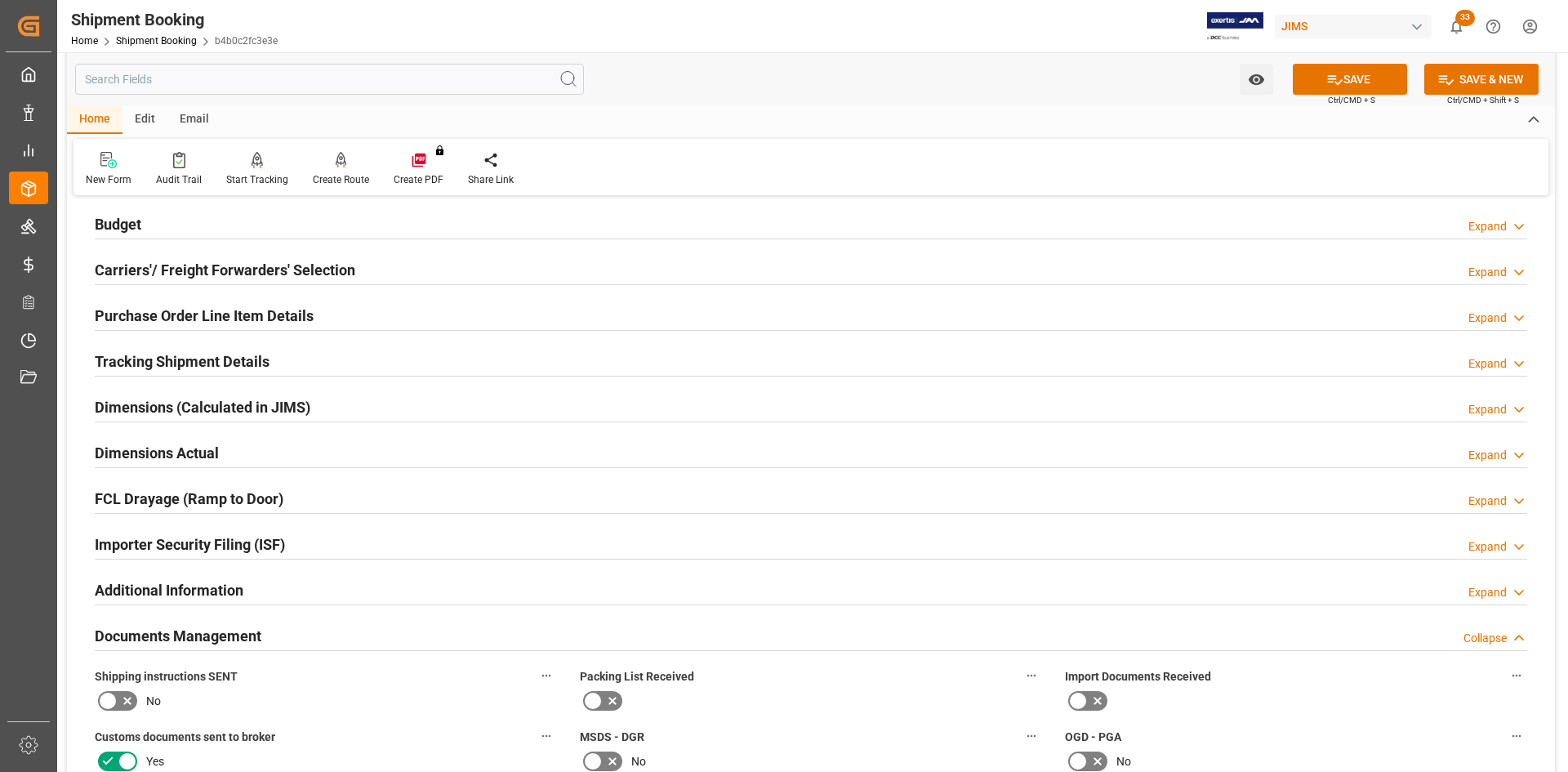
scroll to position [408, 0]
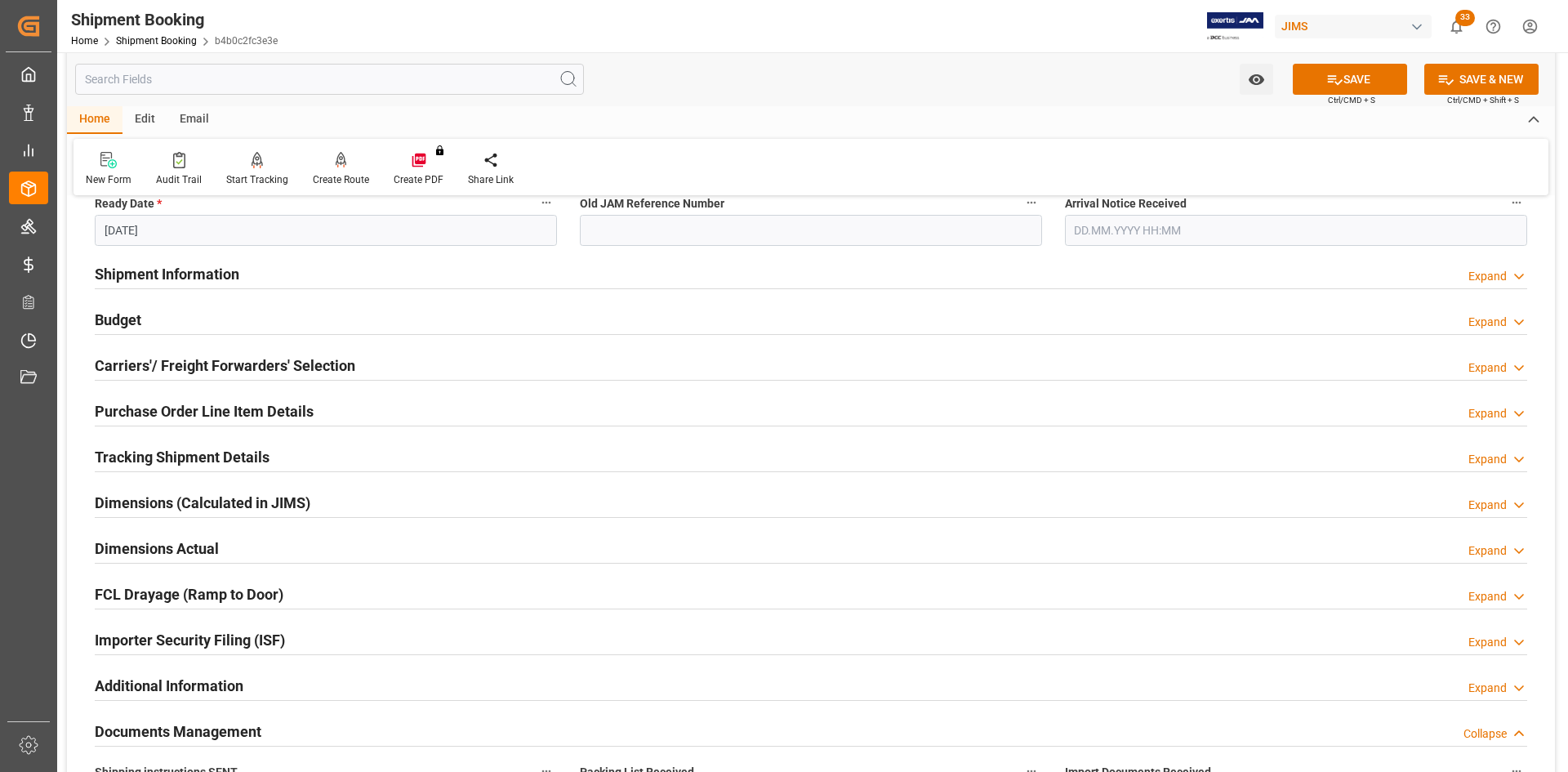
click at [115, 319] on h2 "Budget" at bounding box center [118, 320] width 47 height 22
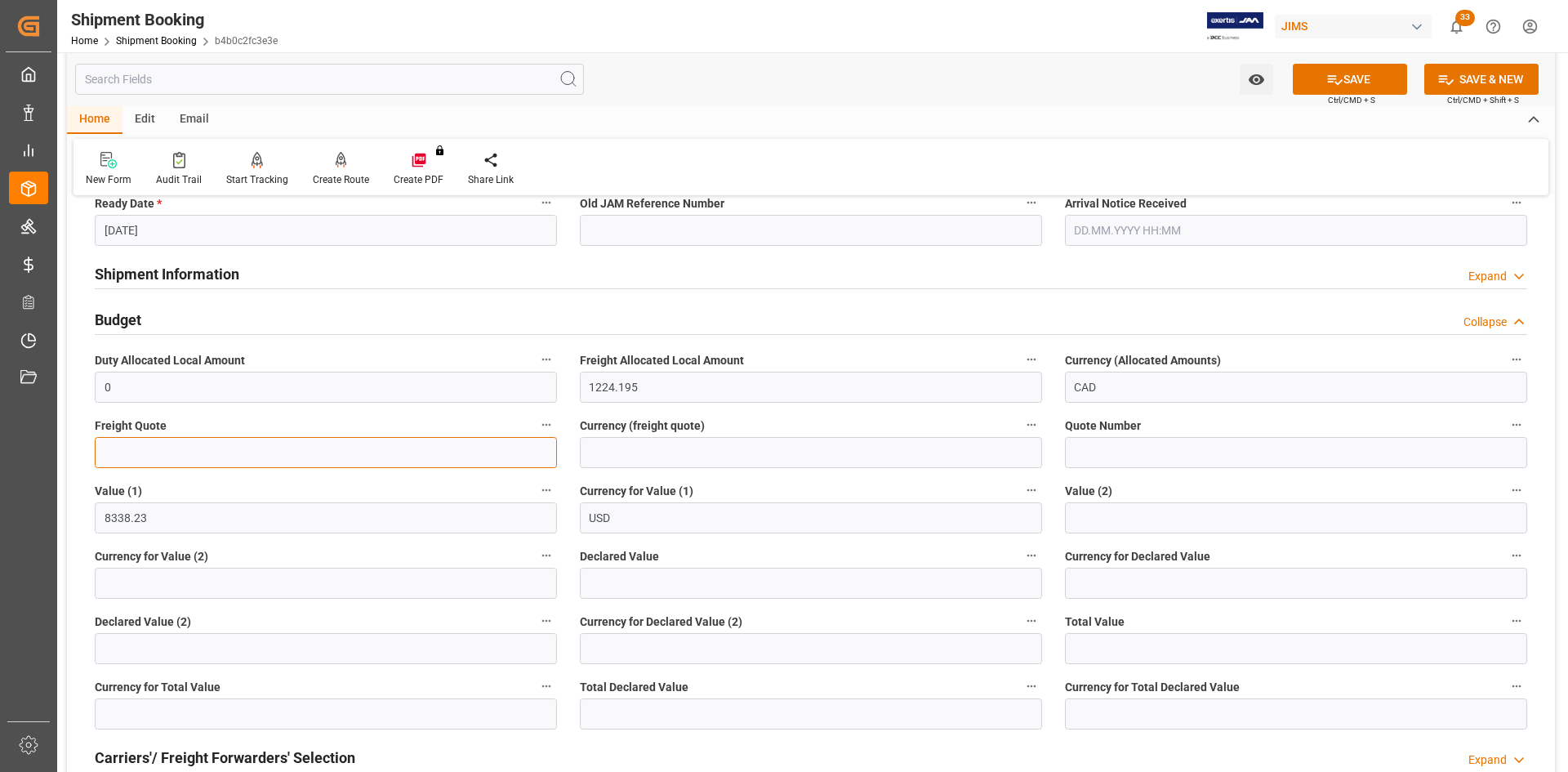
click at [117, 457] on input "text" at bounding box center [326, 452] width 462 height 31
paste input "text"
click at [127, 456] on input "text" at bounding box center [326, 452] width 462 height 31
paste input "text"
type input "395"
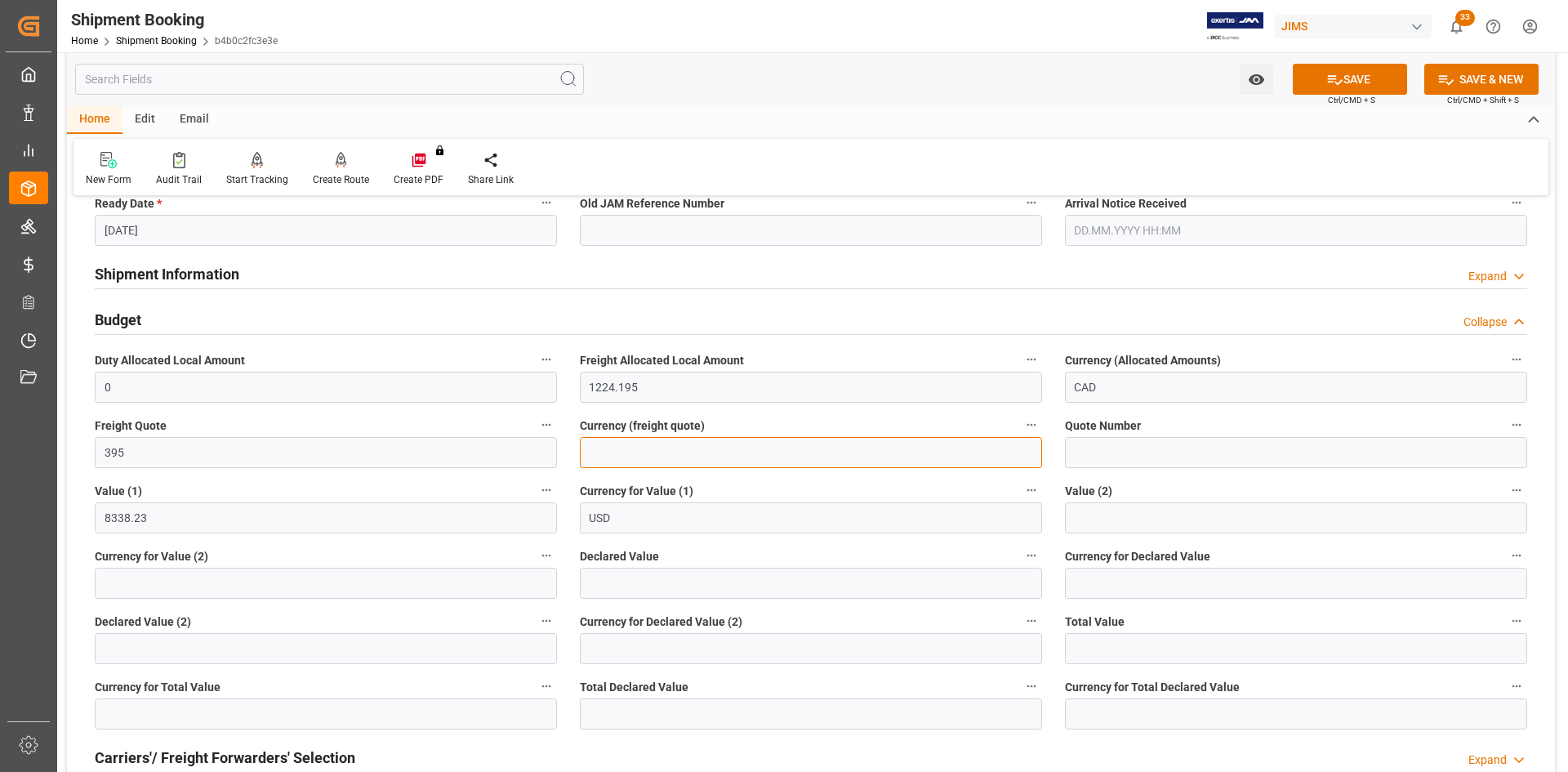
click at [689, 447] on input at bounding box center [811, 452] width 462 height 31
type input "CAD"
click at [1364, 80] on button "SAVE" at bounding box center [1350, 79] width 114 height 31
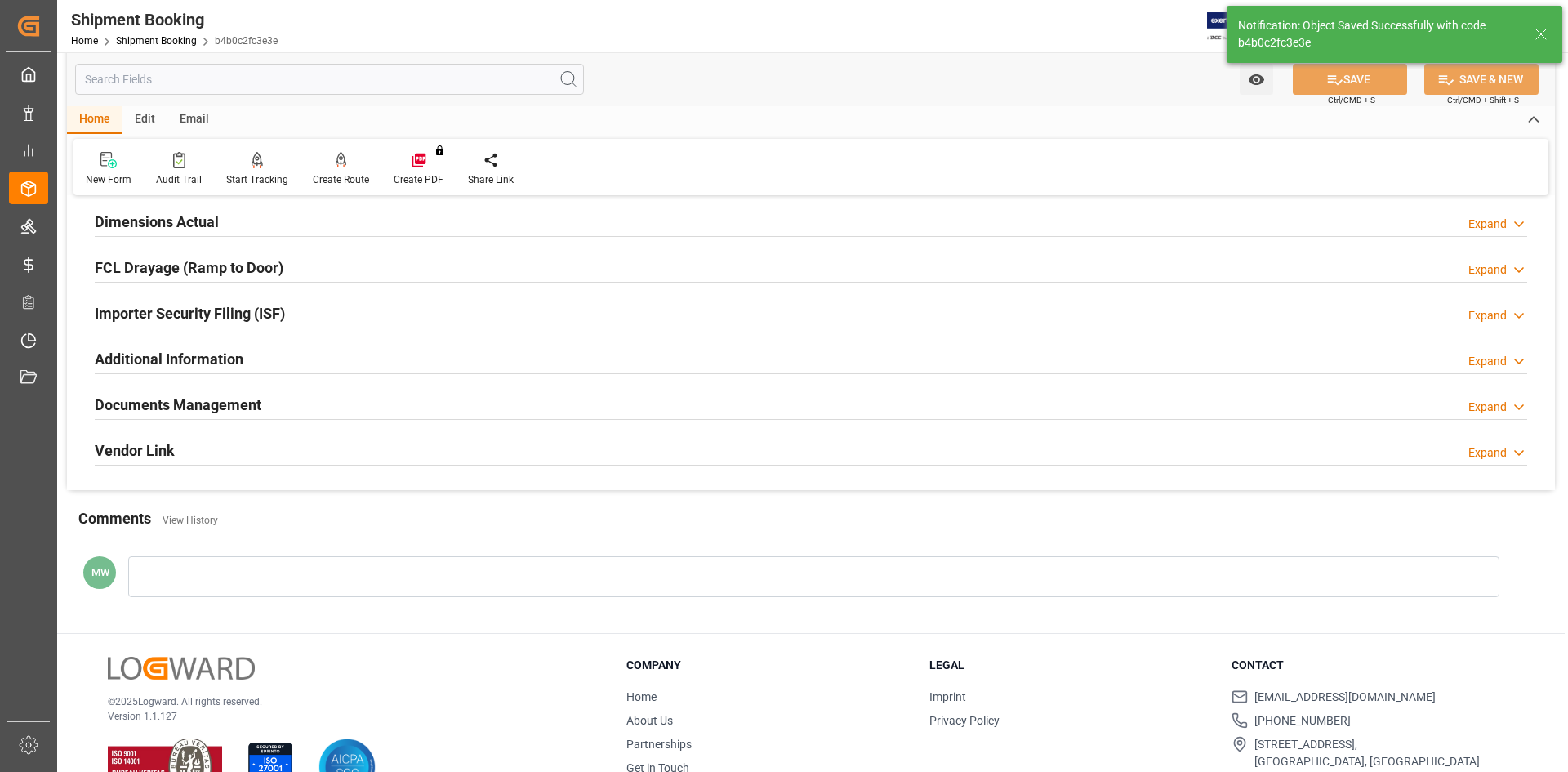
scroll to position [454, 0]
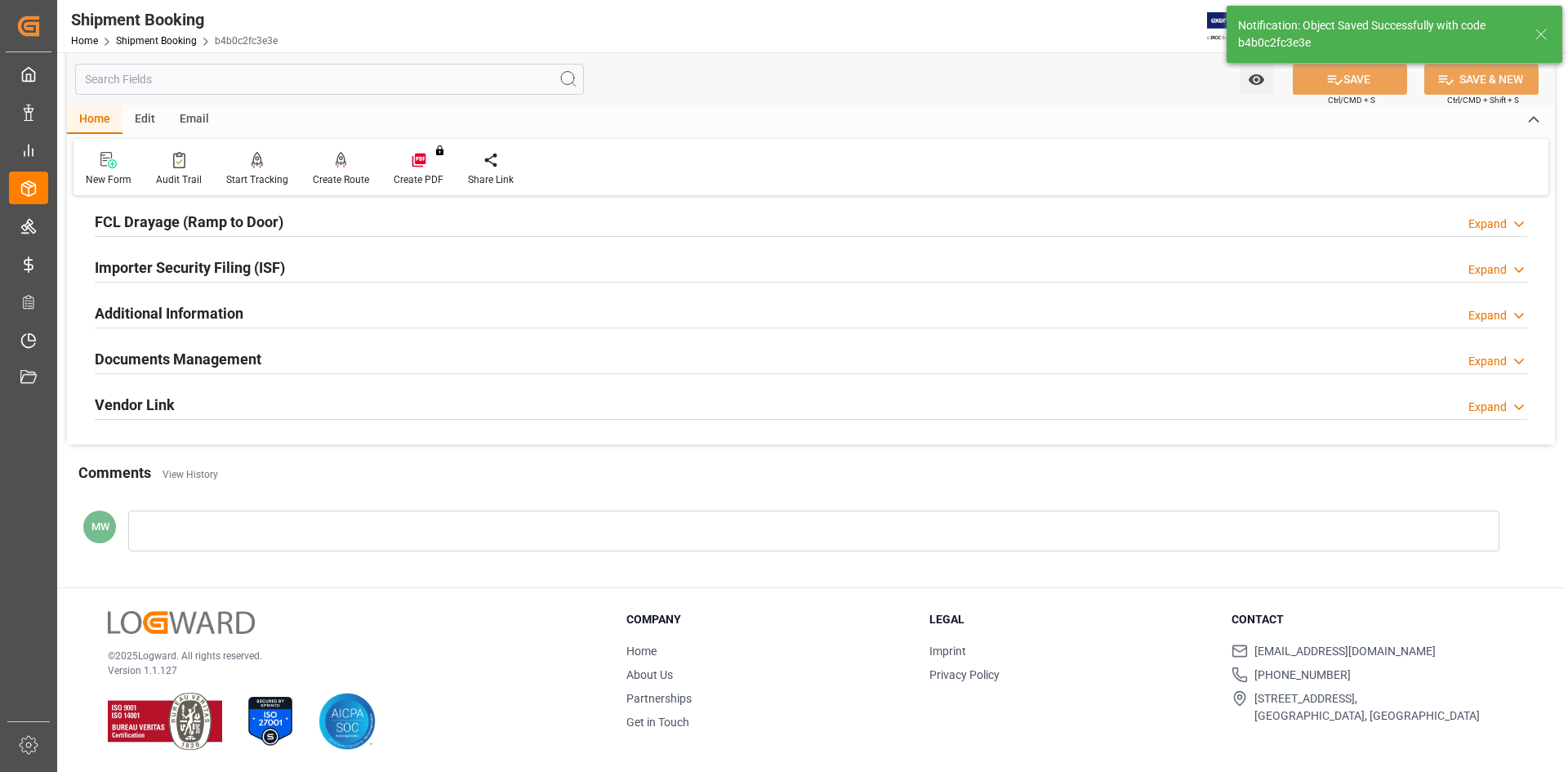
click at [202, 360] on h2 "Documents Management" at bounding box center [178, 359] width 167 height 22
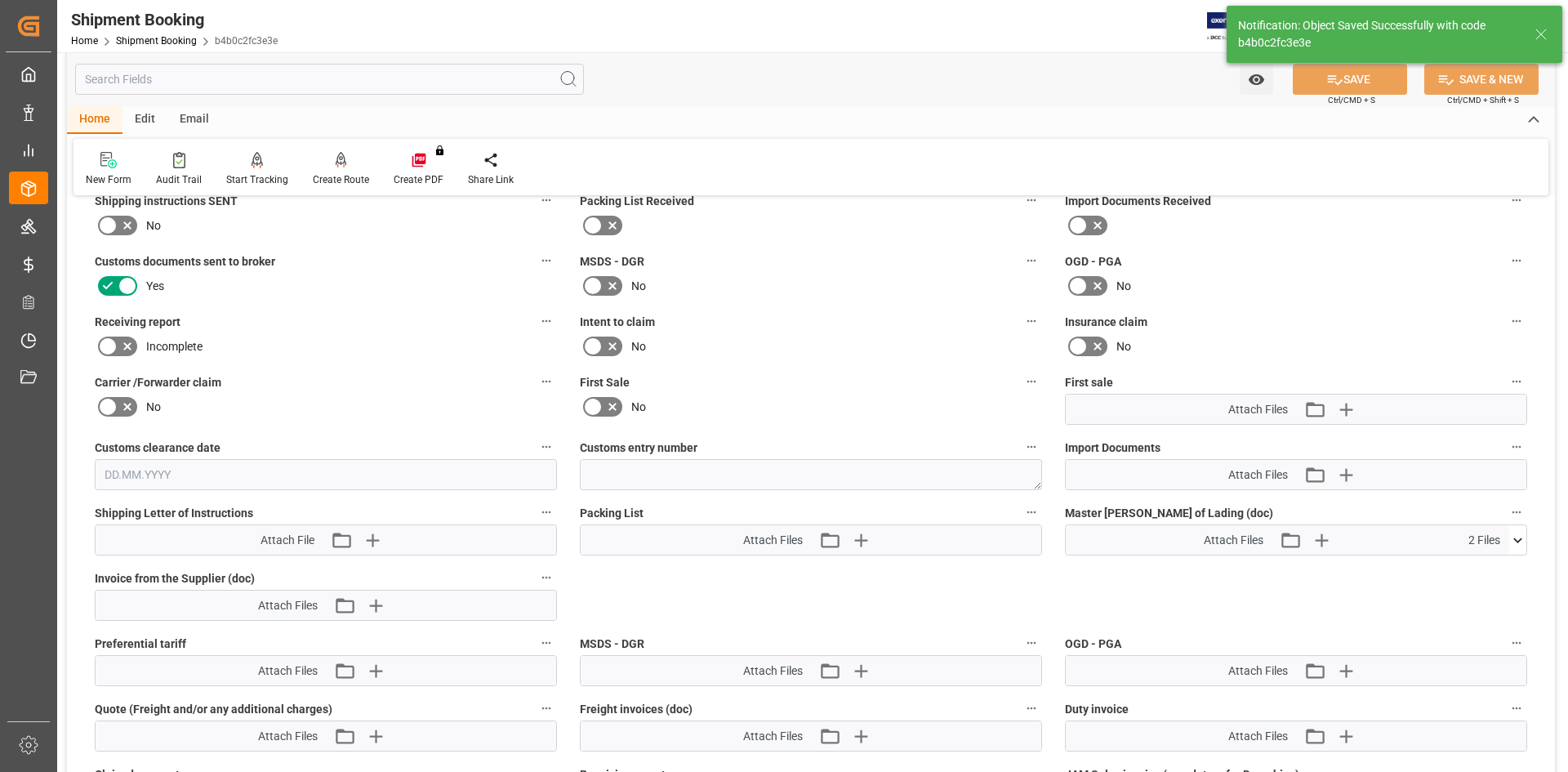
scroll to position [699, 0]
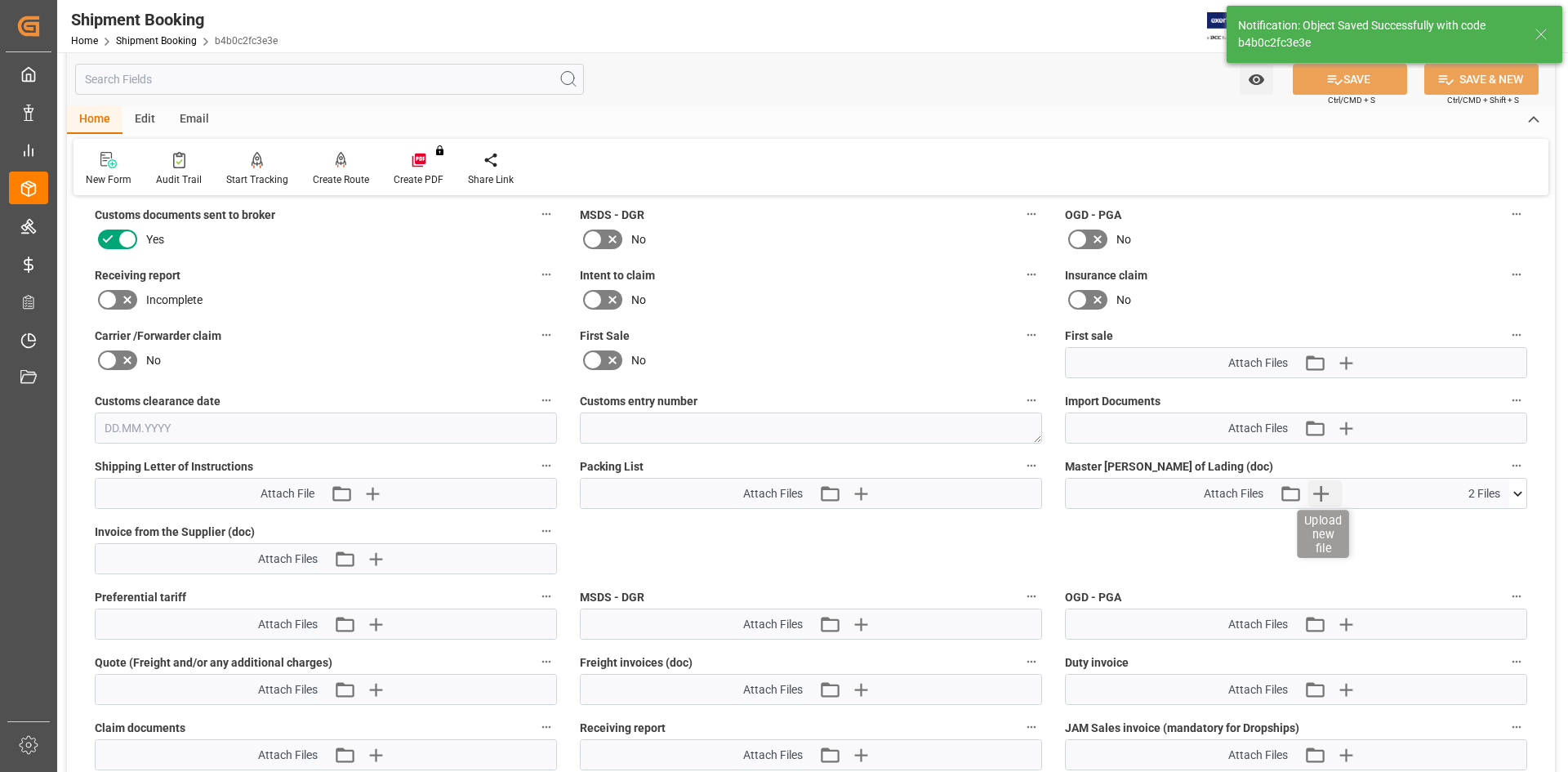
click at [1315, 486] on icon "button" at bounding box center [1321, 493] width 26 height 26
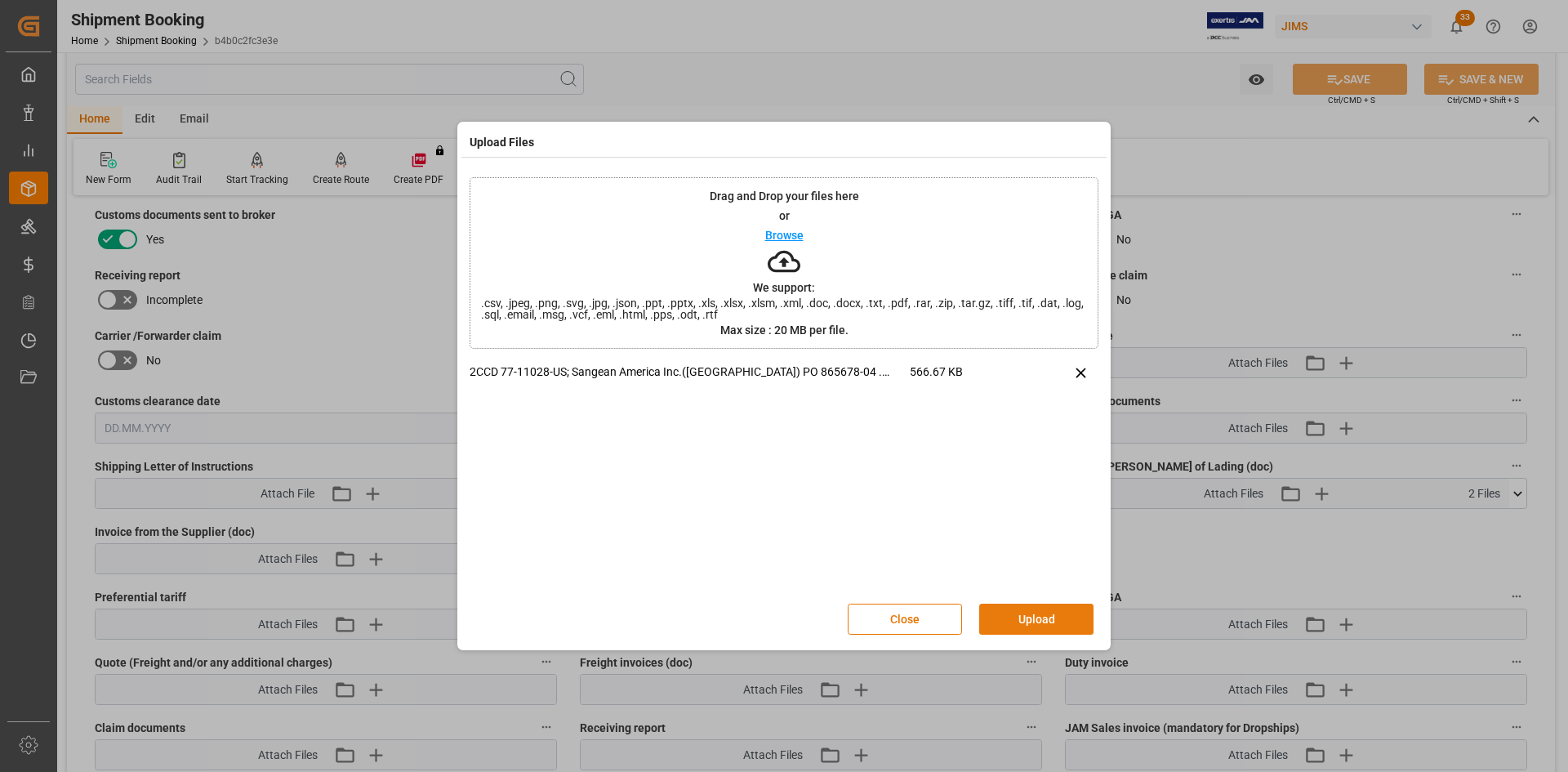
click at [1024, 618] on button "Upload" at bounding box center [1036, 619] width 114 height 31
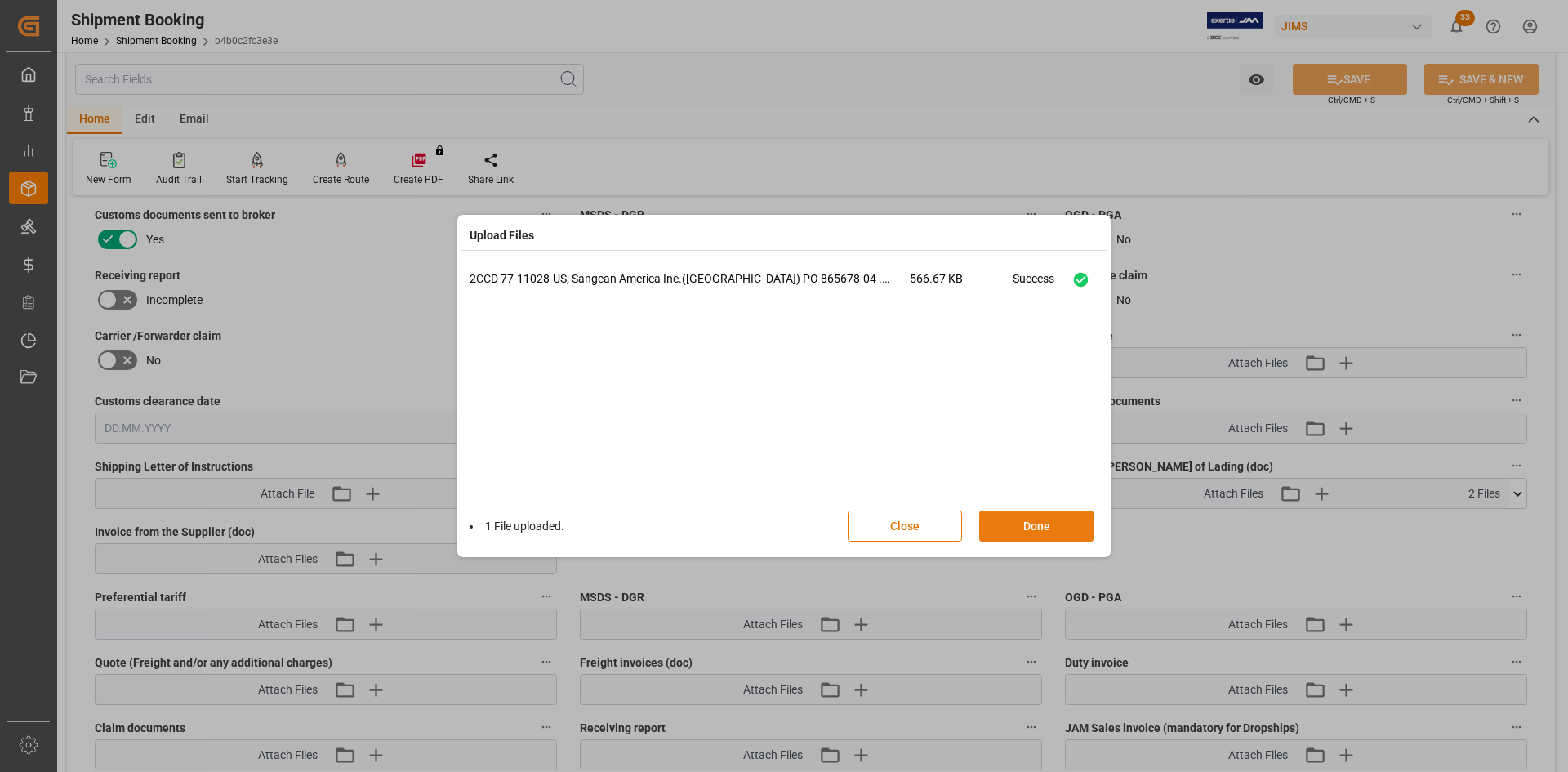
click at [1011, 532] on button "Done" at bounding box center [1036, 526] width 114 height 31
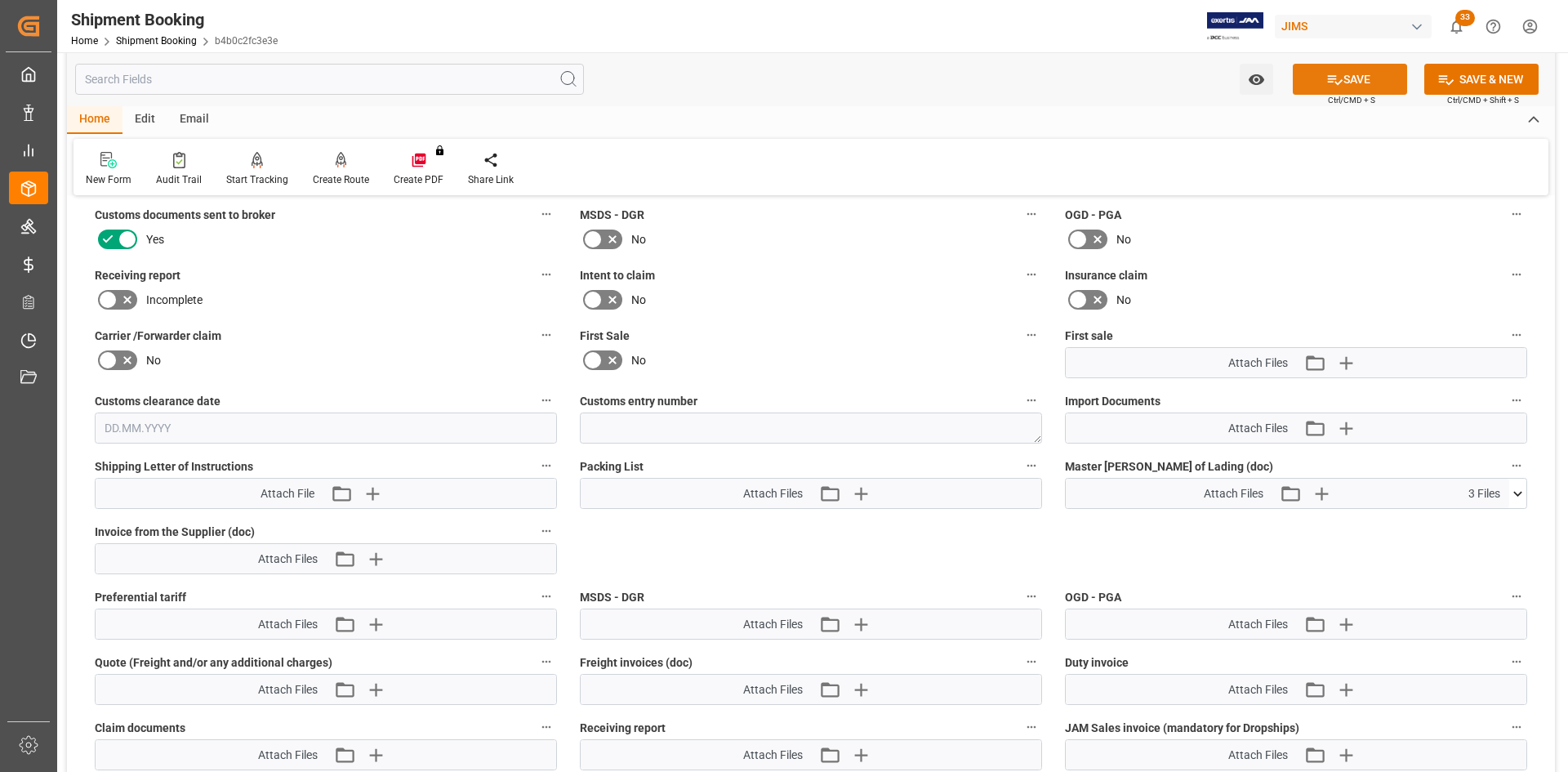
click at [1360, 80] on button "SAVE" at bounding box center [1350, 79] width 114 height 31
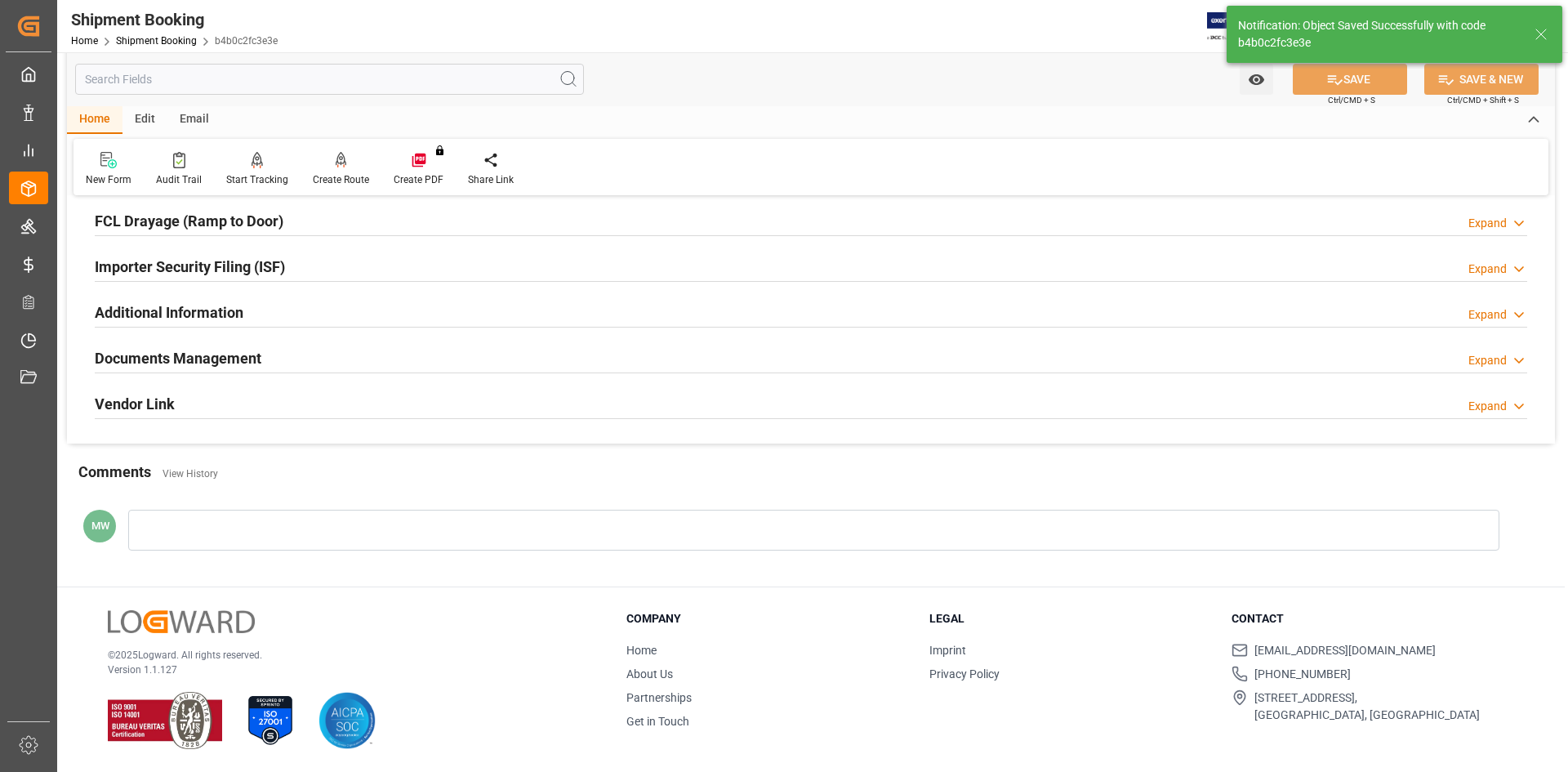
scroll to position [454, 0]
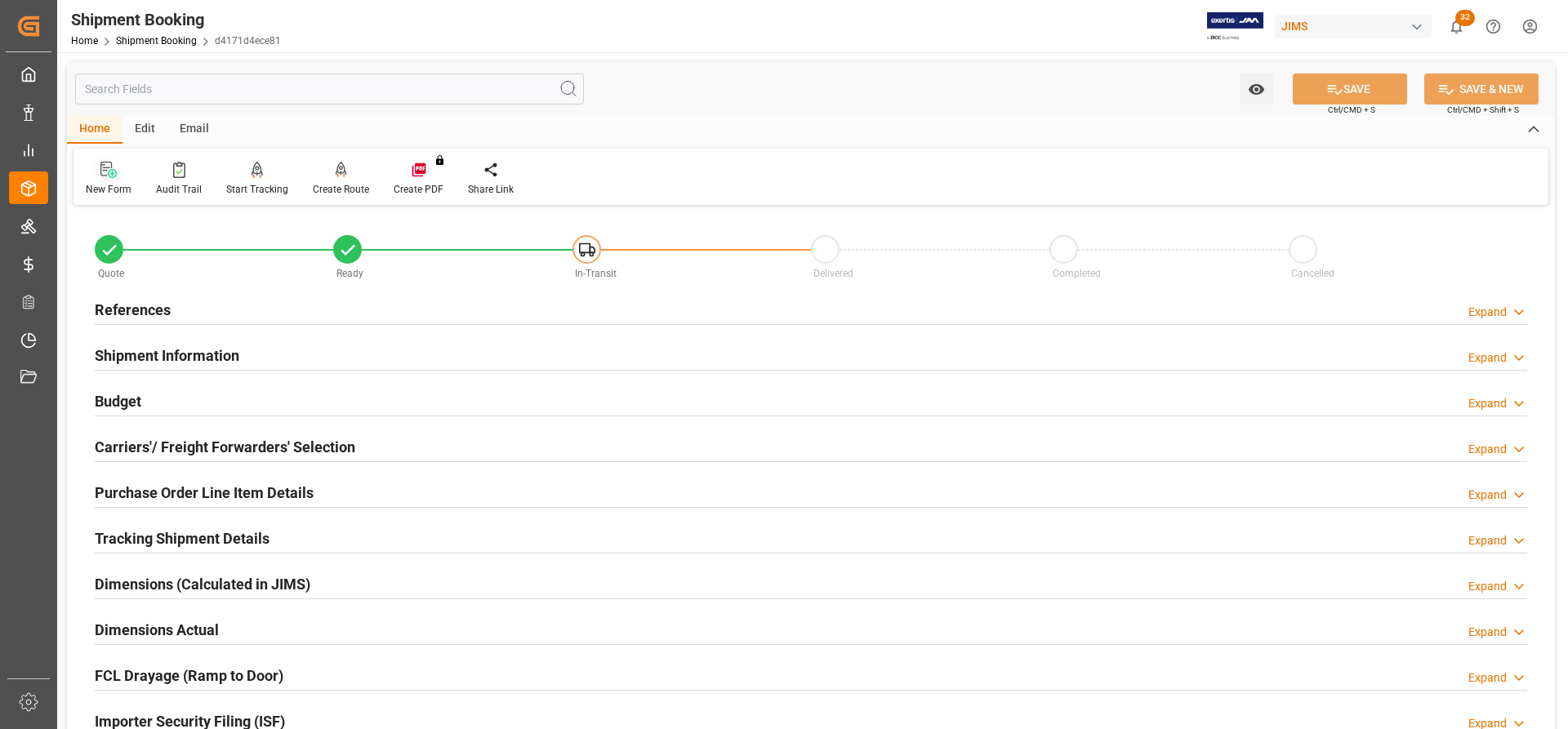
click at [109, 172] on icon at bounding box center [112, 173] width 9 height 9
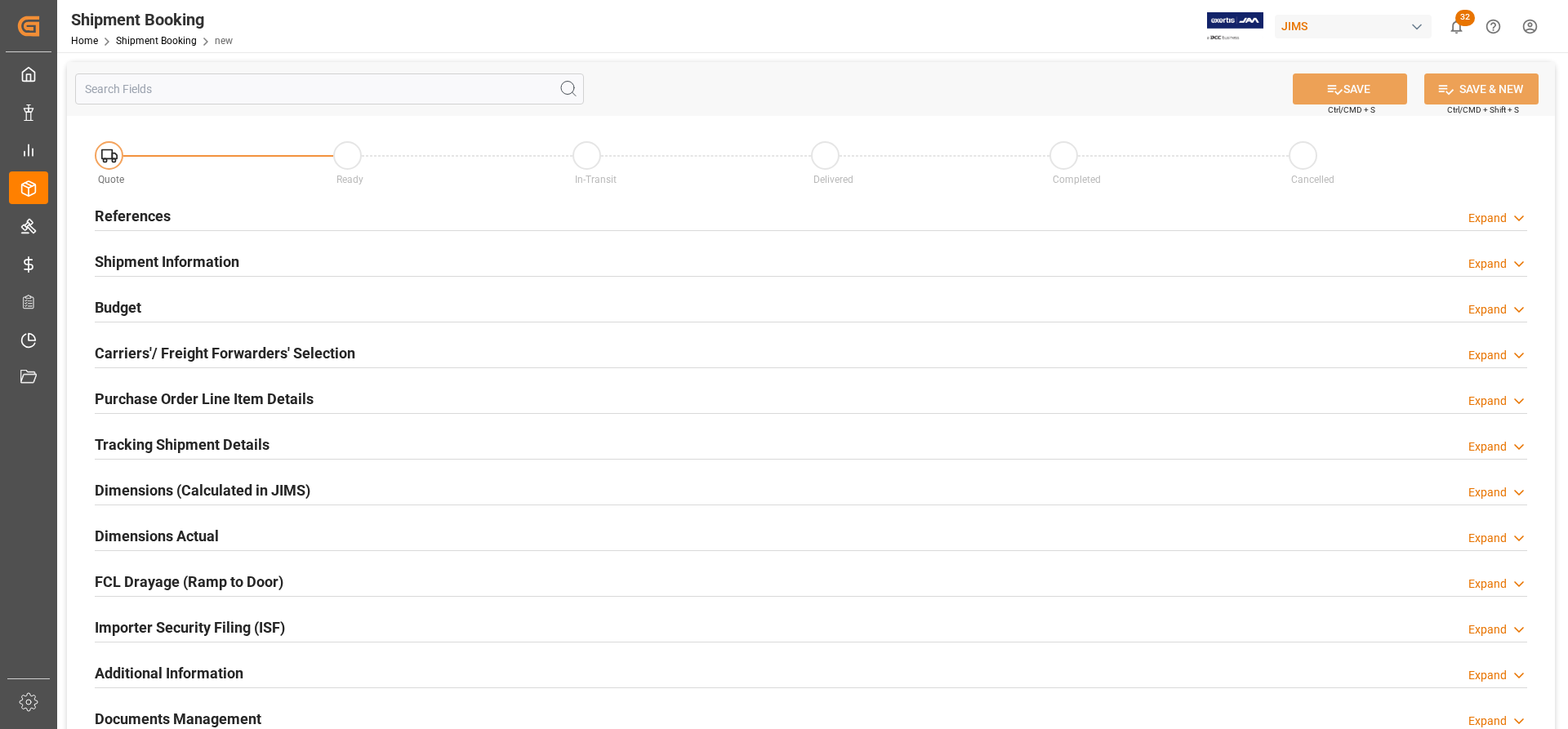
click at [123, 211] on h2 "References" at bounding box center [133, 216] width 76 height 22
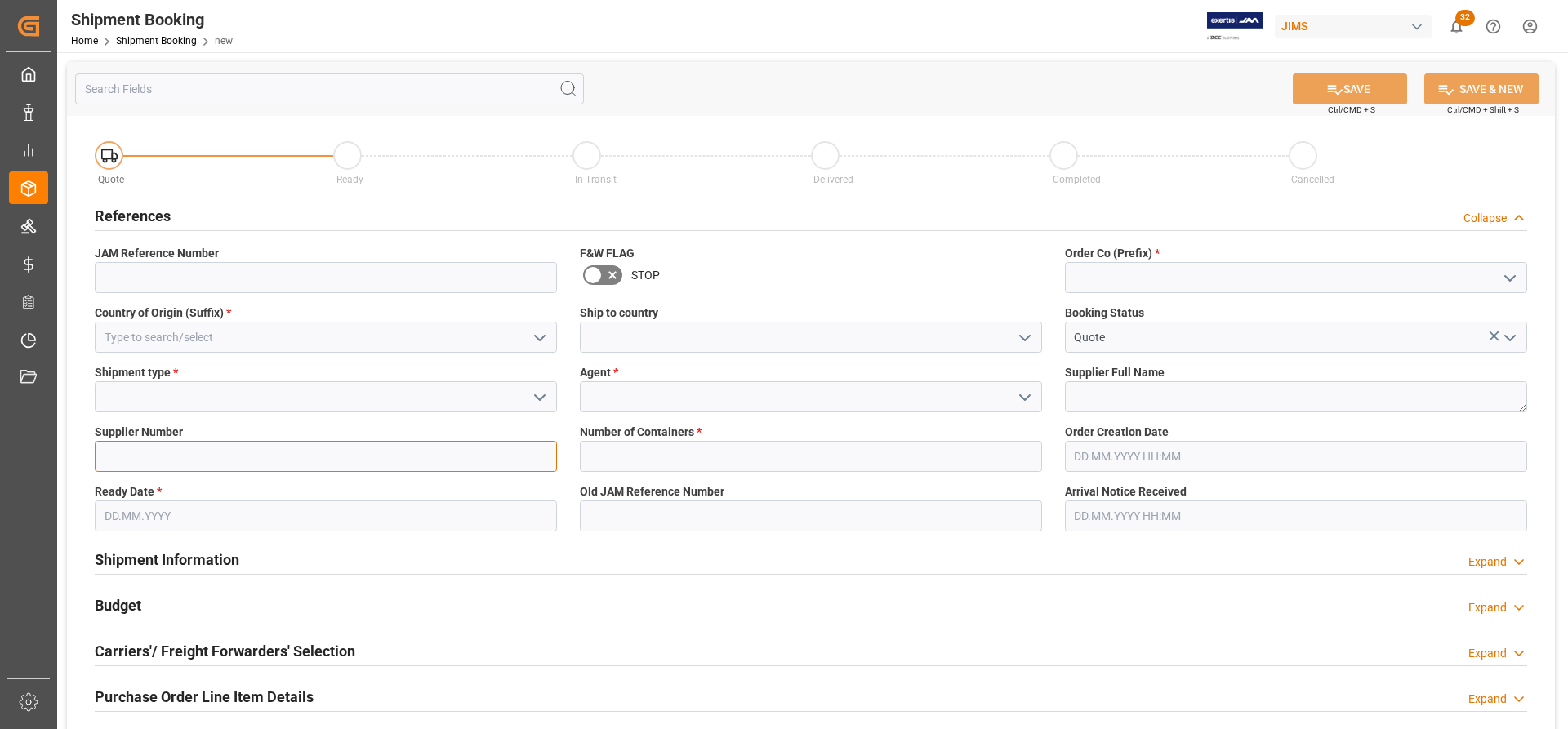
click at [118, 456] on input at bounding box center [326, 456] width 462 height 31
paste input "168204"
type input "168204"
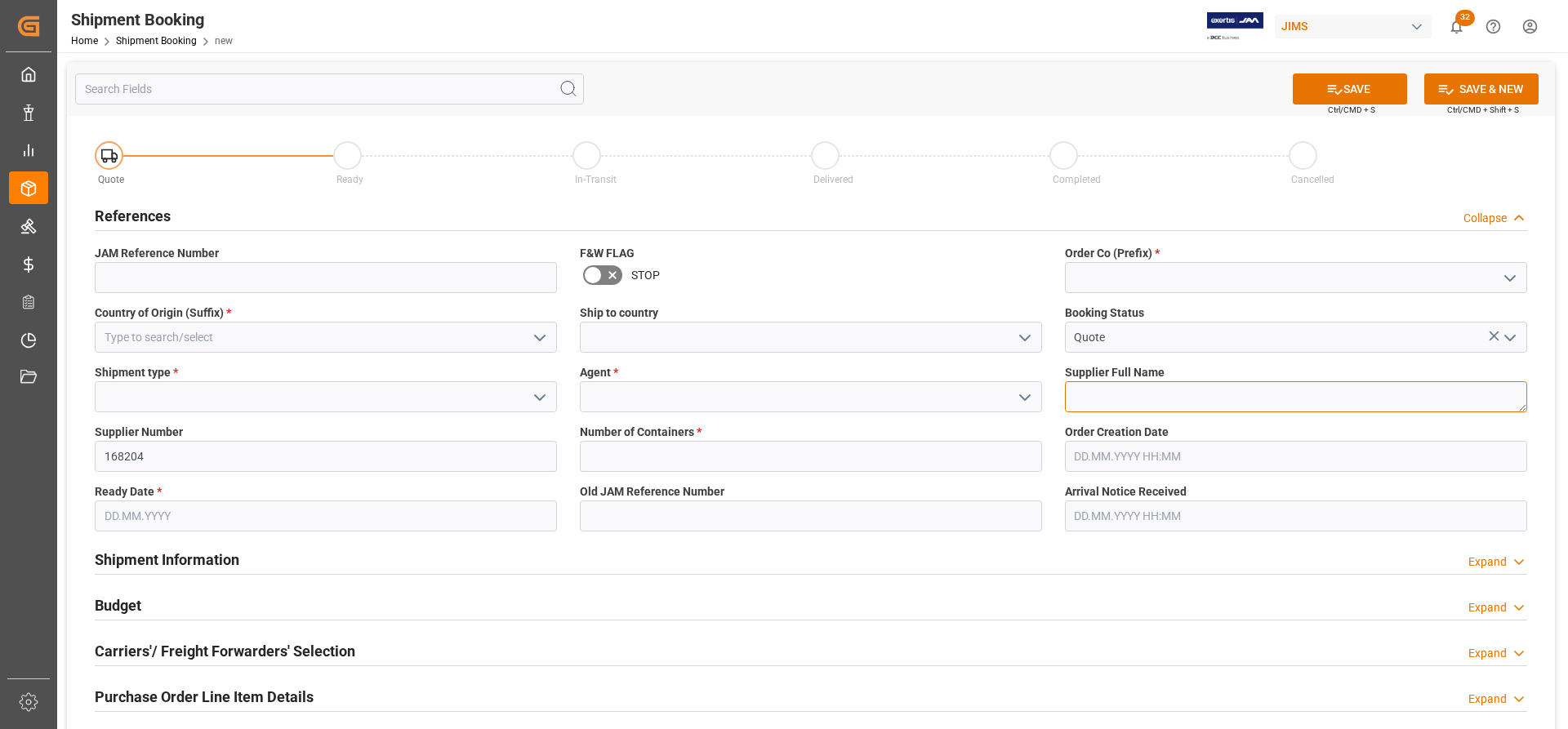
click at [1117, 393] on textarea at bounding box center [1296, 396] width 462 height 31
paste textarea "[PERSON_NAME] Multimedia"
type textarea "[PERSON_NAME] Multimedia"
click at [538, 332] on icon "open menu" at bounding box center [540, 338] width 20 height 20
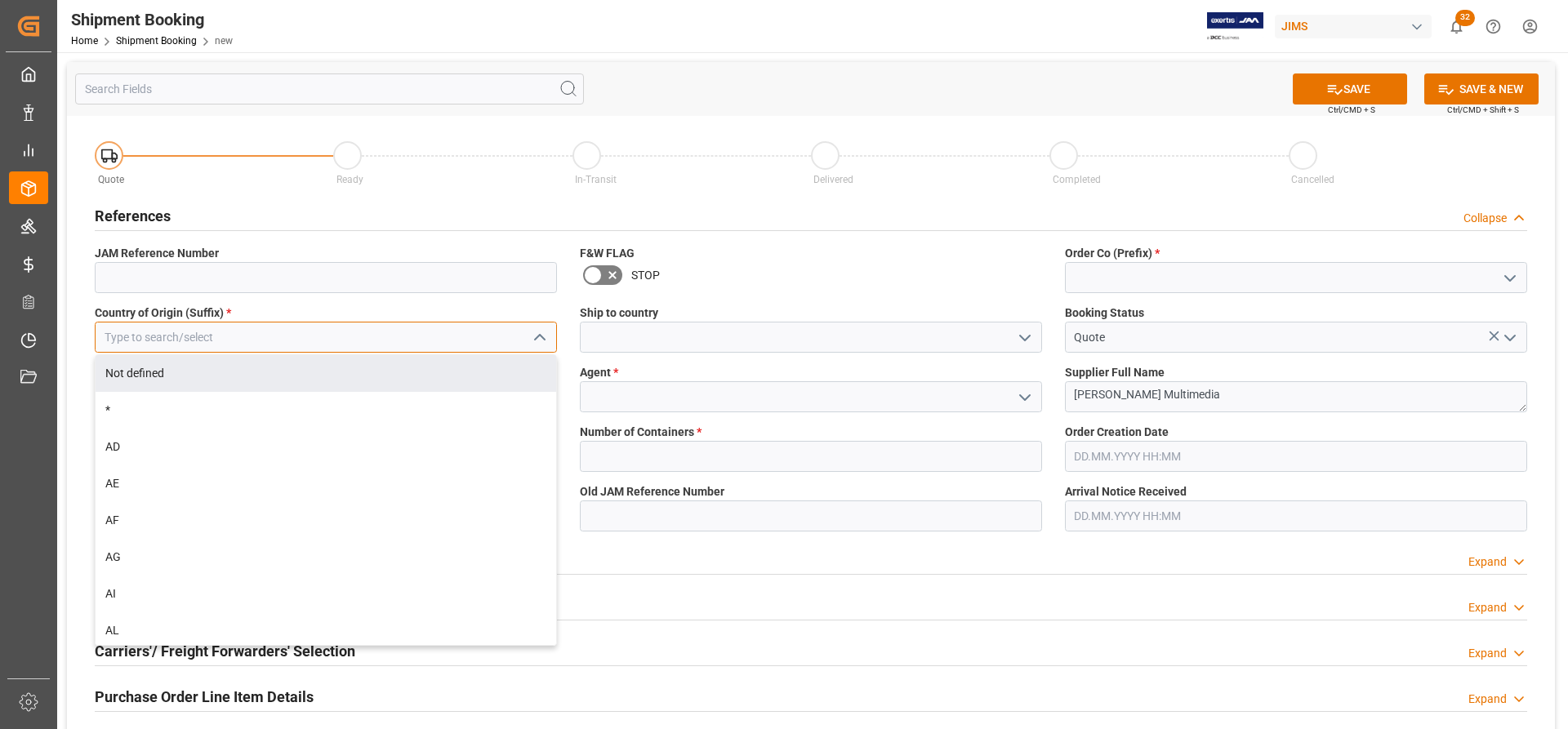
click at [401, 341] on input at bounding box center [326, 337] width 462 height 31
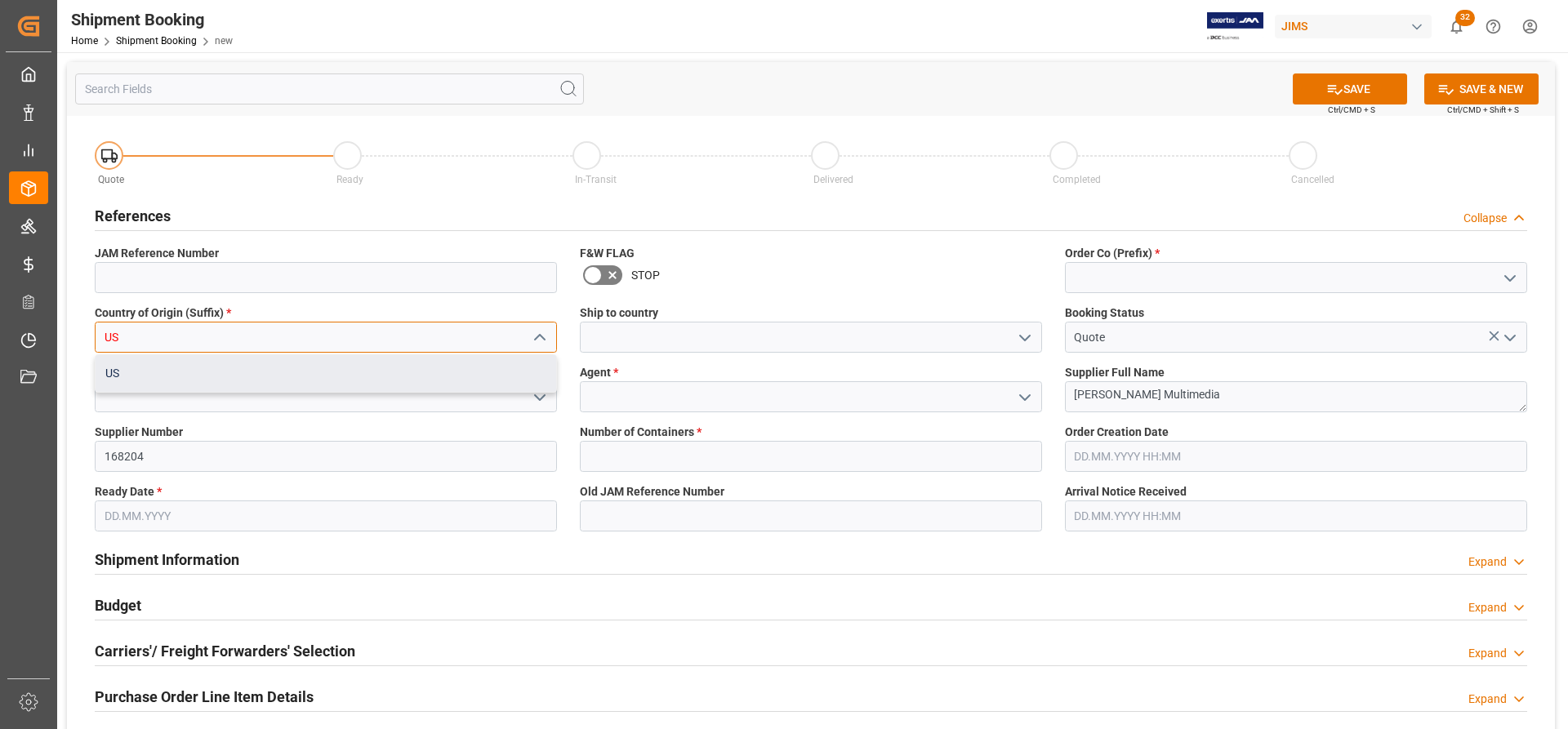
click at [281, 378] on div "US" at bounding box center [326, 373] width 461 height 37
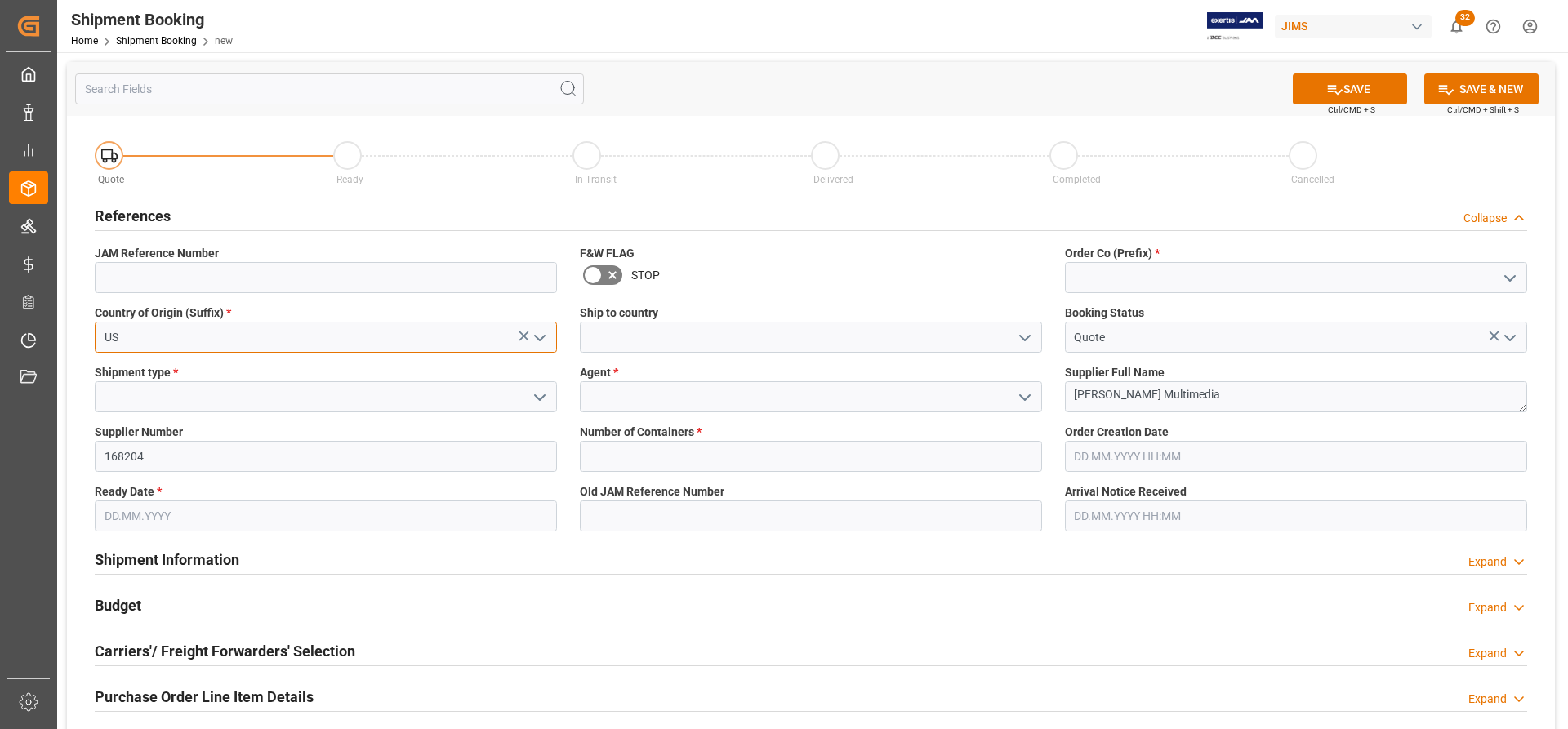
type input "US"
click at [1021, 333] on icon "open menu" at bounding box center [1025, 338] width 20 height 20
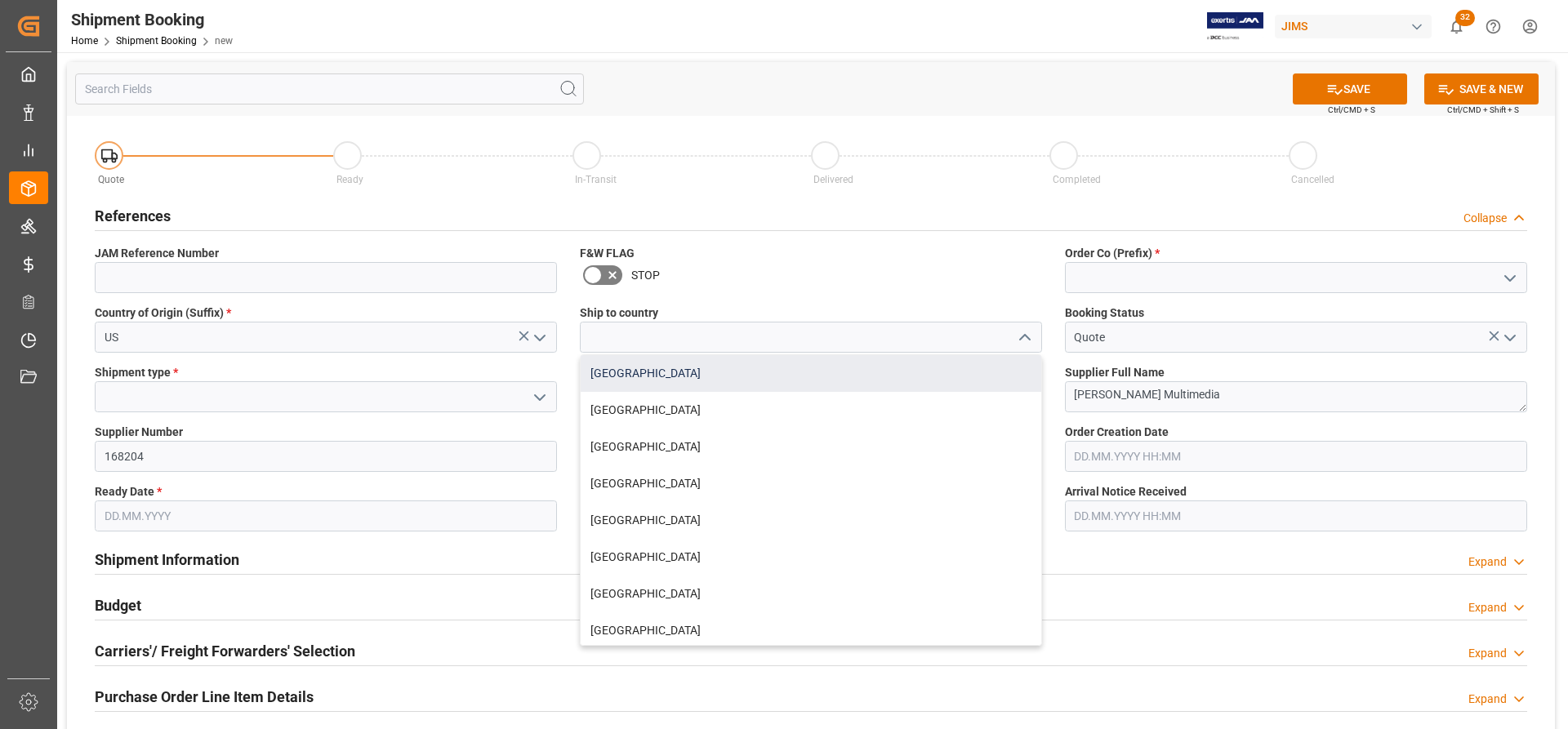
click at [609, 378] on div "[GEOGRAPHIC_DATA]" at bounding box center [811, 373] width 461 height 37
type input "[GEOGRAPHIC_DATA]"
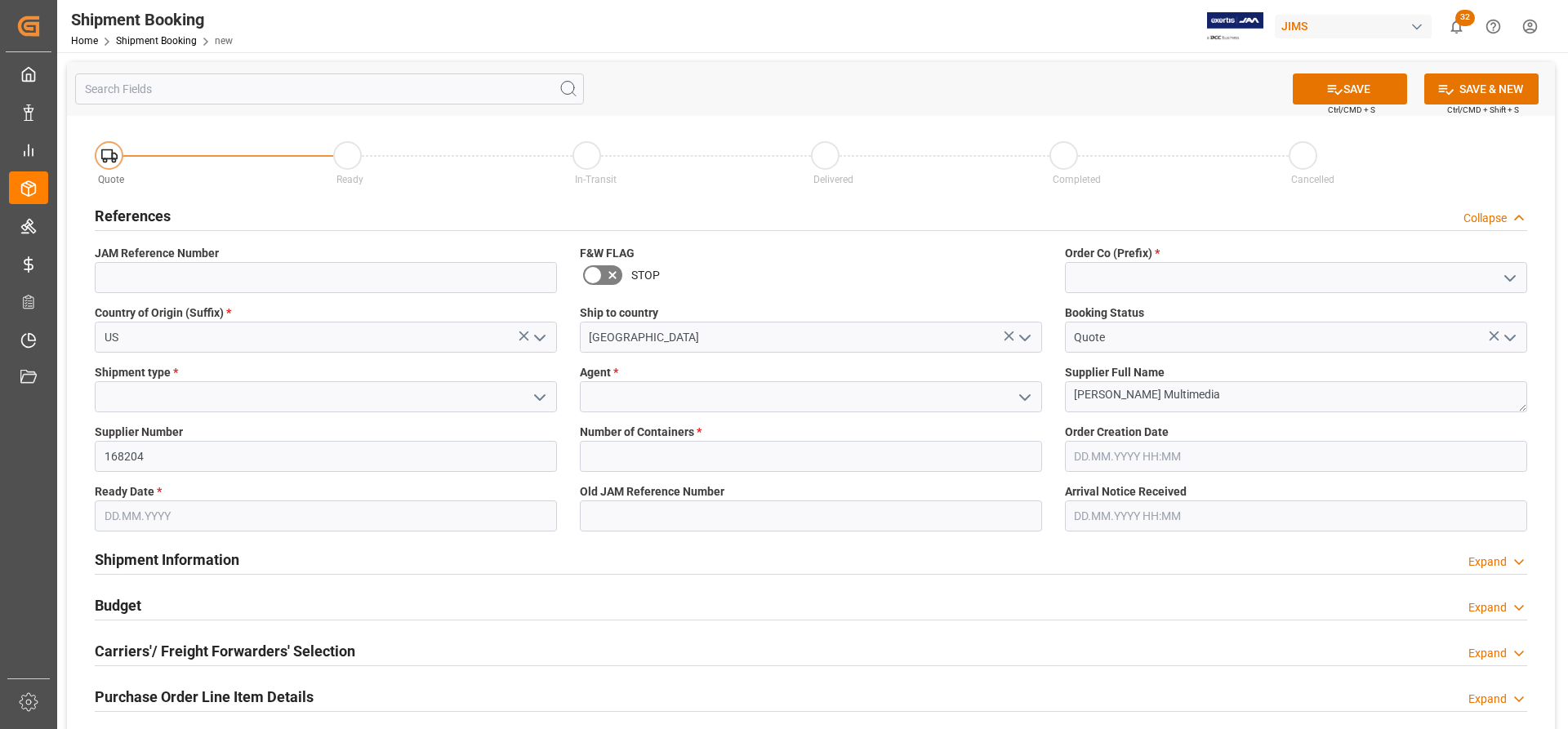
click at [1020, 395] on polyline "open menu" at bounding box center [1025, 397] width 10 height 5
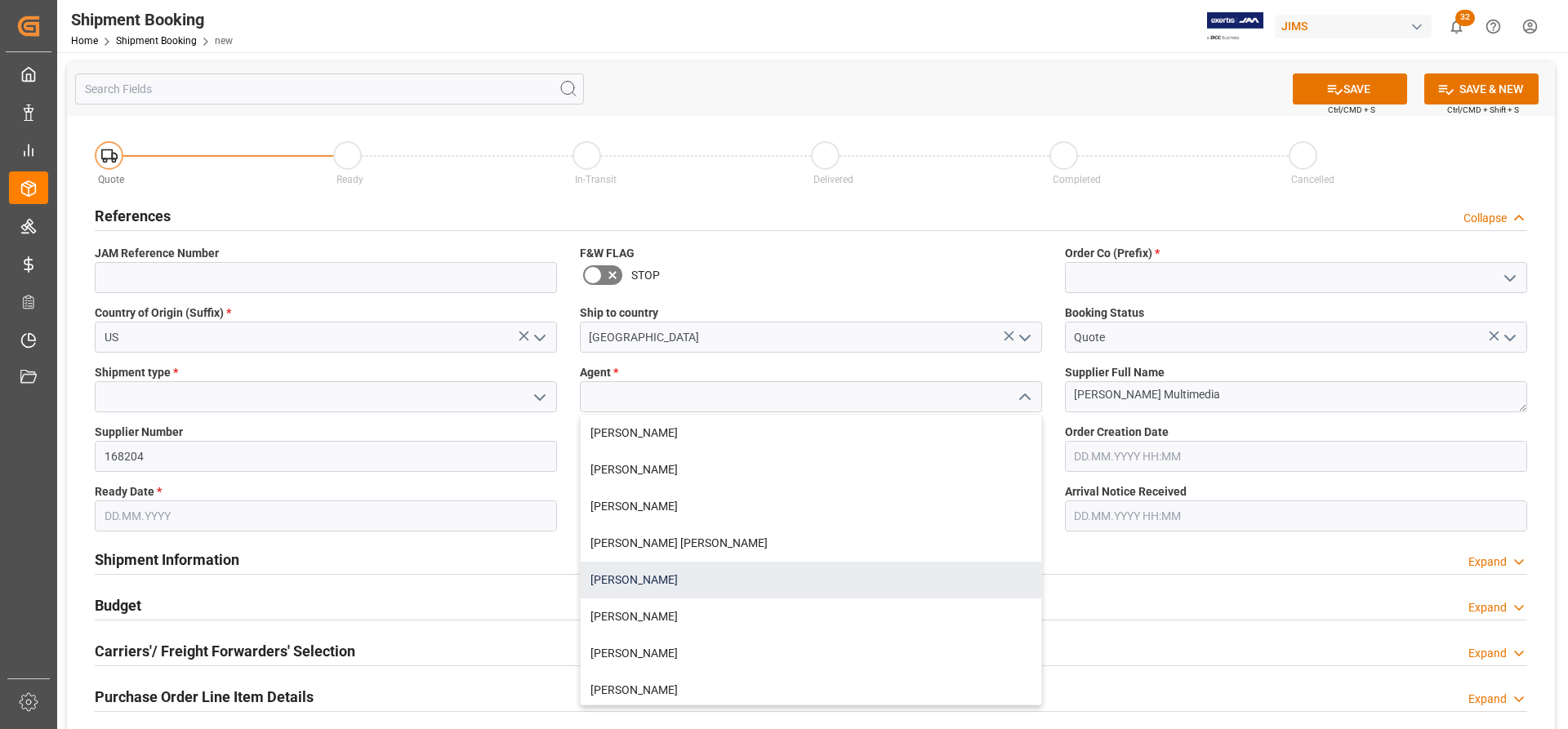
click at [664, 577] on div "[PERSON_NAME]" at bounding box center [811, 580] width 461 height 37
type input "[PERSON_NAME]"
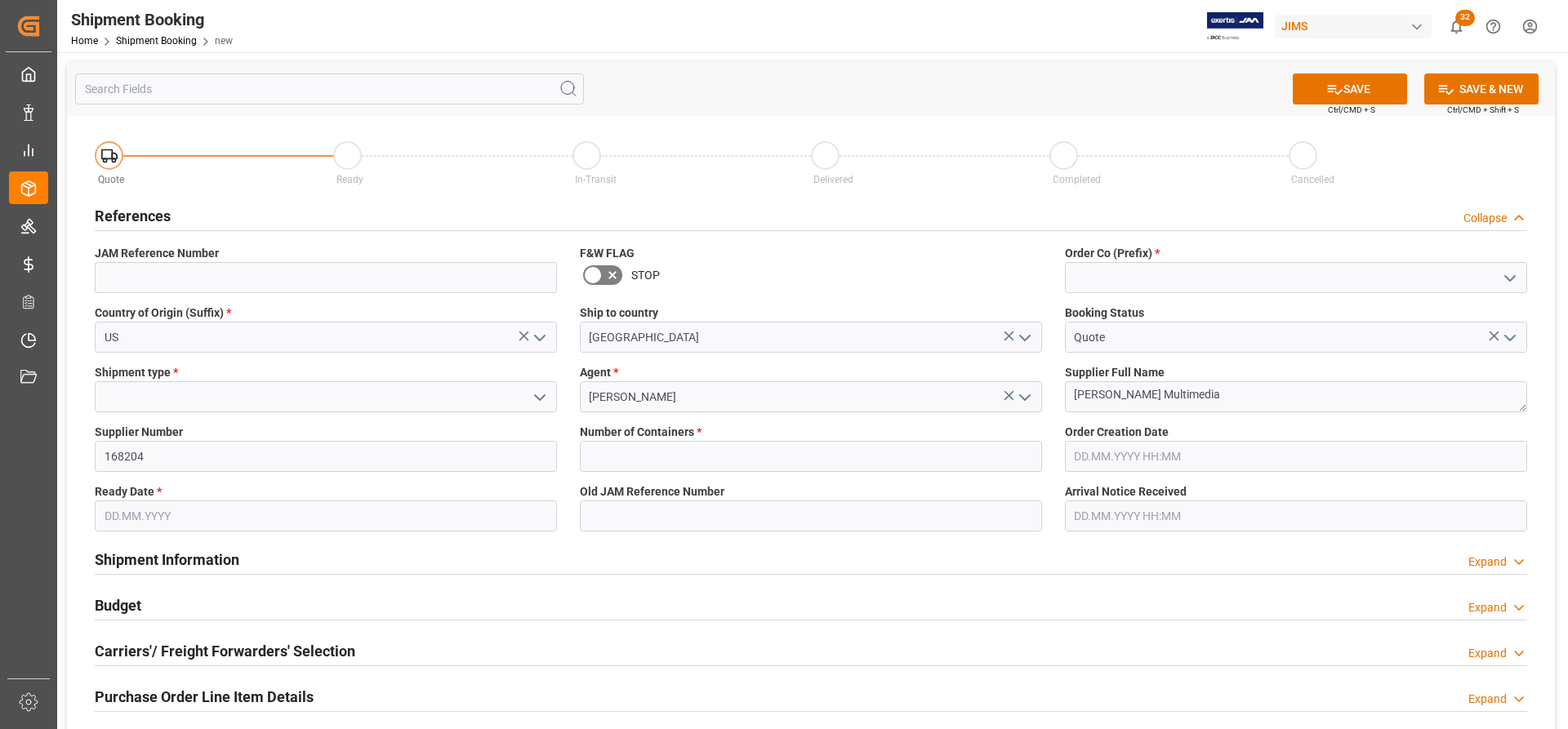
click at [383, 526] on input "text" at bounding box center [326, 516] width 462 height 31
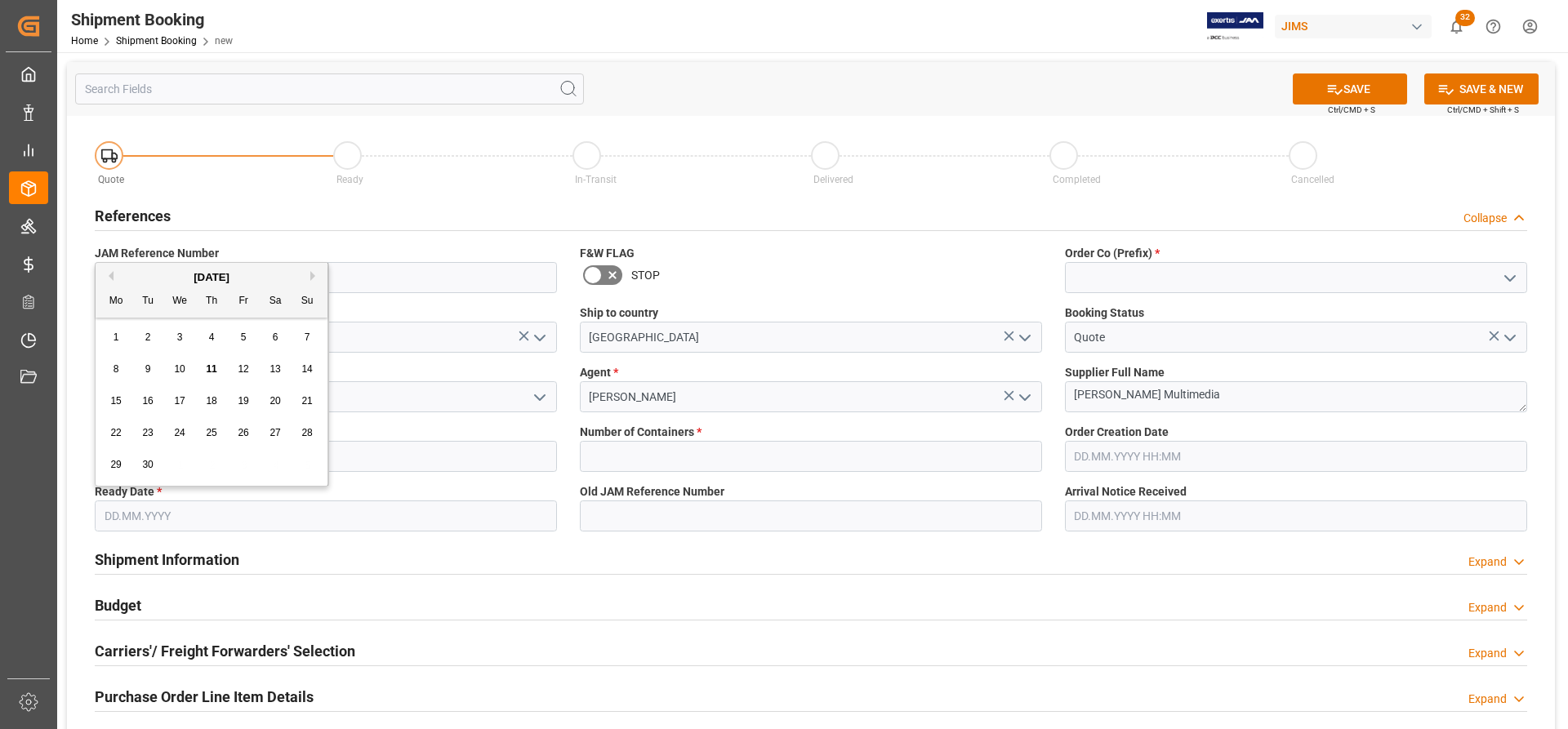
click at [185, 400] on span "17" at bounding box center [179, 400] width 11 height 11
type input "17.09.2025"
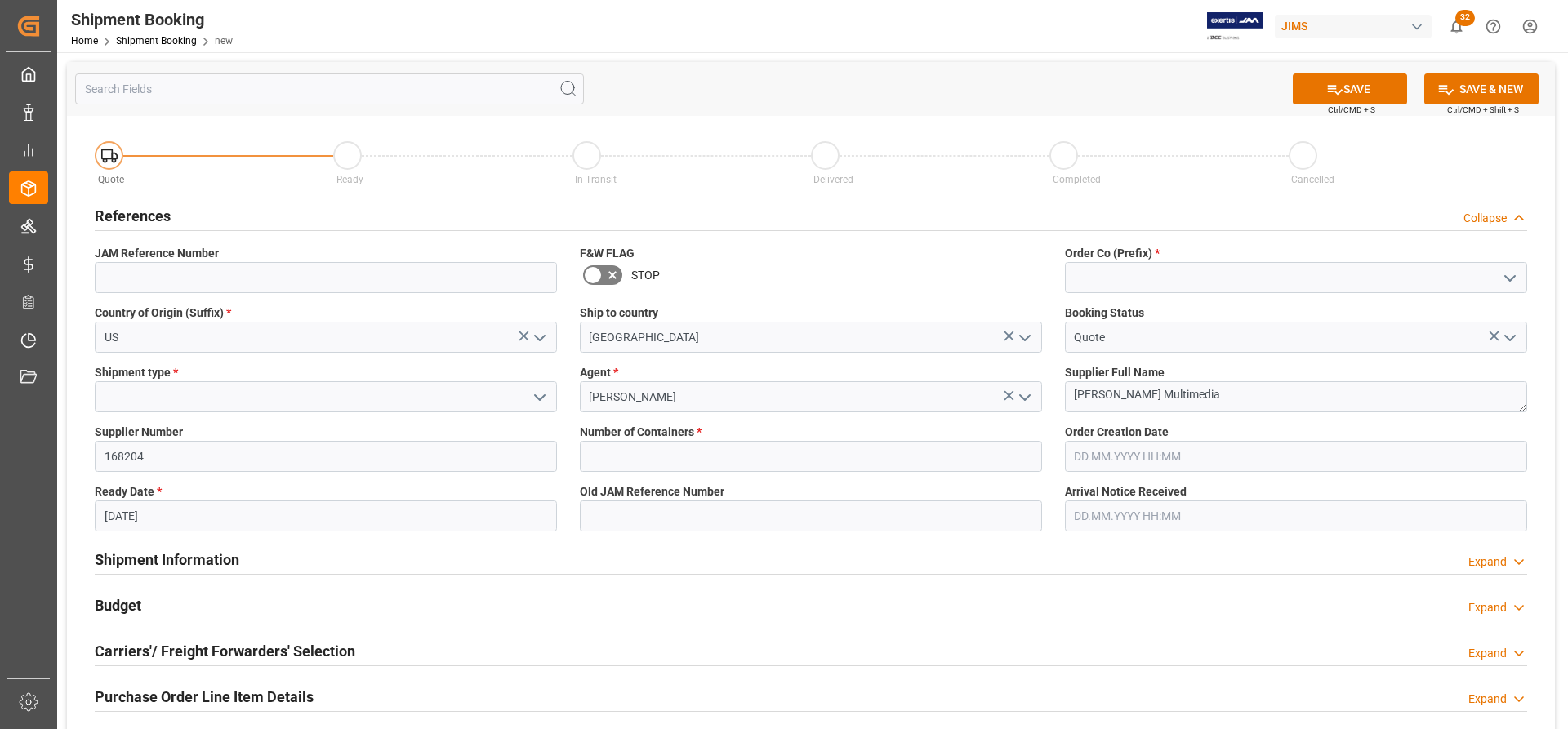
click at [1144, 458] on input "text" at bounding box center [1296, 456] width 462 height 31
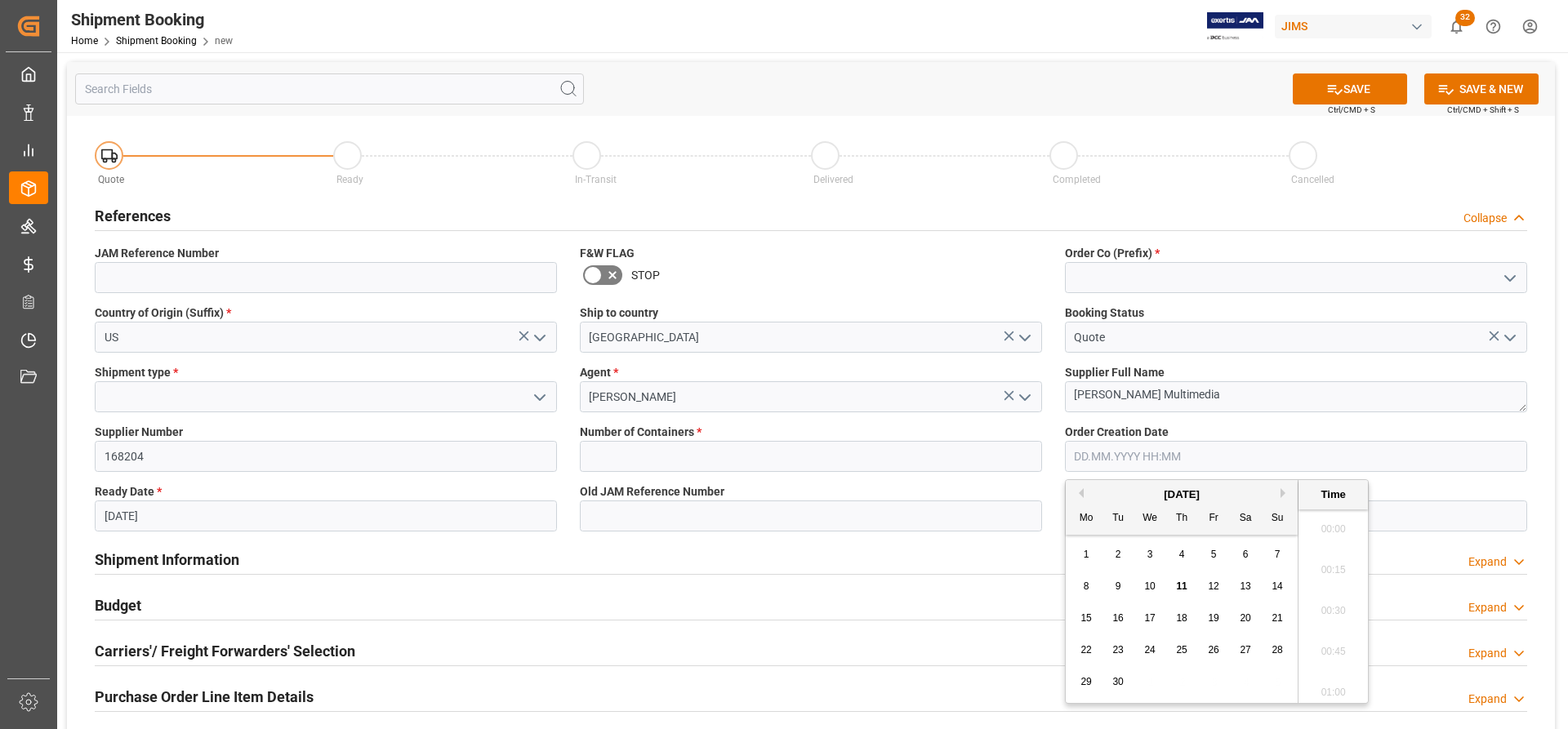
scroll to position [2579, 0]
click at [1183, 583] on span "11" at bounding box center [1181, 586] width 11 height 11
type input "11.09.2025 00:00"
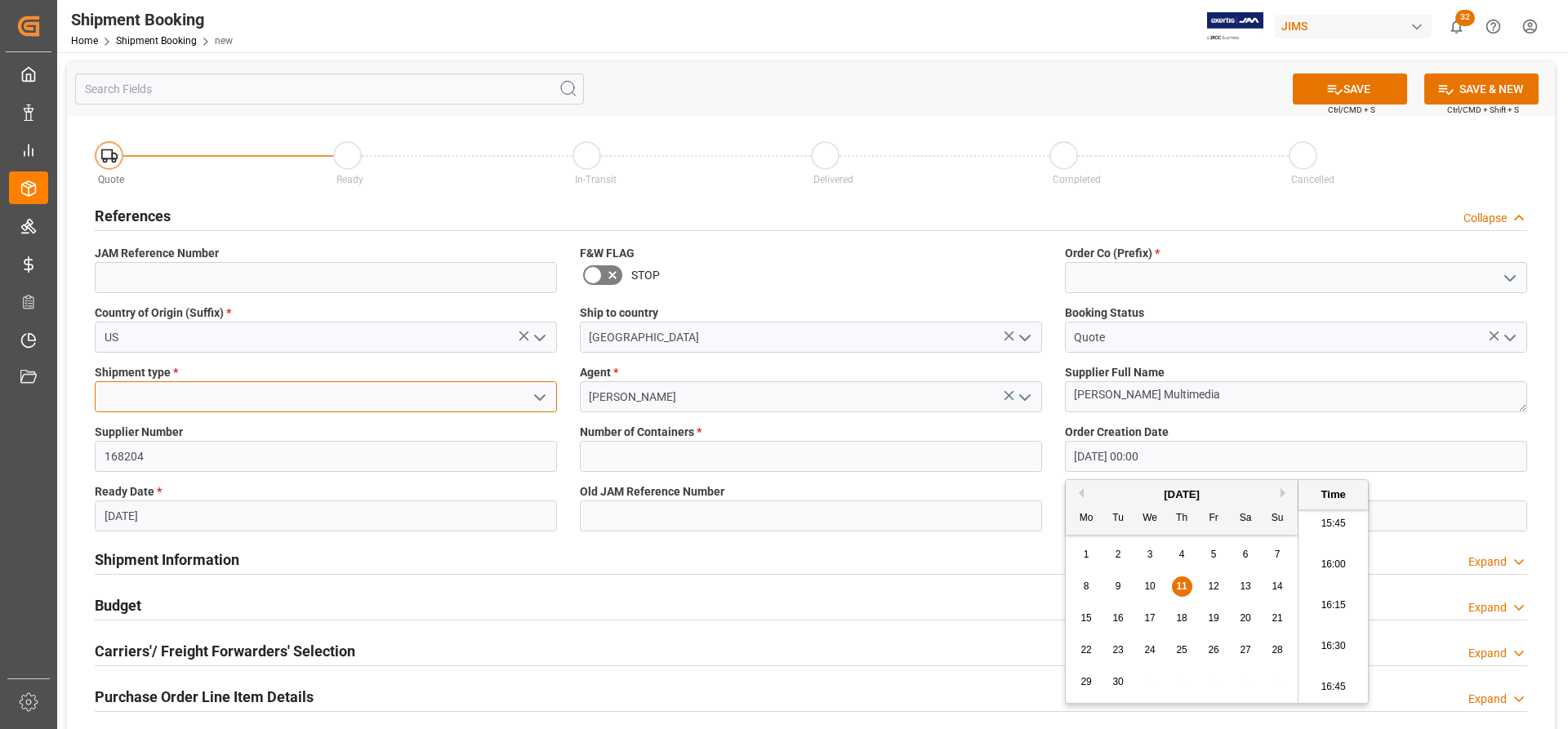
click at [195, 396] on input at bounding box center [326, 396] width 462 height 31
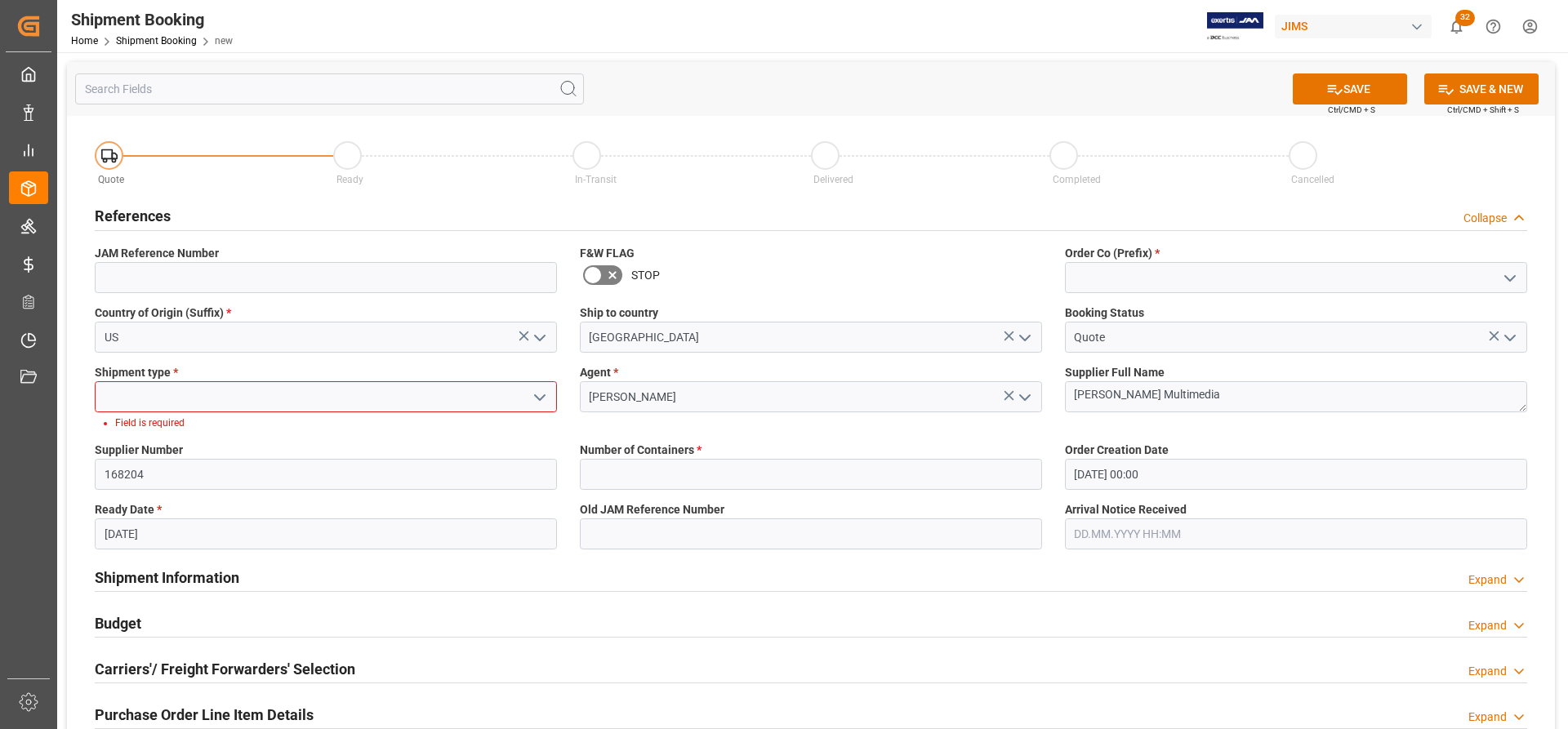
click at [541, 389] on icon "open menu" at bounding box center [540, 398] width 20 height 20
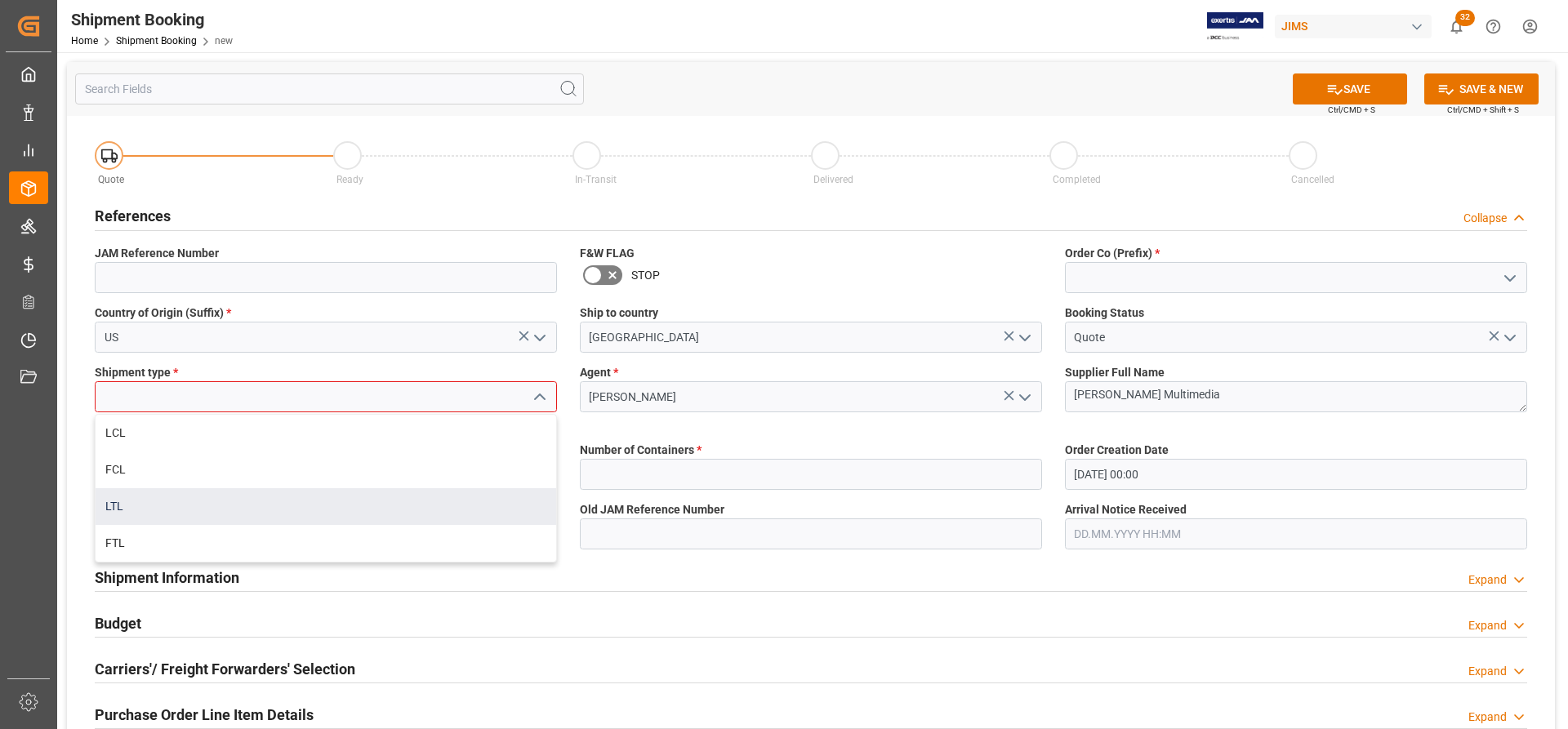
click at [125, 511] on div "LTL" at bounding box center [326, 507] width 461 height 37
type input "LTL"
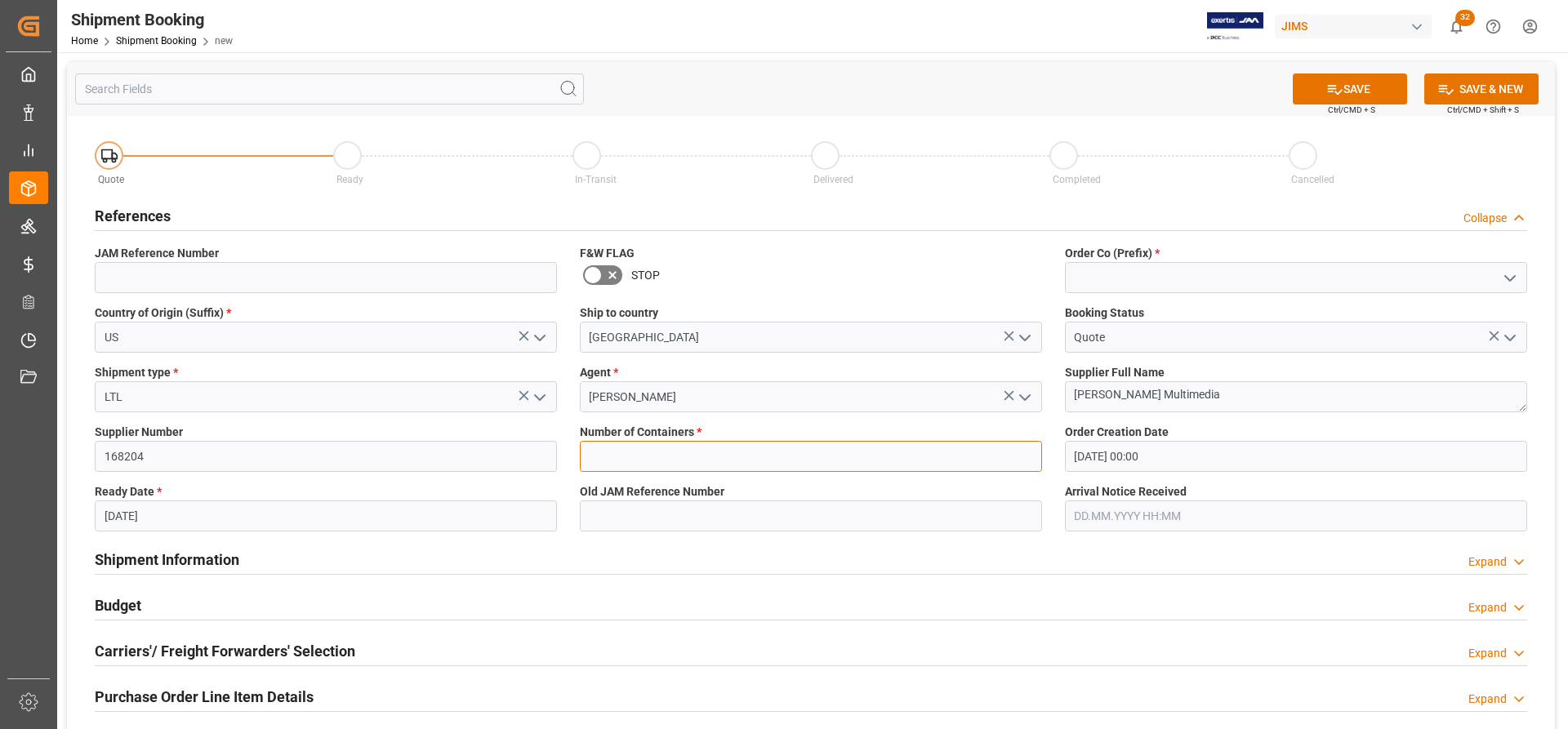
click at [792, 450] on input "text" at bounding box center [811, 456] width 462 height 31
type input "0"
click at [1391, 84] on button "SAVE" at bounding box center [1350, 89] width 114 height 31
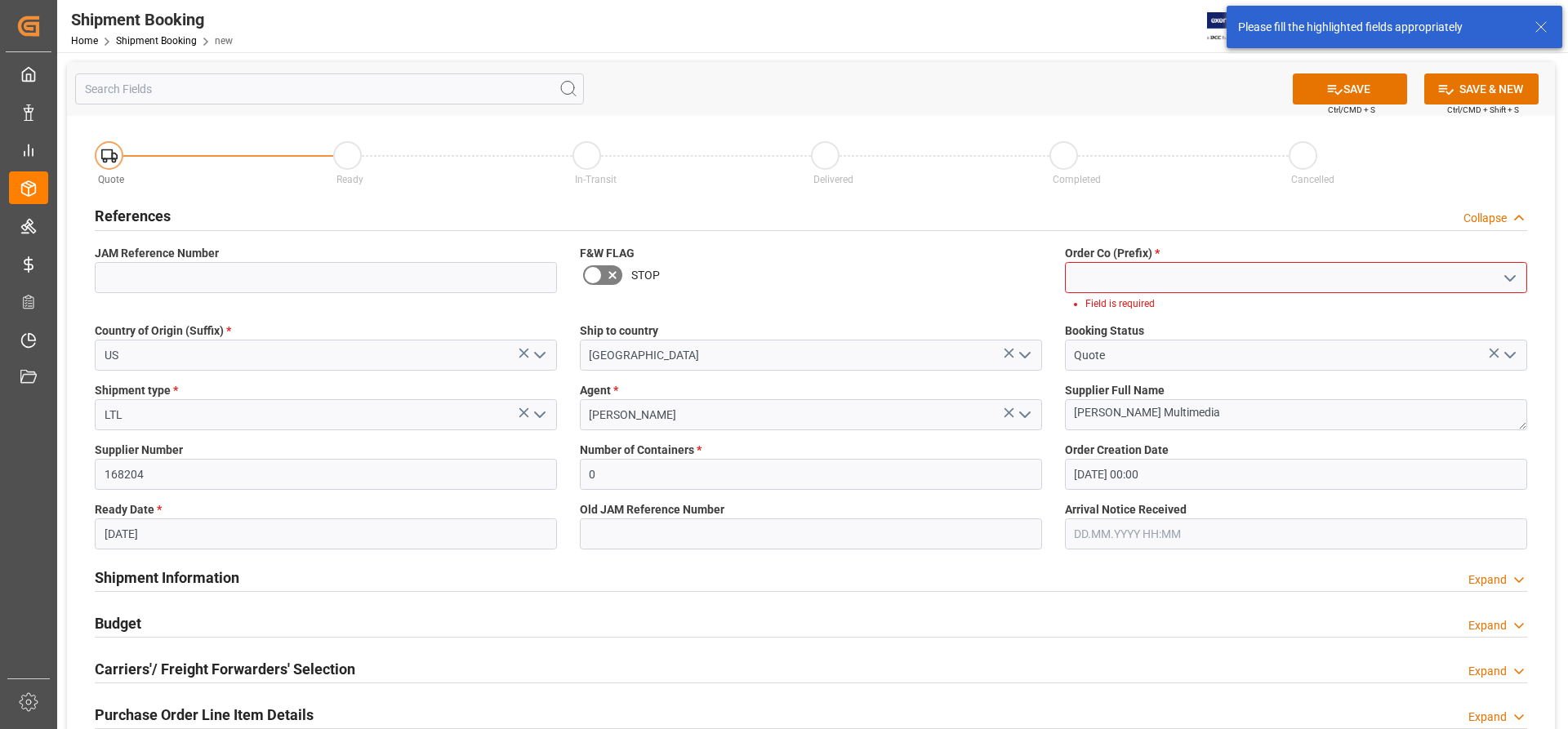
click at [1514, 274] on icon "open menu" at bounding box center [1511, 279] width 20 height 20
click at [1087, 355] on div "77" at bounding box center [1296, 350] width 461 height 37
type input "77"
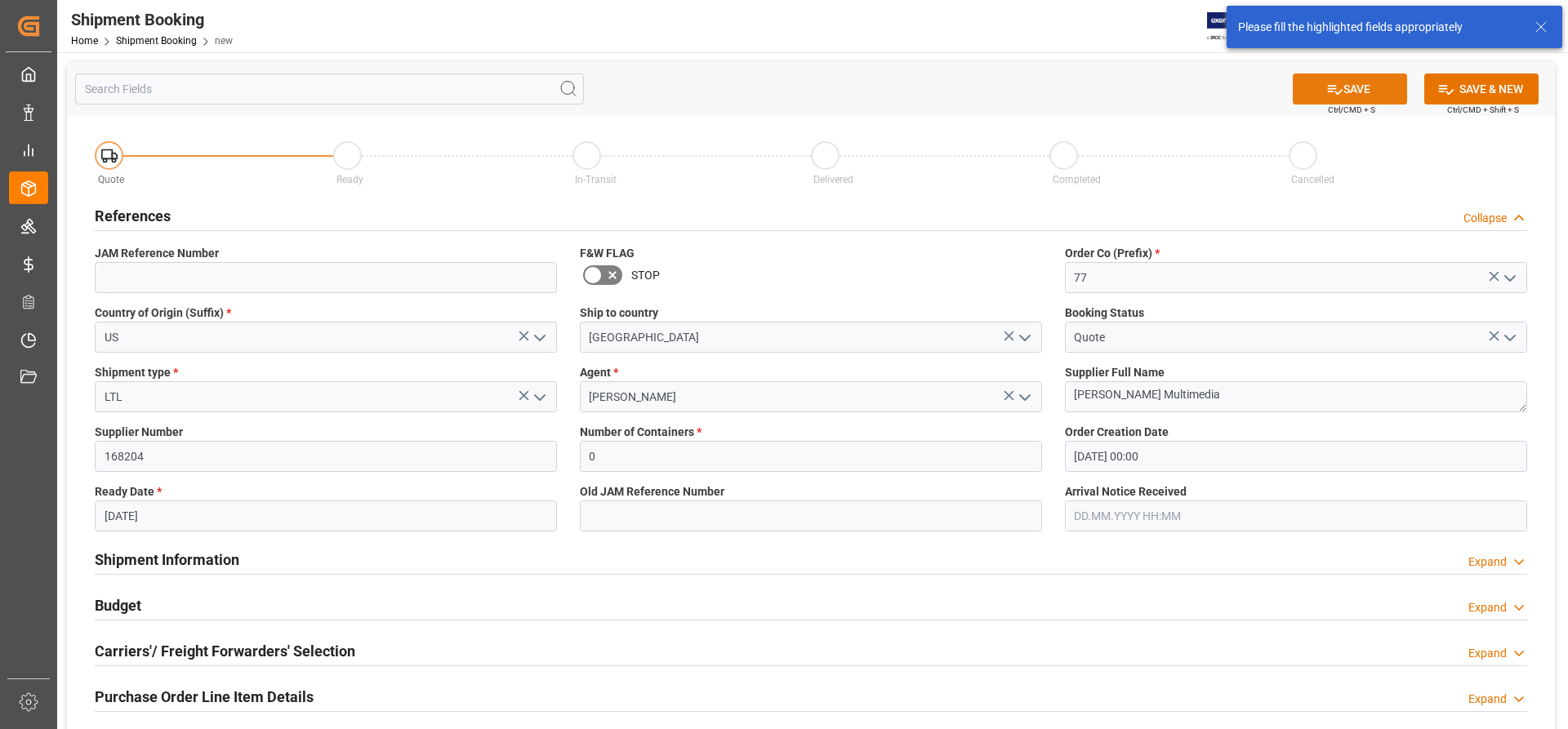
click at [1380, 94] on button "SAVE" at bounding box center [1350, 89] width 114 height 31
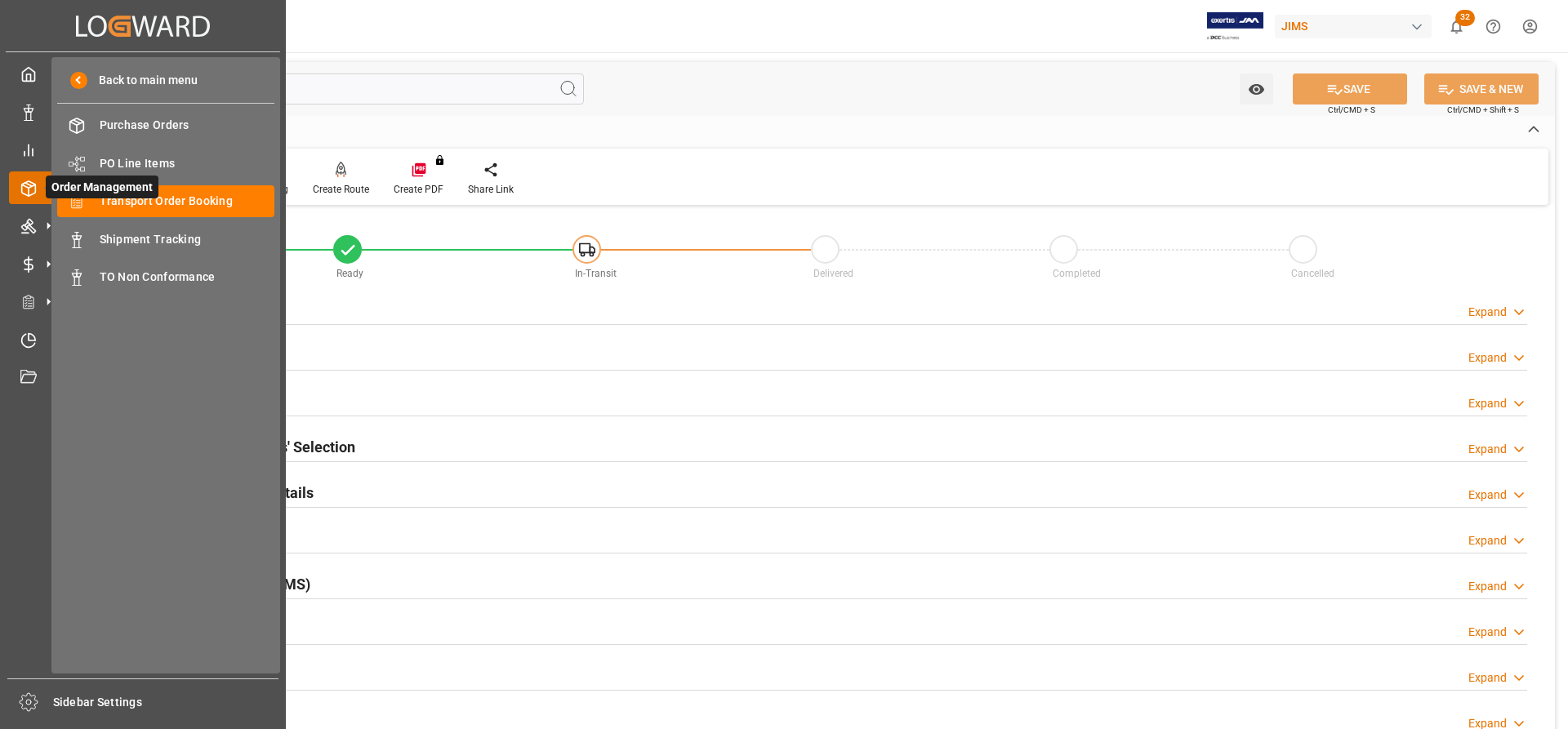
click at [39, 197] on icon at bounding box center [48, 188] width 34 height 34
click at [130, 197] on span "Order Management" at bounding box center [102, 187] width 113 height 23
click at [132, 211] on div "Transport Order Booking Transport Order Booking" at bounding box center [165, 201] width 217 height 32
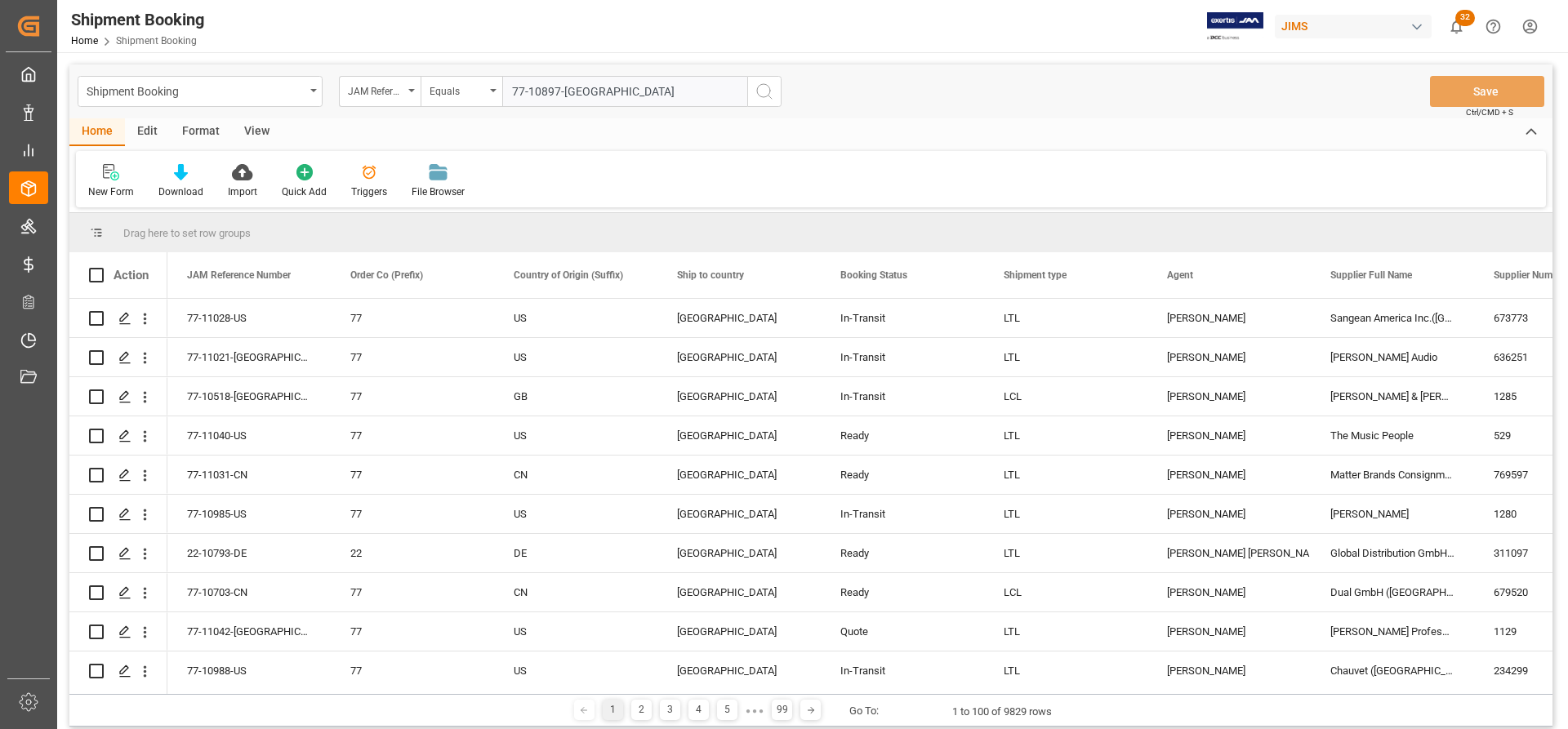
type input "77-10897-[GEOGRAPHIC_DATA]"
click at [764, 97] on circle "search button" at bounding box center [763, 90] width 13 height 13
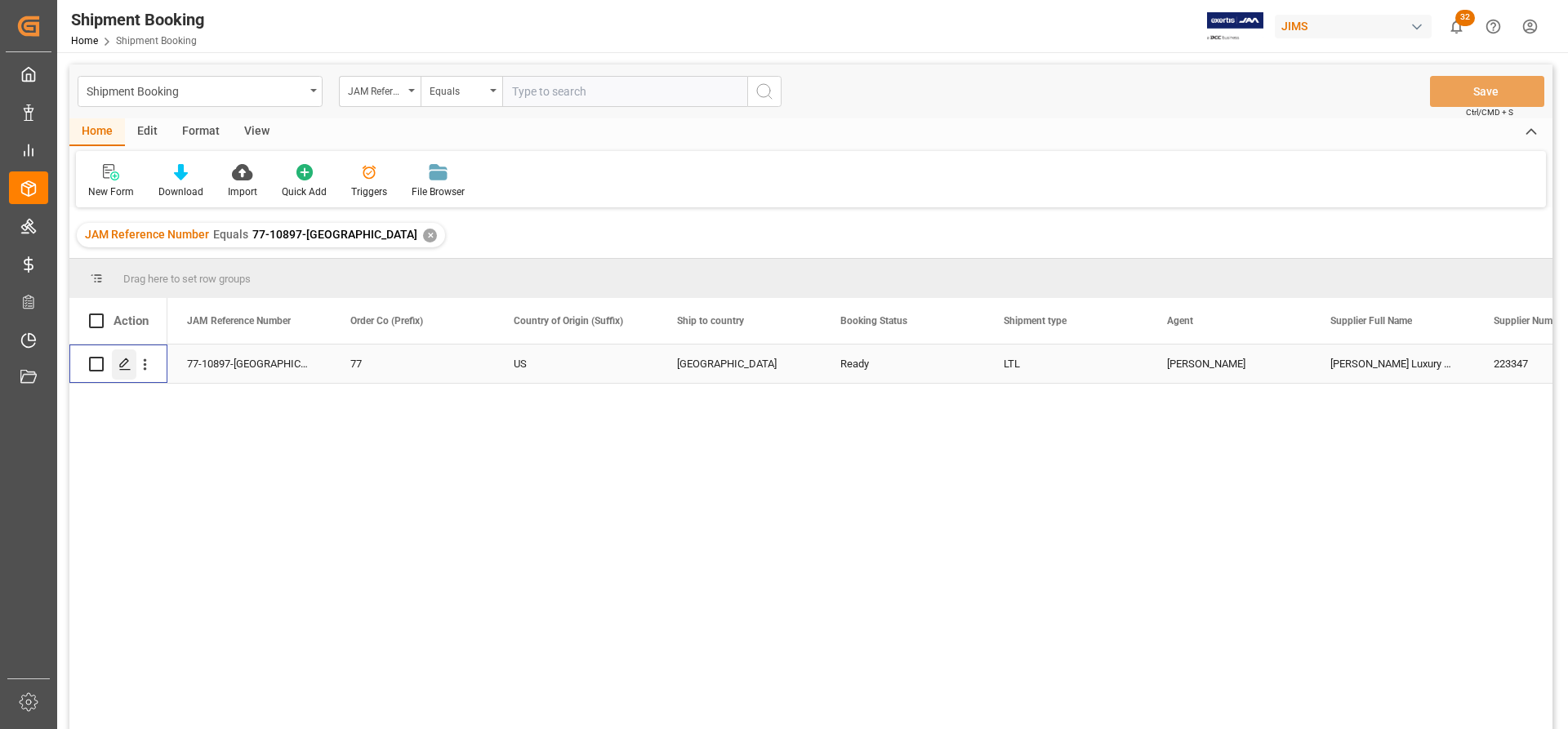
click at [125, 362] on icon "Press SPACE to select this row." at bounding box center [124, 364] width 13 height 13
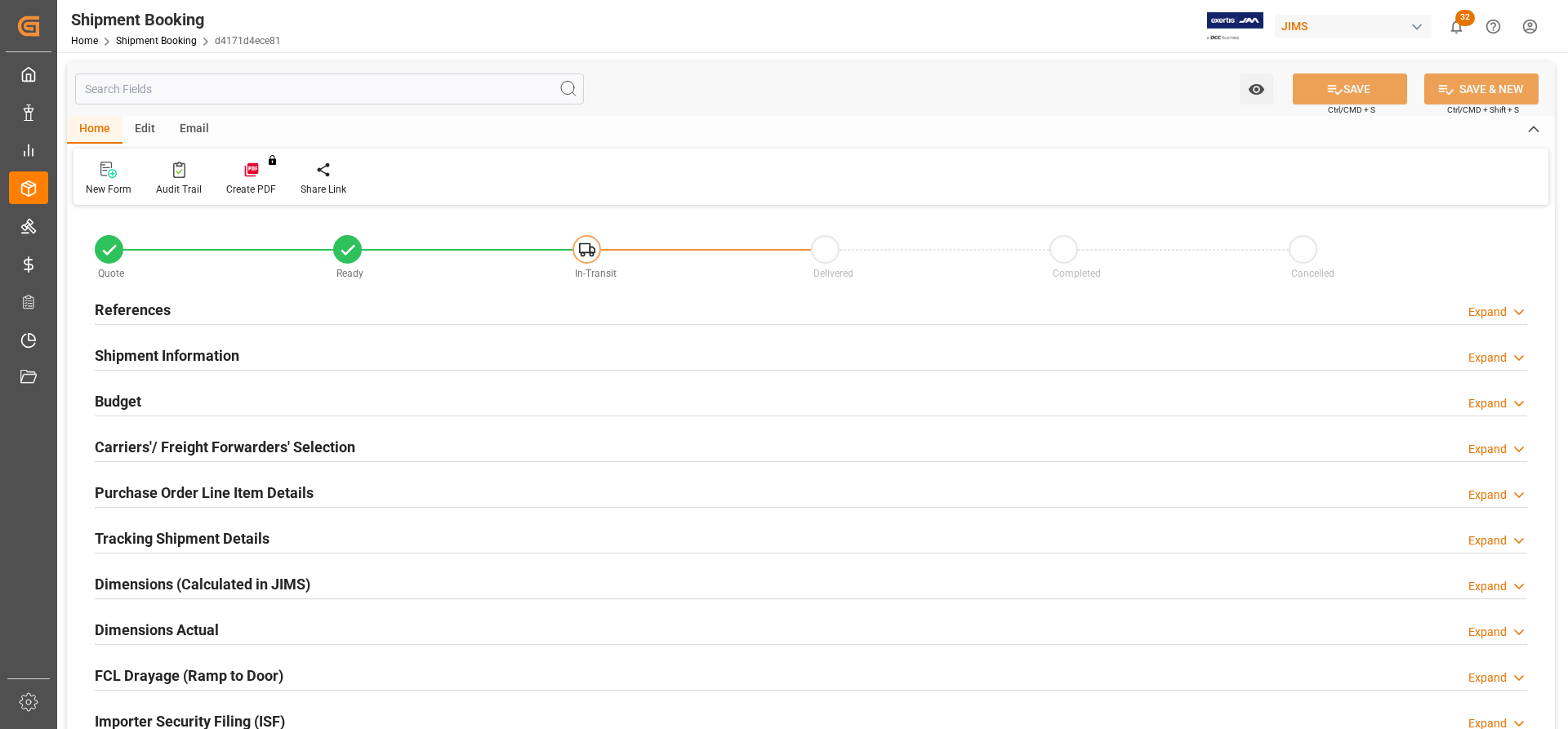
type input "0"
type input "[DATE] 00:00"
type input "[DATE]"
click at [123, 304] on h2 "References" at bounding box center [133, 310] width 76 height 22
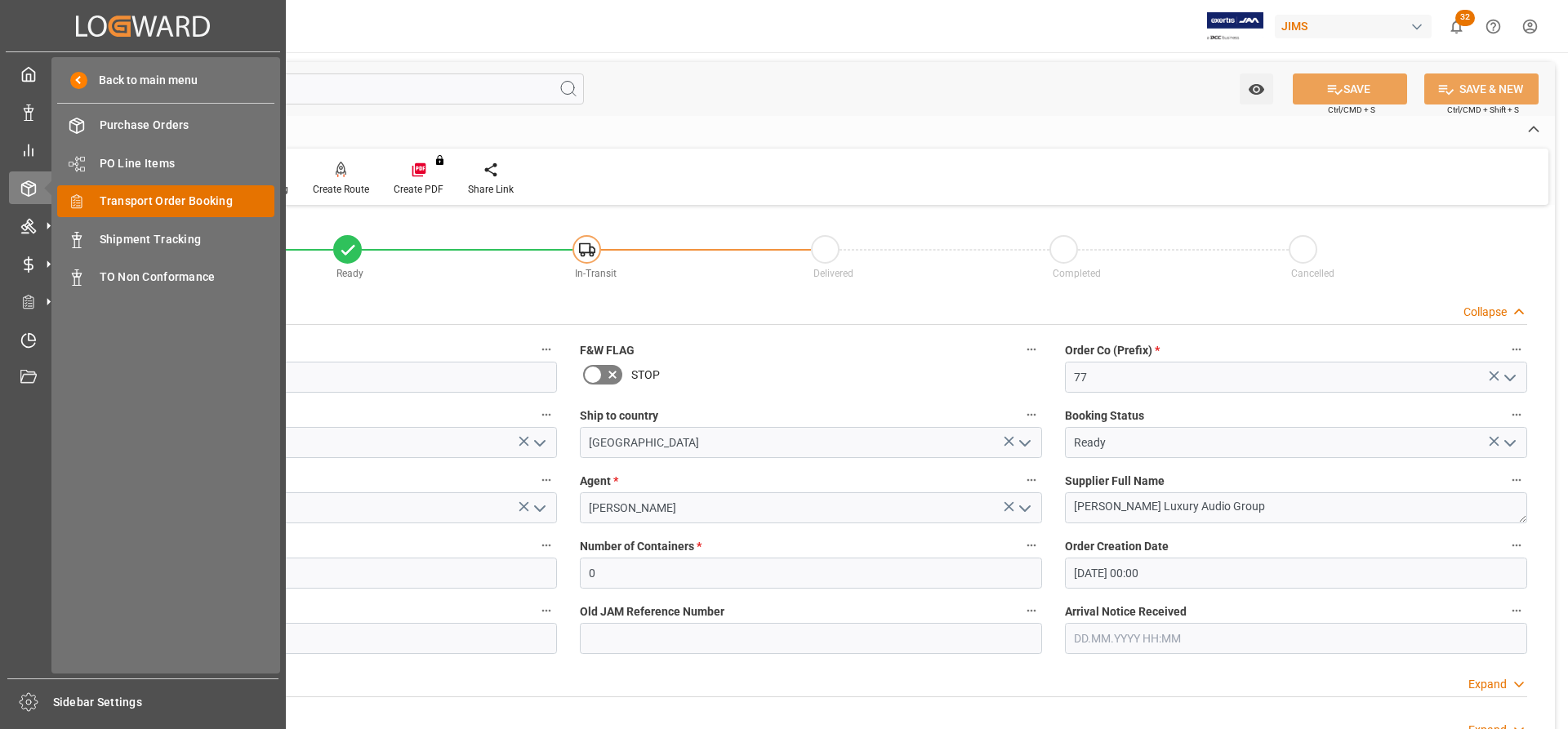
click at [135, 200] on span "Transport Order Booking" at bounding box center [188, 201] width 176 height 17
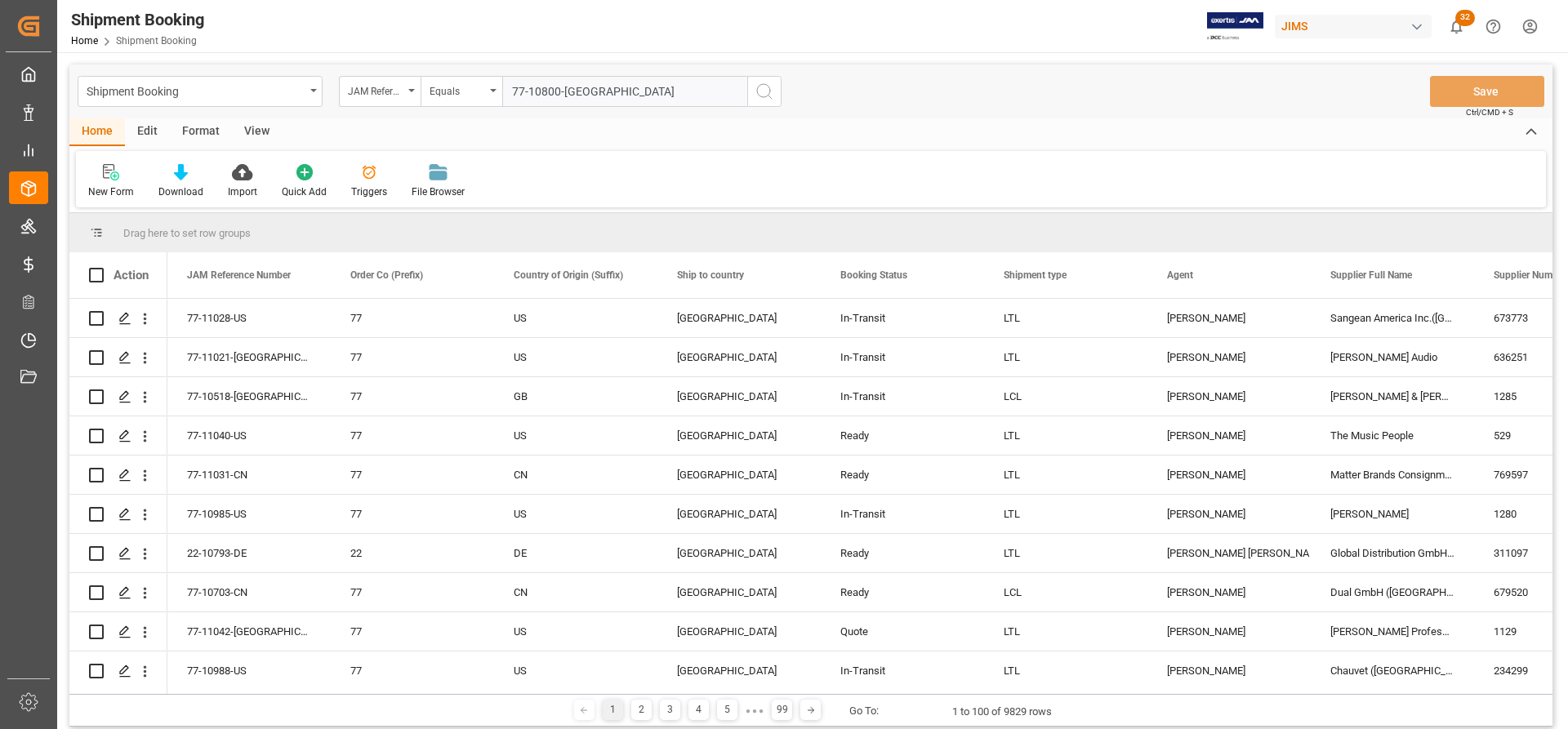
type input "77-10800-[GEOGRAPHIC_DATA]"
click at [764, 101] on button "search button" at bounding box center [764, 91] width 34 height 31
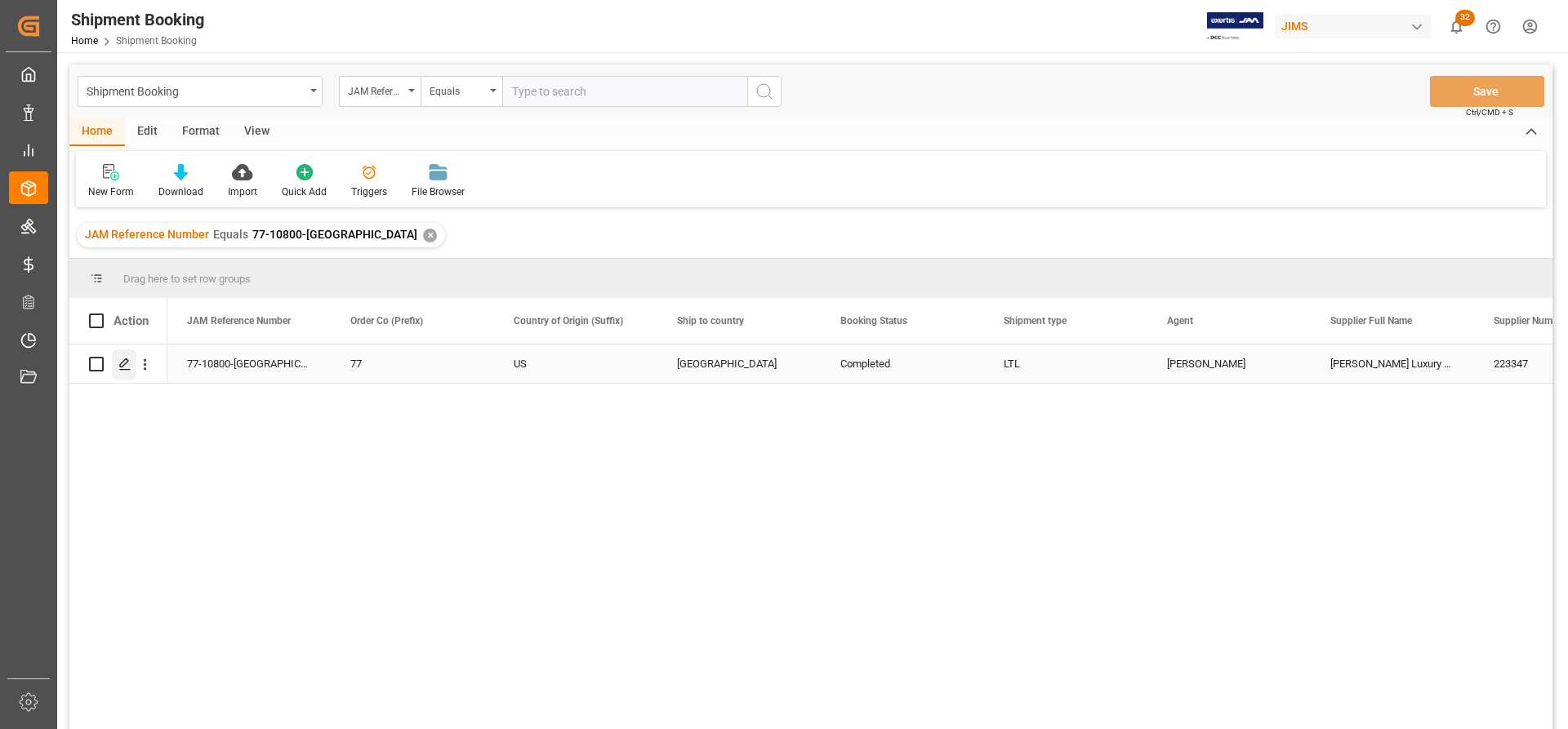
click at [121, 365] on icon "Press SPACE to select this row." at bounding box center [124, 364] width 13 height 13
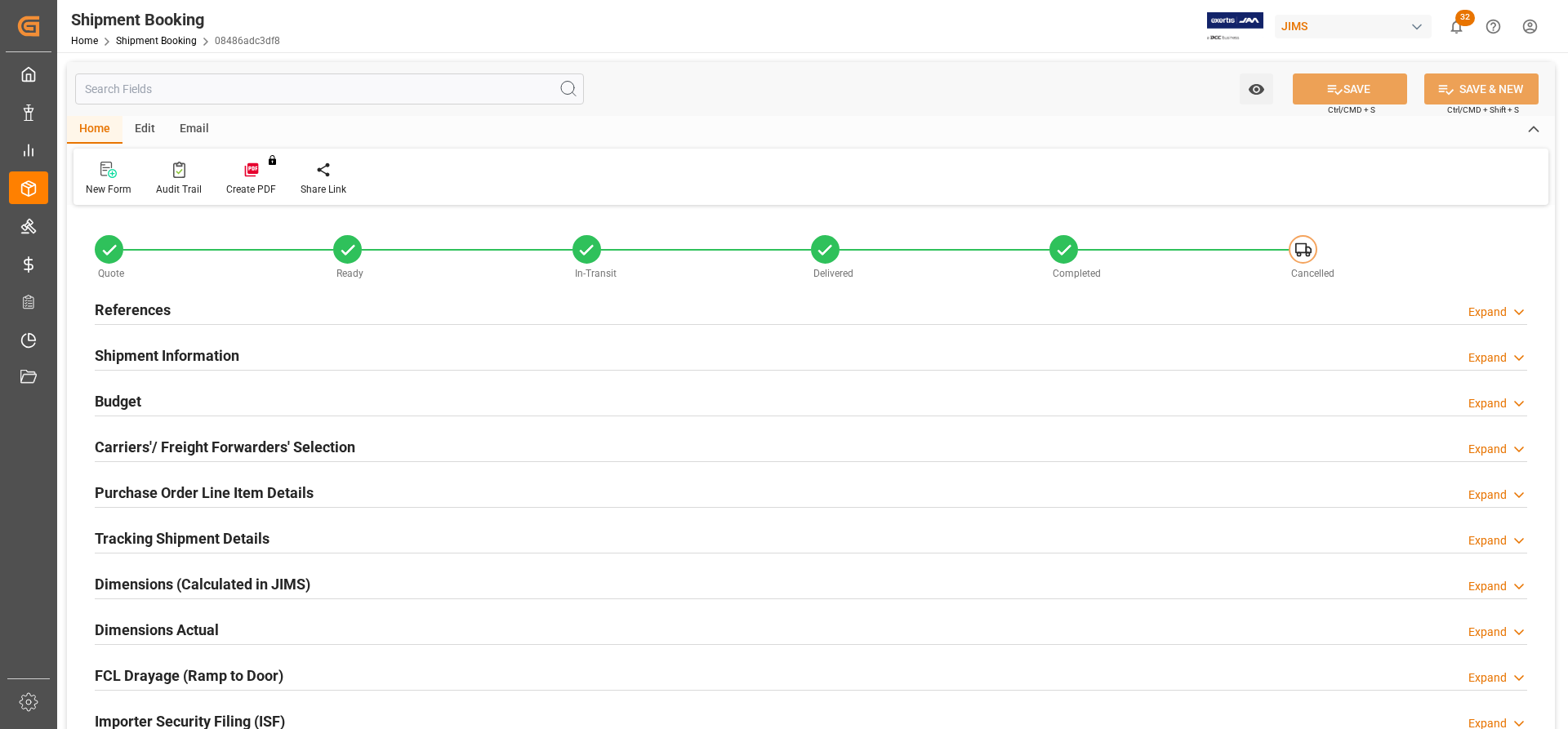
type input "0"
type input "[DATE] 00:00"
type input "[DATE]"
click at [134, 310] on h2 "References" at bounding box center [133, 310] width 76 height 22
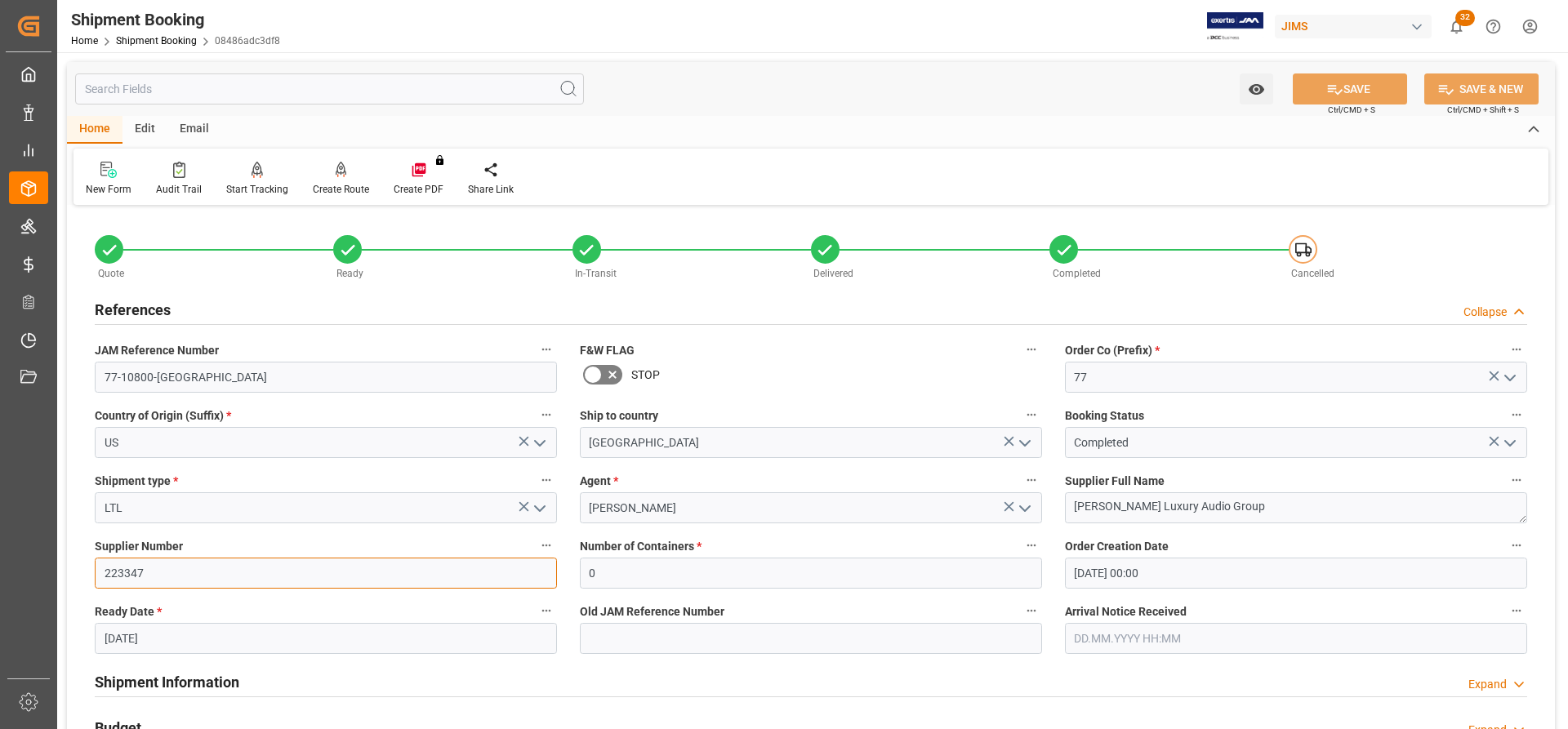
drag, startPoint x: 151, startPoint y: 573, endPoint x: 69, endPoint y: 566, distance: 82.8
click at [69, 566] on div "Quote Ready In-Transit Delivered Completed Cancelled References Collapse JAM Re…" at bounding box center [811, 717] width 1488 height 1015
paste input "168204"
type input "168204"
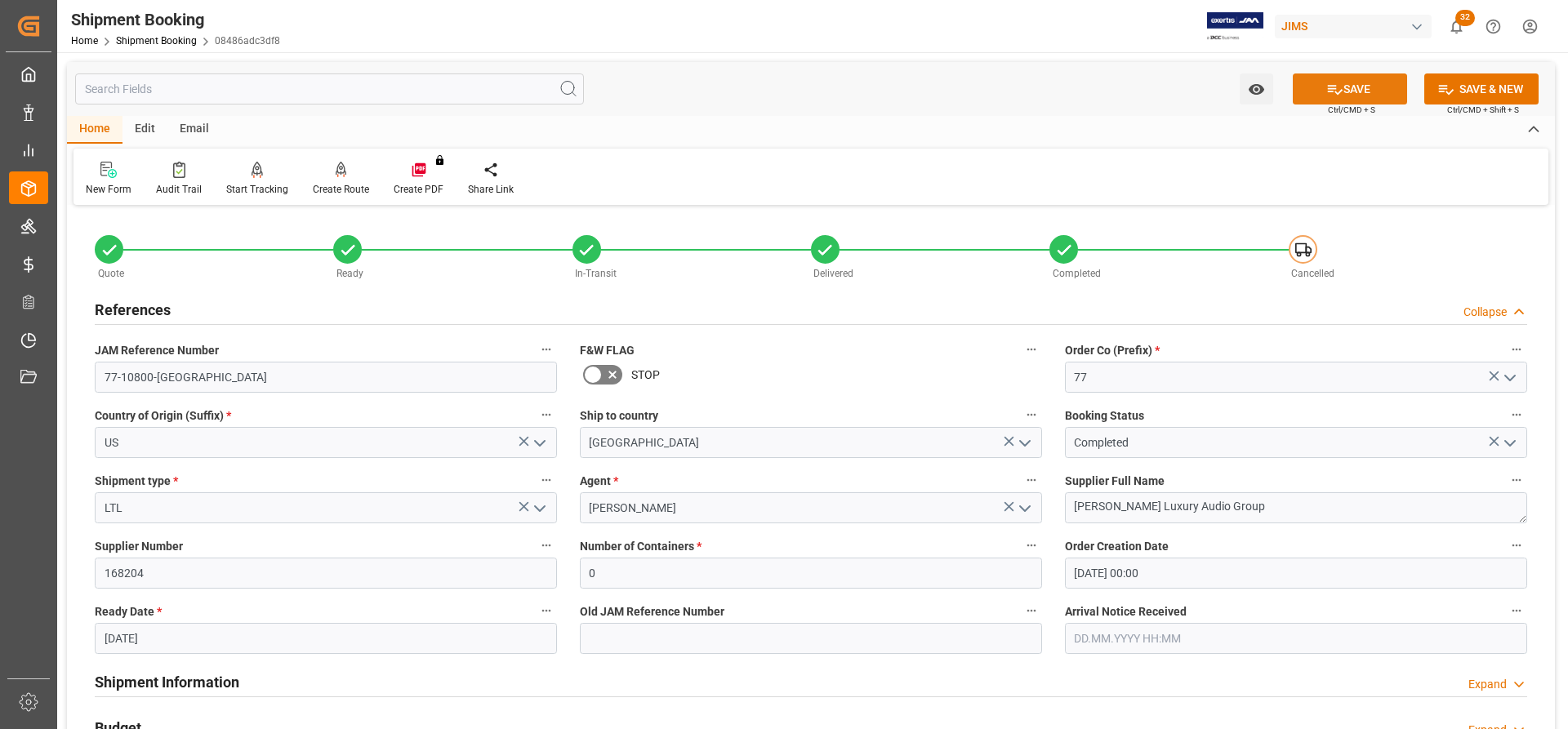
click at [1375, 91] on button "SAVE" at bounding box center [1350, 89] width 114 height 31
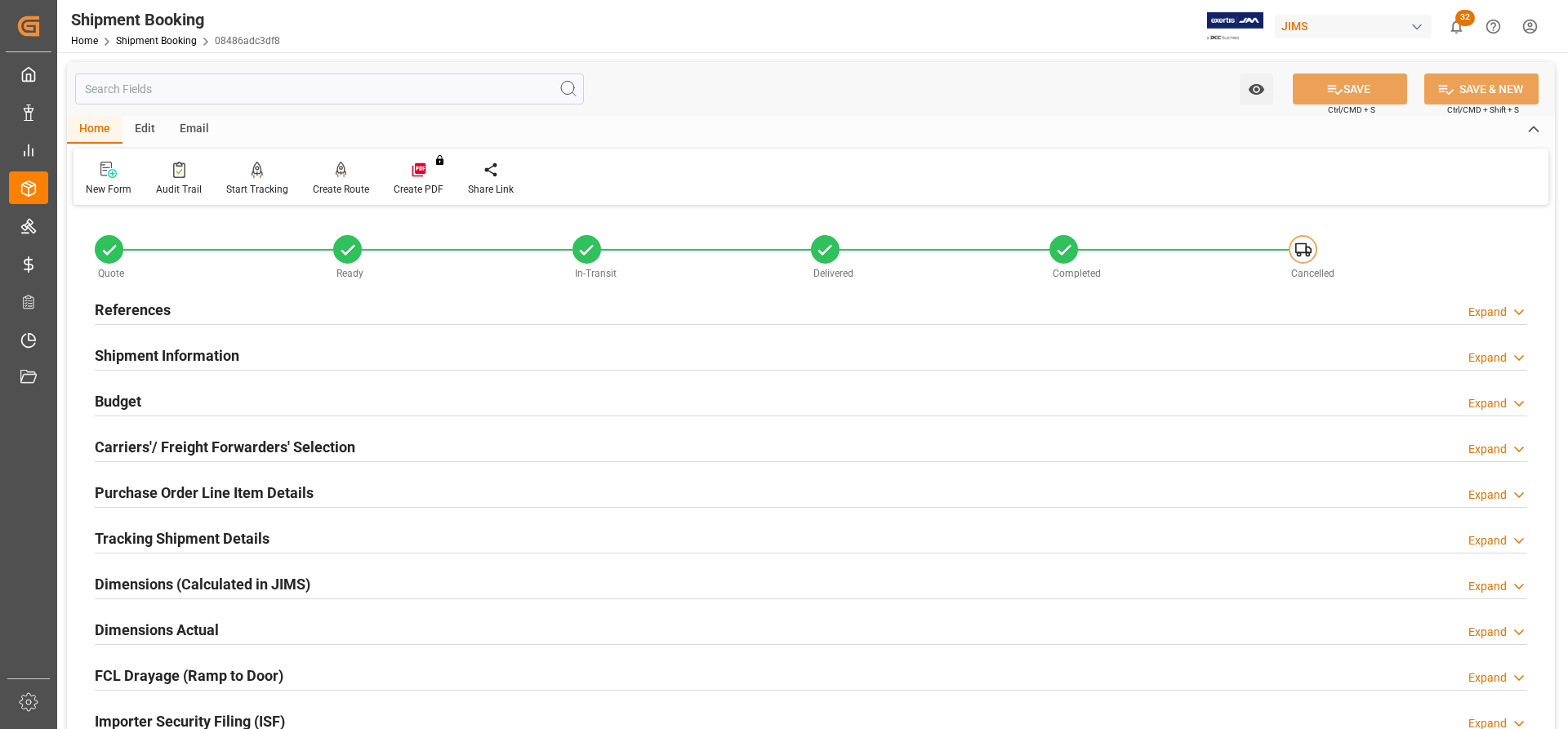
click at [130, 307] on h2 "References" at bounding box center [133, 310] width 76 height 22
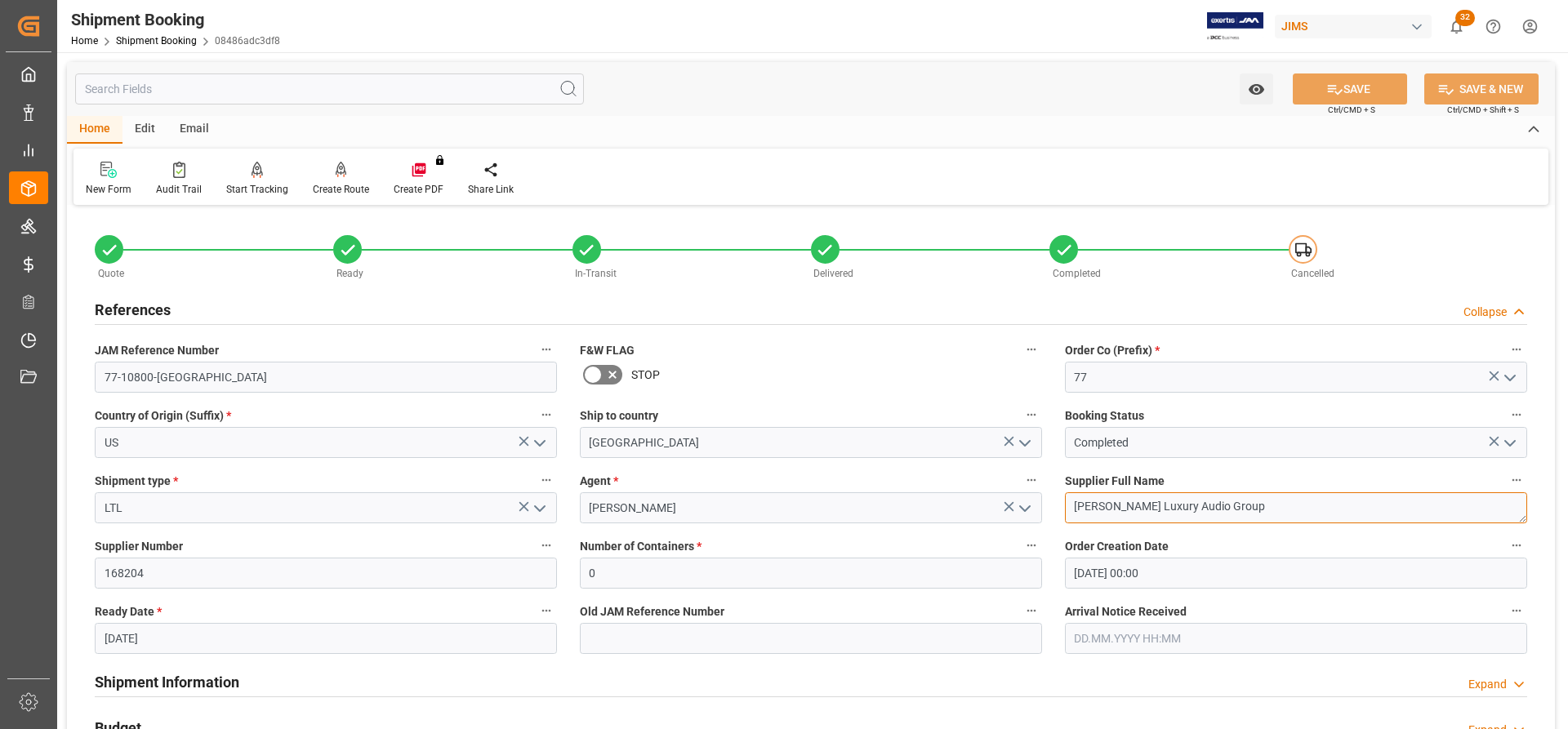
drag, startPoint x: 1243, startPoint y: 506, endPoint x: 941, endPoint y: 502, distance: 302.3
click at [941, 502] on div "Quote Ready In-Transit Delivered Completed Cancelled References Collapse JAM Re…" at bounding box center [811, 717] width 1488 height 1015
paste textarea "Multimedia"
type textarea "[PERSON_NAME] Multimedia"
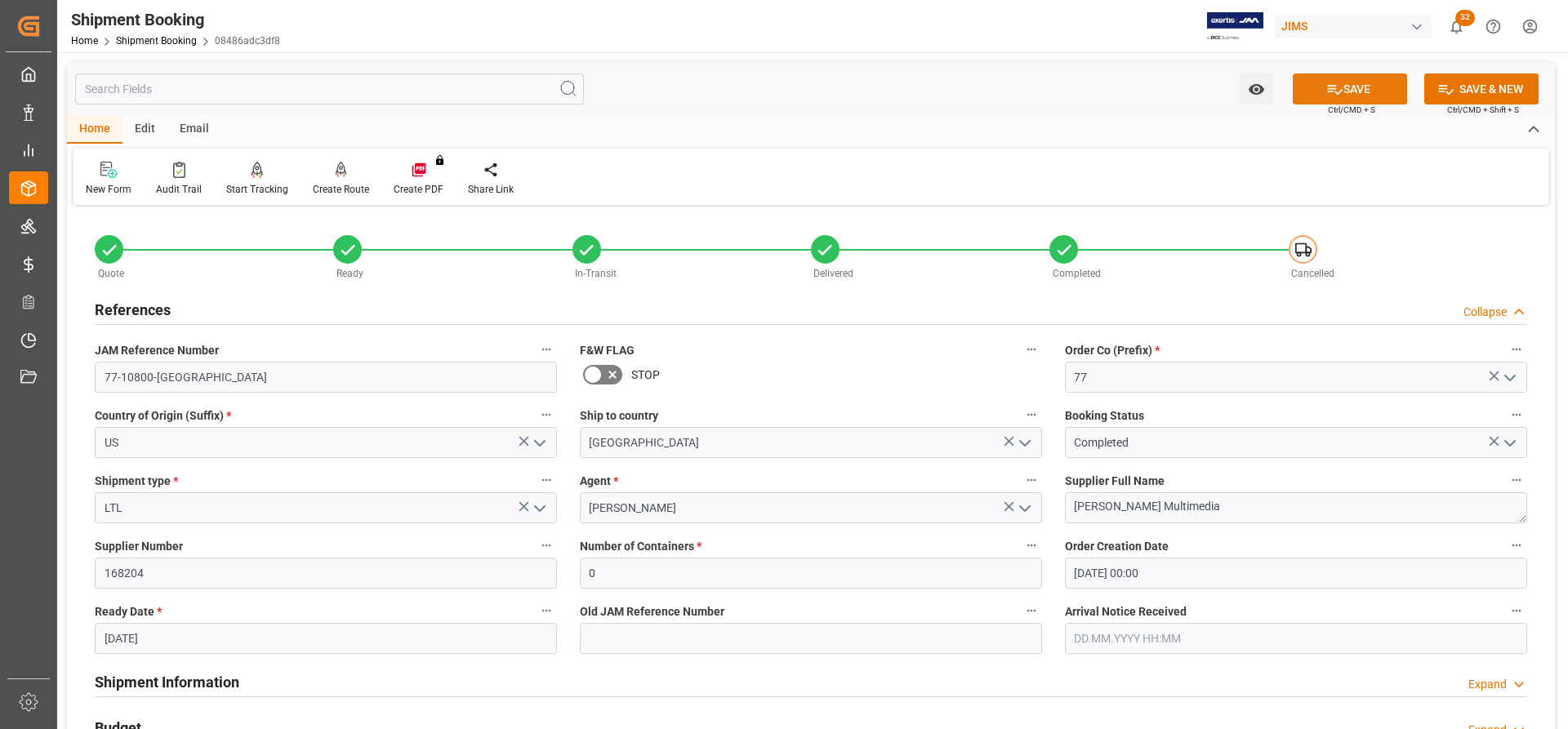
drag, startPoint x: 1356, startPoint y: 89, endPoint x: 626, endPoint y: 4, distance: 735.2
click at [1355, 88] on button "SAVE" at bounding box center [1350, 89] width 114 height 31
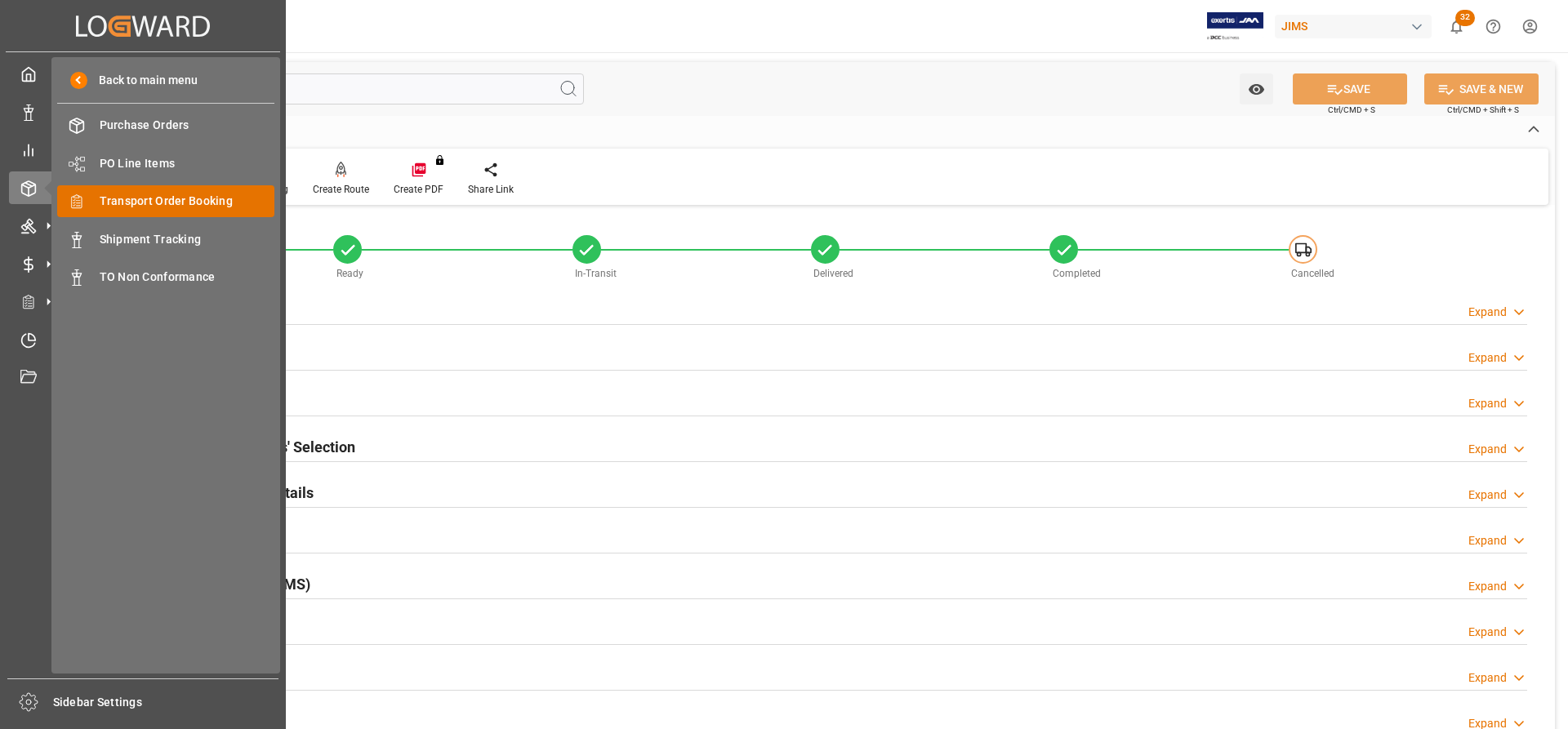
click at [112, 201] on span "Transport Order Booking" at bounding box center [188, 201] width 176 height 17
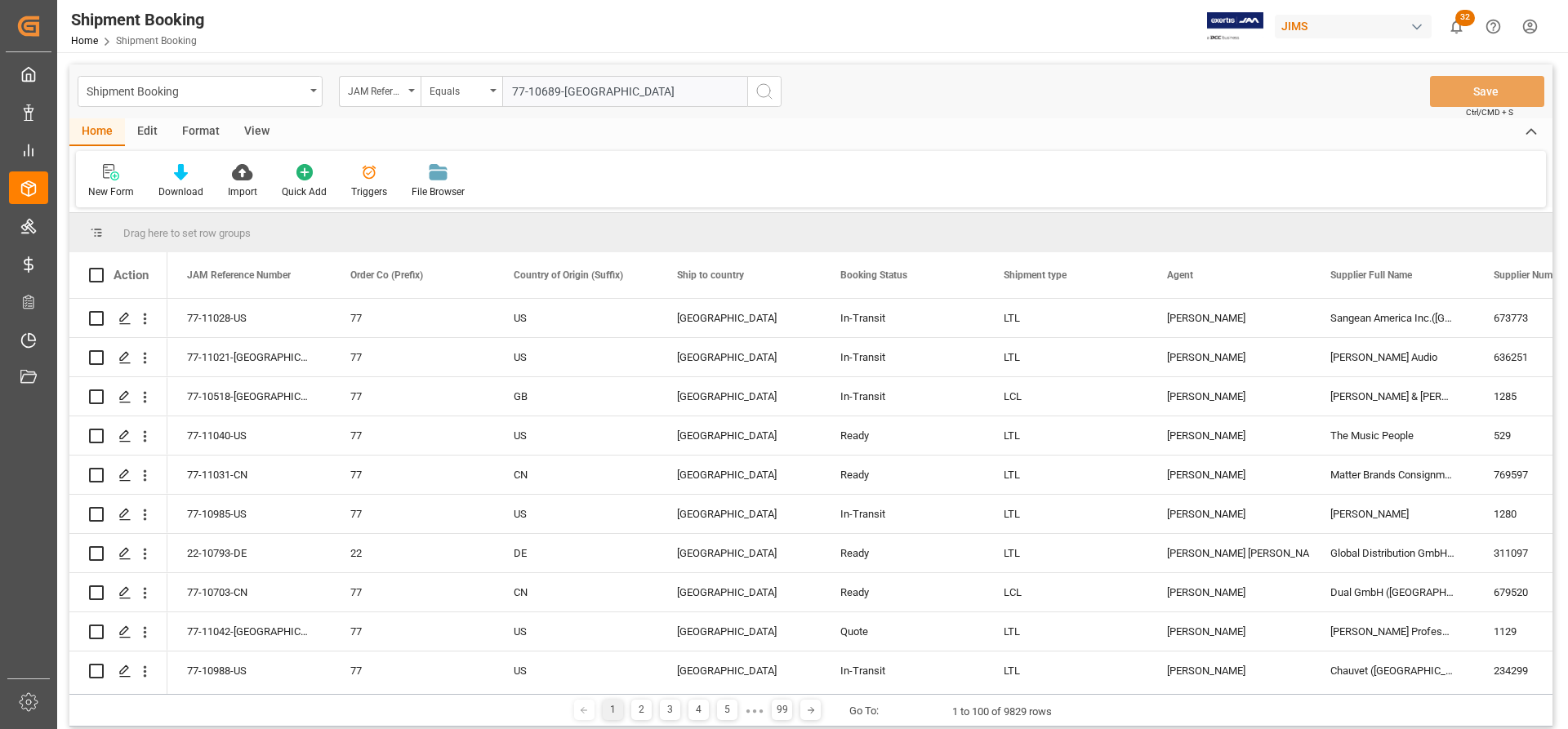
type input "77-10689-US"
click at [767, 93] on icon "search button" at bounding box center [765, 92] width 20 height 20
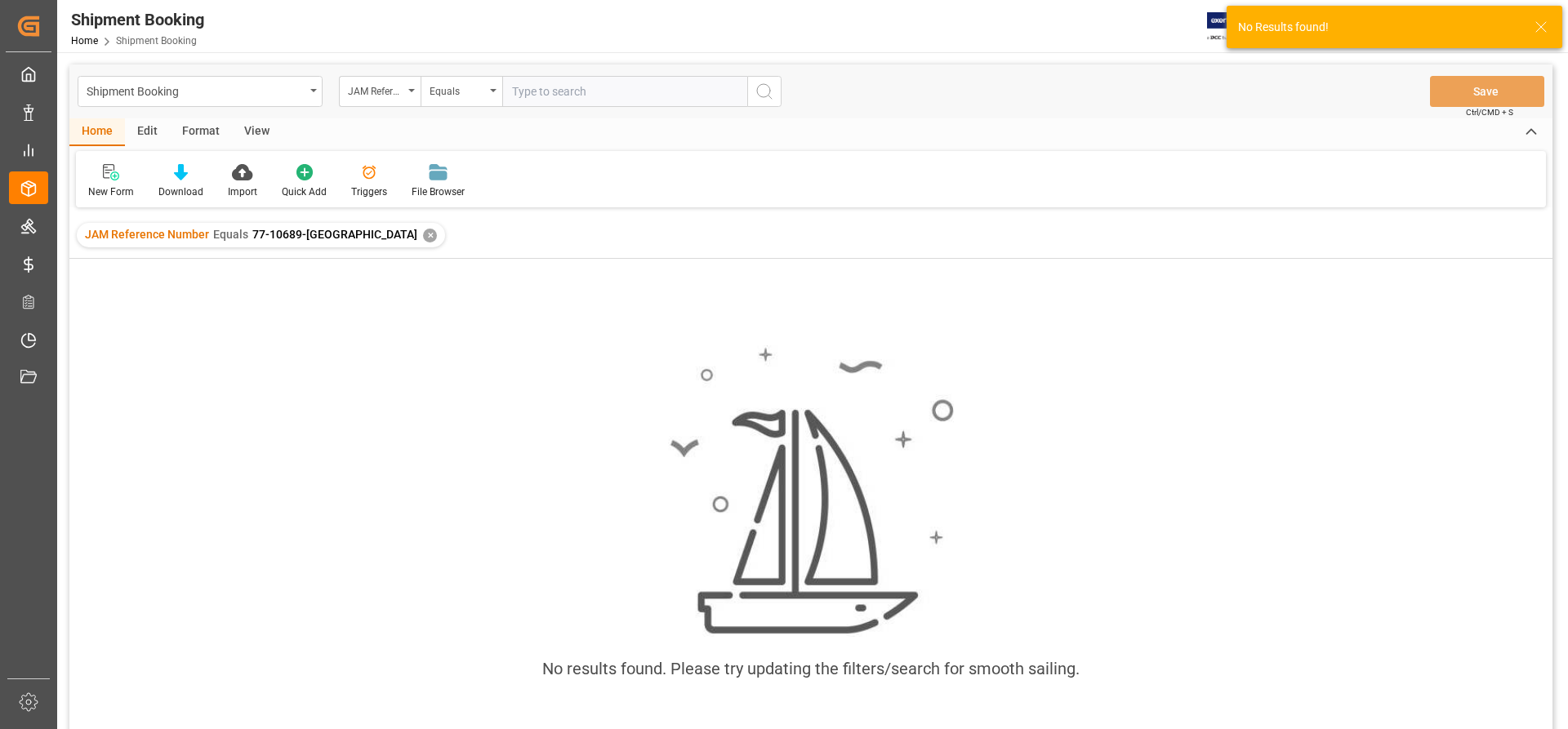
click at [423, 233] on div "✕" at bounding box center [430, 236] width 14 height 14
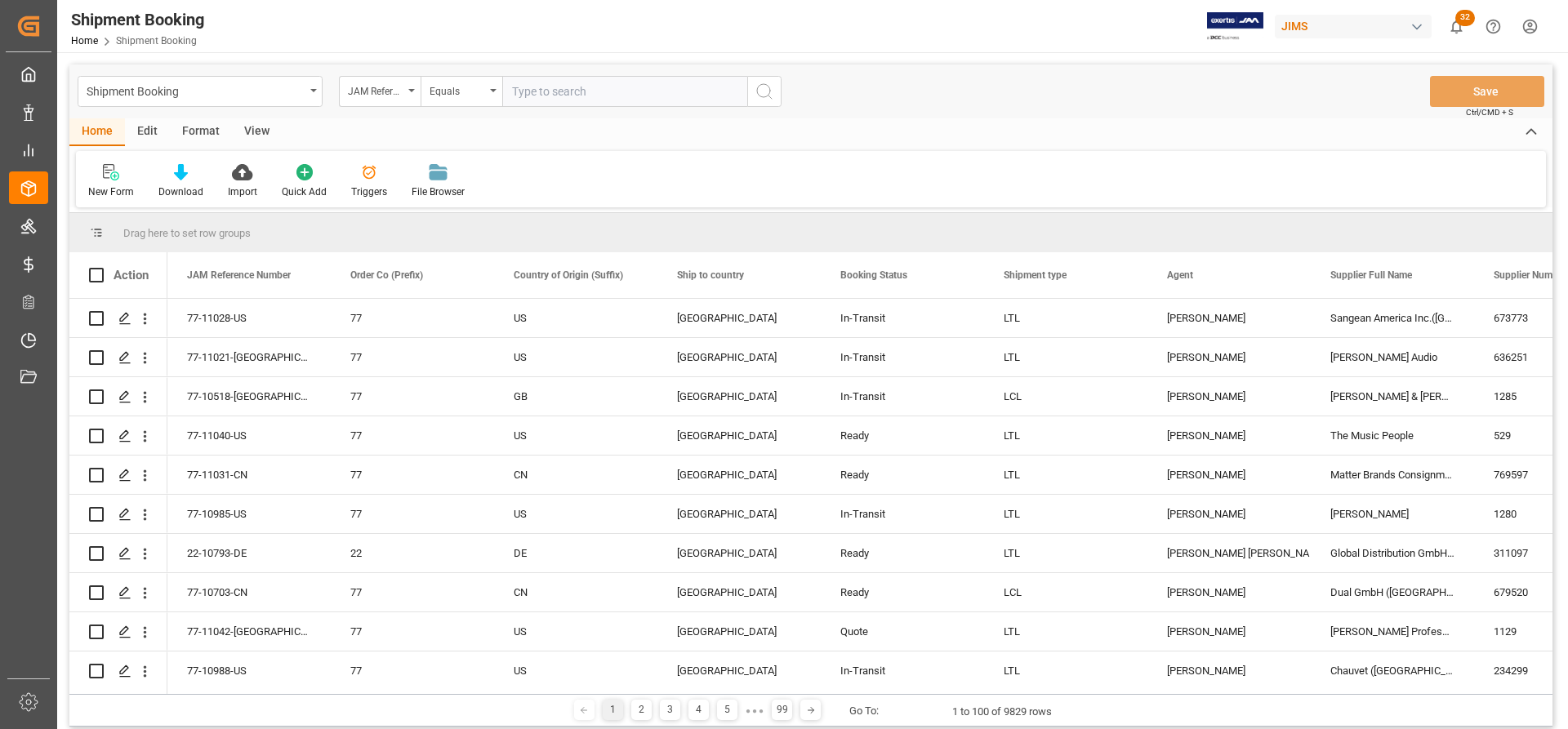
paste input "77-10689-US"
click at [518, 87] on input "77-10689-US" at bounding box center [624, 91] width 245 height 31
click at [519, 87] on input "77-10689-US" at bounding box center [624, 91] width 245 height 31
click at [517, 90] on input "77-10689-US" at bounding box center [624, 91] width 245 height 31
type input "77-10689-US"
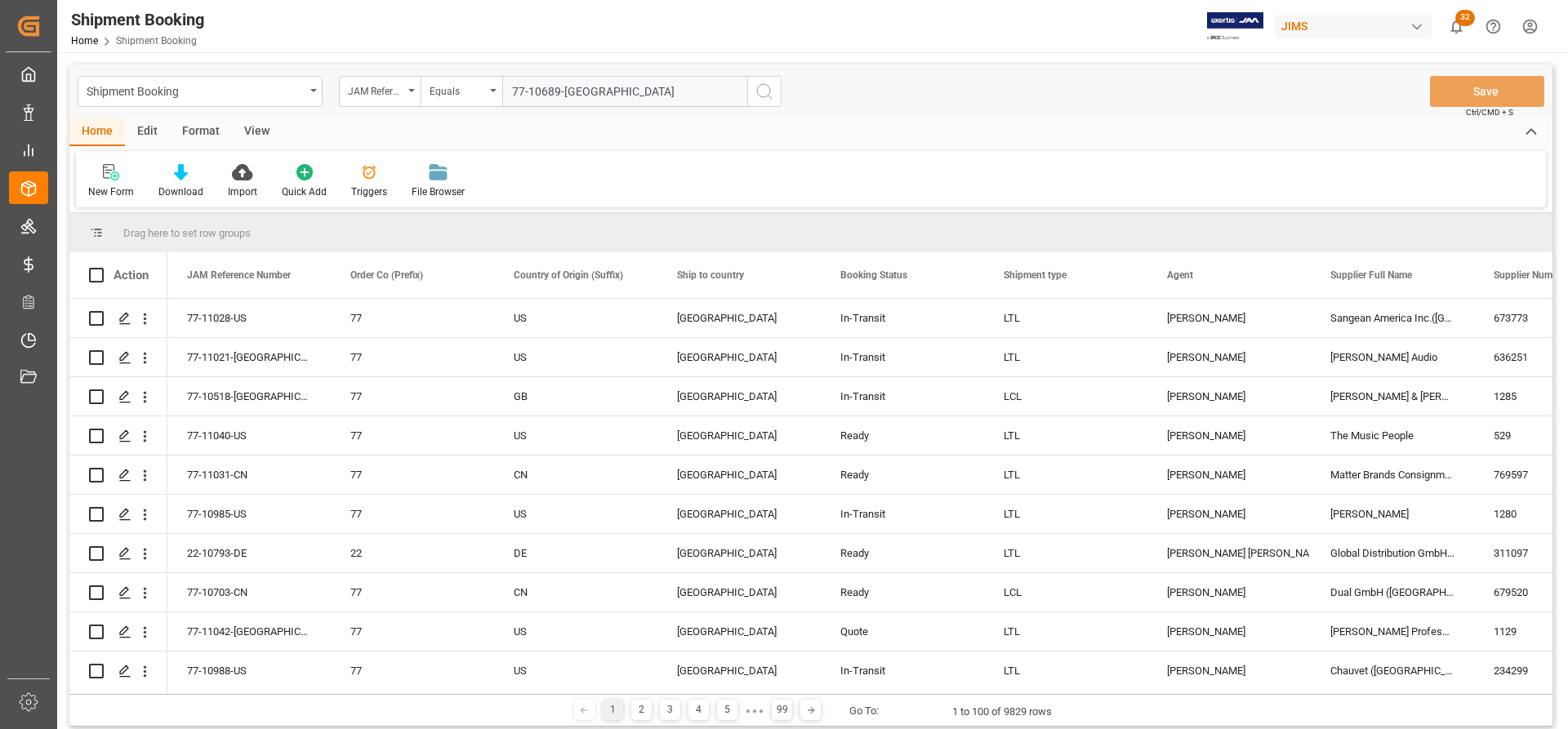
click at [761, 93] on icon "search button" at bounding box center [765, 92] width 20 height 20
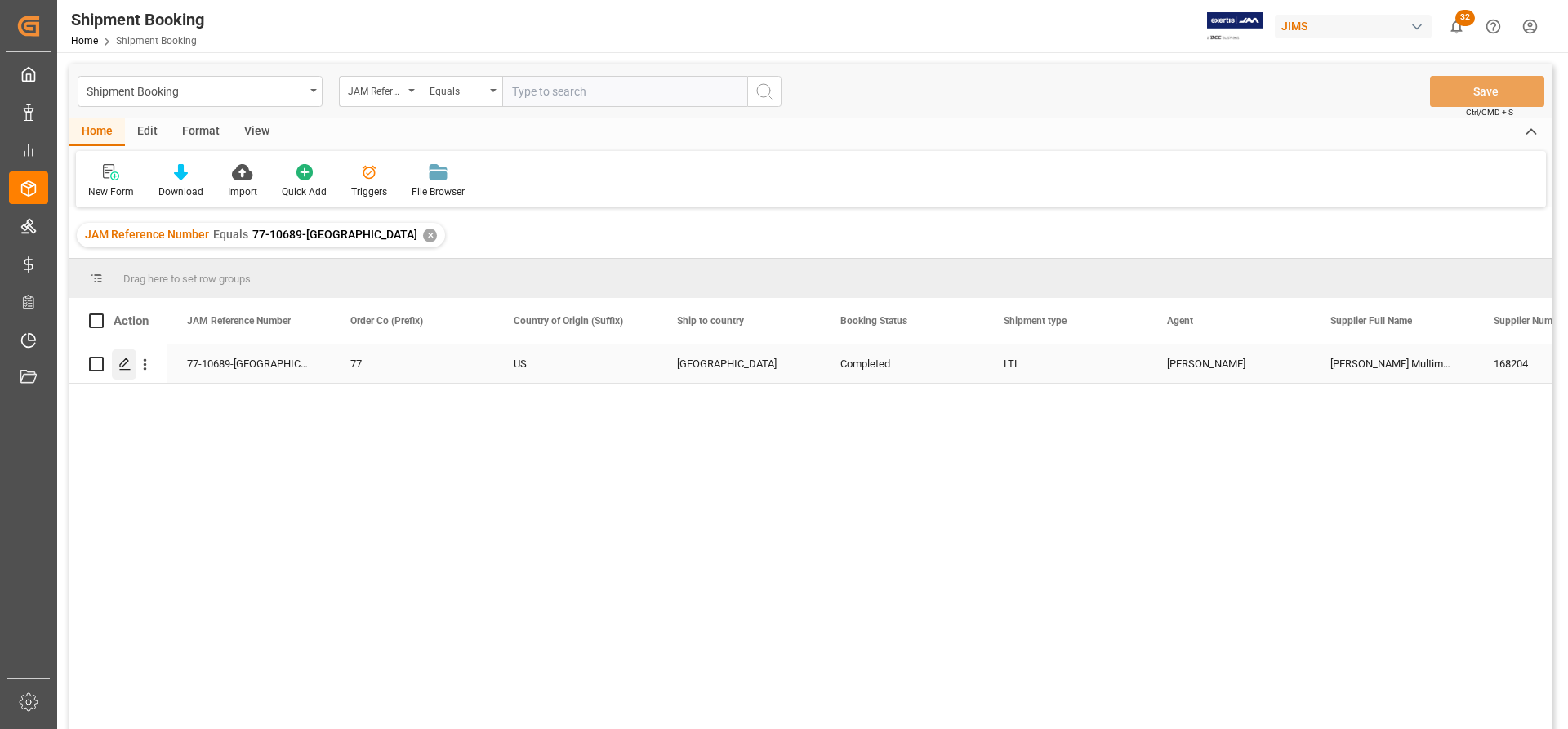
click at [122, 361] on icon "Press SPACE to select this row." at bounding box center [124, 364] width 13 height 13
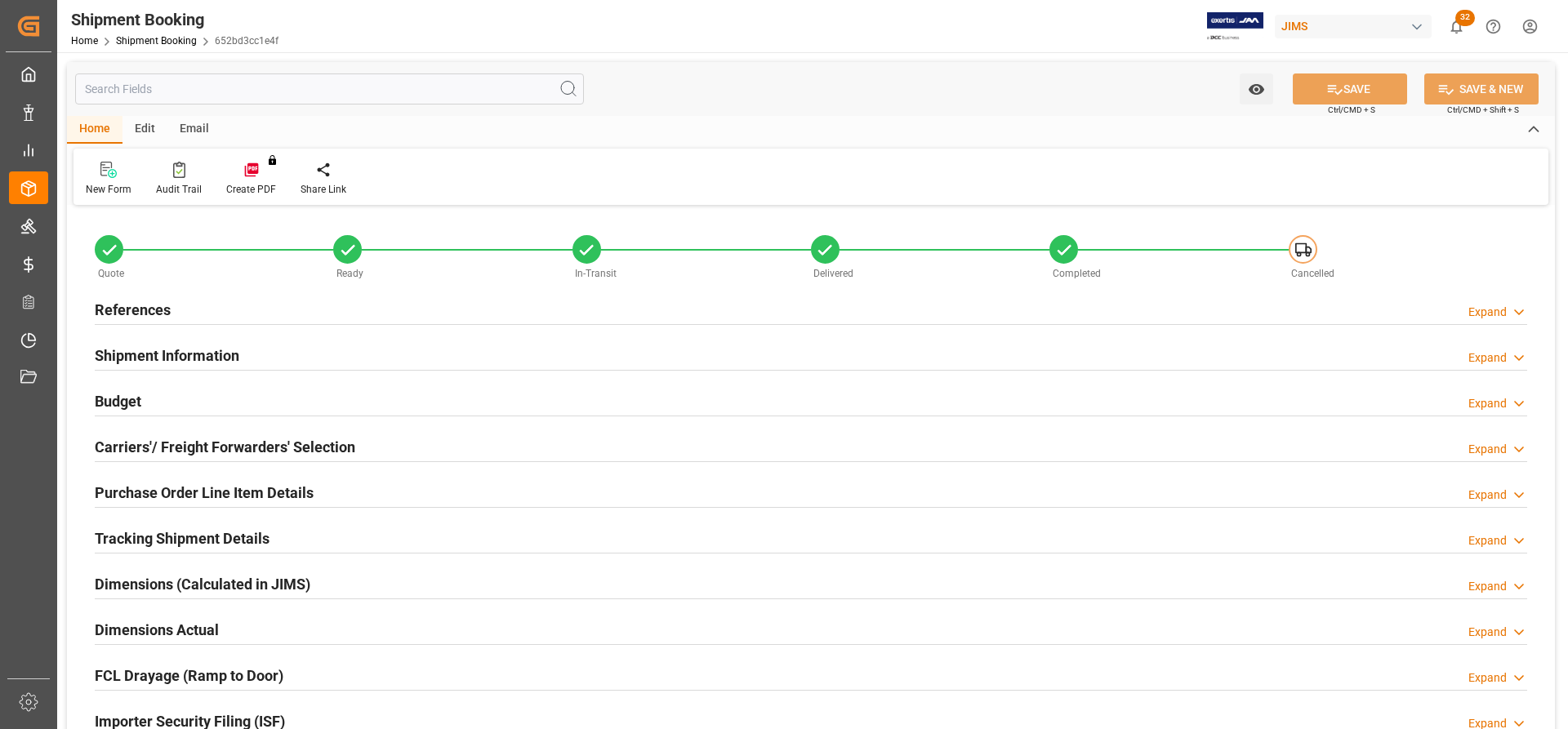
type input "77-10689-US"
type input "77"
type input "US"
type input "[GEOGRAPHIC_DATA]"
type input "Completed"
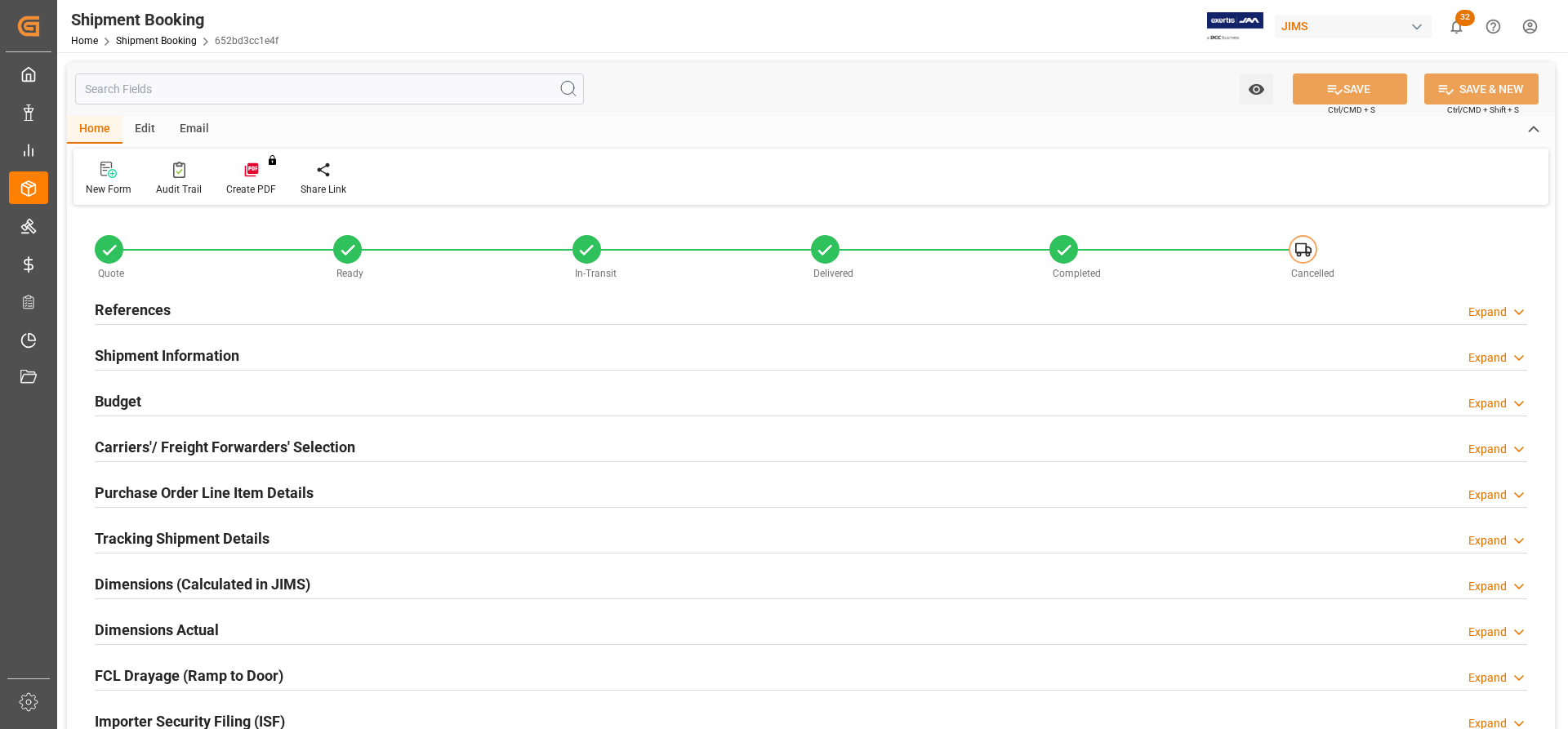
type input "LTL"
type input "[PERSON_NAME]"
type textarea "[PERSON_NAME] Multimedia"
type input "168204"
type input "0"
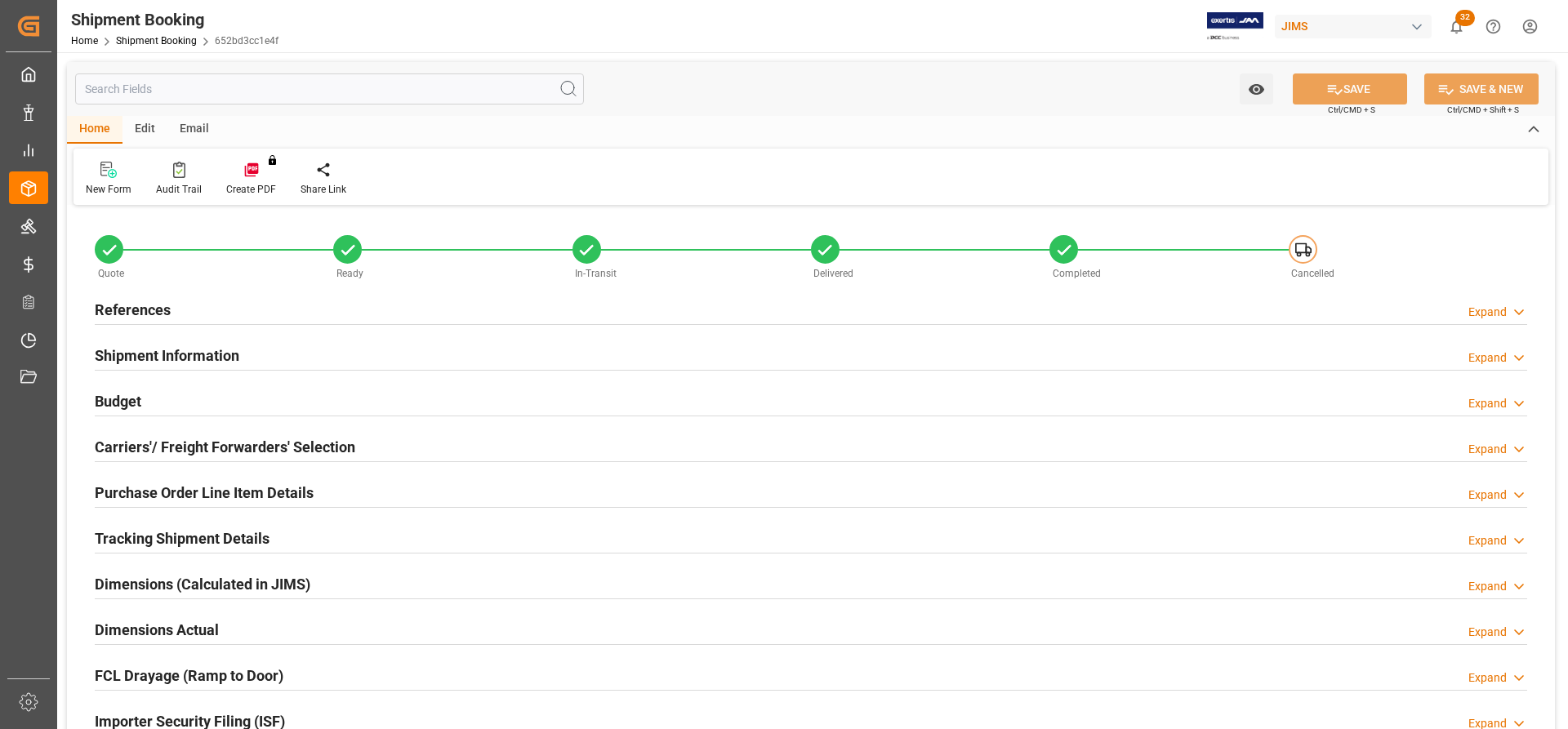
type input "21.08.2025 00:00"
type input "27.08.2025"
click at [108, 310] on h2 "References" at bounding box center [133, 310] width 76 height 22
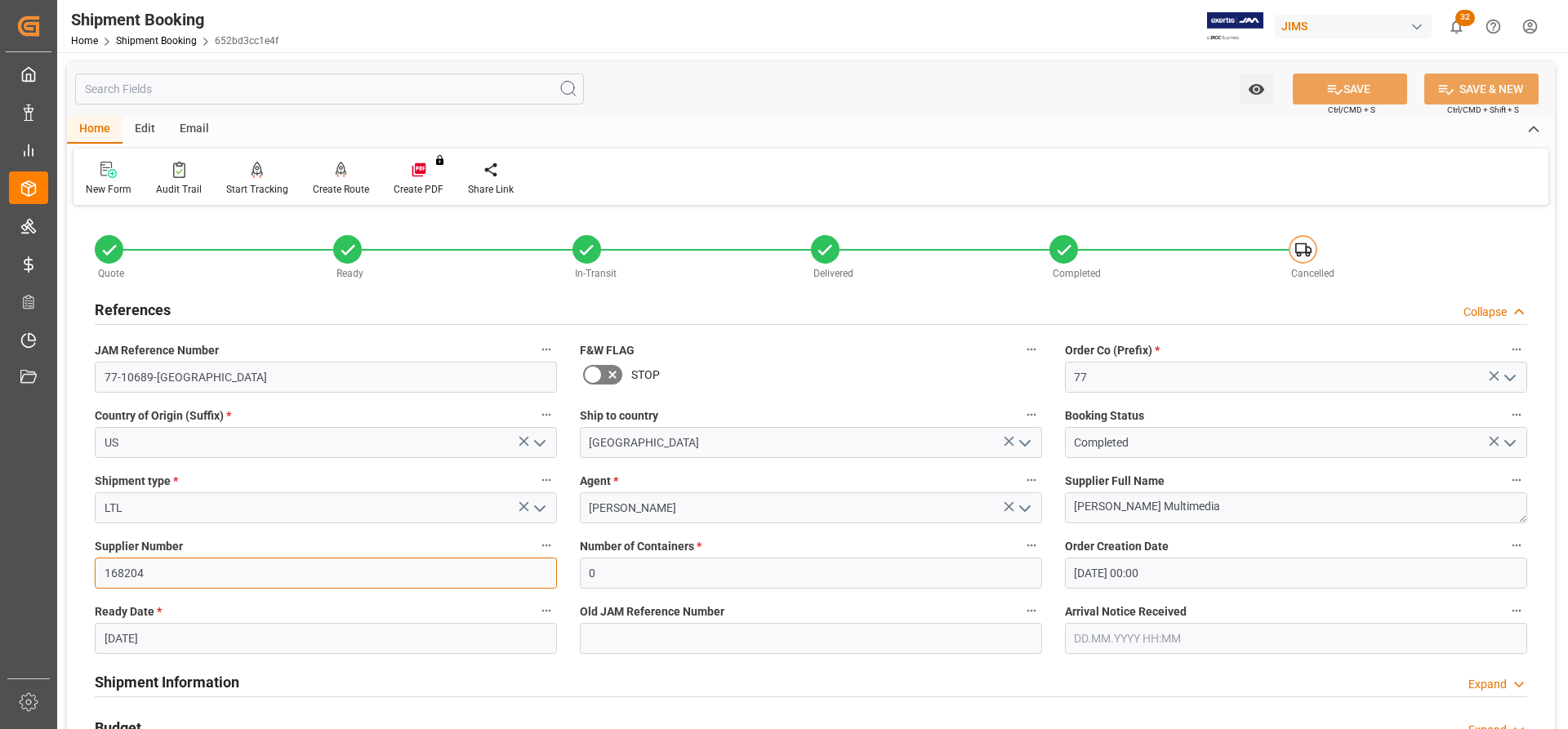
drag, startPoint x: 152, startPoint y: 578, endPoint x: 94, endPoint y: 568, distance: 59.0
click at [94, 568] on div "Supplier Number 168204" at bounding box center [325, 561] width 485 height 65
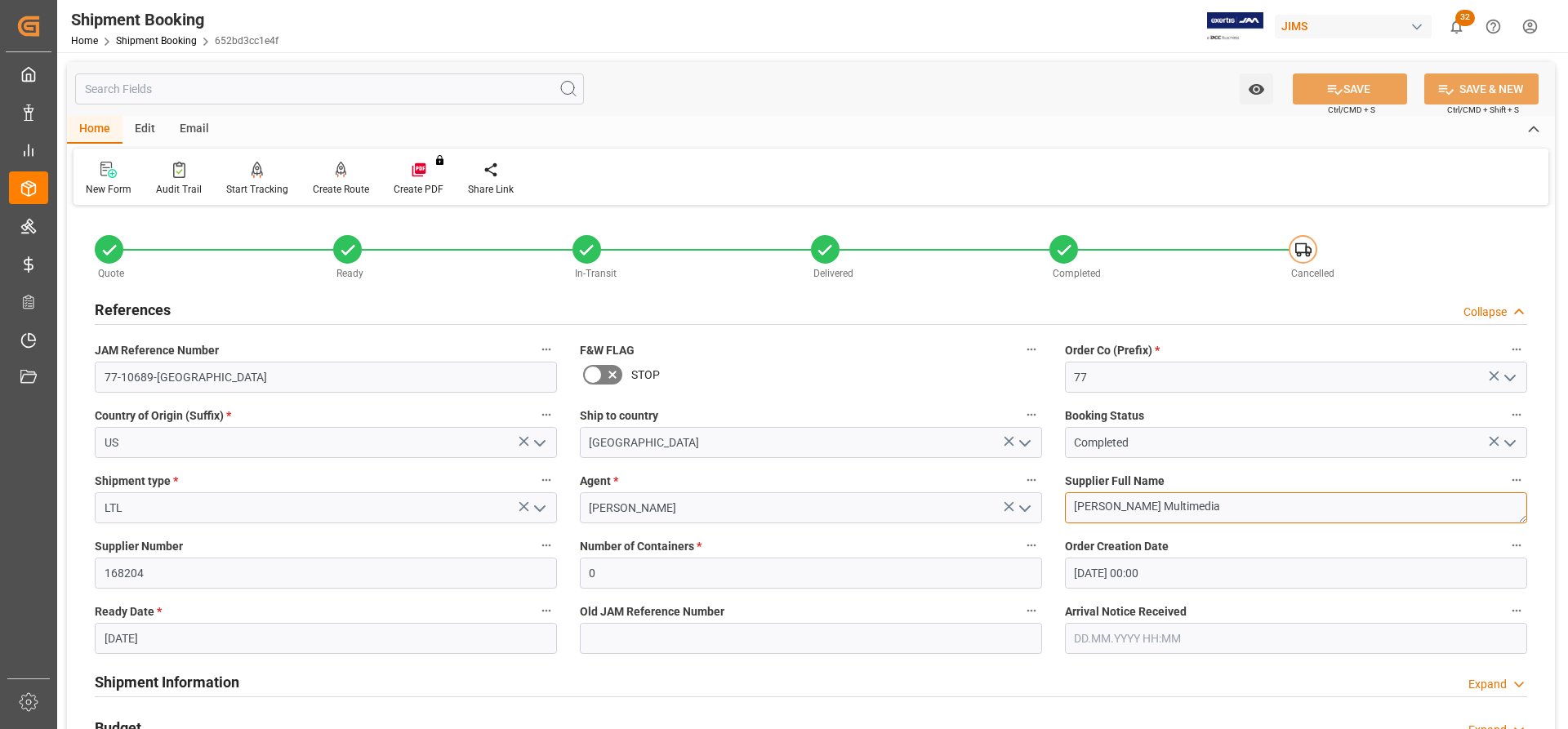
drag, startPoint x: 1188, startPoint y: 497, endPoint x: 1065, endPoint y: 500, distance: 122.6
click at [1065, 500] on textarea "[PERSON_NAME] Multimedia" at bounding box center [1296, 508] width 462 height 31
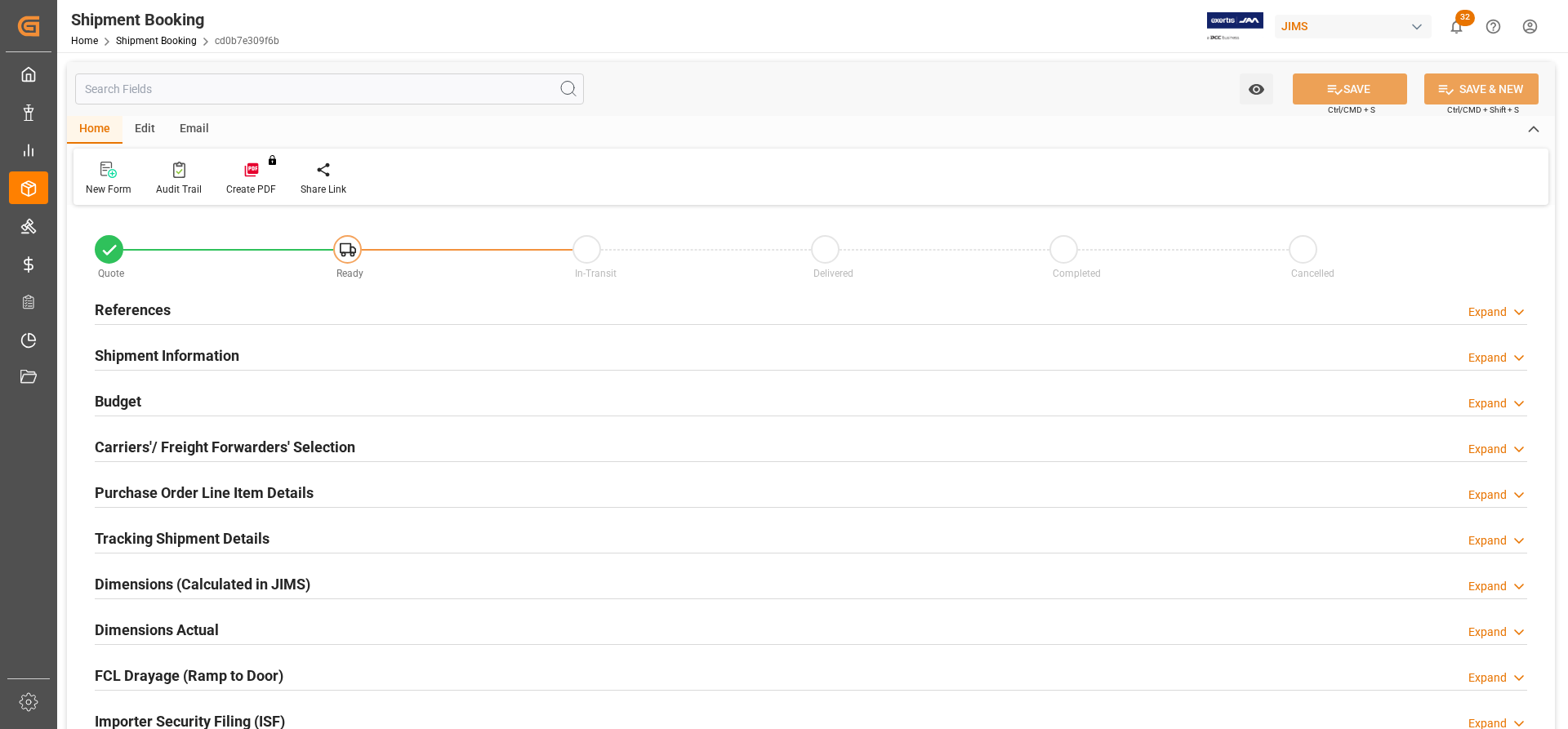
type input "0"
type input "[DATE] 00:00"
type input "[DATE]"
click at [136, 311] on h2 "References" at bounding box center [133, 310] width 76 height 22
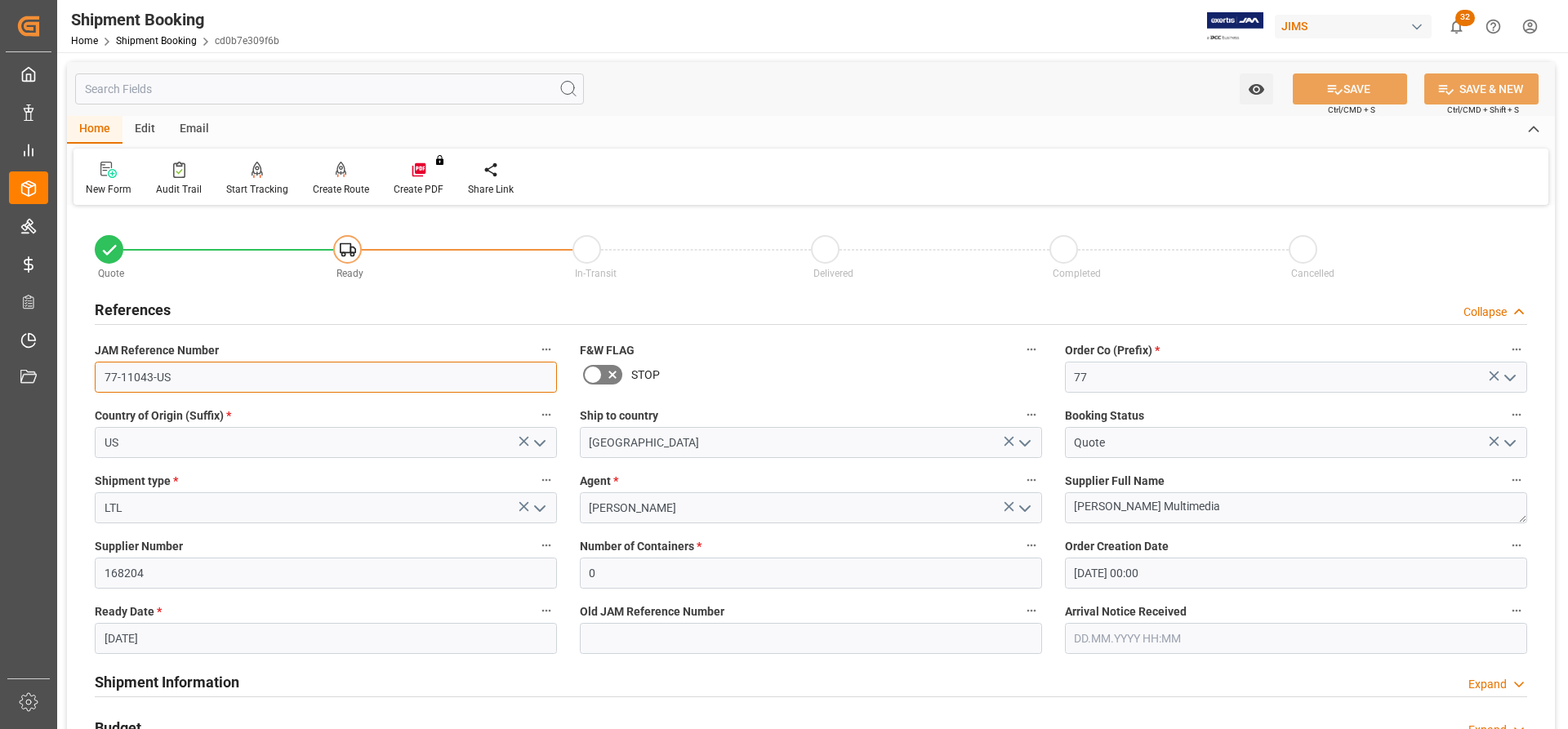
drag, startPoint x: 200, startPoint y: 368, endPoint x: 83, endPoint y: 375, distance: 117.0
click at [83, 375] on div "JAM Reference Number 77-11043-US" at bounding box center [325, 365] width 485 height 65
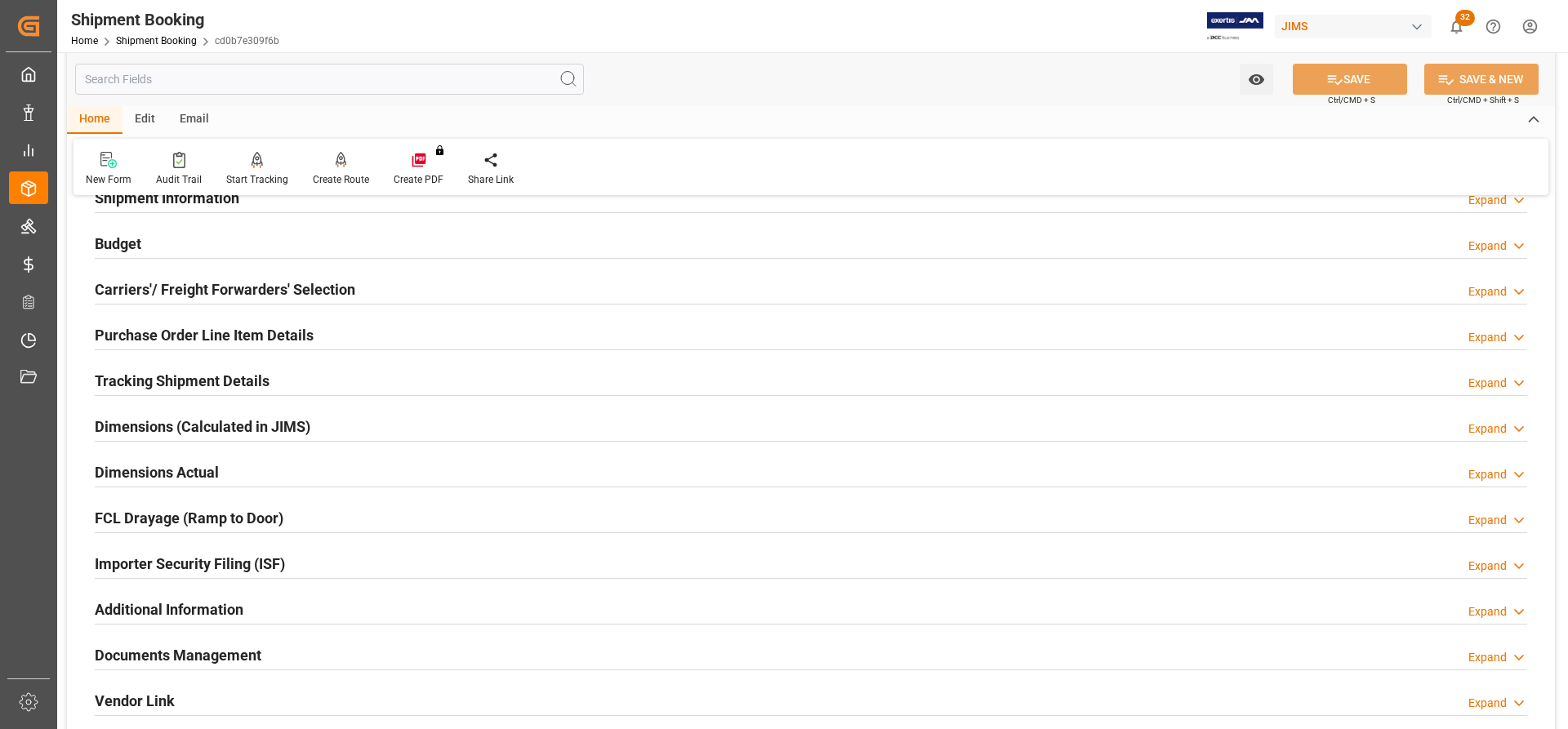
scroll to position [490, 0]
